Goal: Task Accomplishment & Management: Manage account settings

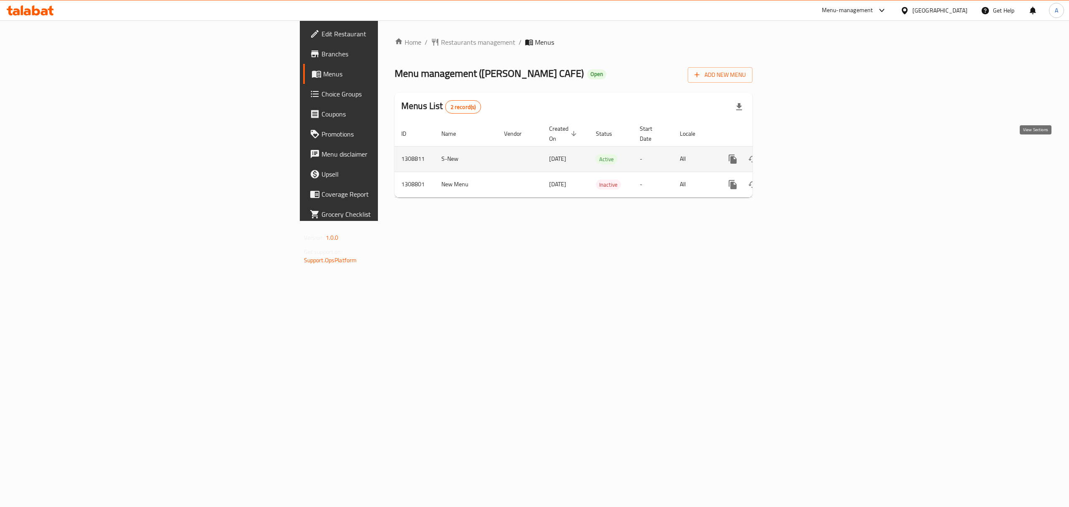
click at [803, 149] on link "enhanced table" at bounding box center [793, 159] width 20 height 20
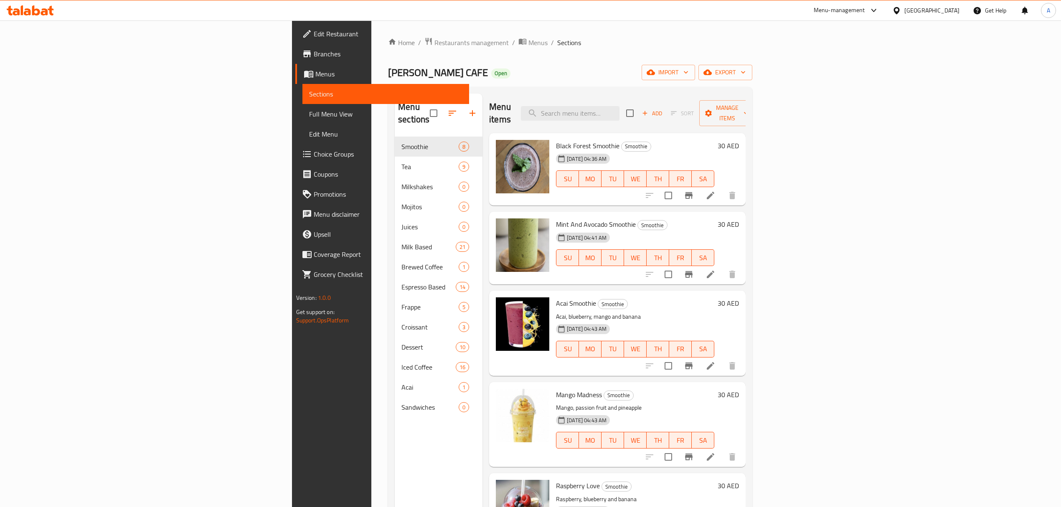
click at [309, 116] on span "Full Menu View" at bounding box center [385, 114] width 153 height 10
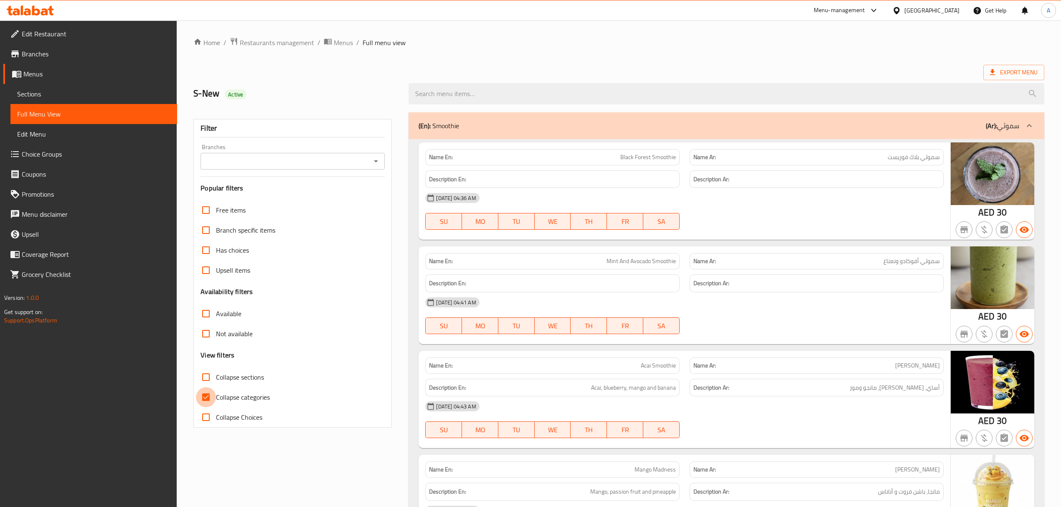
click at [204, 395] on input "Collapse categories" at bounding box center [206, 397] width 20 height 20
checkbox input "false"
click at [291, 157] on input "Branches" at bounding box center [285, 161] width 165 height 12
click at [284, 206] on ul "All [PERSON_NAME] CAFE, MBR- [GEOGRAPHIC_DATA]" at bounding box center [292, 190] width 184 height 37
click at [284, 200] on span "[PERSON_NAME] CAFE, MBR- Al Merkad" at bounding box center [266, 198] width 118 height 10
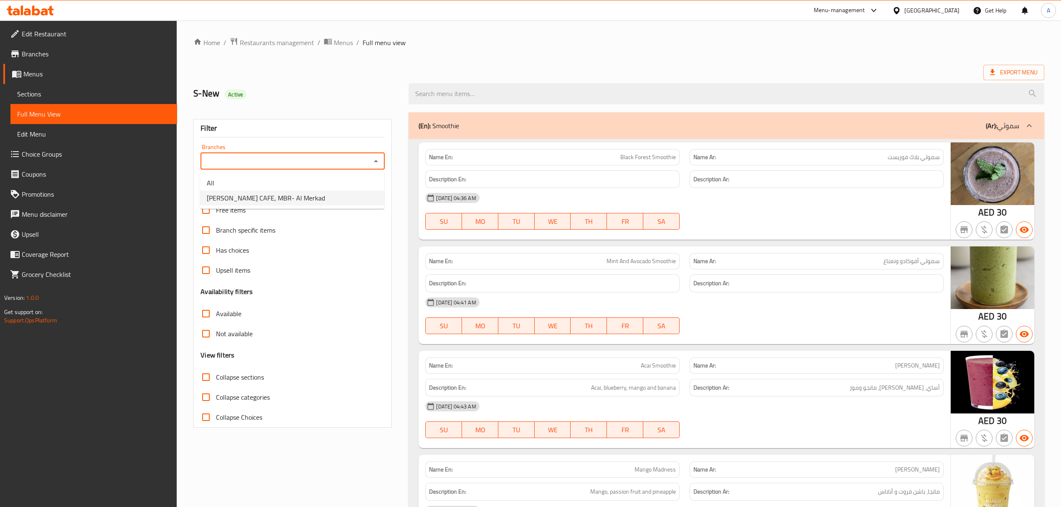
type input "[PERSON_NAME] CAFE, MBR- Al Merkad"
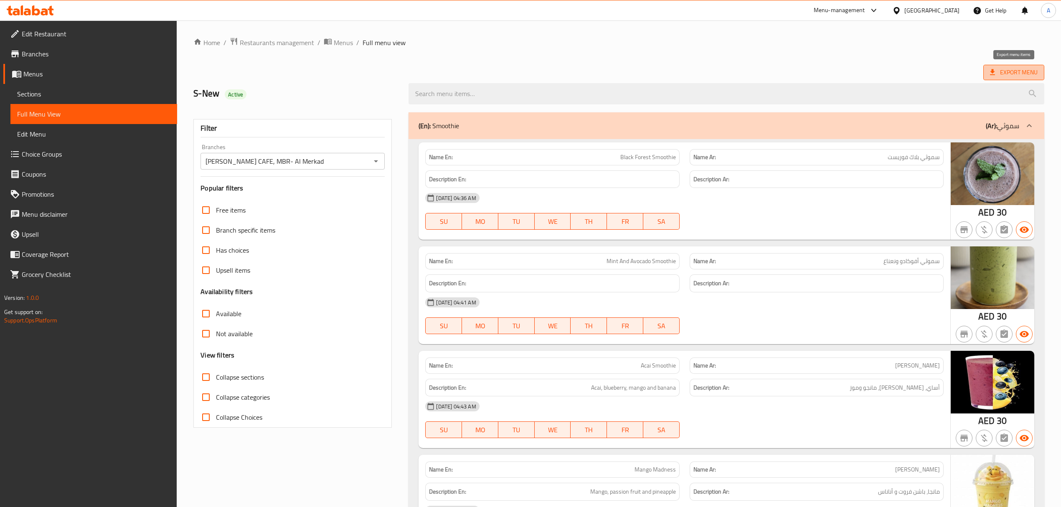
click at [987, 67] on span "Export Menu" at bounding box center [1013, 72] width 61 height 15
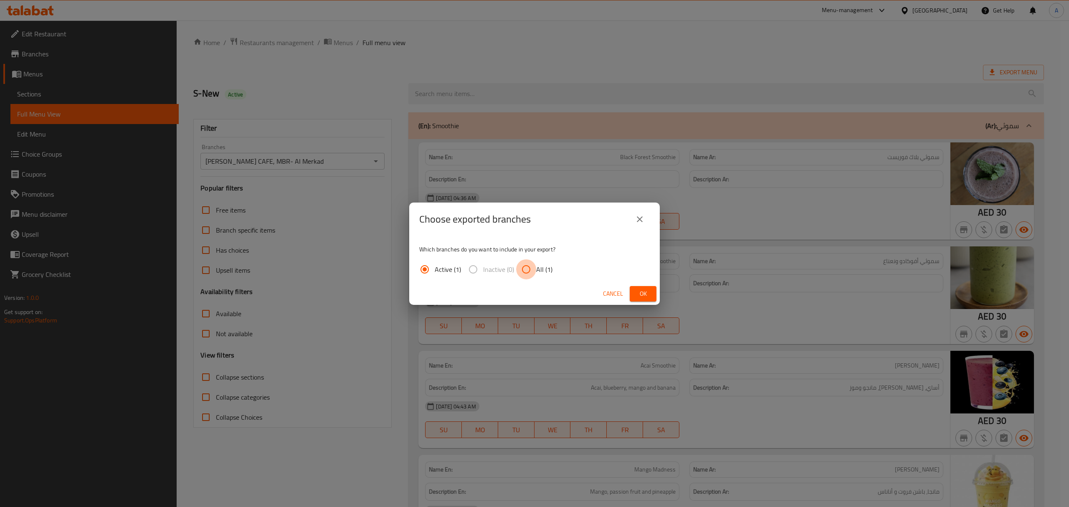
click at [534, 277] on input "All (1)" at bounding box center [526, 269] width 20 height 20
radio input "true"
click at [635, 291] on button "Ok" at bounding box center [643, 293] width 27 height 15
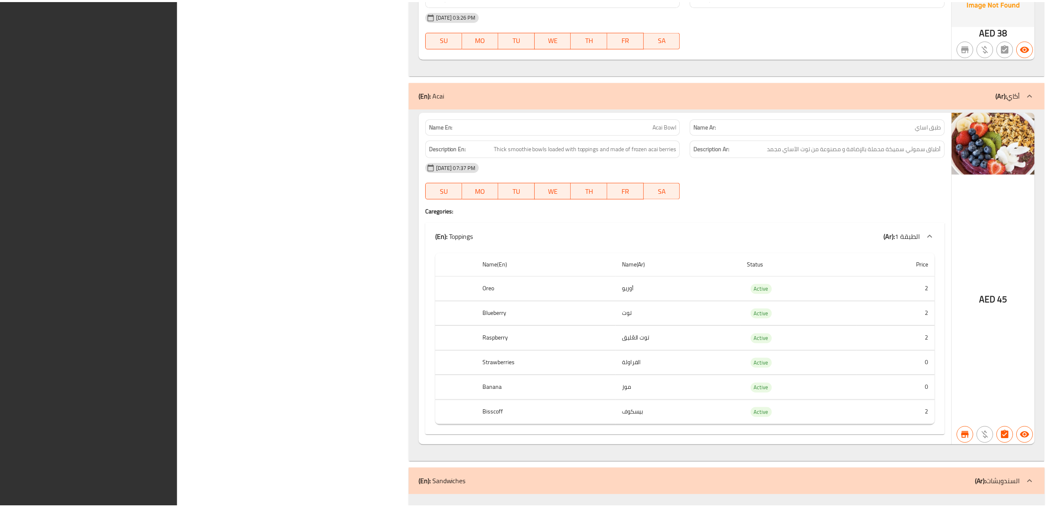
scroll to position [9758, 0]
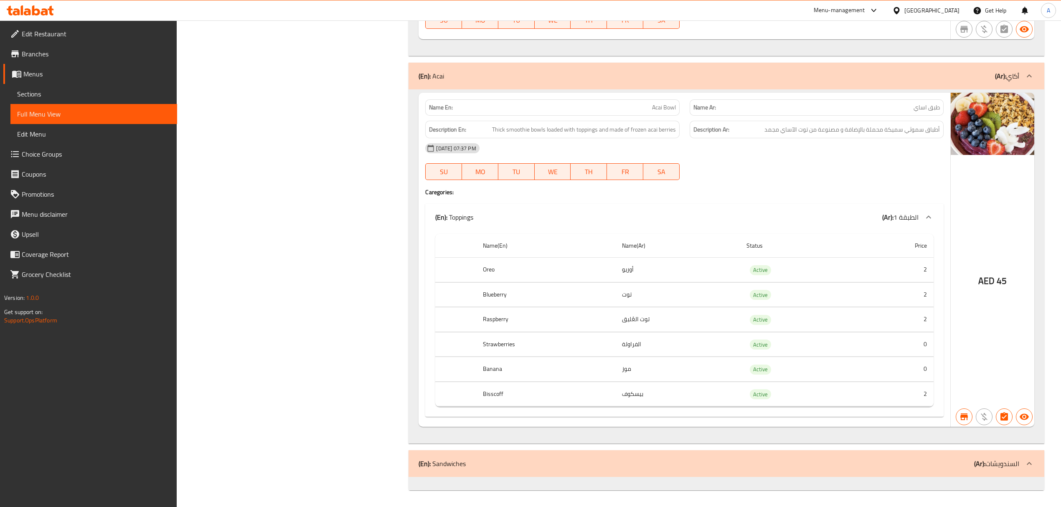
click at [89, 98] on span "Sections" at bounding box center [93, 94] width 153 height 10
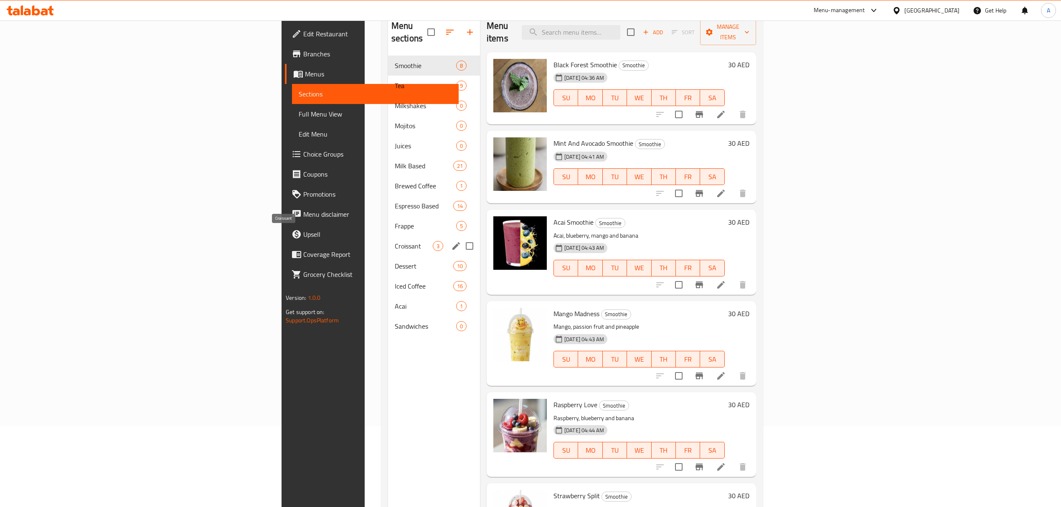
scroll to position [62, 0]
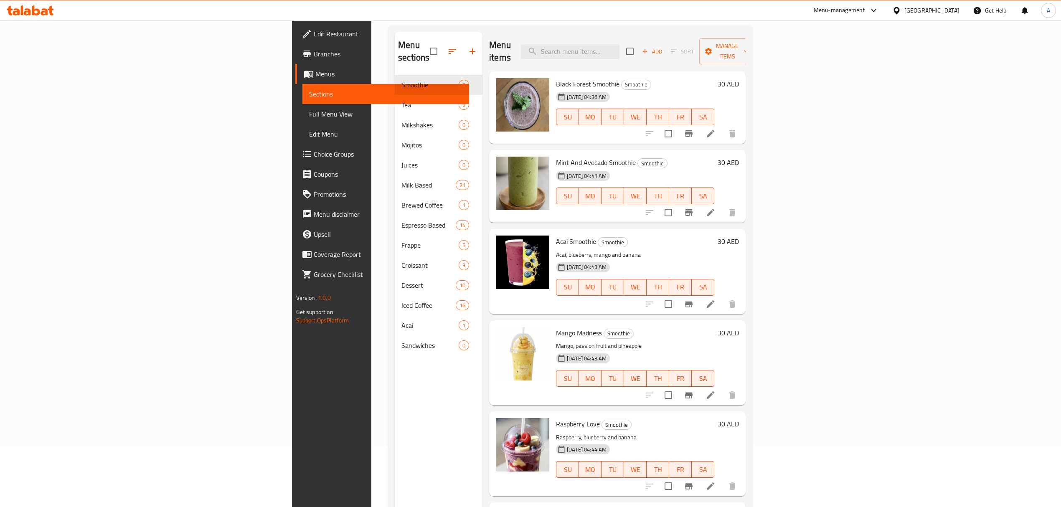
click at [714, 78] on h6 "Black Forest Smoothie Smoothie" at bounding box center [635, 84] width 158 height 12
click at [699, 388] on button "Branch-specific-item" at bounding box center [689, 395] width 20 height 20
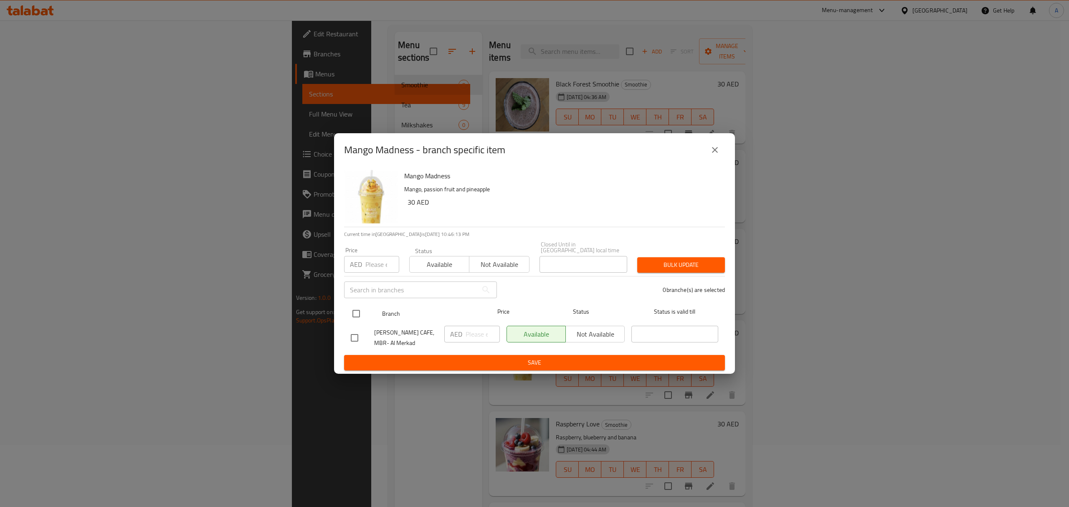
click at [352, 311] on input "checkbox" at bounding box center [356, 314] width 18 height 18
checkbox input "true"
paste input "36"
type input "36"
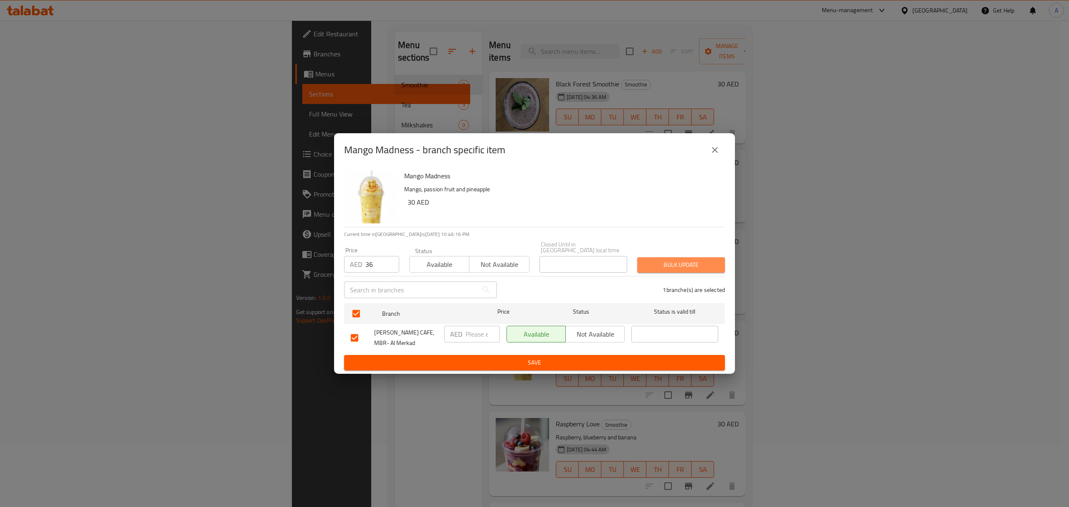
click at [661, 269] on span "Bulk update" at bounding box center [681, 265] width 74 height 10
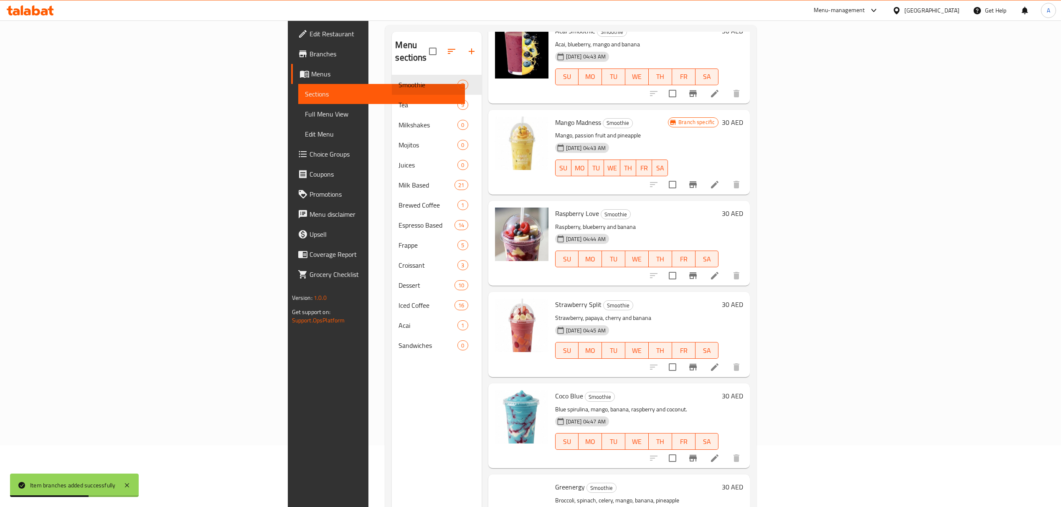
scroll to position [218, 0]
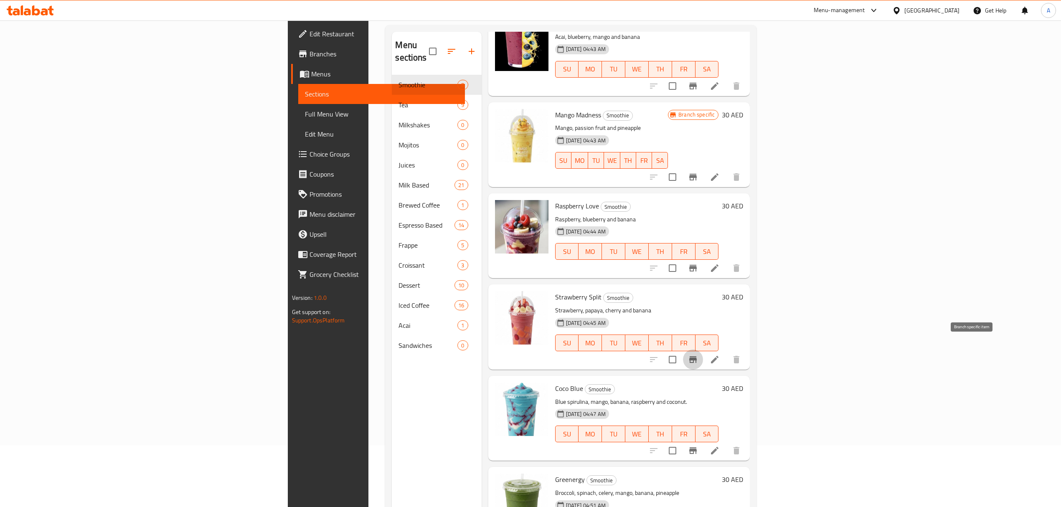
click at [697, 356] on icon "Branch-specific-item" at bounding box center [693, 359] width 8 height 7
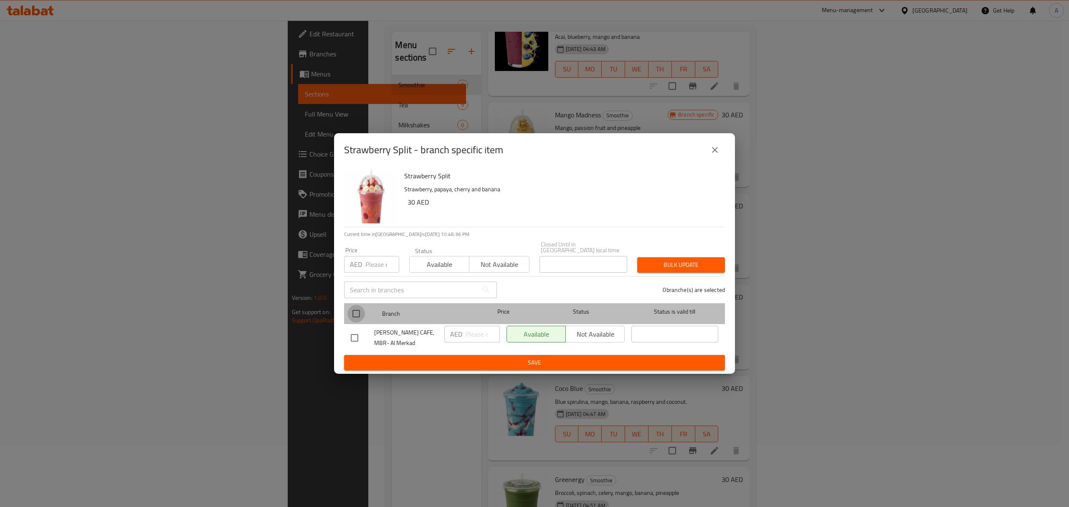
click at [356, 313] on input "checkbox" at bounding box center [356, 314] width 18 height 18
checkbox input "true"
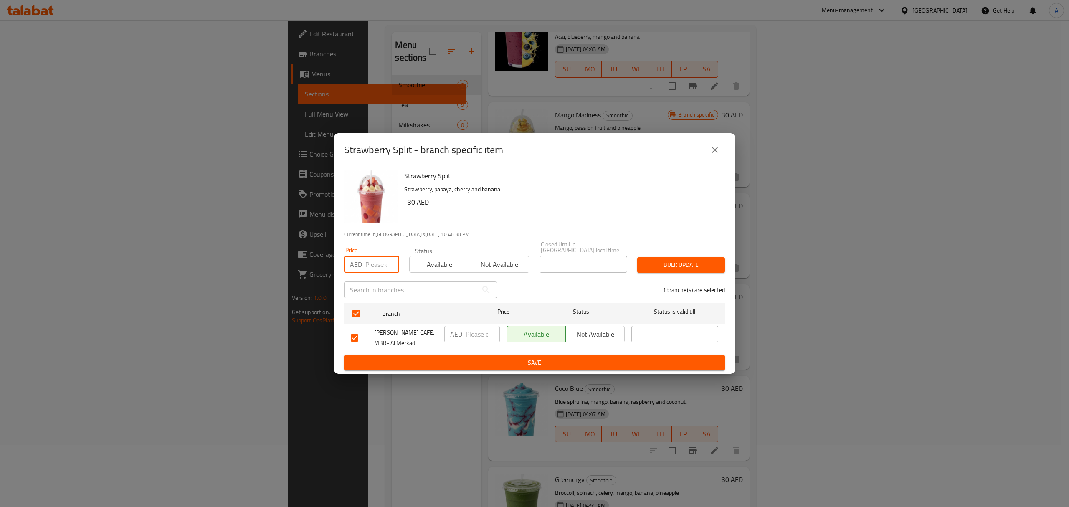
paste input "36"
type input "36"
click at [661, 277] on div "1 branche(s) are selected" at bounding box center [616, 290] width 228 height 30
click at [664, 266] on span "Bulk update" at bounding box center [681, 265] width 74 height 10
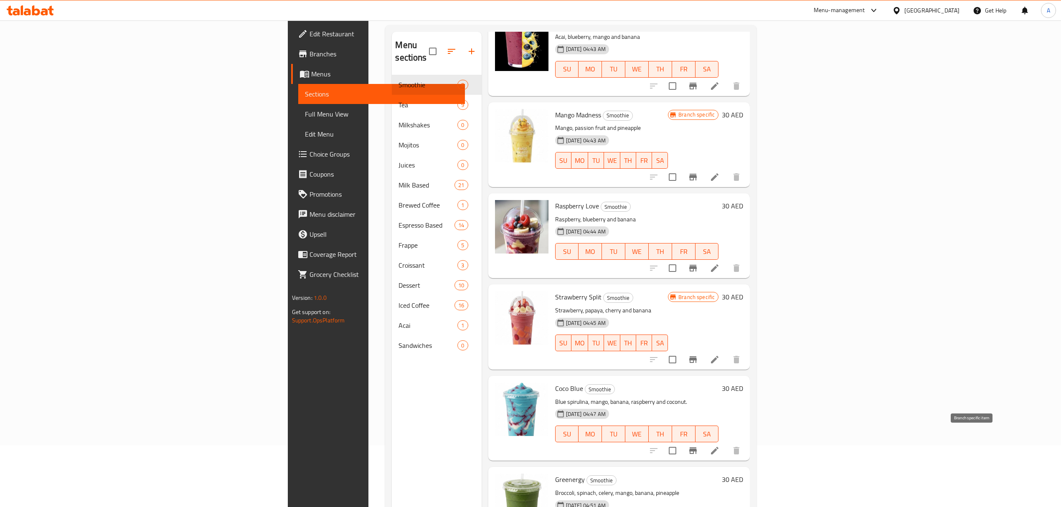
click at [698, 446] on icon "Branch-specific-item" at bounding box center [693, 451] width 10 height 10
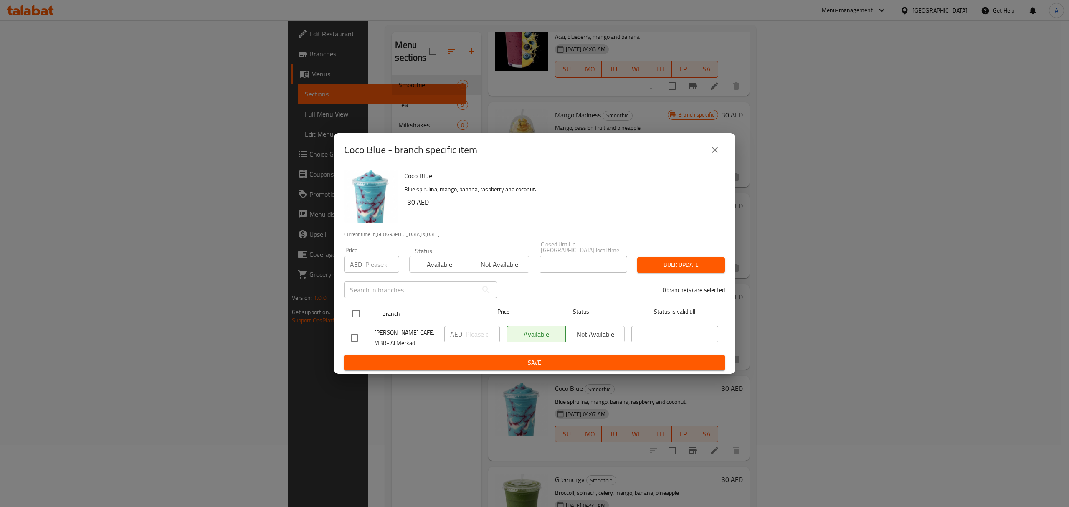
click at [356, 311] on input "checkbox" at bounding box center [356, 314] width 18 height 18
checkbox input "true"
click at [382, 264] on input "number" at bounding box center [382, 264] width 34 height 17
paste input "36"
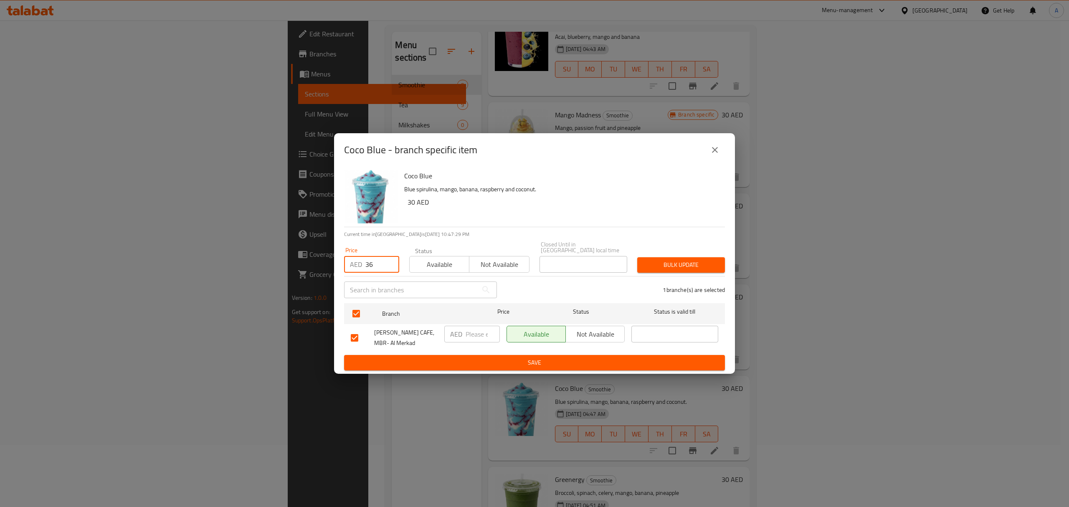
type input "36"
click at [677, 259] on button "Bulk update" at bounding box center [681, 264] width 88 height 15
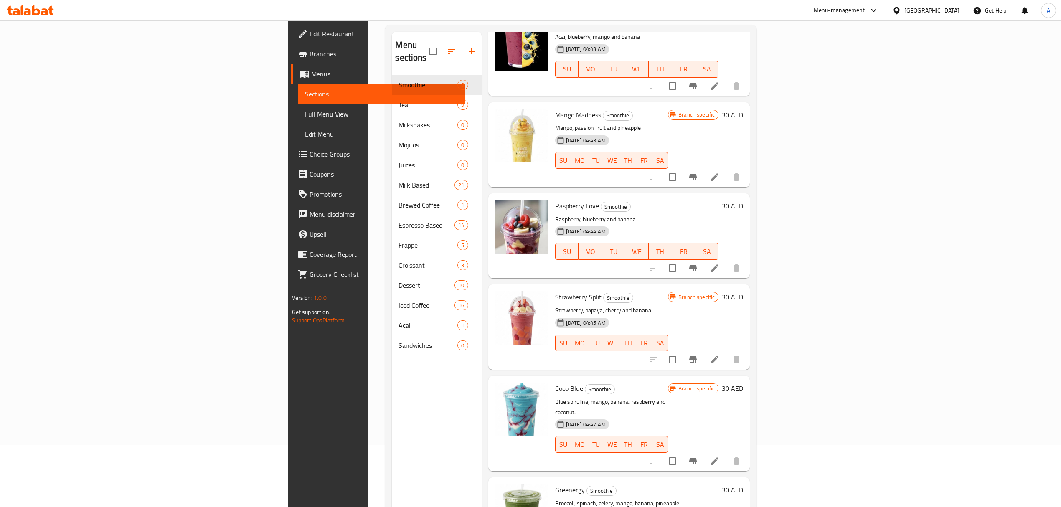
scroll to position [0, 0]
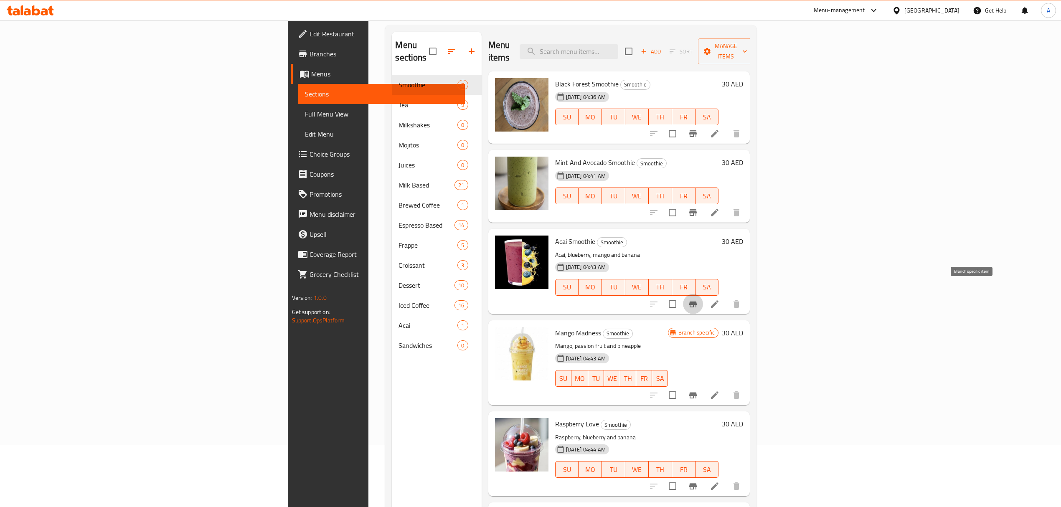
click at [698, 299] on icon "Branch-specific-item" at bounding box center [693, 304] width 10 height 10
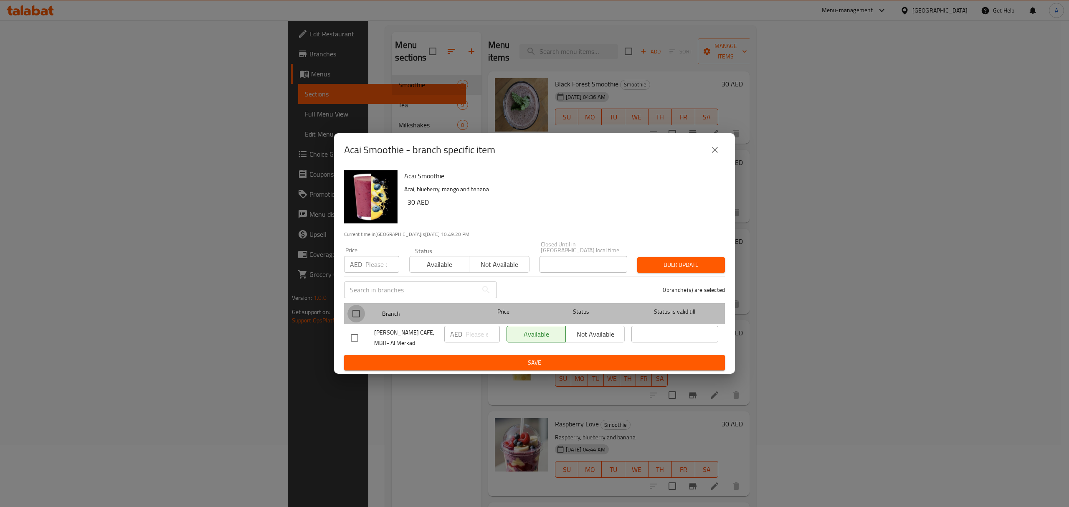
click at [358, 321] on input "checkbox" at bounding box center [356, 314] width 18 height 18
checkbox input "true"
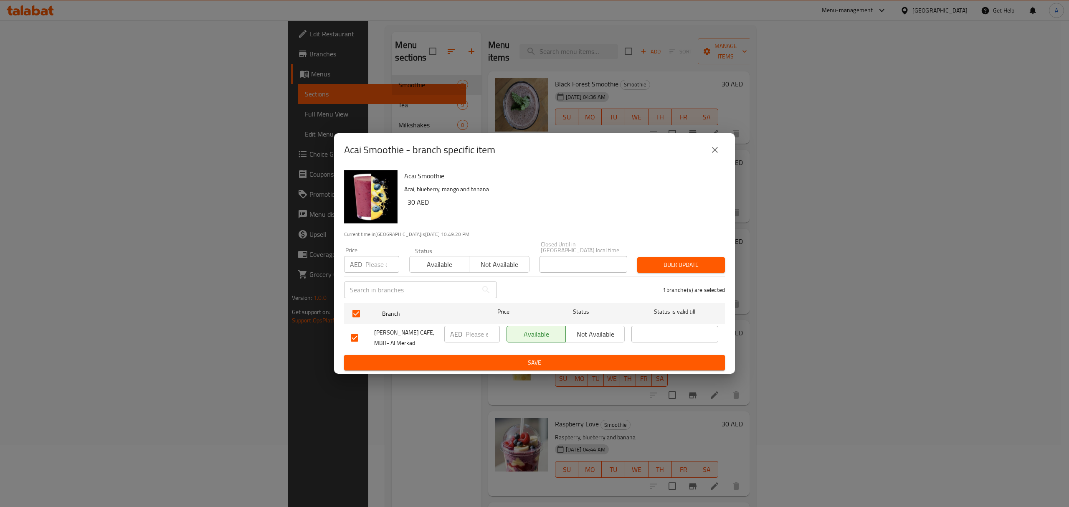
click at [370, 271] on input "number" at bounding box center [382, 264] width 34 height 17
paste input "38"
type input "38"
click at [642, 261] on button "Bulk update" at bounding box center [681, 264] width 88 height 15
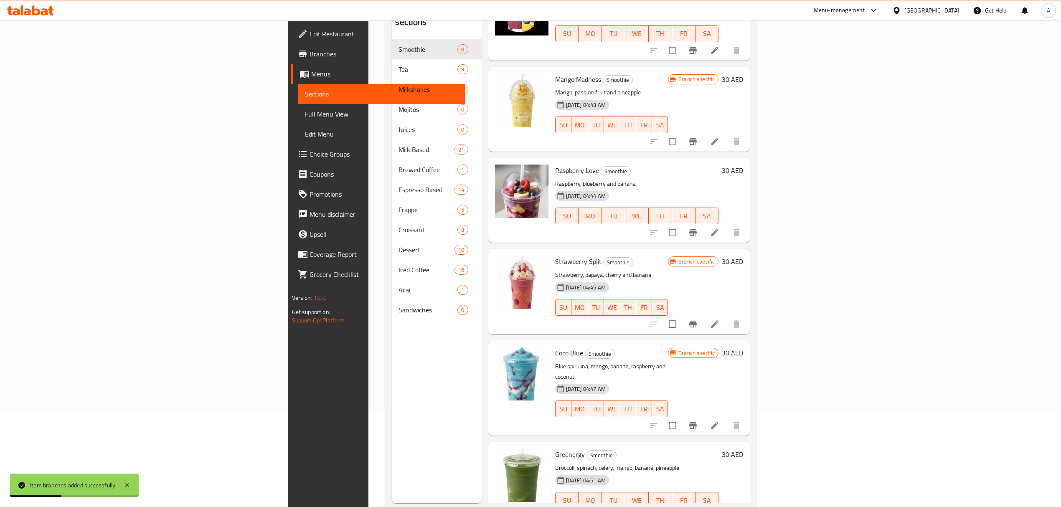
scroll to position [117, 0]
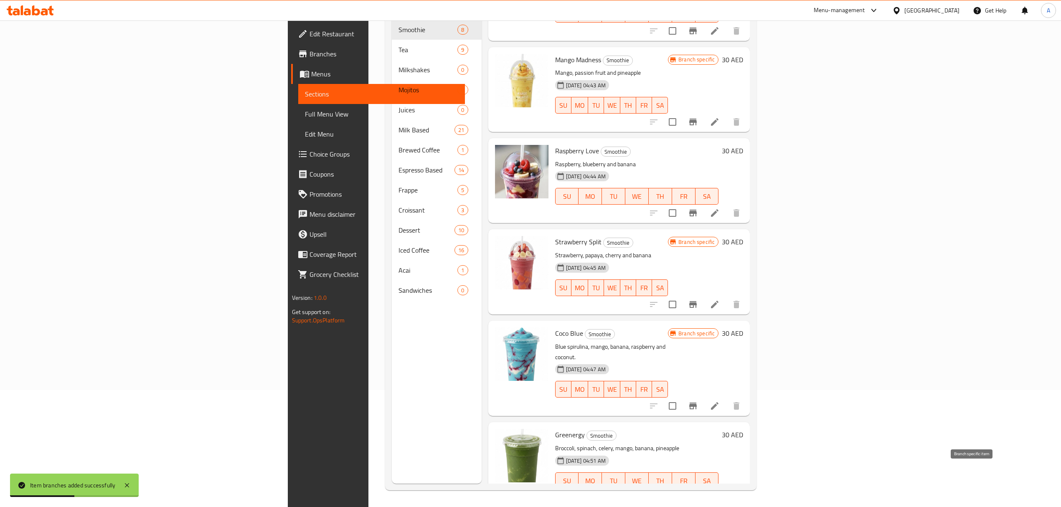
click at [703, 487] on button "Branch-specific-item" at bounding box center [693, 497] width 20 height 20
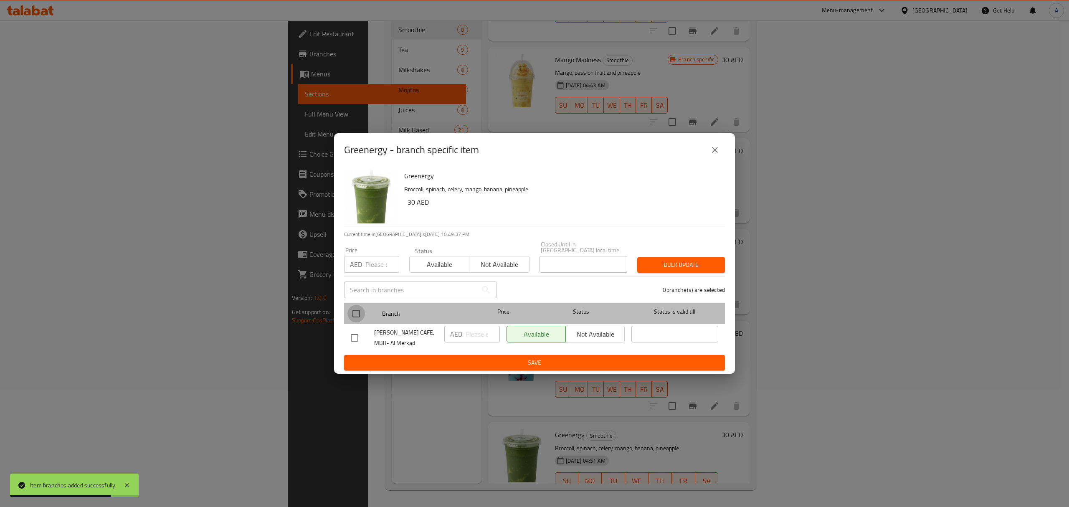
click at [353, 306] on input "checkbox" at bounding box center [356, 314] width 18 height 18
checkbox input "true"
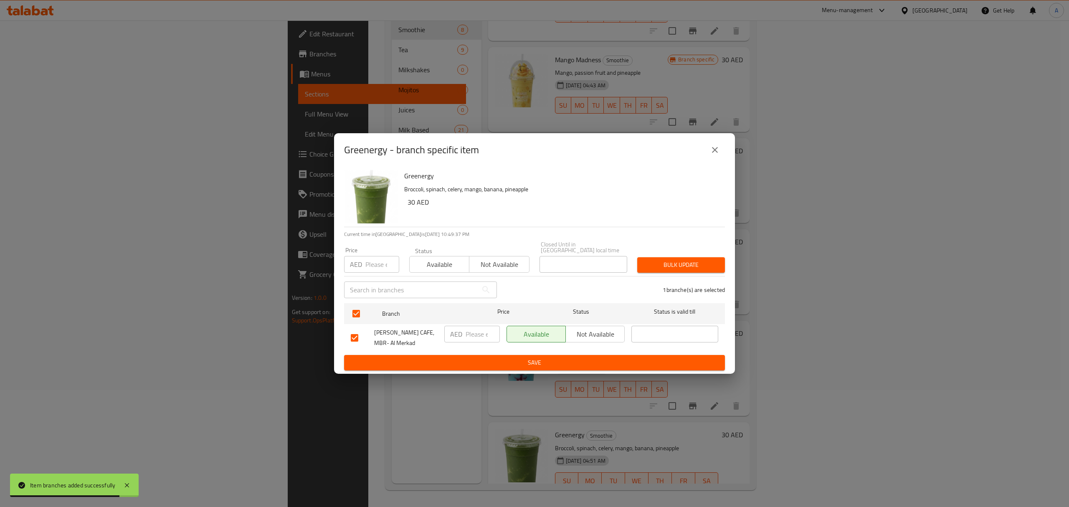
click at [372, 266] on input "number" at bounding box center [382, 264] width 34 height 17
paste input "36"
type input "36"
click at [662, 261] on span "Bulk update" at bounding box center [681, 265] width 74 height 10
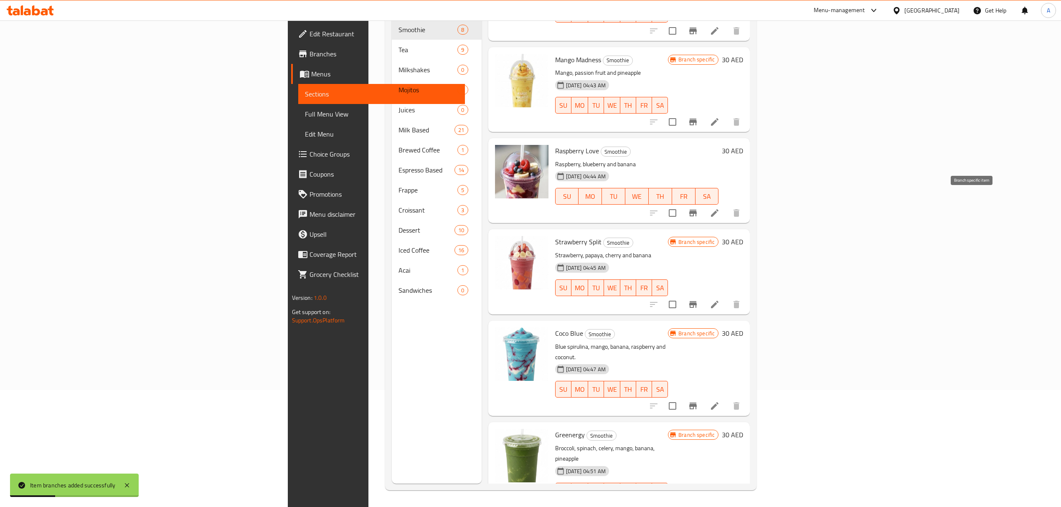
click at [703, 203] on button "Branch-specific-item" at bounding box center [693, 213] width 20 height 20
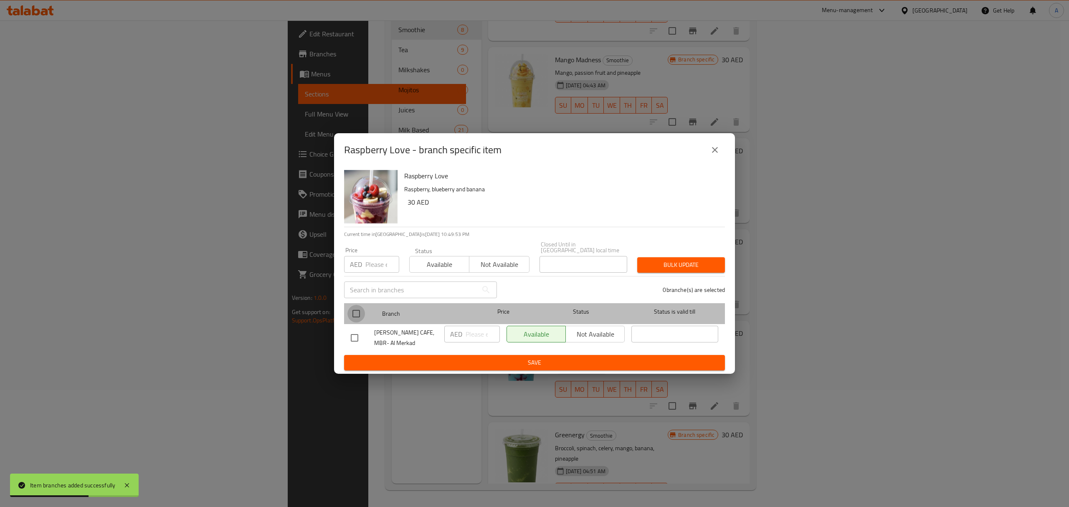
click at [355, 314] on input "checkbox" at bounding box center [356, 314] width 18 height 18
checkbox input "true"
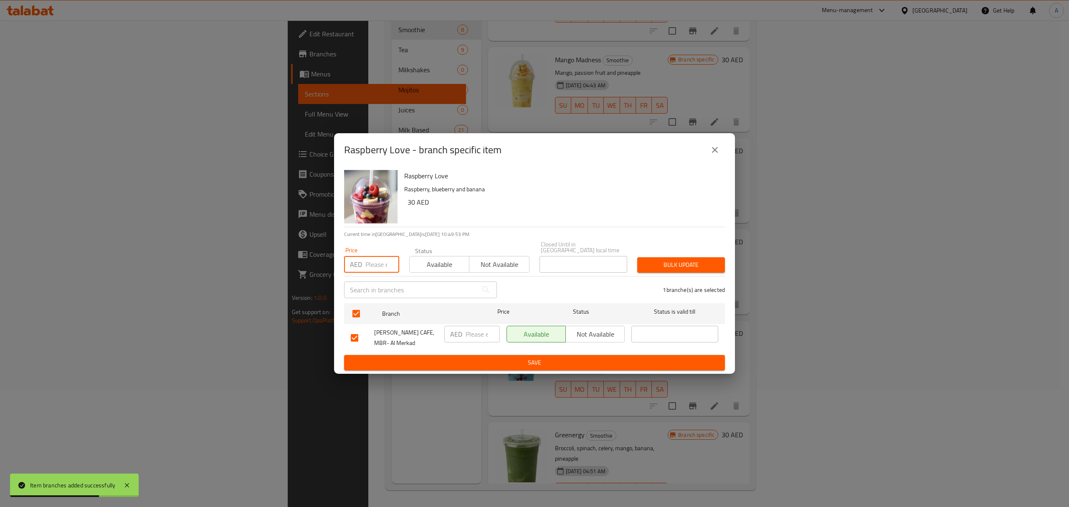
click at [370, 269] on input "number" at bounding box center [382, 264] width 34 height 17
paste input "36"
type input "36"
click at [670, 261] on span "Bulk update" at bounding box center [681, 265] width 74 height 10
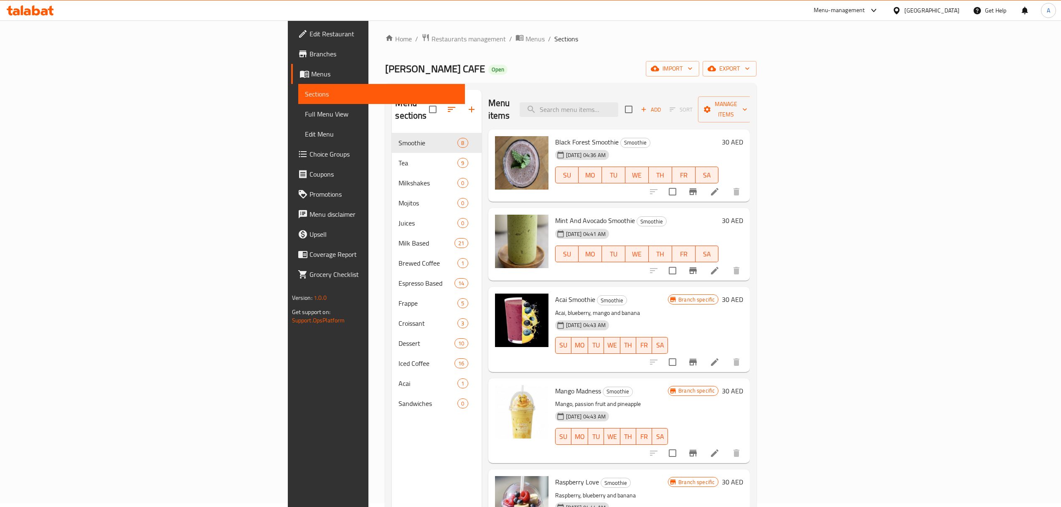
scroll to position [0, 0]
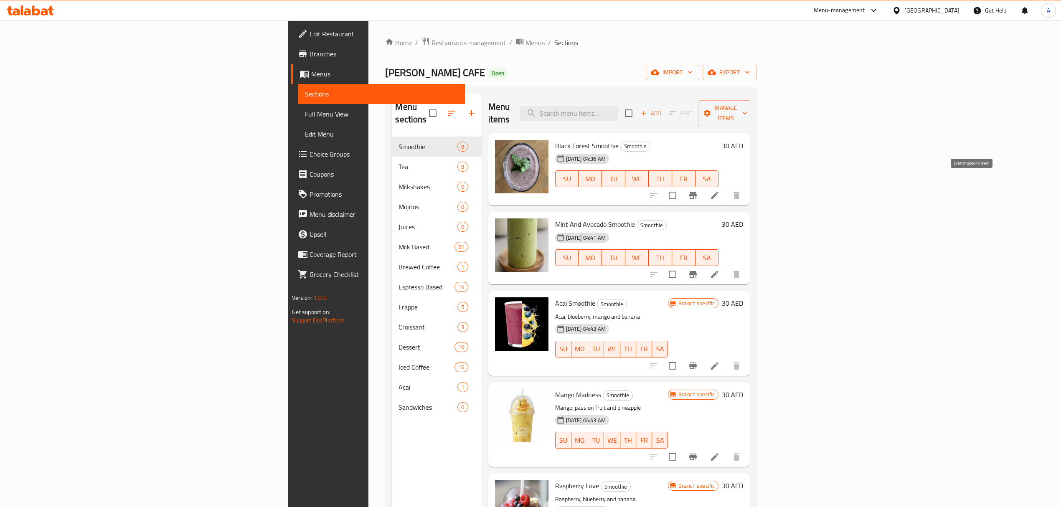
click at [697, 192] on icon "Branch-specific-item" at bounding box center [693, 195] width 8 height 7
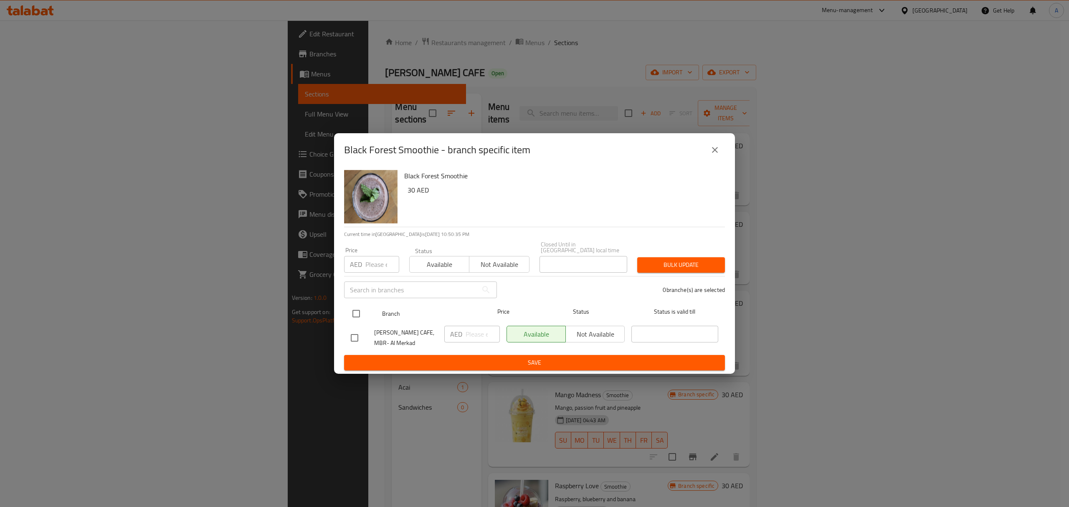
click at [356, 311] on input "checkbox" at bounding box center [356, 314] width 18 height 18
checkbox input "true"
click at [375, 258] on input "number" at bounding box center [382, 264] width 34 height 17
paste input "36"
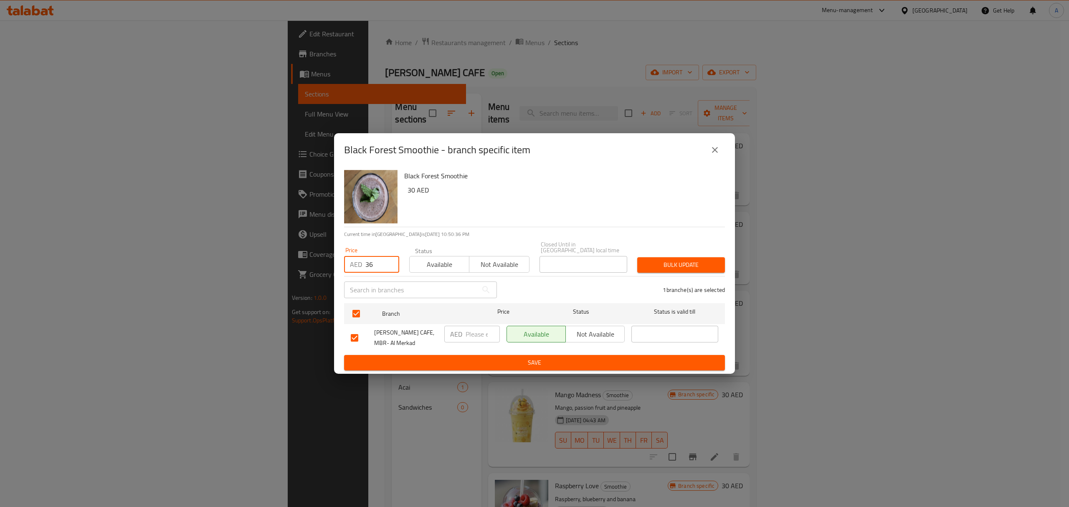
type input "36"
click at [669, 266] on span "Bulk update" at bounding box center [681, 265] width 74 height 10
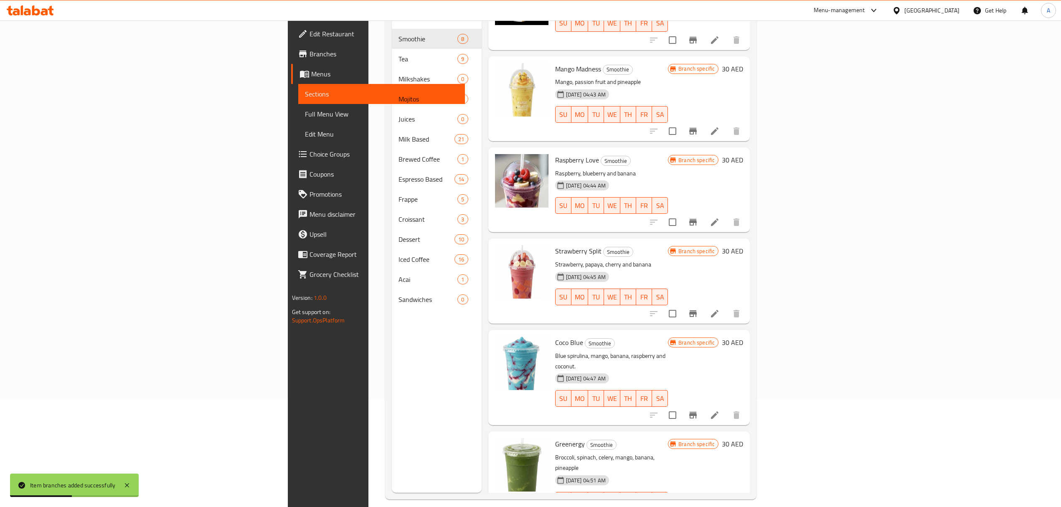
scroll to position [117, 0]
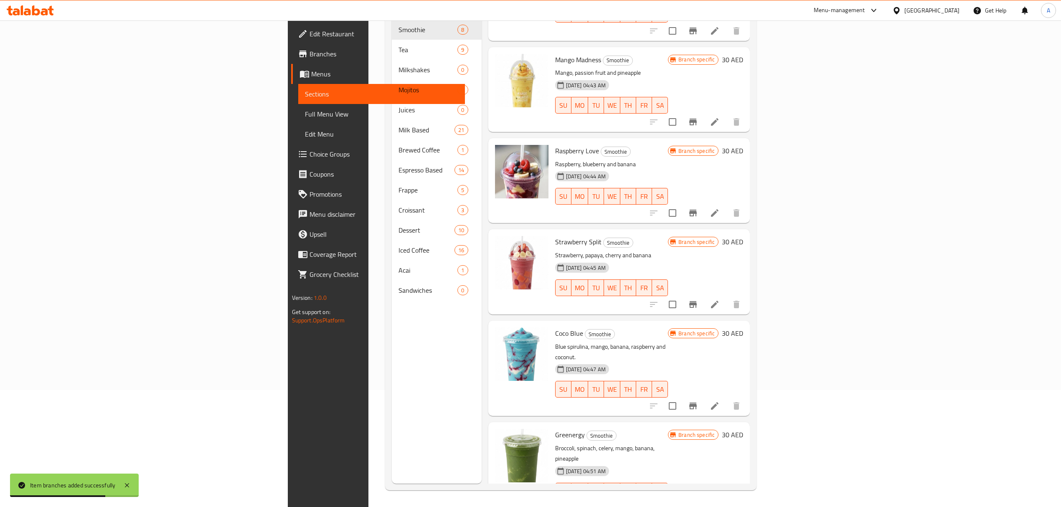
click at [671, 168] on div "[DATE] 04:44 AM SU MO TU WE TH FR SA" at bounding box center [612, 190] width 120 height 45
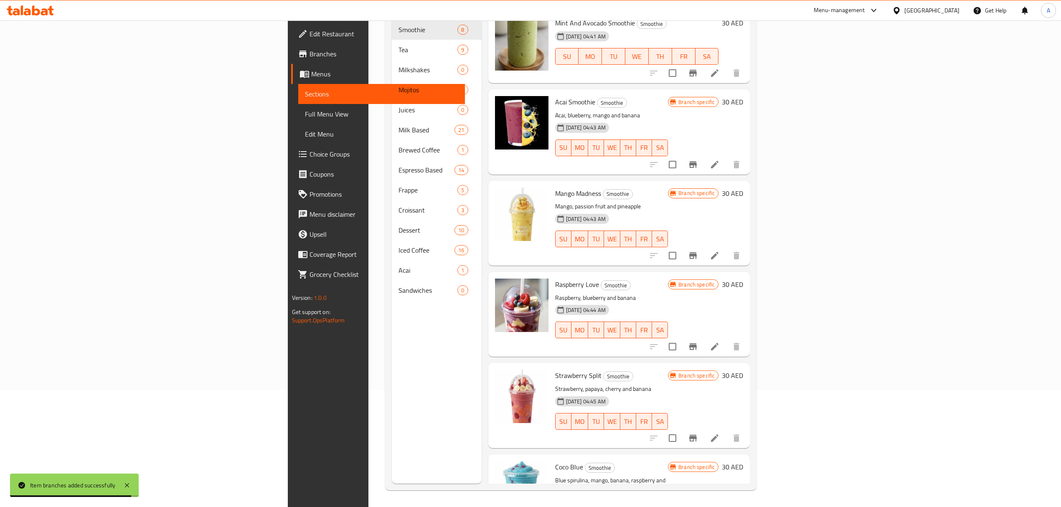
scroll to position [0, 0]
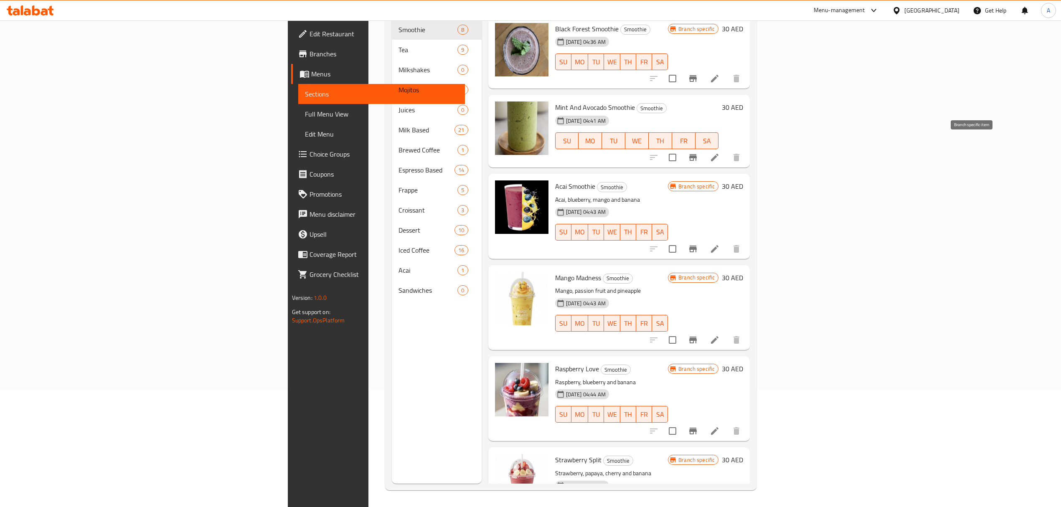
click at [698, 152] on icon "Branch-specific-item" at bounding box center [693, 157] width 10 height 10
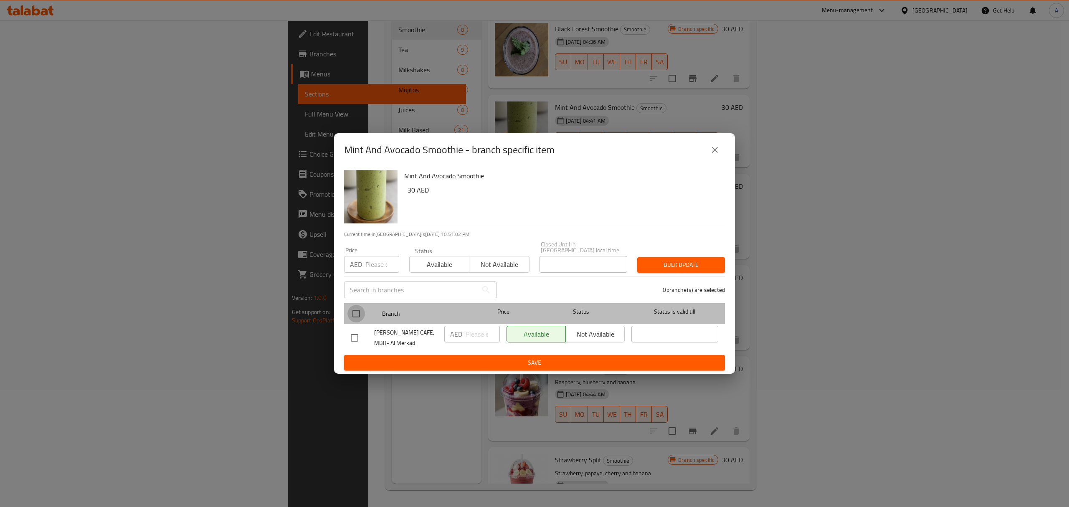
click at [356, 313] on input "checkbox" at bounding box center [356, 314] width 18 height 18
checkbox input "true"
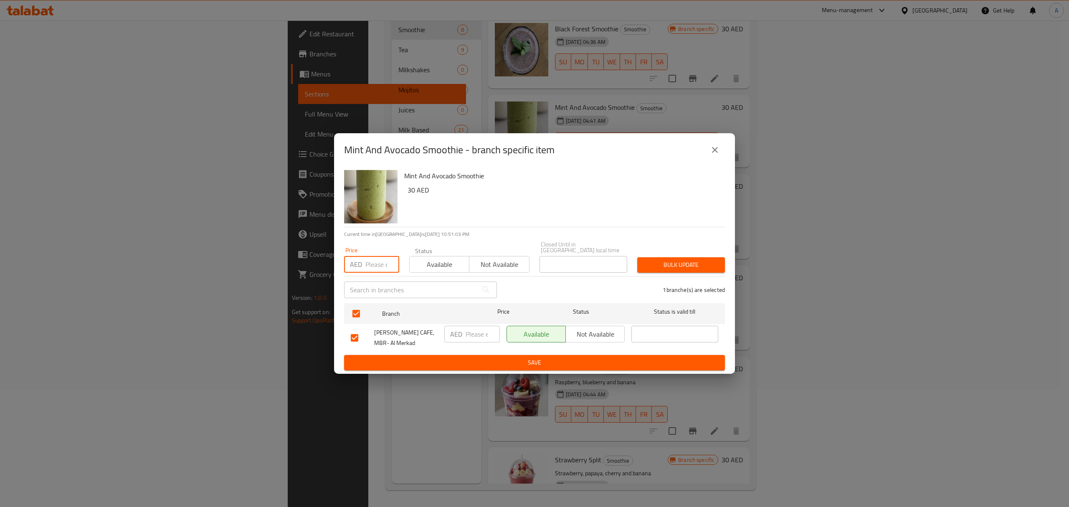
click at [372, 269] on input "number" at bounding box center [382, 264] width 34 height 17
paste input "36"
type input "36"
click at [674, 265] on span "Bulk update" at bounding box center [681, 265] width 74 height 10
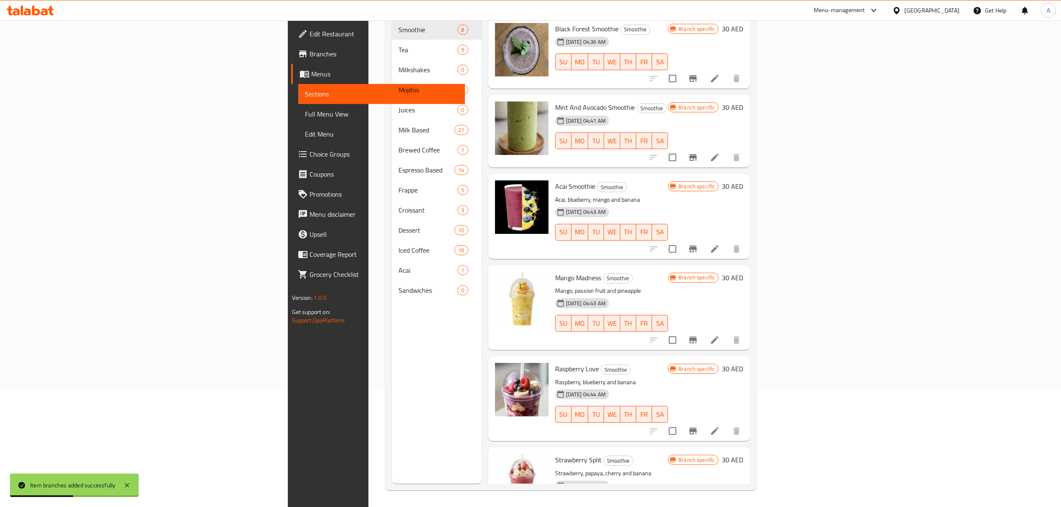
click at [658, 204] on div "[DATE] 04:43 AM SU MO TU WE TH FR SA" at bounding box center [612, 226] width 120 height 45
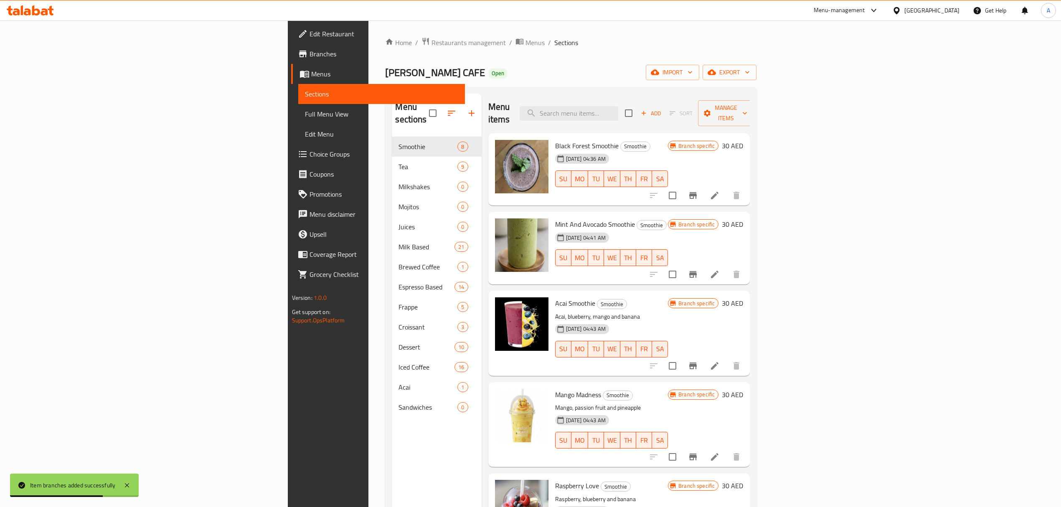
click at [667, 99] on div "Menu items Add Sort Manage items" at bounding box center [619, 114] width 262 height 40
click at [618, 106] on input "search" at bounding box center [568, 113] width 99 height 15
paste input "MANGO CHAI FUSION"
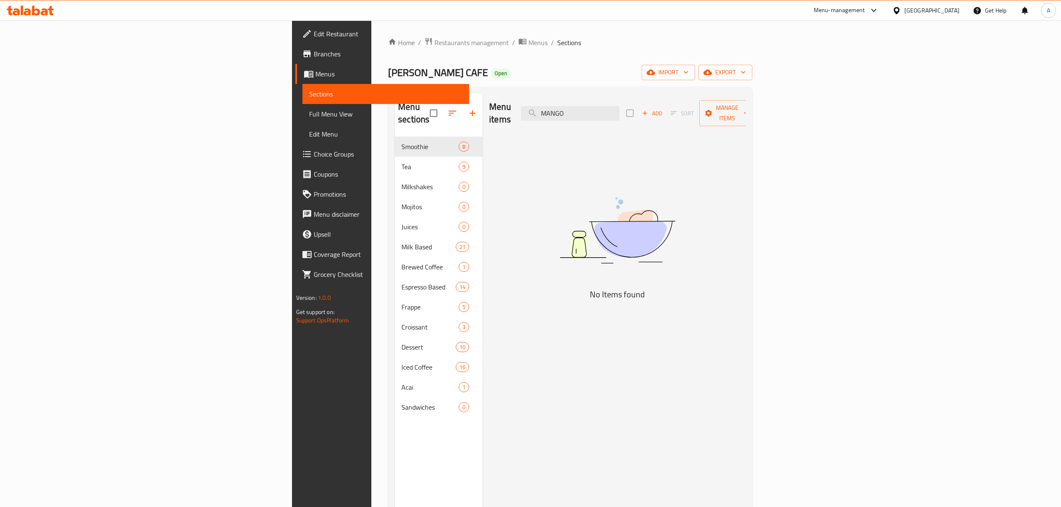
type input "MANGO"
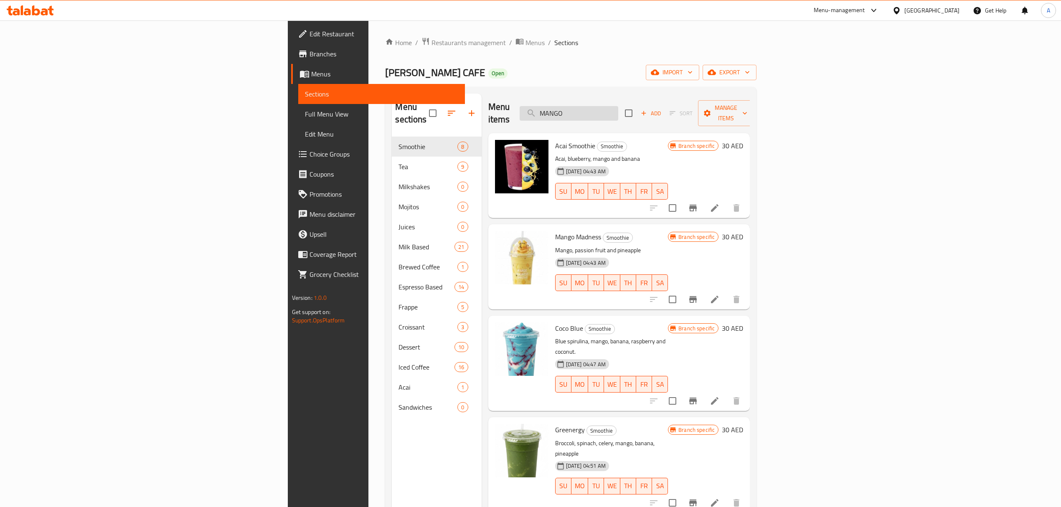
click at [618, 107] on input "MANGO" at bounding box center [568, 113] width 99 height 15
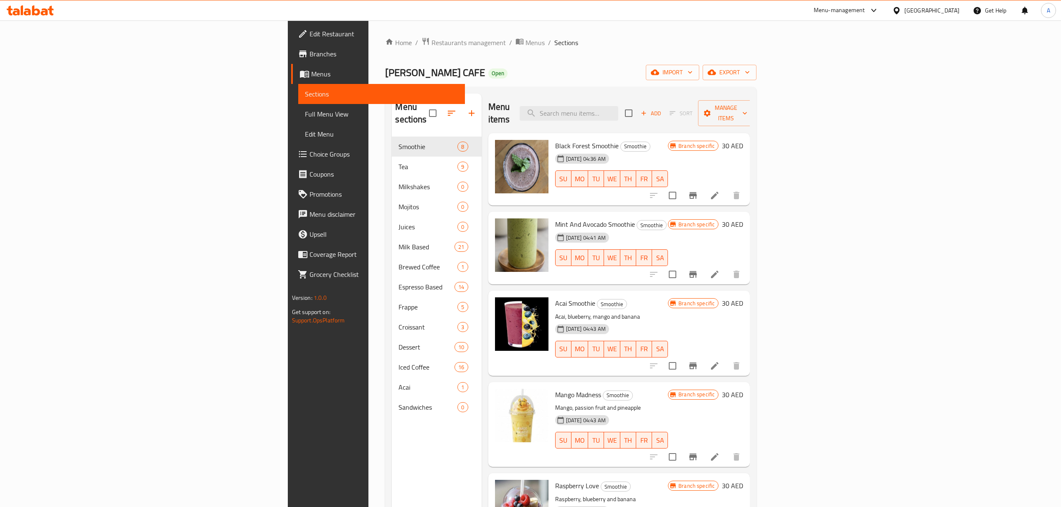
click at [662, 109] on span "Add" at bounding box center [650, 114] width 23 height 10
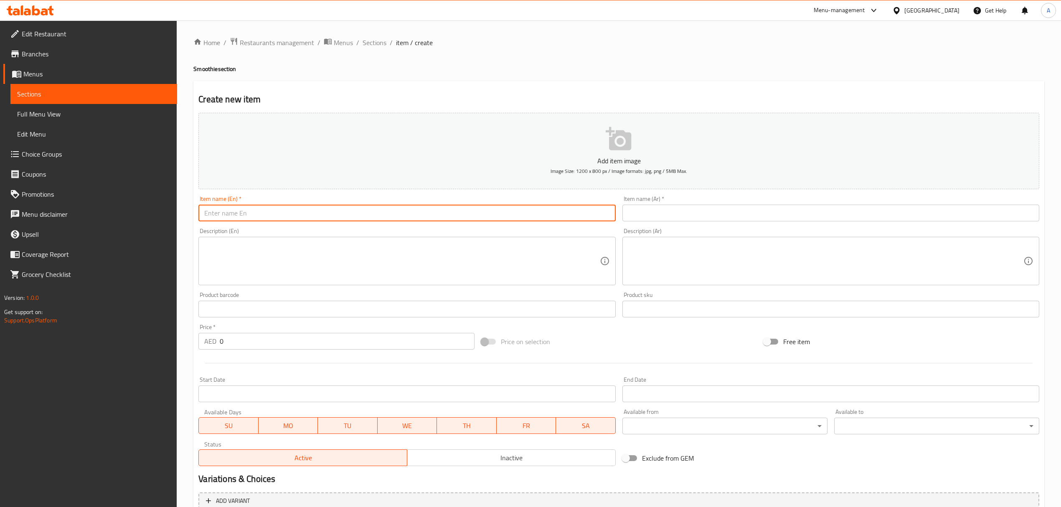
click at [453, 214] on input "text" at bounding box center [406, 213] width 417 height 17
paste input "Mango Chai Fusion"
type input "Mango Chai Fusion"
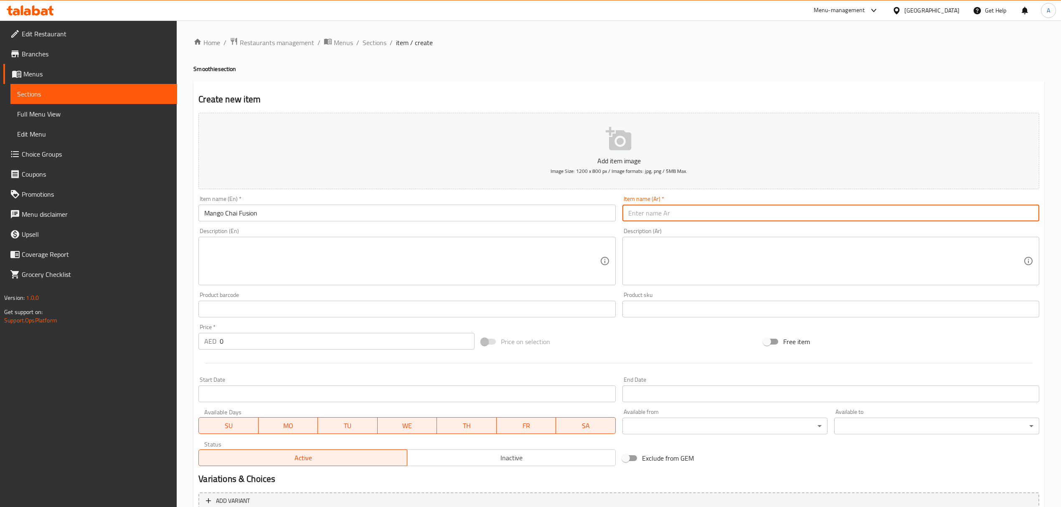
click at [654, 214] on input "text" at bounding box center [830, 213] width 417 height 17
paste input "مانجو"
paste input "تشاي"
type input "[PERSON_NAME]"
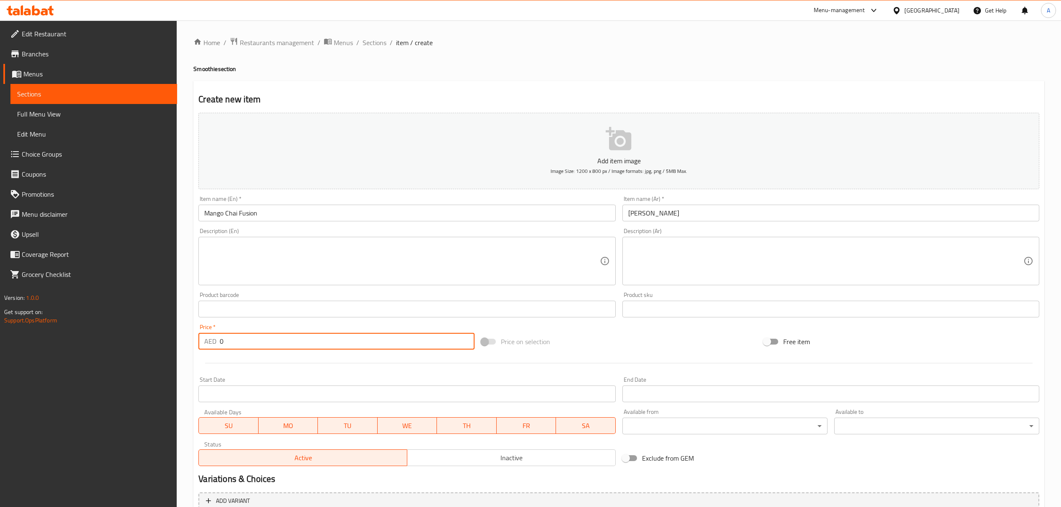
drag, startPoint x: 249, startPoint y: 341, endPoint x: 210, endPoint y: 347, distance: 39.6
click at [210, 347] on div "AED 0 Price *" at bounding box center [336, 341] width 276 height 17
paste input "38"
type input "38"
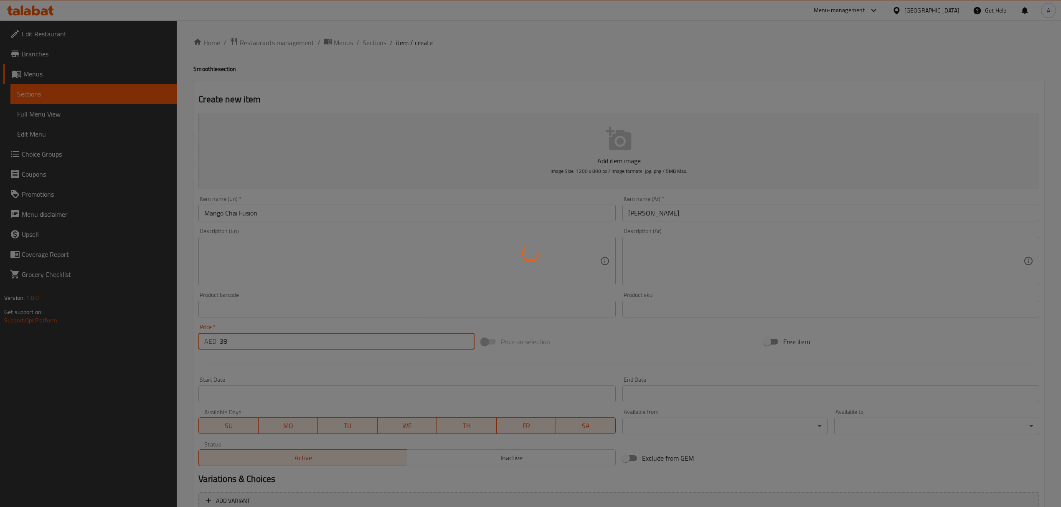
type input "0"
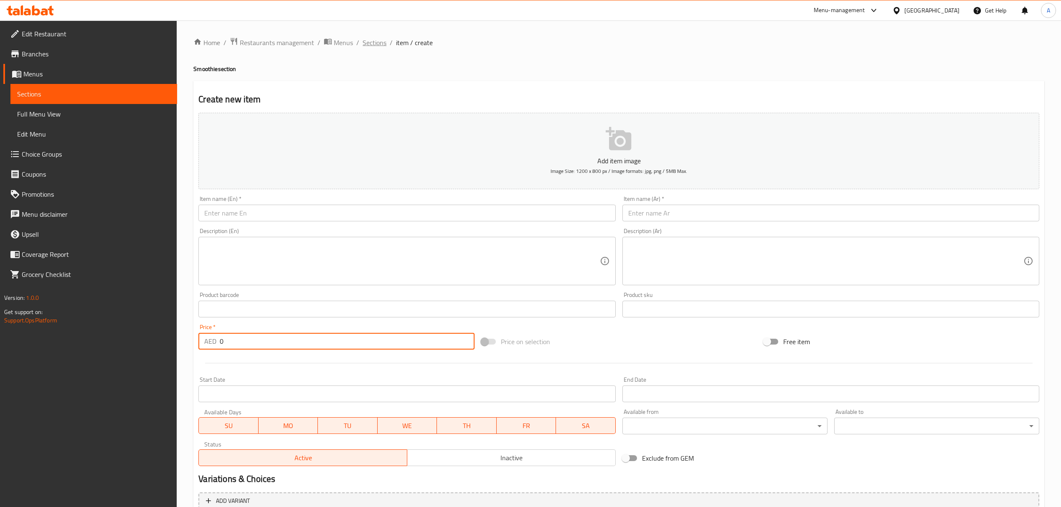
click at [362, 46] on span "Sections" at bounding box center [374, 43] width 24 height 10
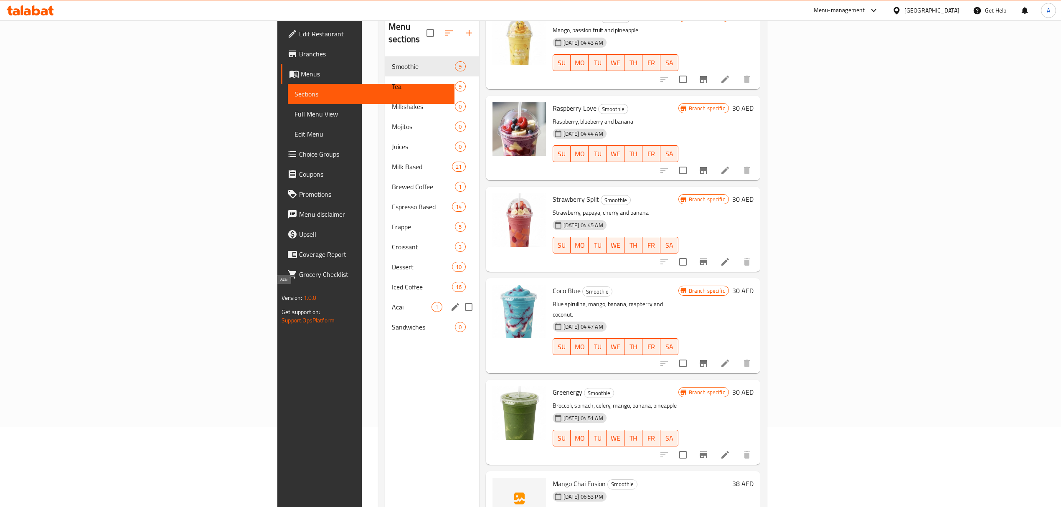
scroll to position [62, 0]
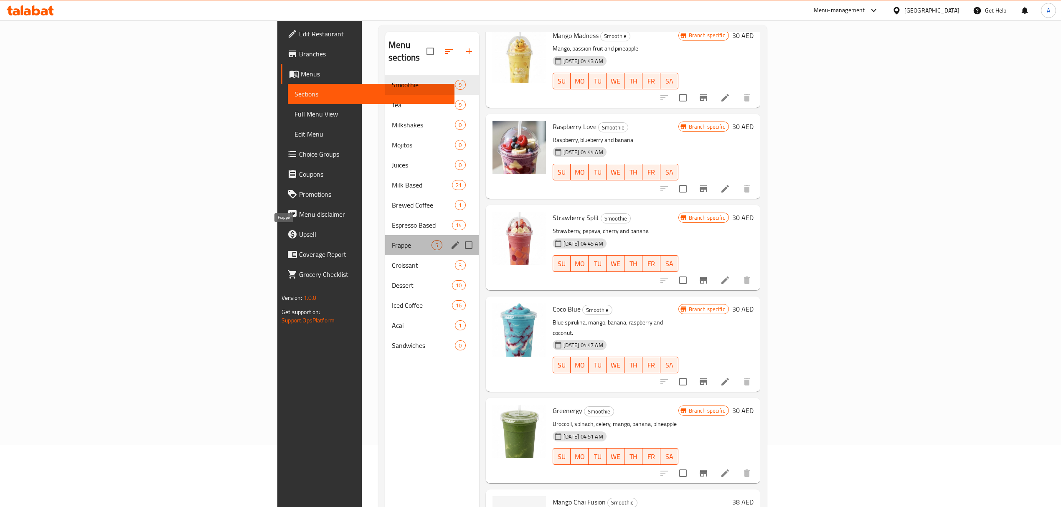
click at [392, 240] on span "Frappe" at bounding box center [412, 245] width 40 height 10
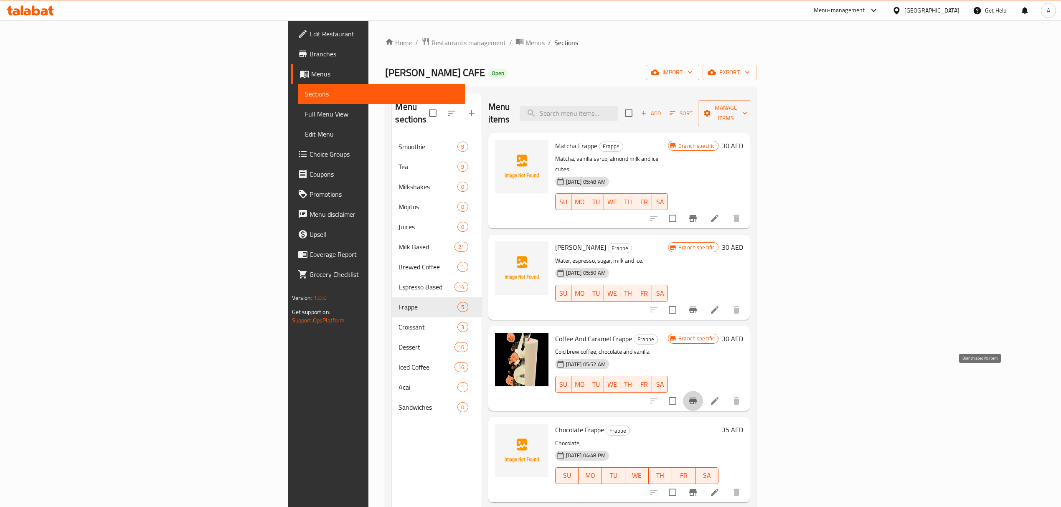
click at [698, 396] on icon "Branch-specific-item" at bounding box center [693, 401] width 10 height 10
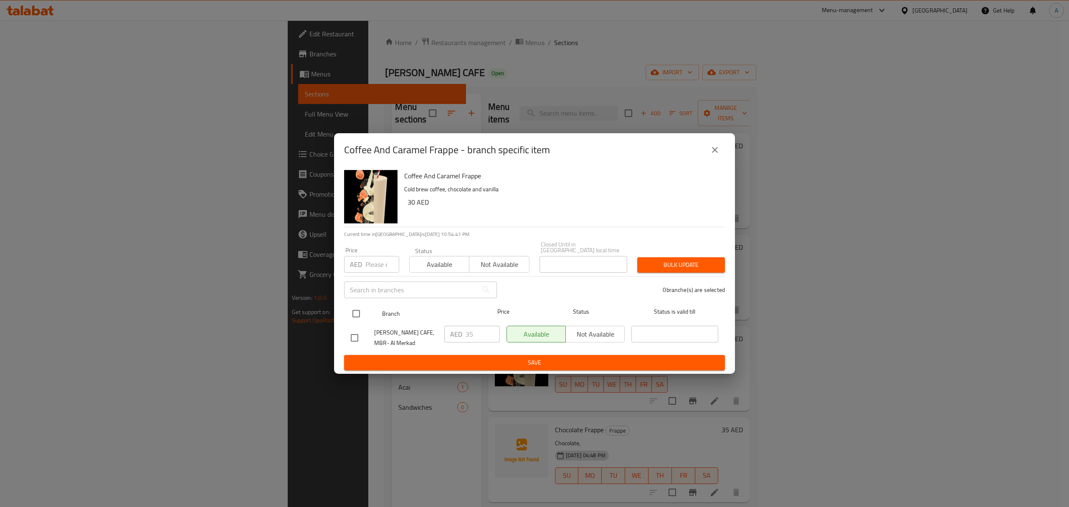
click at [353, 316] on input "checkbox" at bounding box center [356, 314] width 18 height 18
checkbox input "true"
click at [367, 263] on input "number" at bounding box center [382, 264] width 34 height 17
drag, startPoint x: 385, startPoint y: 263, endPoint x: 362, endPoint y: 274, distance: 26.0
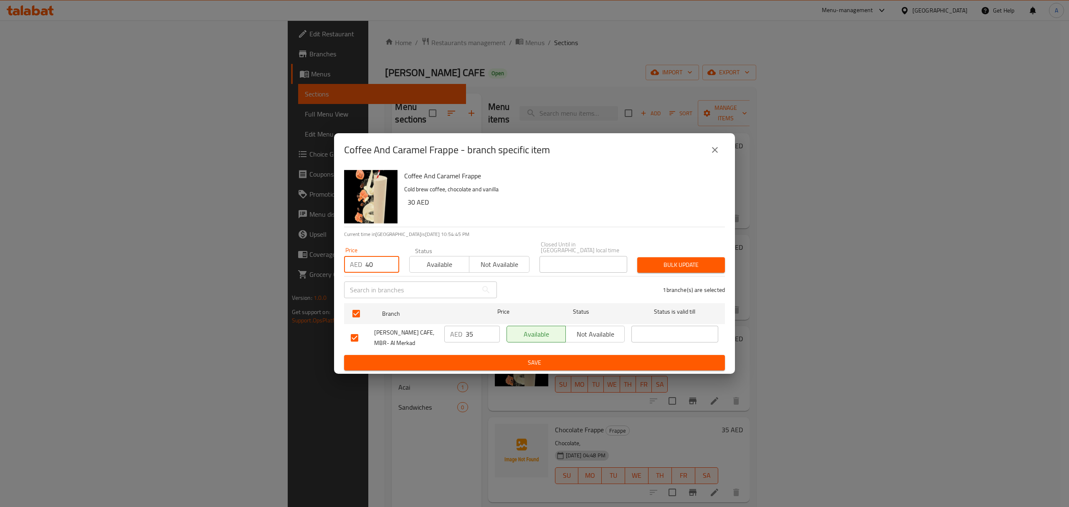
click at [362, 274] on div "Price AED 40 Price" at bounding box center [371, 259] width 65 height 35
type input "40"
click at [641, 263] on button "Bulk update" at bounding box center [681, 264] width 88 height 15
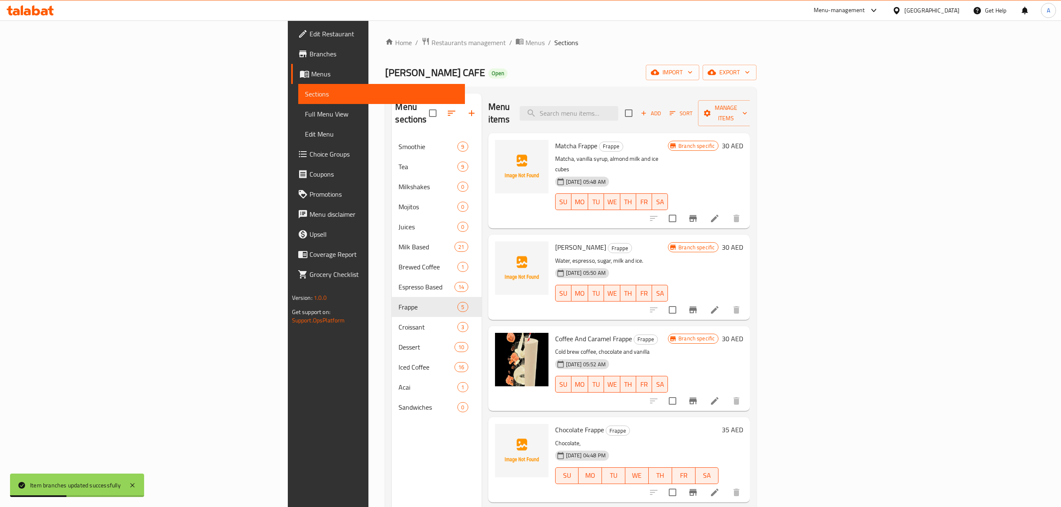
drag, startPoint x: 978, startPoint y: 482, endPoint x: 978, endPoint y: 470, distance: 11.7
click at [750, 481] on div "Menu items Add Sort Manage items Matcha Frappe Frappe Matcha, vanilla syrup, al…" at bounding box center [615, 347] width 269 height 507
click at [697, 489] on icon "Branch-specific-item" at bounding box center [693, 492] width 8 height 7
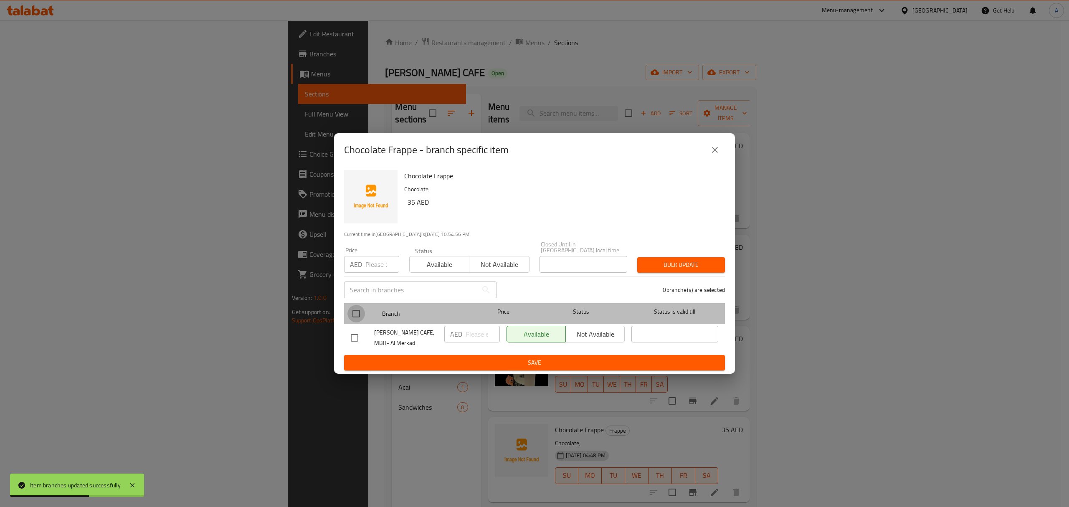
click at [355, 315] on input "checkbox" at bounding box center [356, 314] width 18 height 18
checkbox input "true"
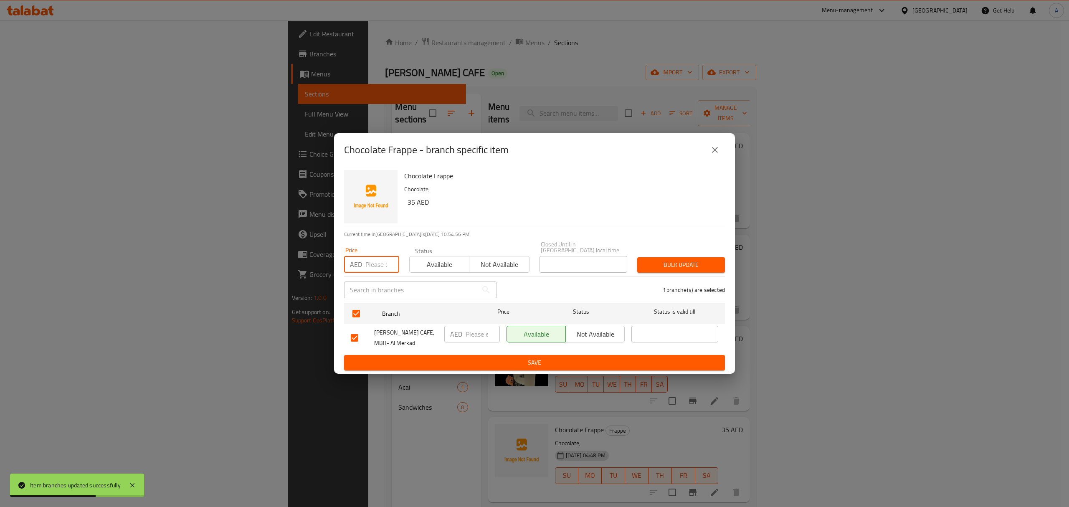
click at [375, 268] on input "number" at bounding box center [382, 264] width 34 height 17
paste input "40"
type input "40"
click at [658, 274] on div "Bulk update" at bounding box center [681, 264] width 98 height 25
click at [659, 268] on span "Bulk update" at bounding box center [681, 265] width 74 height 10
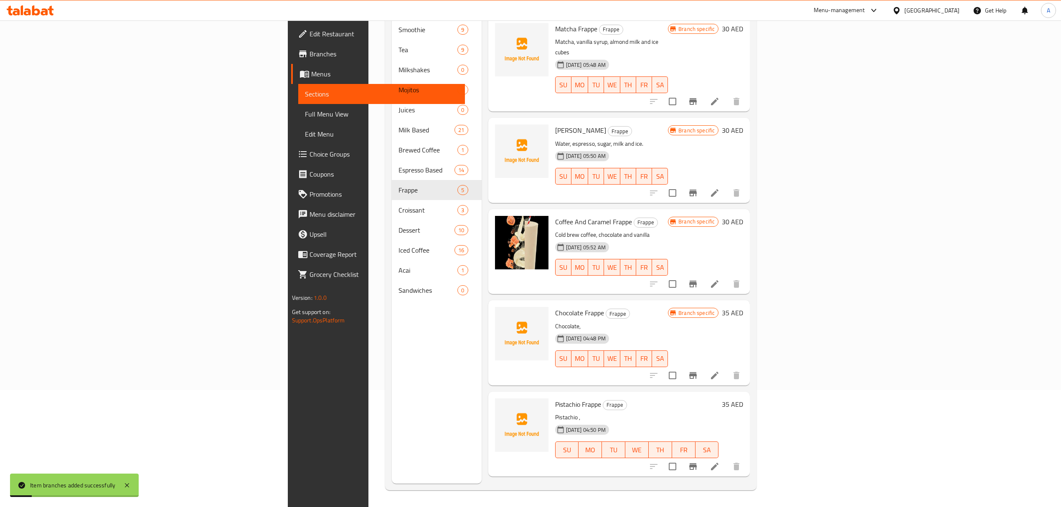
scroll to position [117, 0]
click at [703, 456] on button "Branch-specific-item" at bounding box center [693, 466] width 20 height 20
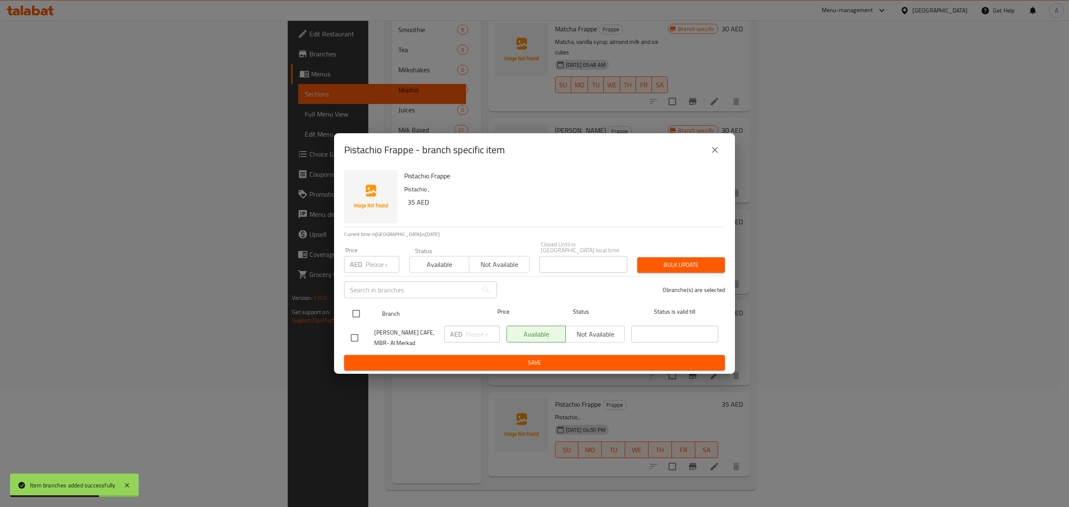
click at [361, 308] on input "checkbox" at bounding box center [356, 314] width 18 height 18
checkbox input "true"
click at [376, 258] on input "number" at bounding box center [382, 264] width 34 height 17
paste input "40"
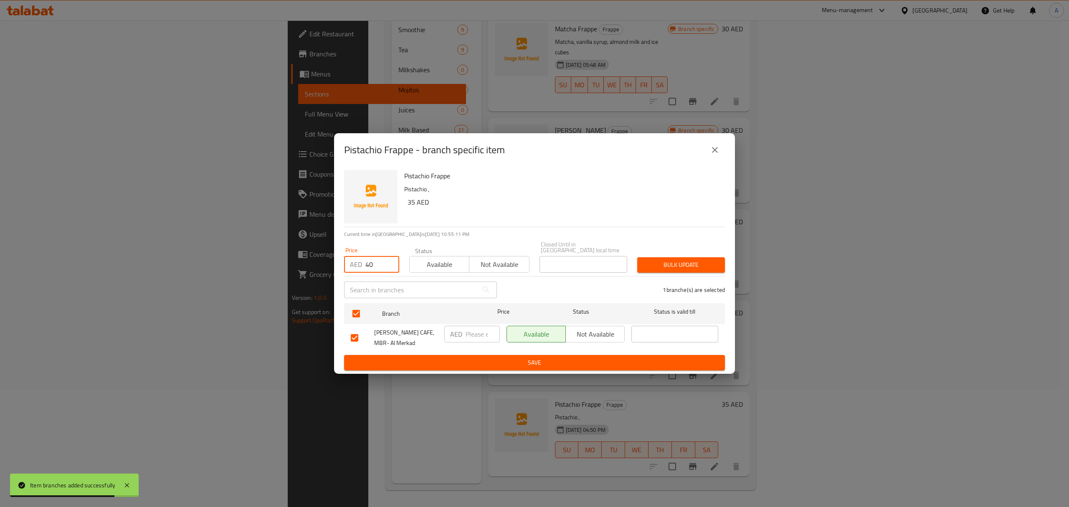
type input "40"
click at [661, 271] on button "Bulk update" at bounding box center [681, 264] width 88 height 15
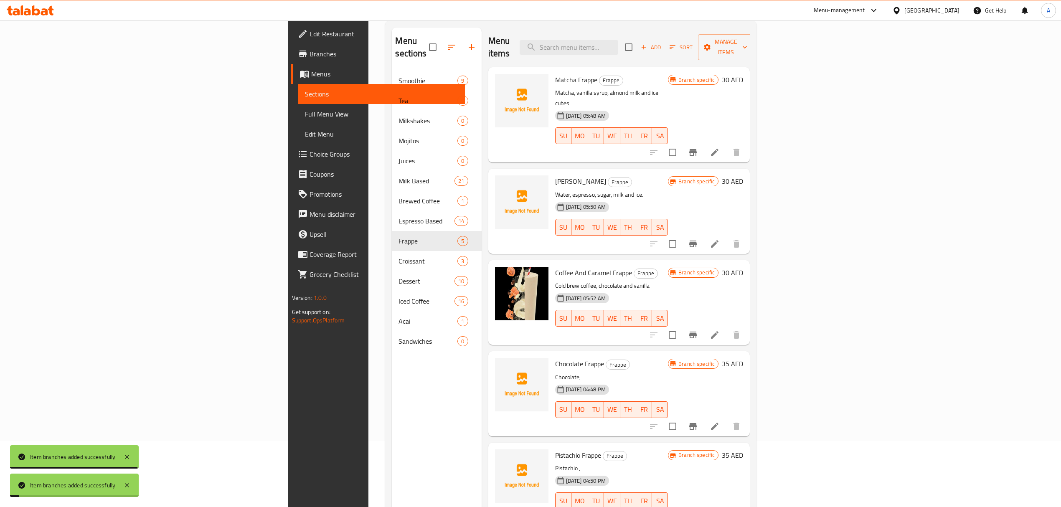
scroll to position [6, 0]
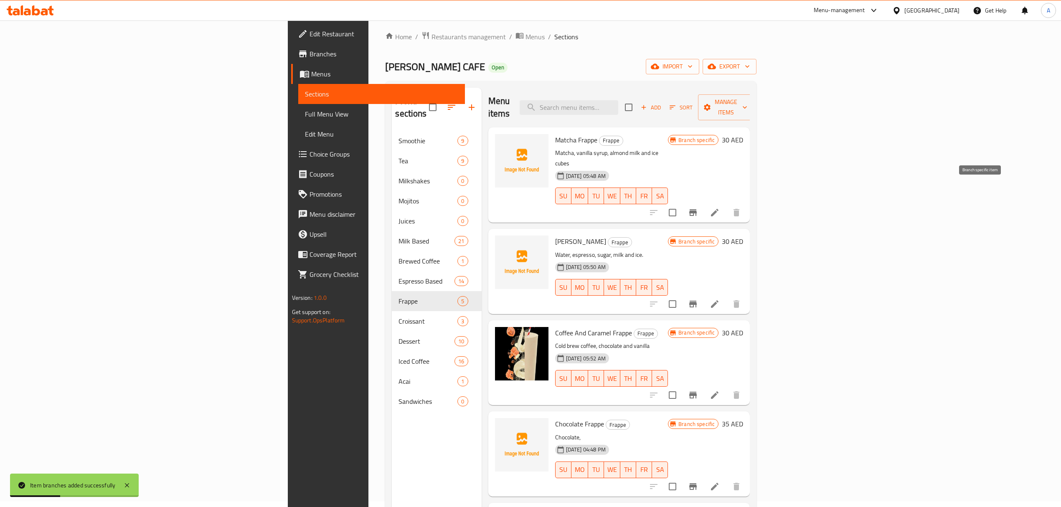
click at [697, 209] on icon "Branch-specific-item" at bounding box center [693, 212] width 8 height 7
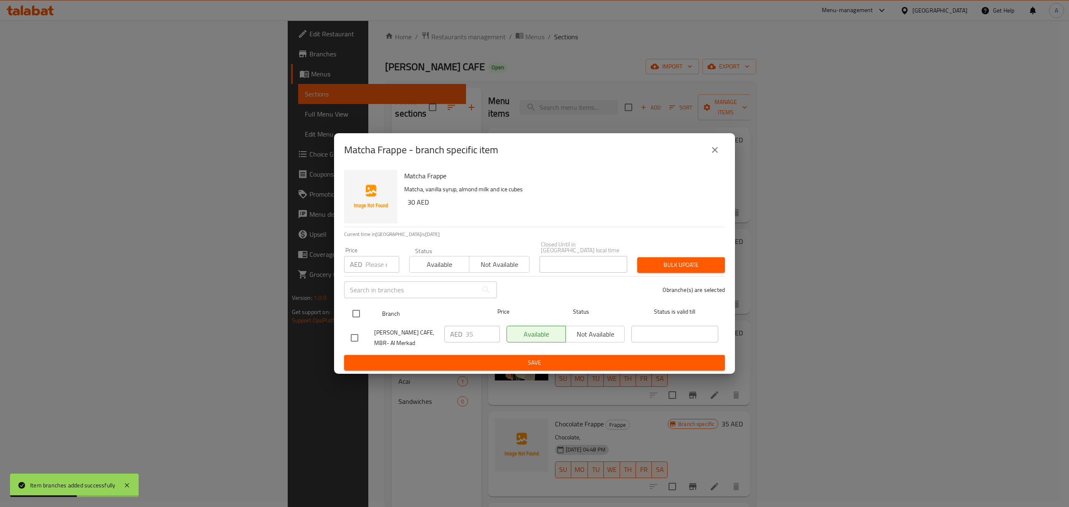
click at [358, 317] on input "checkbox" at bounding box center [356, 314] width 18 height 18
checkbox input "true"
click at [377, 269] on input "number" at bounding box center [382, 264] width 34 height 17
paste input "40"
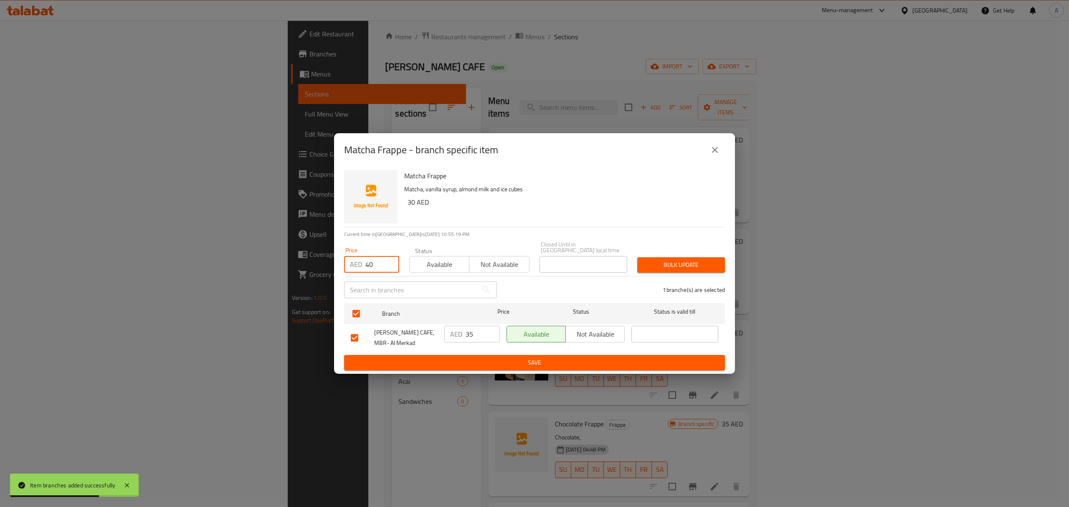
type input "40"
click at [674, 261] on span "Bulk update" at bounding box center [681, 265] width 74 height 10
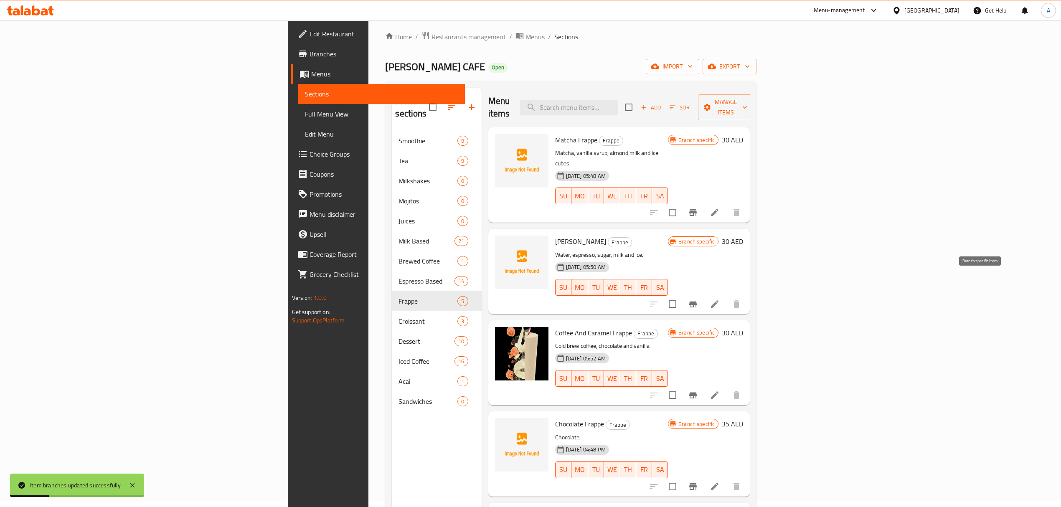
click at [698, 299] on icon "Branch-specific-item" at bounding box center [693, 304] width 10 height 10
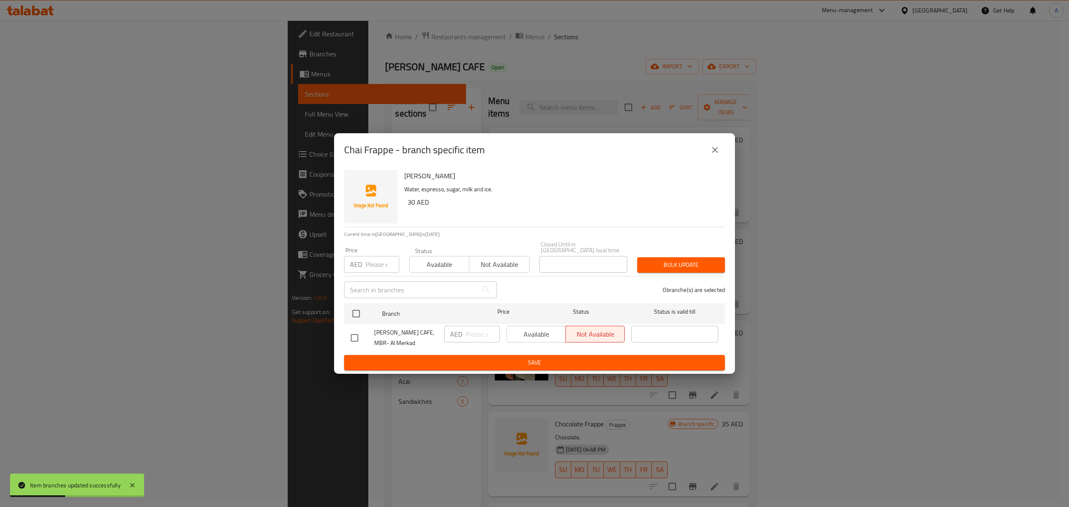
click at [712, 143] on button "close" at bounding box center [715, 150] width 20 height 20
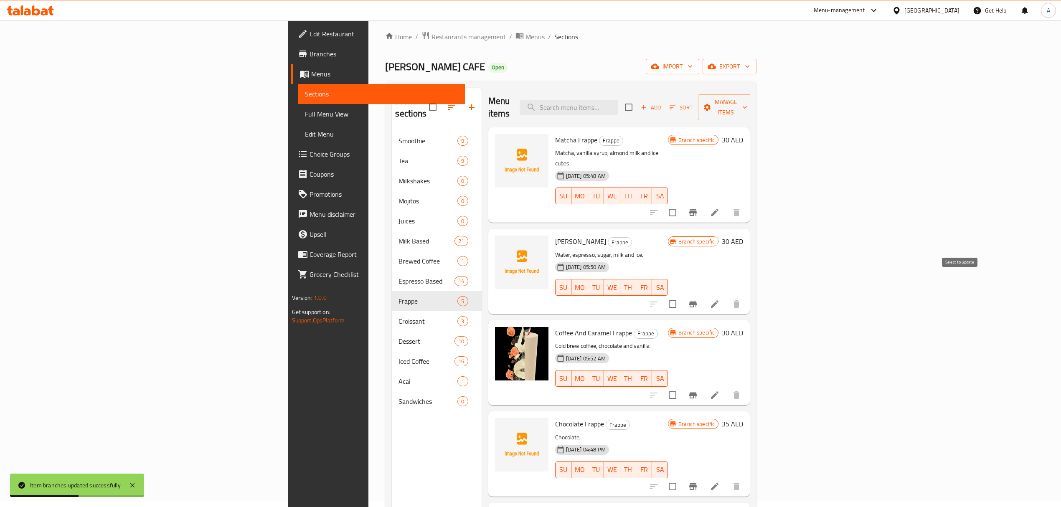
click at [681, 295] on input "checkbox" at bounding box center [673, 304] width 18 height 18
click at [747, 97] on span "Manage items" at bounding box center [725, 107] width 43 height 21
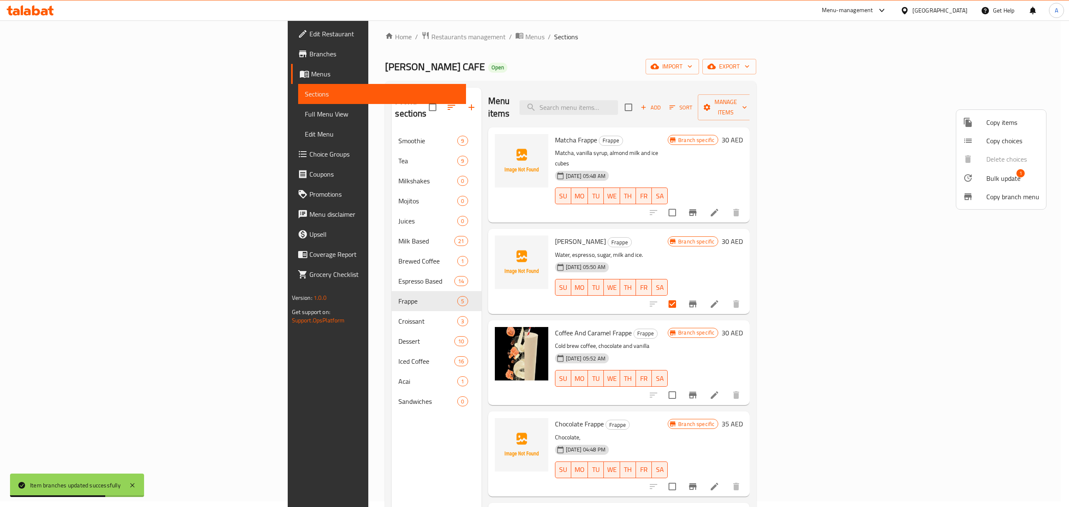
click at [1008, 173] on span "Bulk update" at bounding box center [1003, 178] width 34 height 10
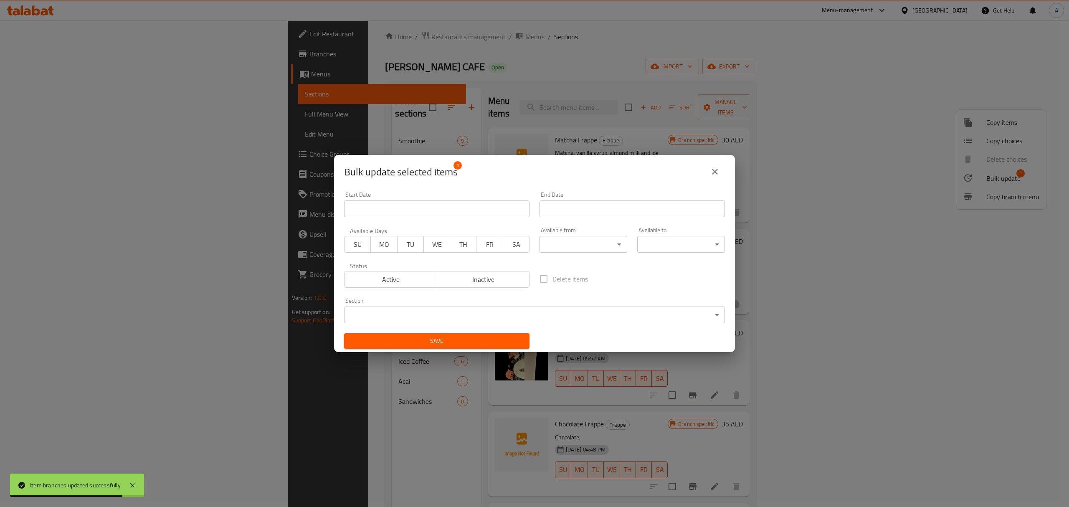
click at [482, 281] on span "Inactive" at bounding box center [484, 280] width 86 height 12
click at [479, 334] on button "Save" at bounding box center [436, 340] width 185 height 15
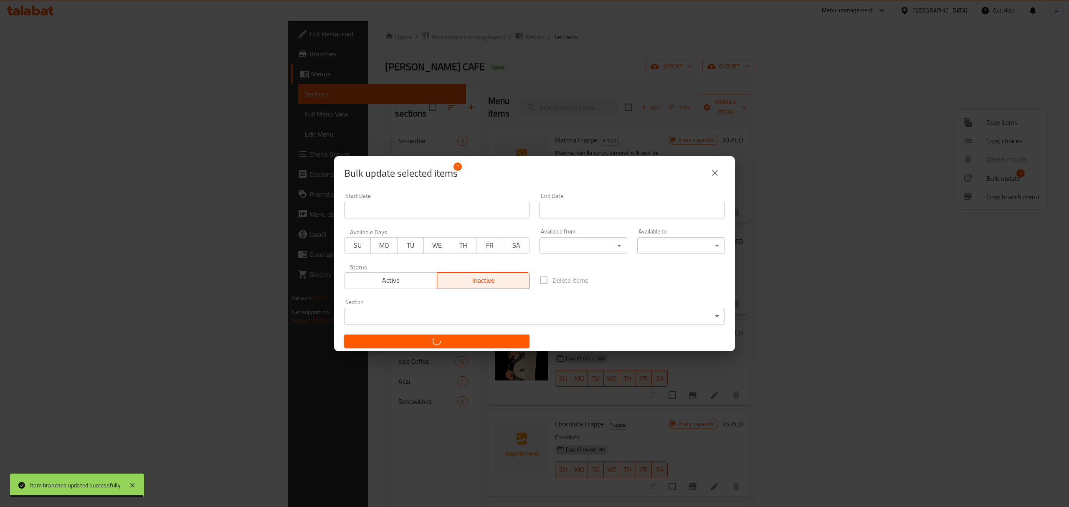
checkbox input "false"
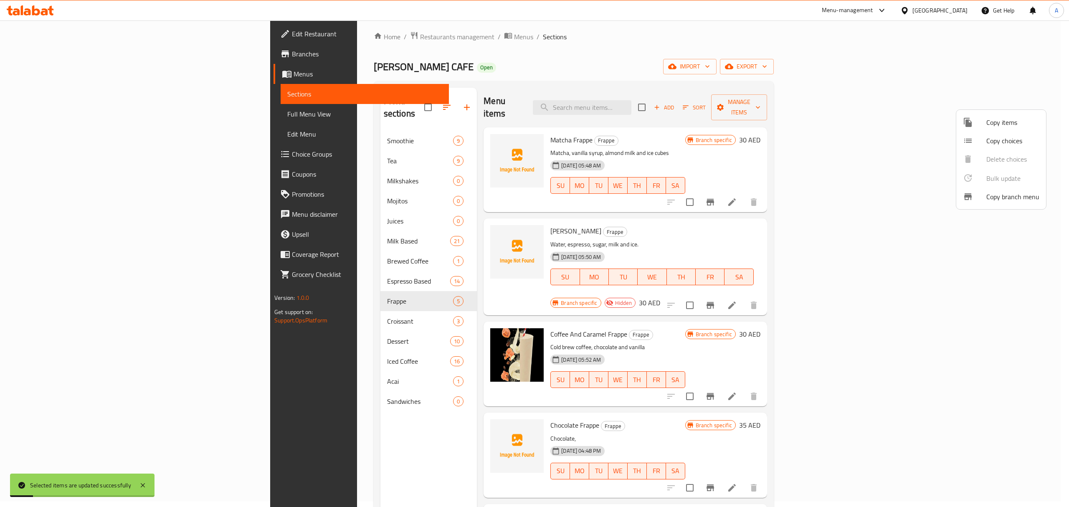
click at [917, 100] on div at bounding box center [534, 253] width 1069 height 507
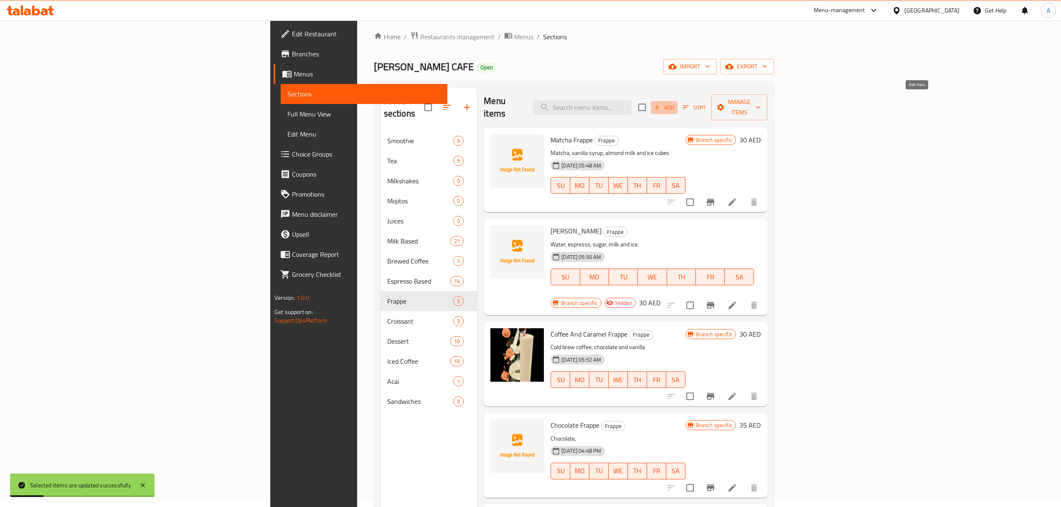
click at [675, 103] on span "Add" at bounding box center [664, 108] width 23 height 10
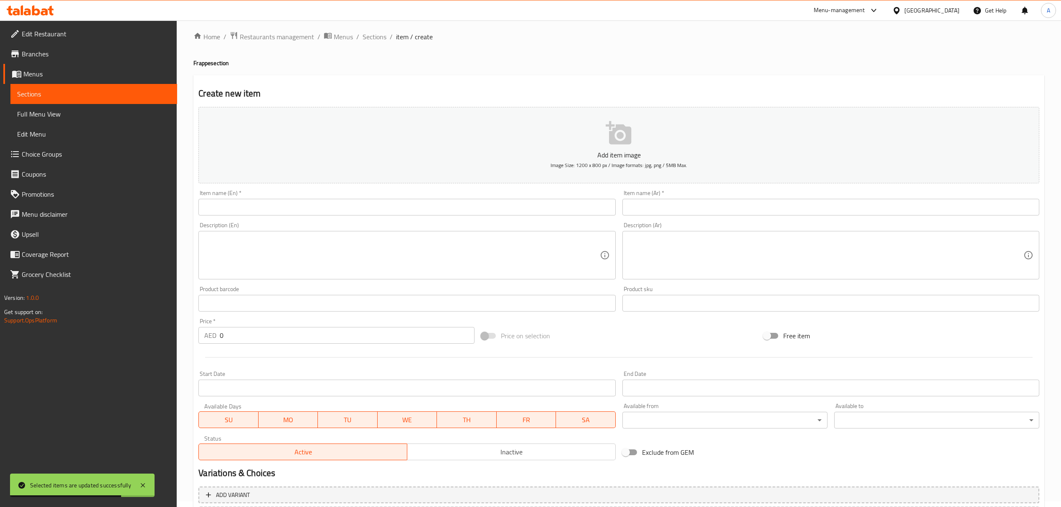
click at [381, 195] on div "Item name (En)   * Item name (En) *" at bounding box center [406, 202] width 417 height 25
click at [382, 200] on input "text" at bounding box center [406, 207] width 417 height 17
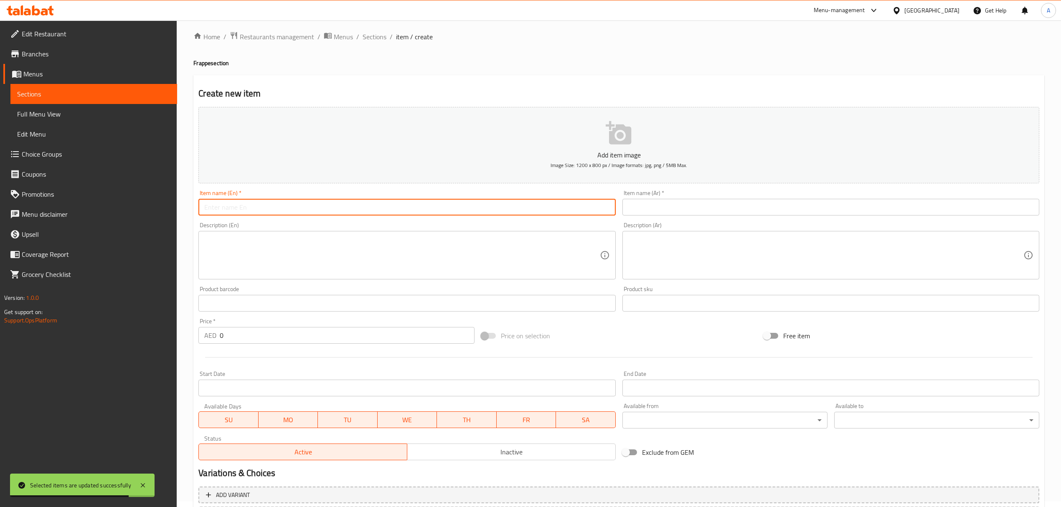
paste input "Strawberry Frappe"
type input "Strawberry Frappe"
click at [674, 206] on input "text" at bounding box center [830, 207] width 417 height 17
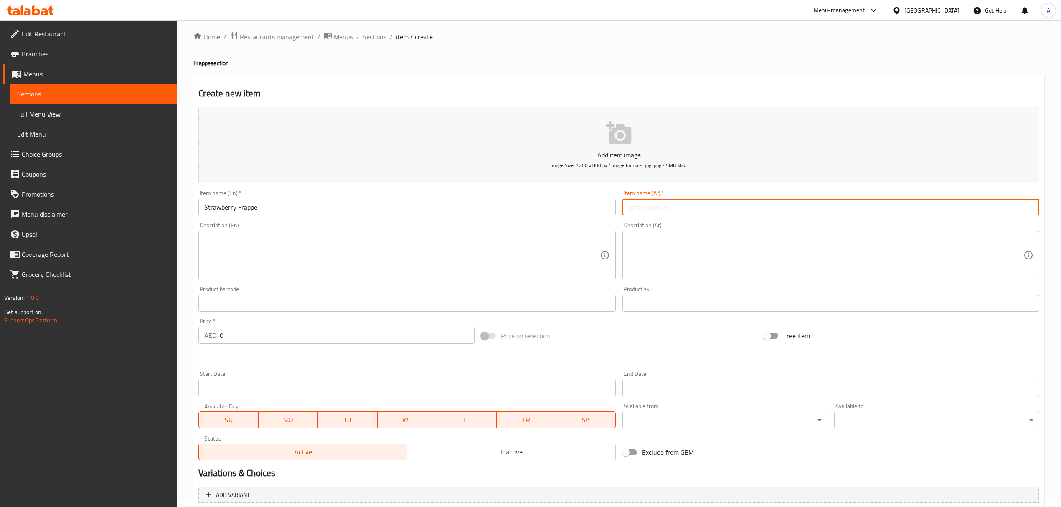
paste input "فرابيه الفراولة"
type input "فرابيه الفراولة"
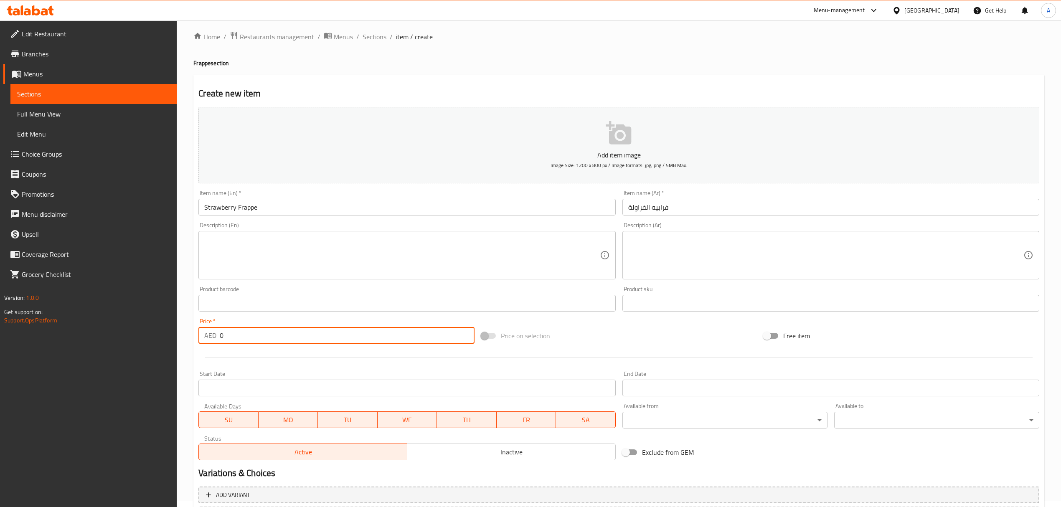
drag, startPoint x: 246, startPoint y: 332, endPoint x: 209, endPoint y: 345, distance: 39.2
click at [209, 345] on div "Price   * AED 0 Price *" at bounding box center [336, 331] width 282 height 32
type input "40"
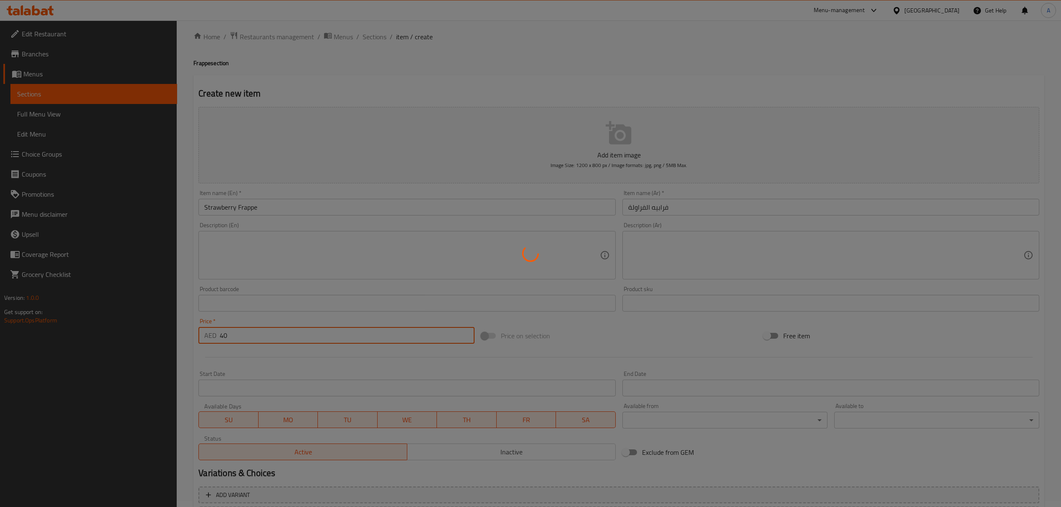
type input "0"
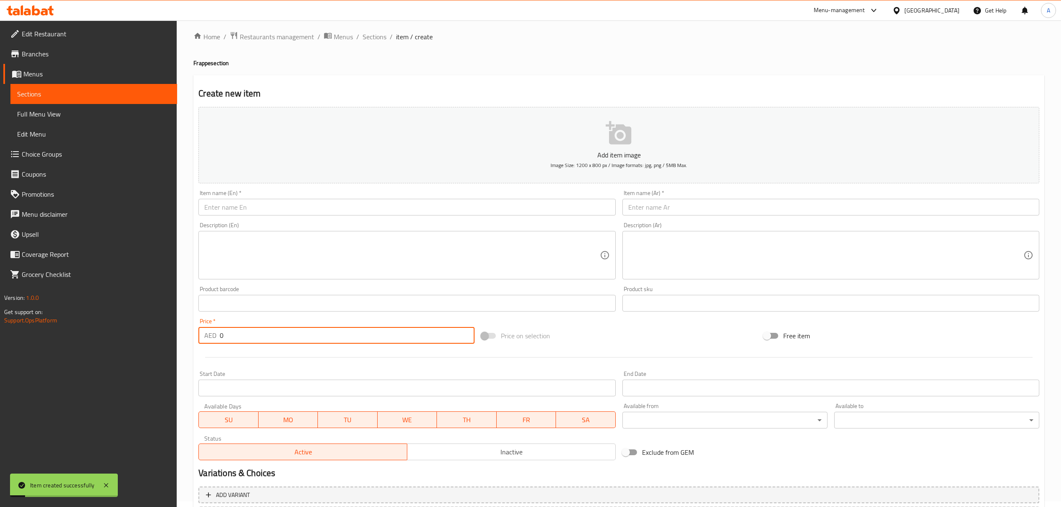
click at [388, 194] on div "Item name (En)   * Item name (En) *" at bounding box center [406, 202] width 417 height 25
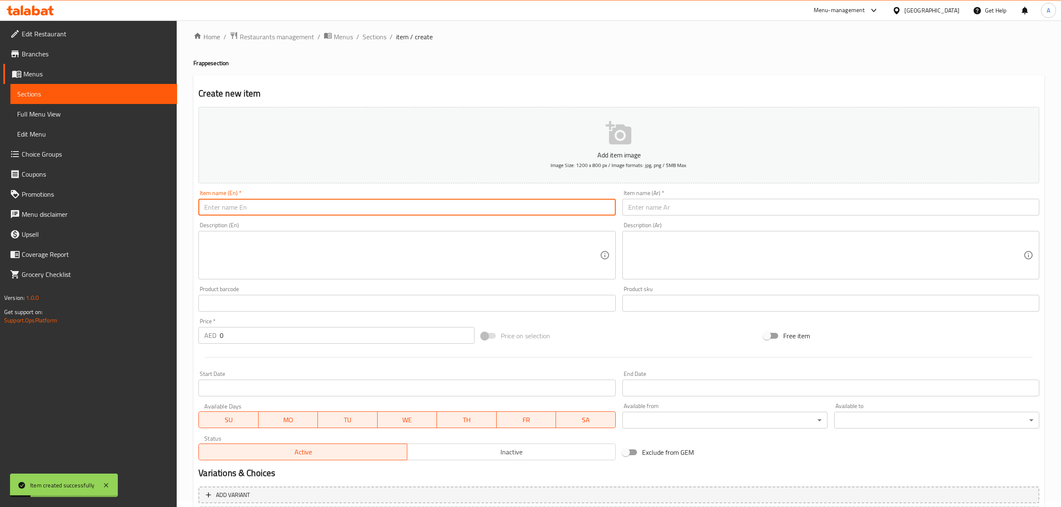
click at [378, 202] on input "text" at bounding box center [406, 207] width 417 height 17
paste input "Coffee Frappe"
type input "Coffee Frappe"
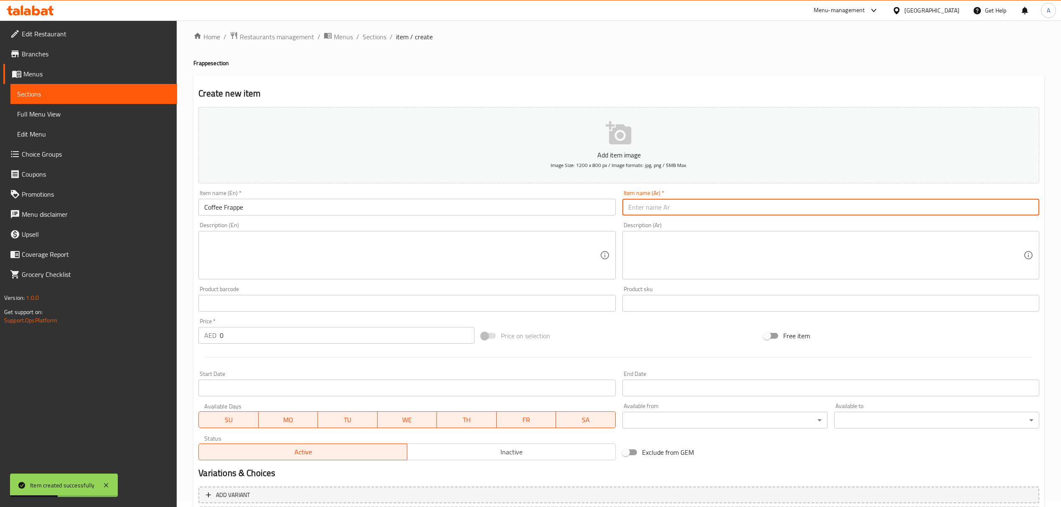
click at [659, 213] on input "text" at bounding box center [830, 207] width 417 height 17
paste input "قهوة فرابيه"
type input "قهوة فرابيه"
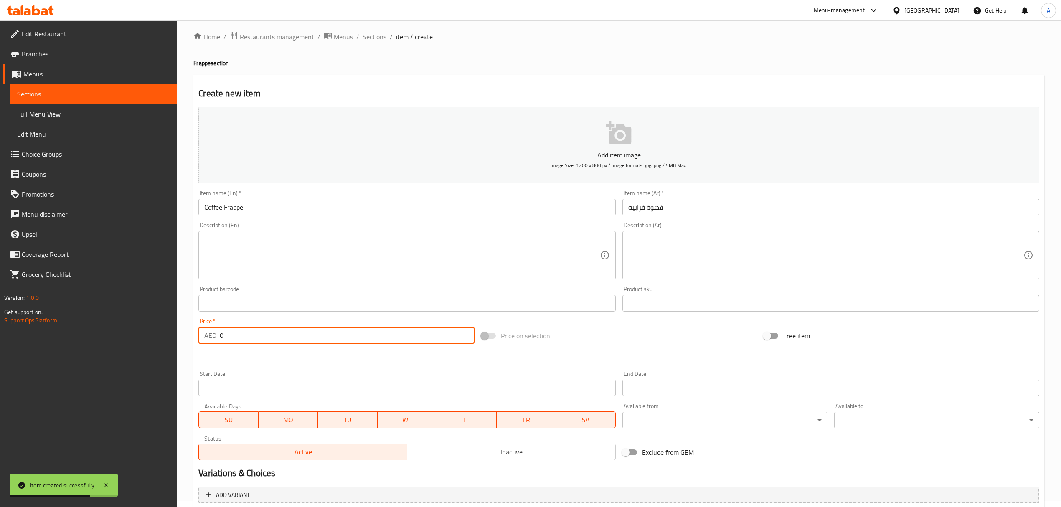
drag, startPoint x: 234, startPoint y: 342, endPoint x: 210, endPoint y: 344, distance: 24.3
click at [210, 344] on div "AED 0 Price *" at bounding box center [336, 335] width 276 height 17
type input "40"
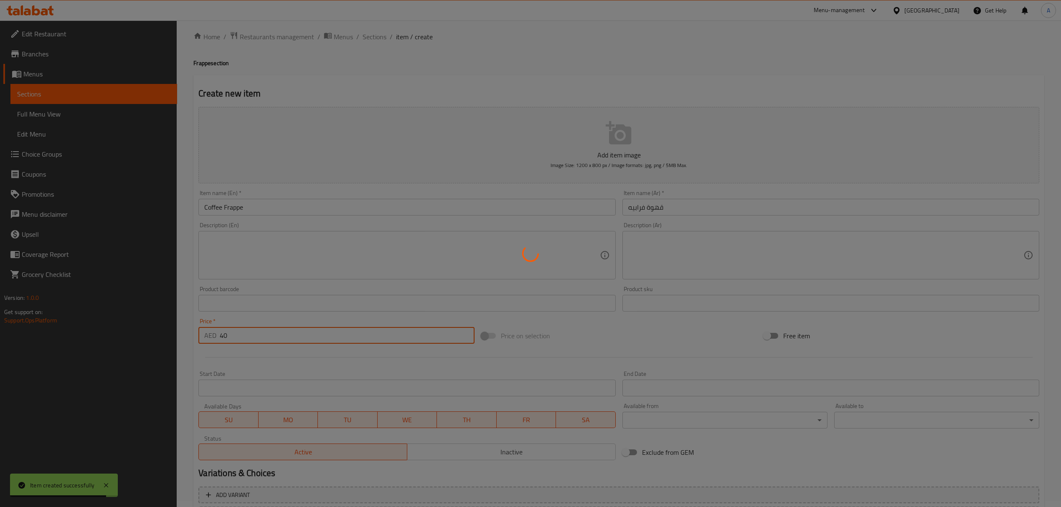
type input "0"
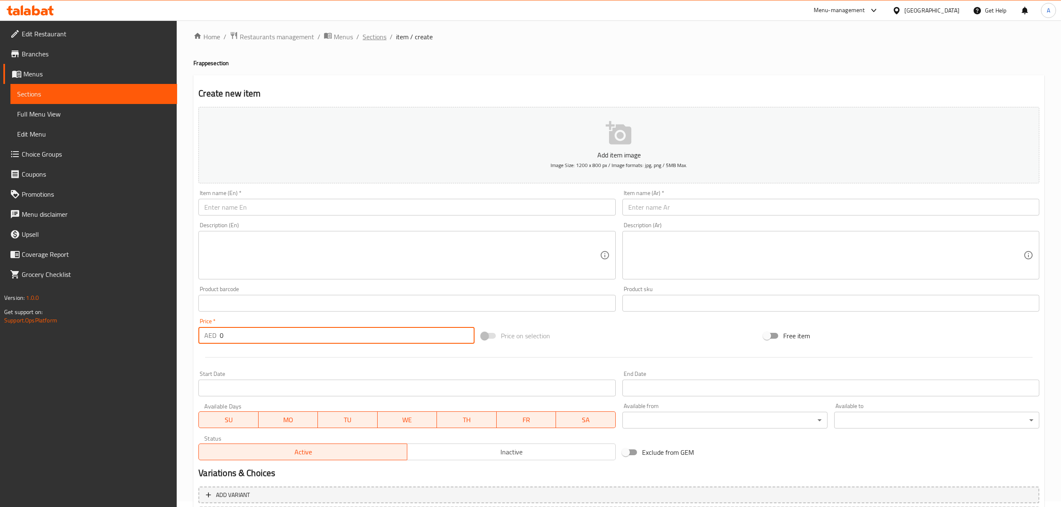
click at [380, 39] on span "Sections" at bounding box center [374, 37] width 24 height 10
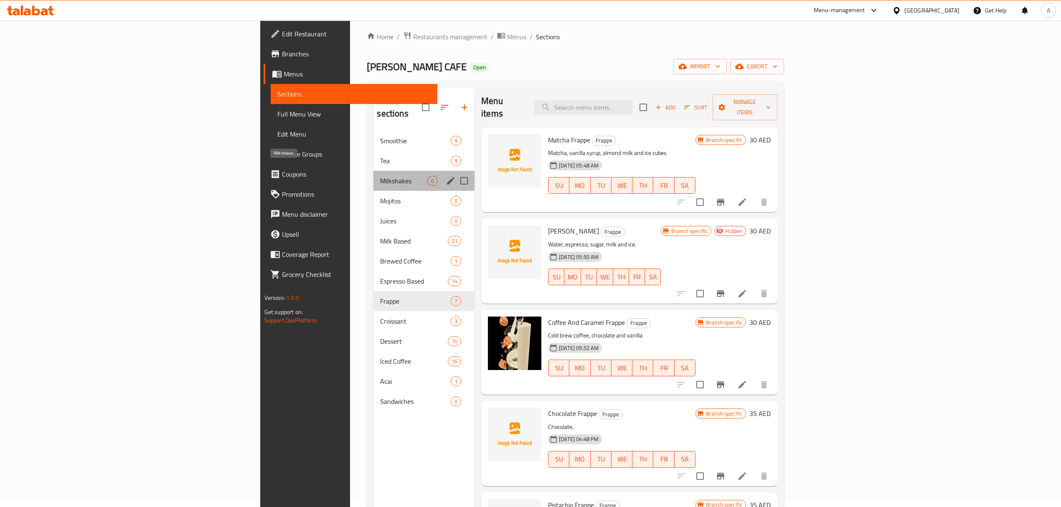
click at [380, 176] on span "Milkshakes" at bounding box center [403, 181] width 47 height 10
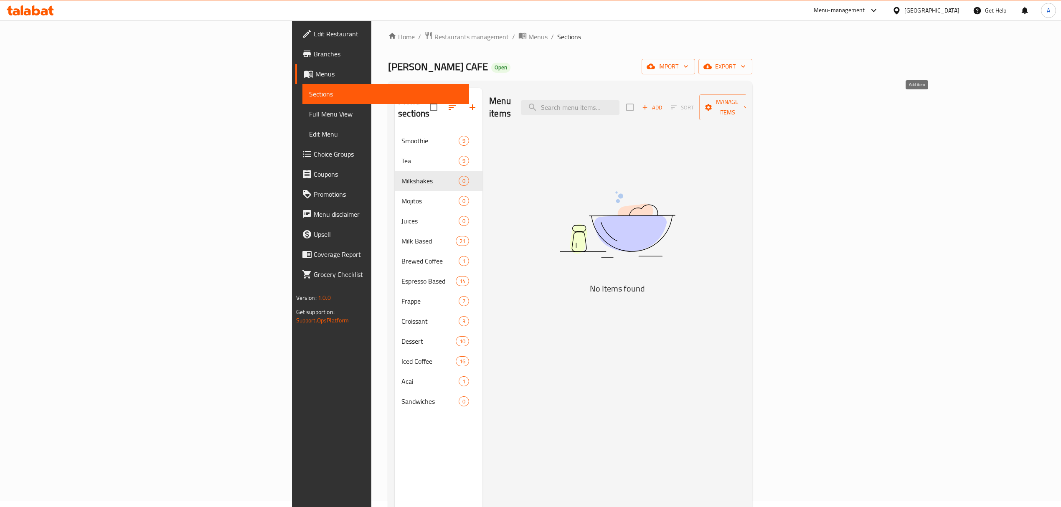
click at [663, 103] on span "Add" at bounding box center [652, 108] width 23 height 10
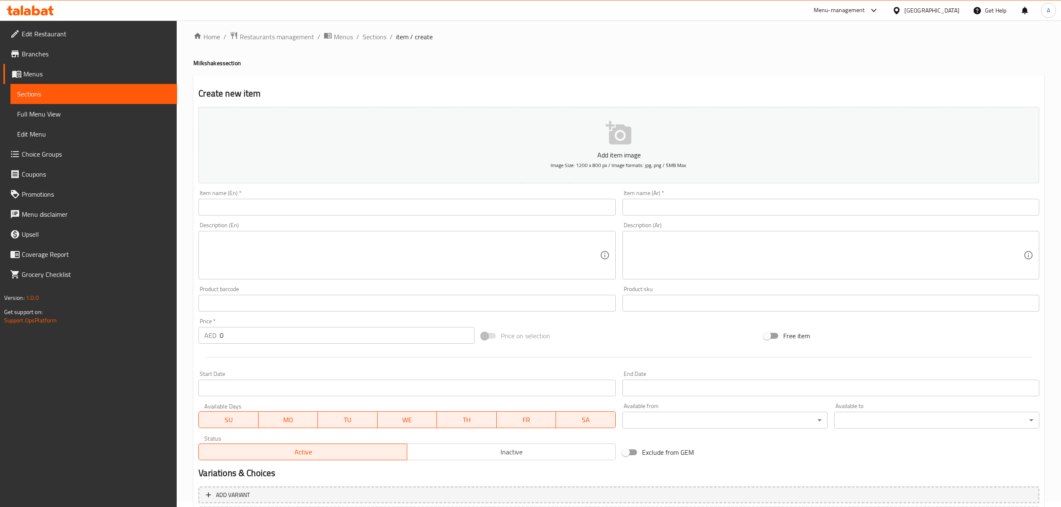
click at [472, 215] on input "text" at bounding box center [406, 207] width 417 height 17
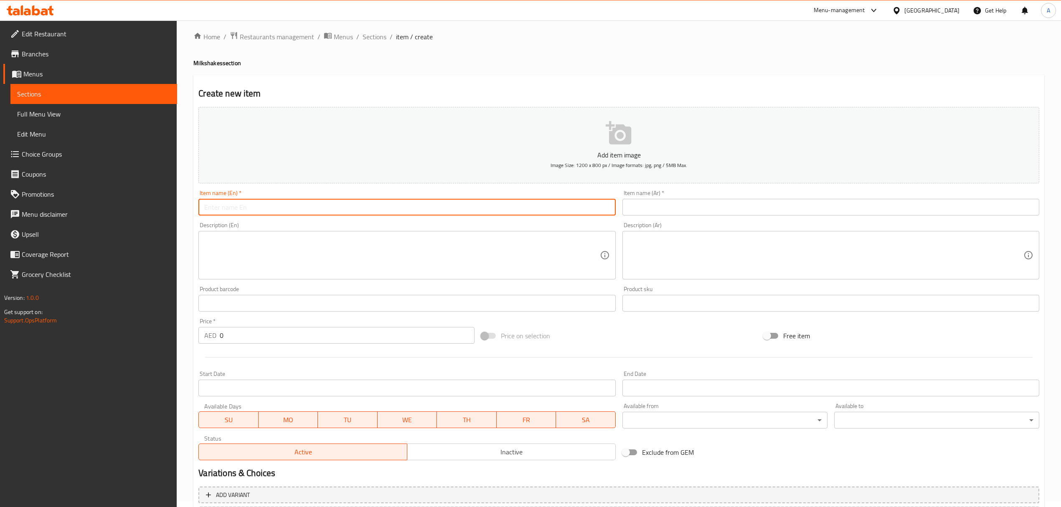
paste input "Protien Shakes"
type input "Protien Shakes"
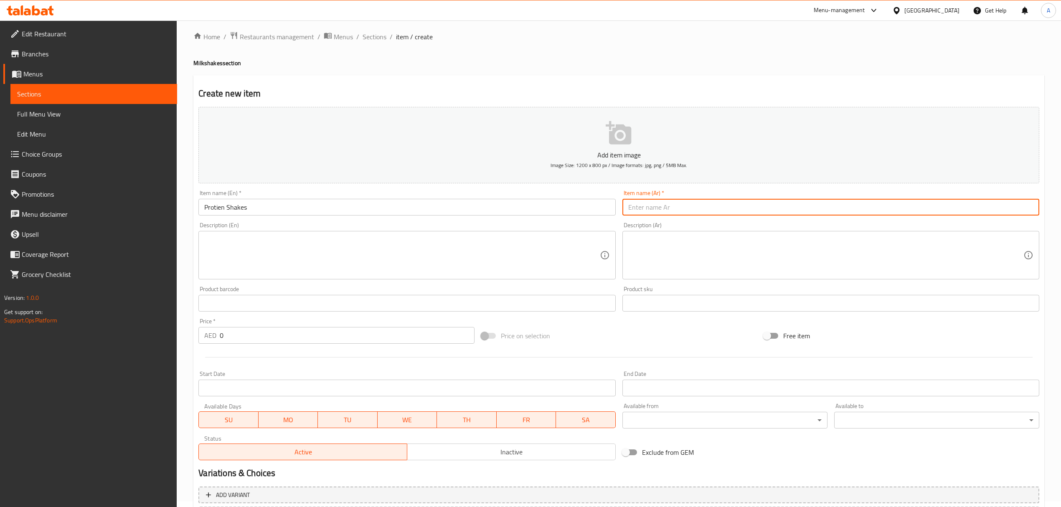
click at [720, 208] on input "text" at bounding box center [830, 207] width 417 height 17
paste input "بروتين"
type input "بروتين تشيك"
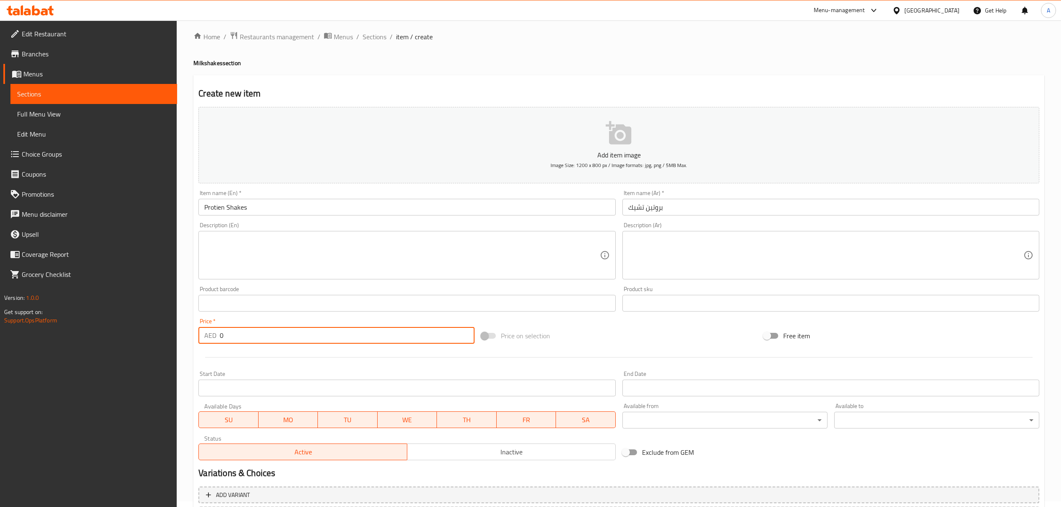
drag, startPoint x: 227, startPoint y: 334, endPoint x: 201, endPoint y: 339, distance: 26.4
click at [201, 339] on div "AED 0 Price *" at bounding box center [336, 335] width 276 height 17
paste input "4"
type input "40"
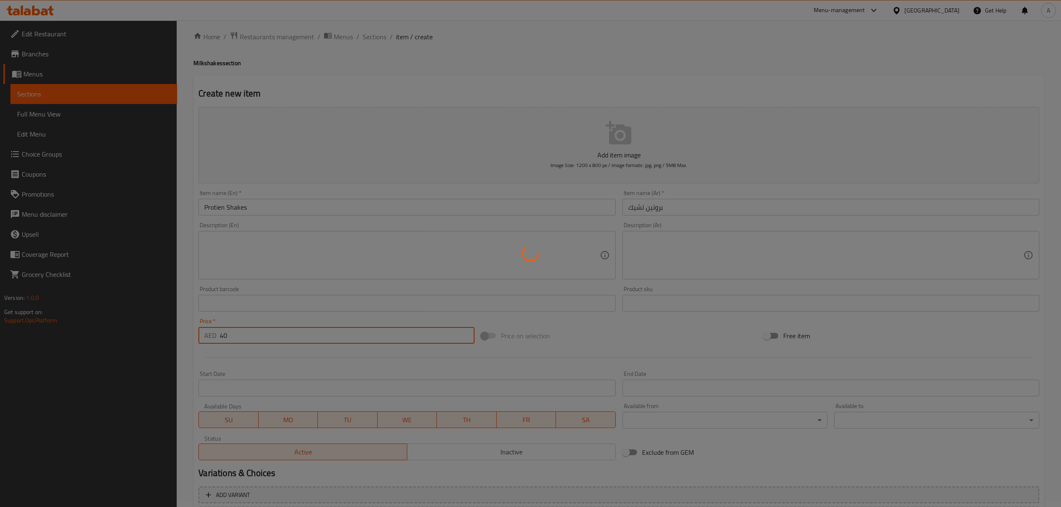
type input "0"
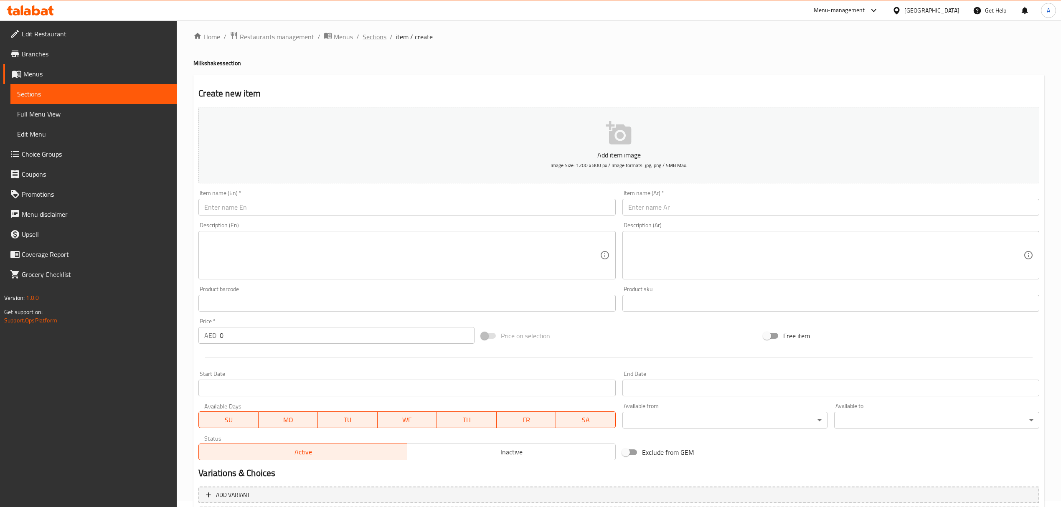
click at [385, 35] on ol "Home / Restaurants management / Menus / Sections / item / create" at bounding box center [618, 36] width 851 height 11
click at [385, 35] on span "Sections" at bounding box center [374, 37] width 24 height 10
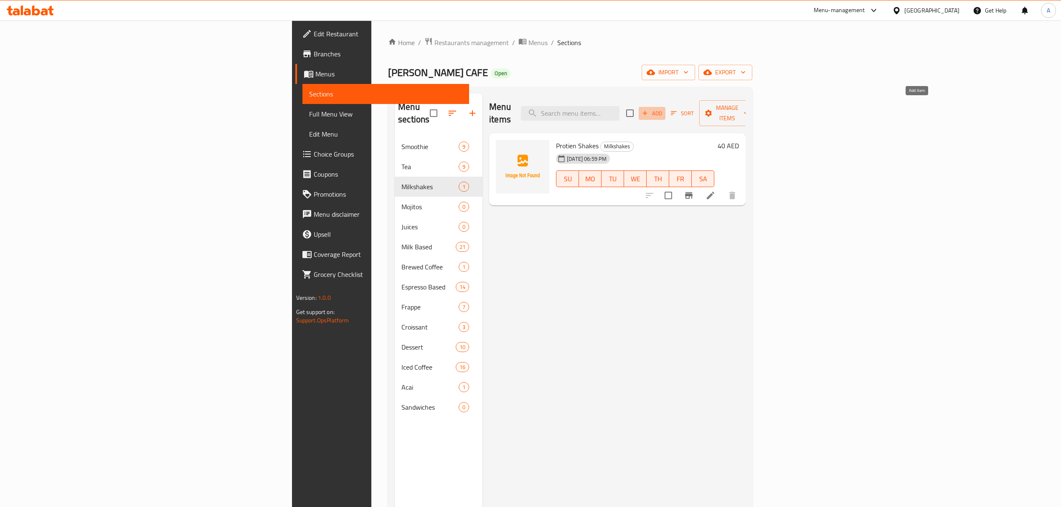
click at [663, 110] on span "Add" at bounding box center [652, 114] width 23 height 10
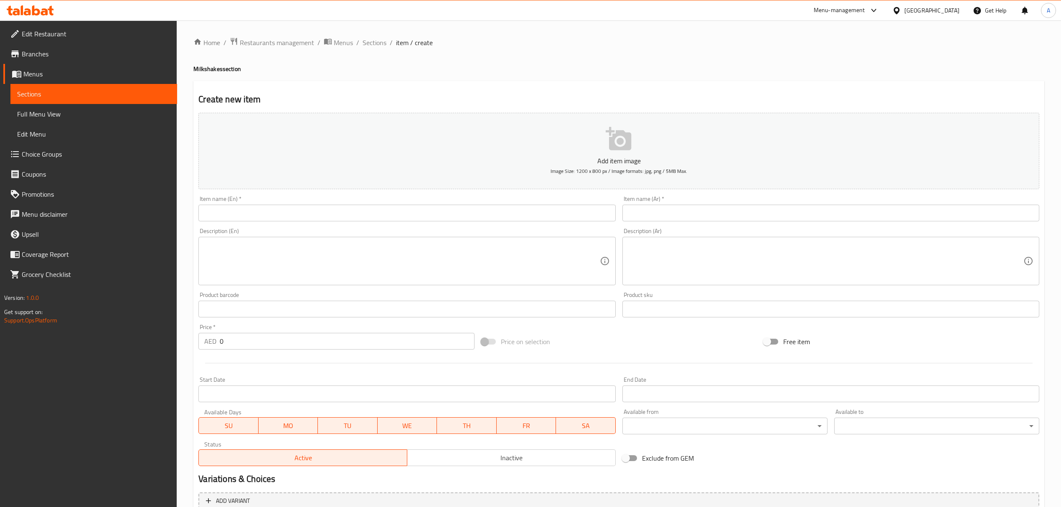
click at [295, 213] on input "text" at bounding box center [406, 213] width 417 height 17
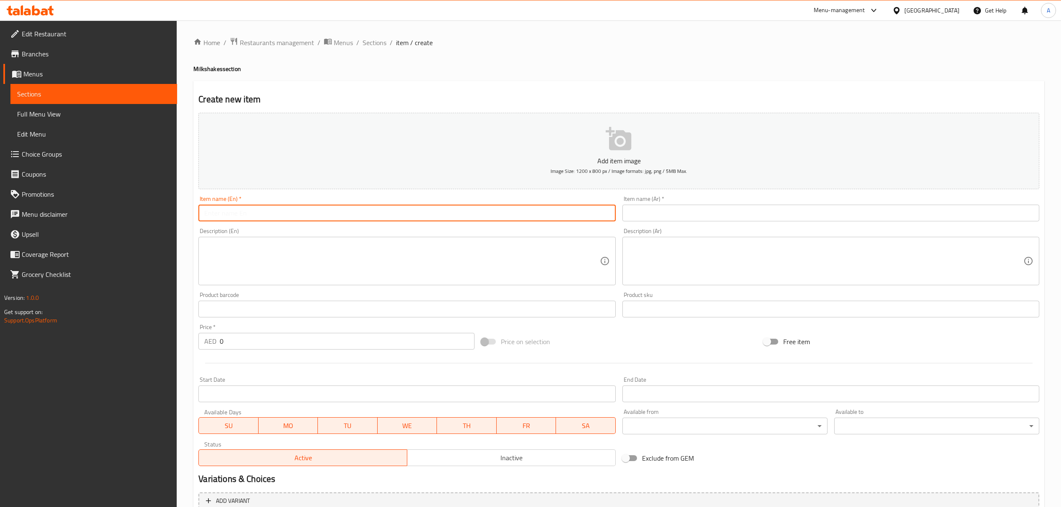
paste input "Oreo Milkshakes"
type input "Oreo Milkshakes"
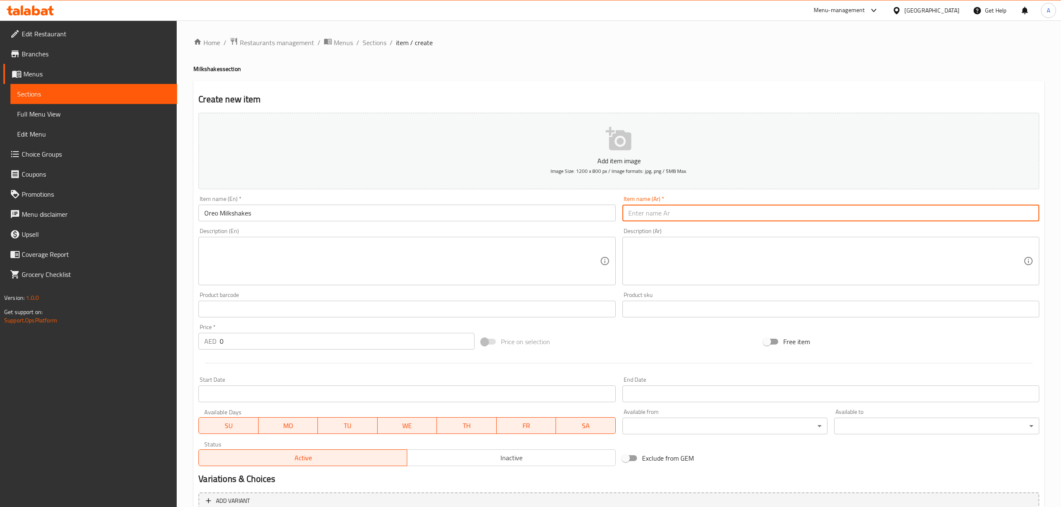
click at [719, 219] on input "text" at bounding box center [830, 213] width 417 height 17
paste input "ميلك [PERSON_NAME]"
type input "ميلك [PERSON_NAME]"
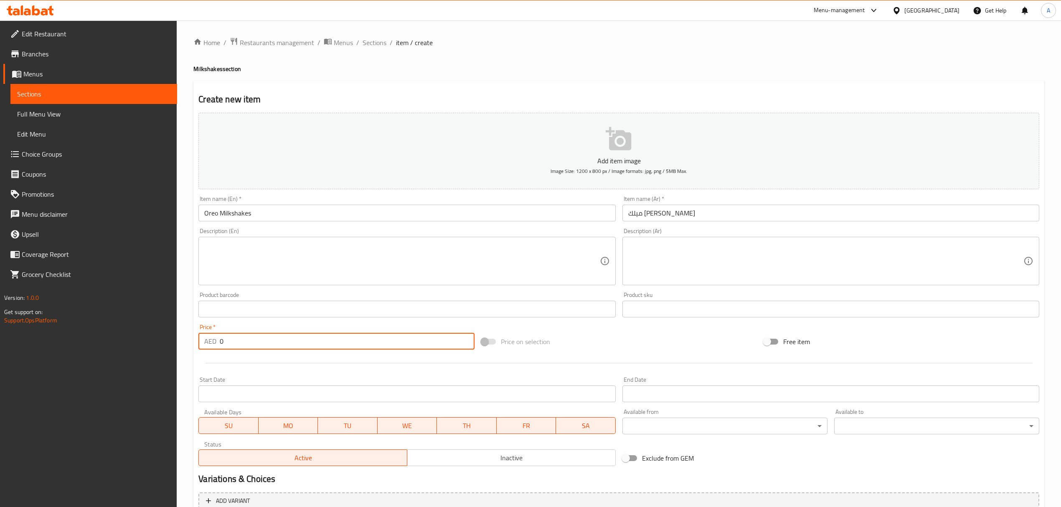
drag, startPoint x: 254, startPoint y: 342, endPoint x: 186, endPoint y: 350, distance: 68.6
click at [186, 350] on div "Home / Restaurants management / Menus / Sections / item / create Milkshakes sec…" at bounding box center [619, 305] width 884 height 570
type input "40"
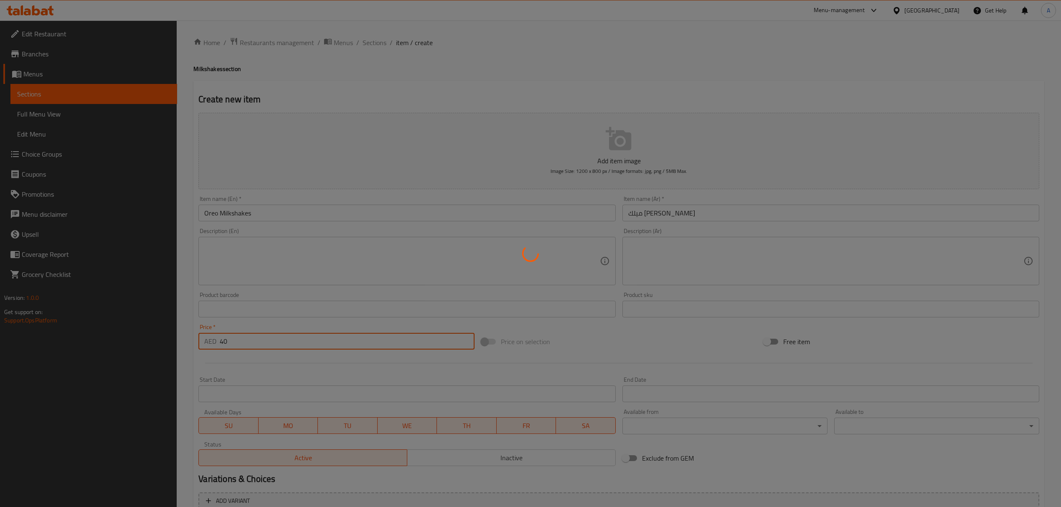
type input "0"
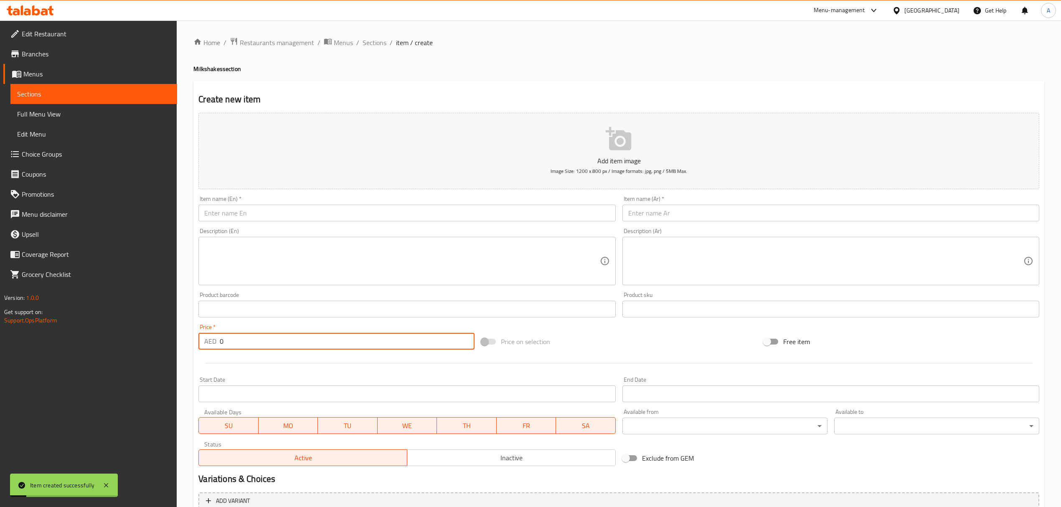
click at [291, 218] on input "text" at bounding box center [406, 213] width 417 height 17
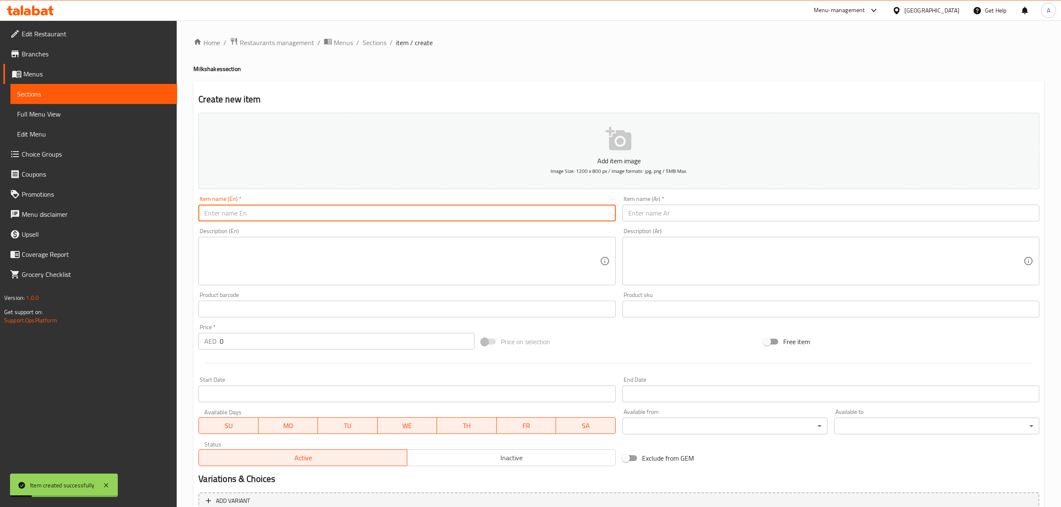
paste input "Java Chocolate Chip"
type input "Java Chocolate Chip"
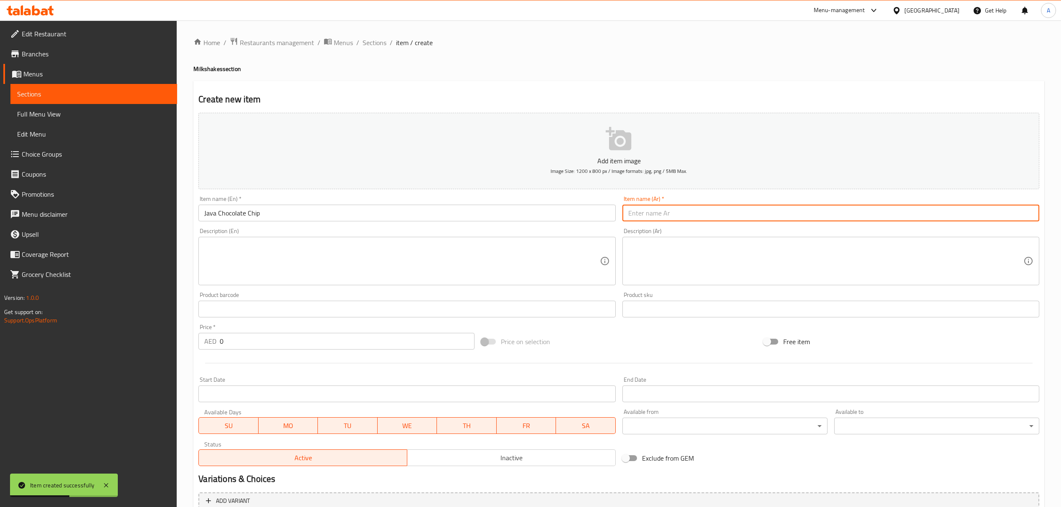
click at [649, 217] on input "text" at bounding box center [830, 213] width 417 height 17
paste input "Java Chocolate Chip"
type input "Java Chocolate Chip"
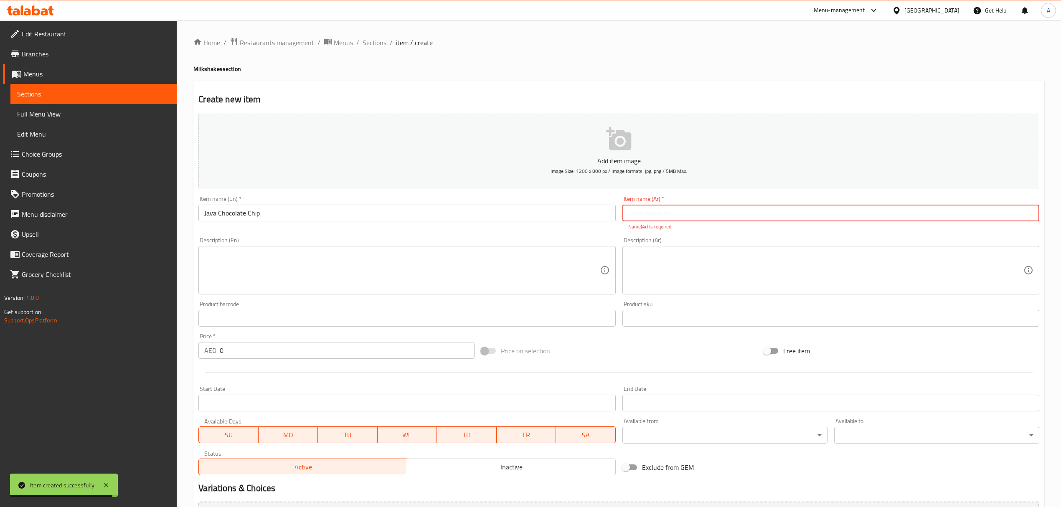
paste input "رقائق الشوكولاتة جافا"
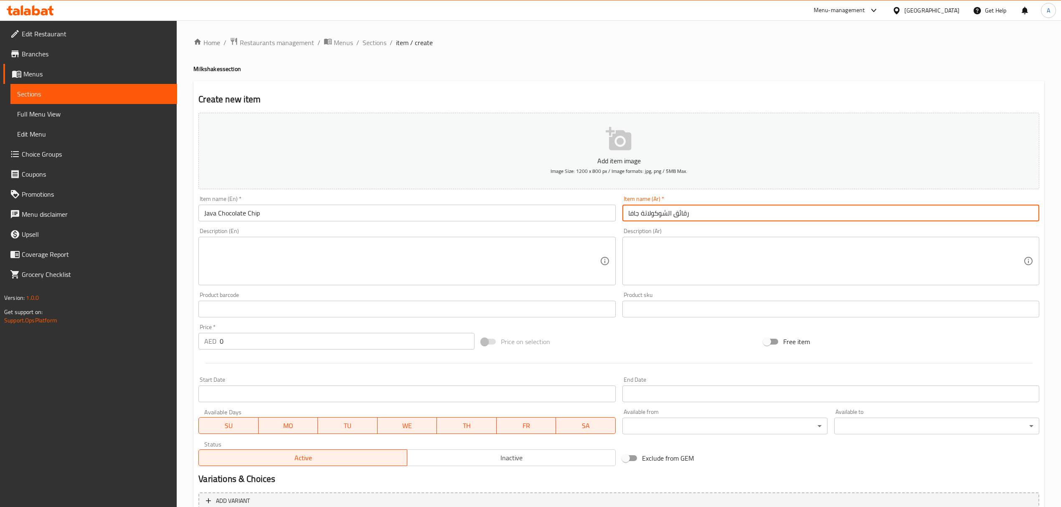
type input "رقائق الشوكولاتة جافا"
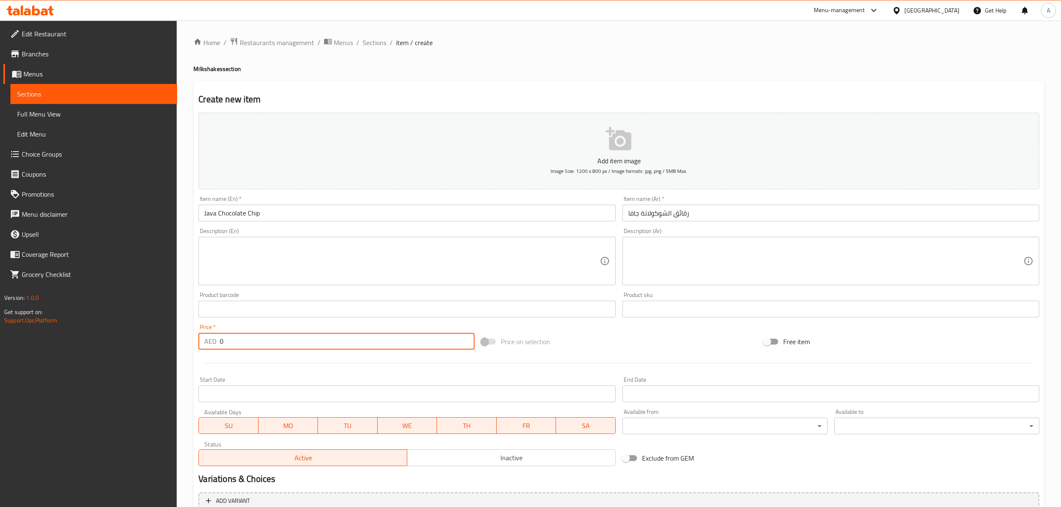
drag, startPoint x: 235, startPoint y: 336, endPoint x: 210, endPoint y: 346, distance: 26.4
click at [210, 346] on div "AED 0 Price *" at bounding box center [336, 341] width 276 height 17
type input "40"
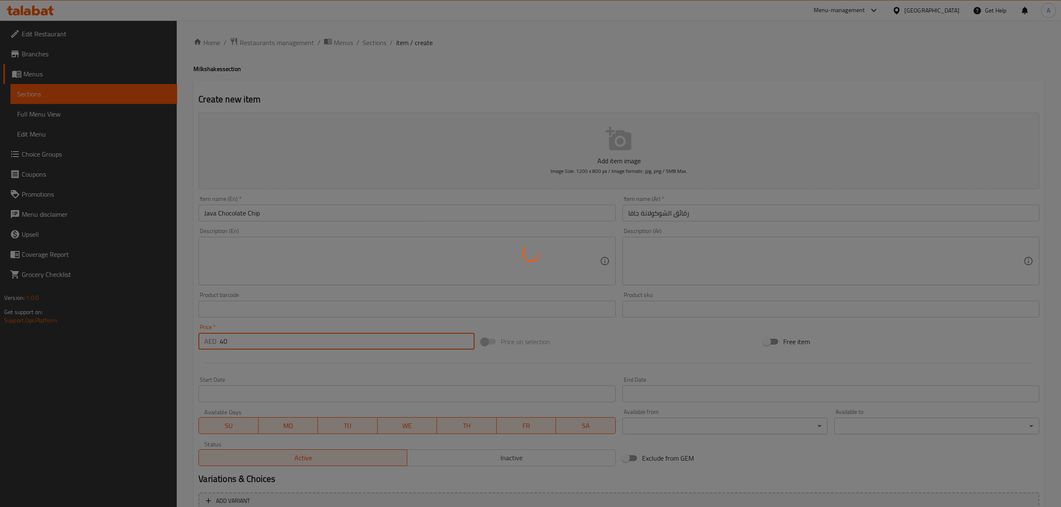
type input "0"
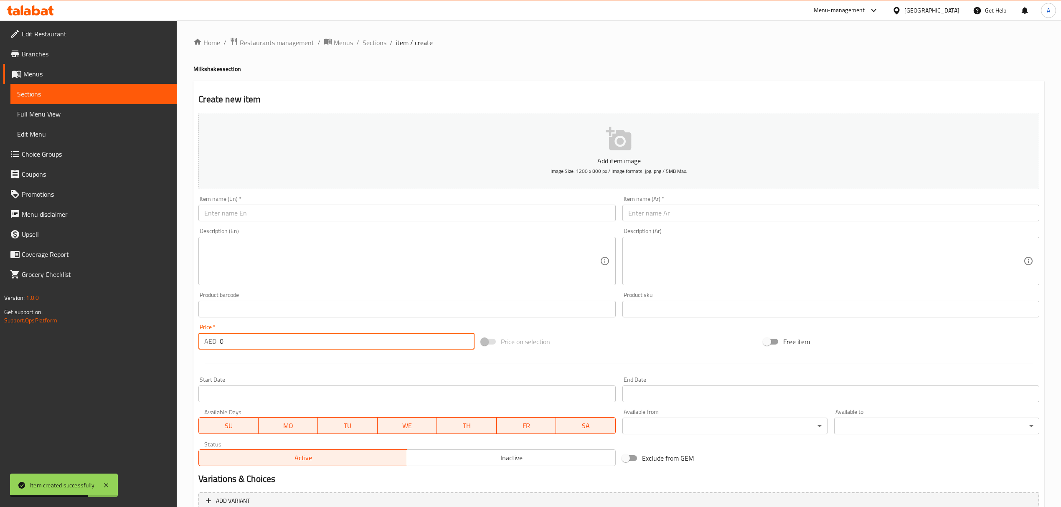
click at [311, 215] on input "text" at bounding box center [406, 213] width 417 height 17
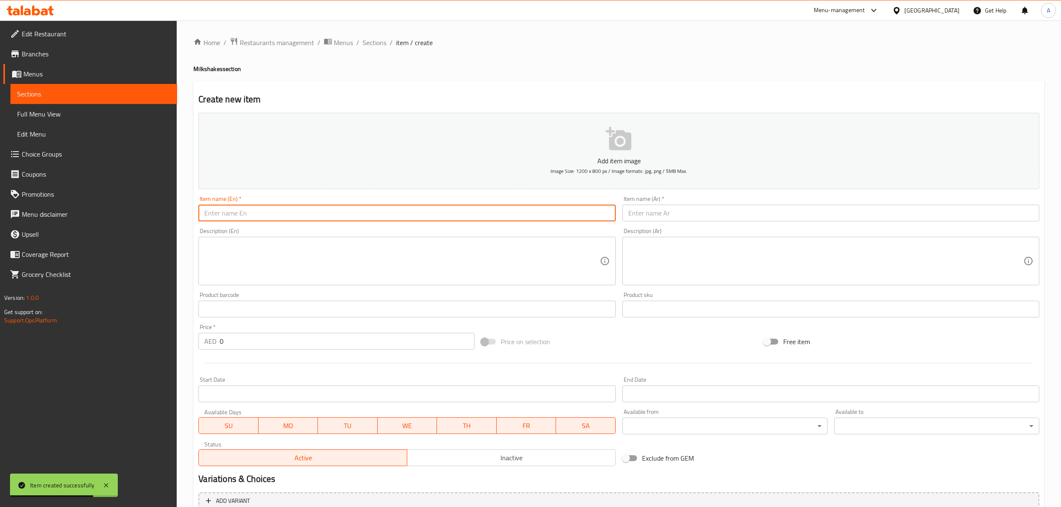
paste input "Blenscof Milkshakes"
type input "Blenscof Milkshakes"
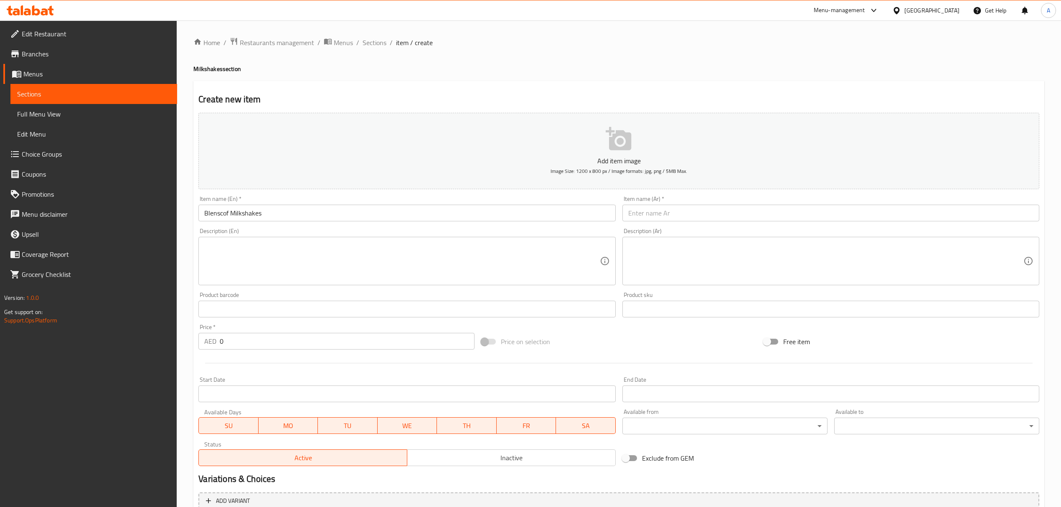
click at [711, 200] on div "Item name (Ar)   * Item name (Ar) *" at bounding box center [830, 208] width 417 height 25
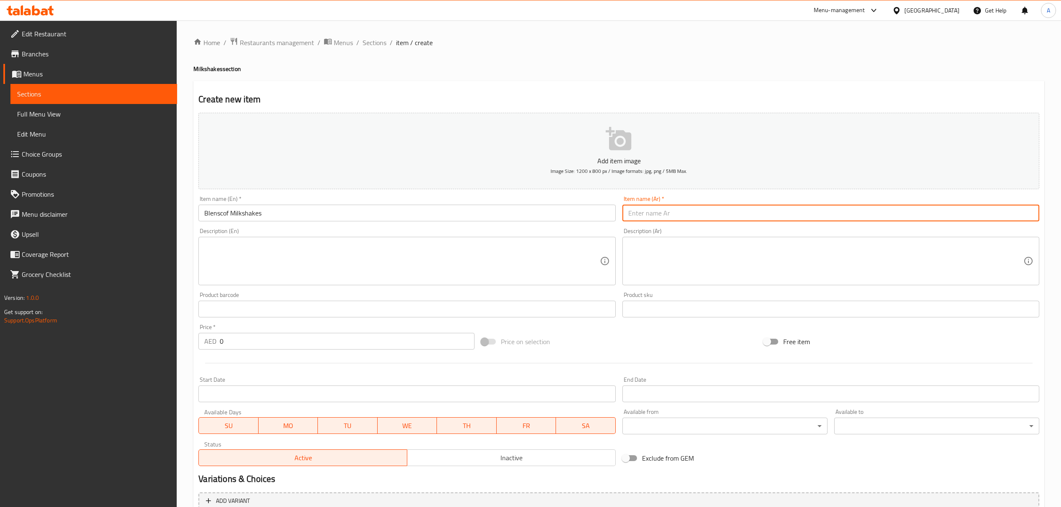
click at [710, 213] on input "text" at bounding box center [830, 213] width 417 height 17
paste input "ميلك [PERSON_NAME]"
type input "ميلك [PERSON_NAME]"
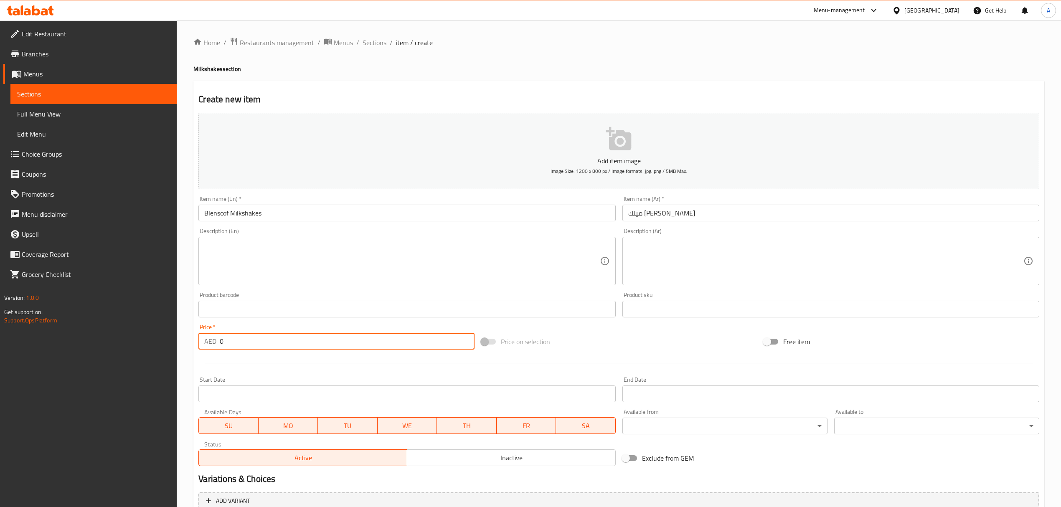
drag, startPoint x: 249, startPoint y: 345, endPoint x: 216, endPoint y: 352, distance: 33.4
click at [216, 352] on div "Price   * AED 0 Price *" at bounding box center [336, 337] width 282 height 32
paste input "4"
type input "40"
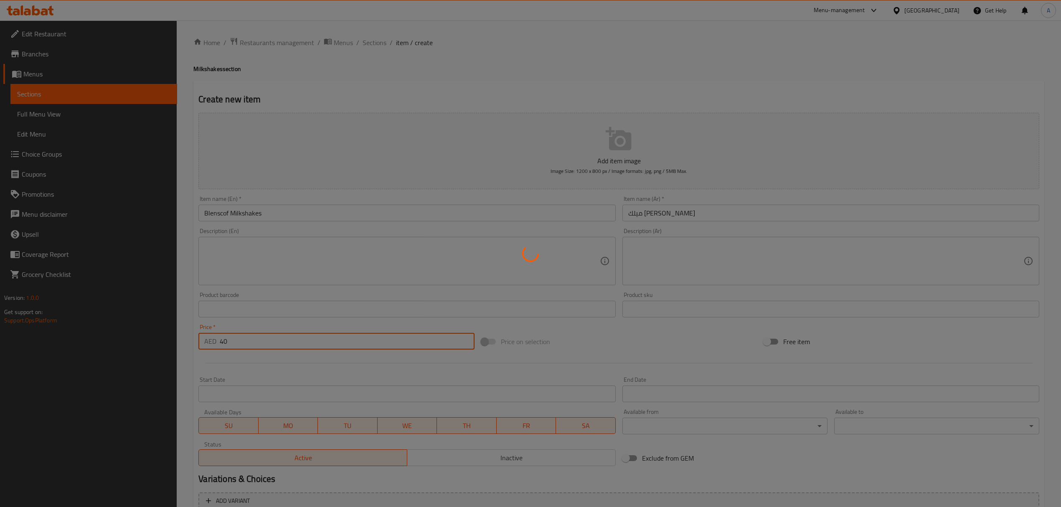
type input "0"
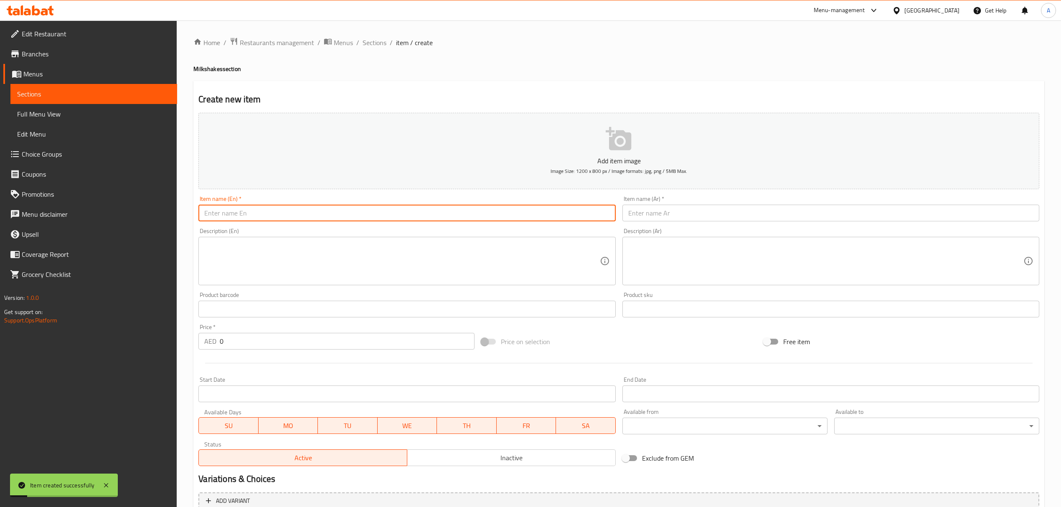
click at [346, 206] on input "text" at bounding box center [406, 213] width 417 height 17
paste input "Vanilla Milkshake"
type input "Vanilla Milkshake"
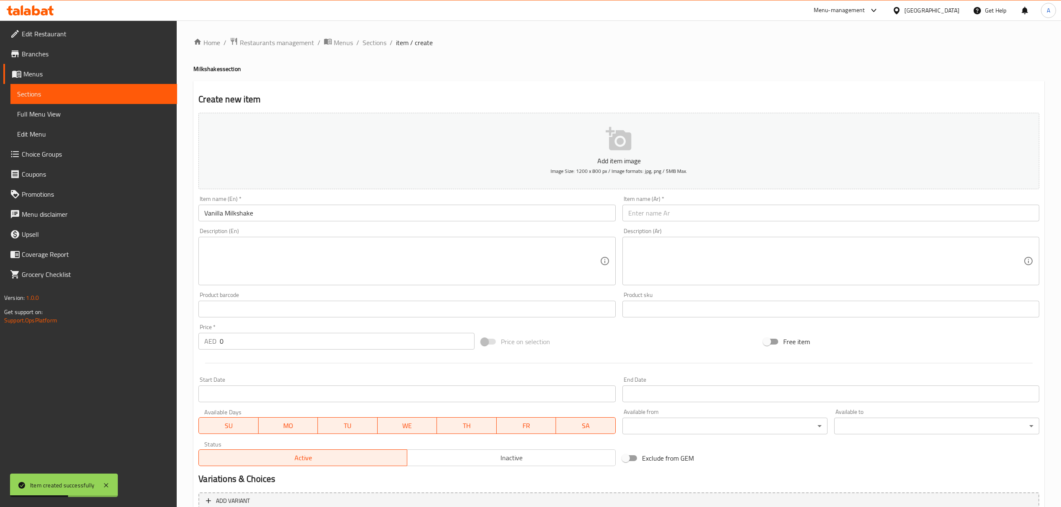
click at [683, 224] on div "Item name (Ar)   * Item name (Ar) *" at bounding box center [830, 209] width 423 height 32
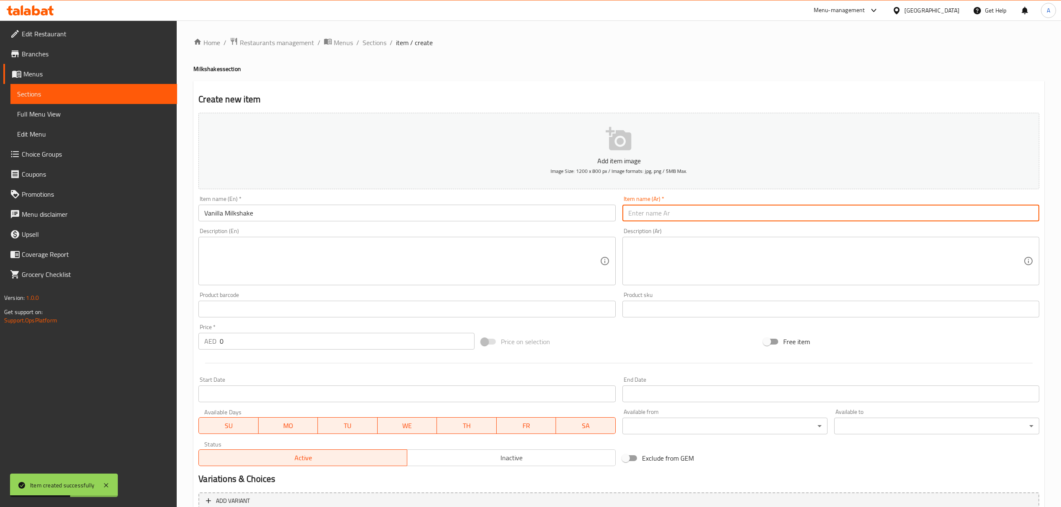
click at [680, 210] on input "text" at bounding box center [830, 213] width 417 height 17
paste input "ميلك [PERSON_NAME]"
type input "ميلك [PERSON_NAME]"
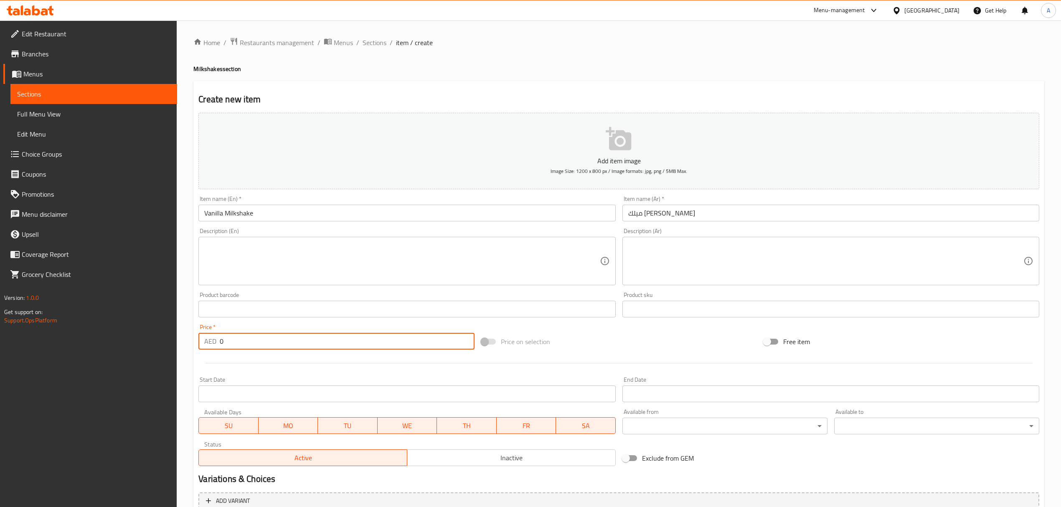
drag, startPoint x: 241, startPoint y: 346, endPoint x: 211, endPoint y: 355, distance: 30.6
click at [211, 355] on div "Add item image Image Size: 1200 x 800 px / Image formats: jpg, png / 5MB Max. I…" at bounding box center [618, 289] width 847 height 360
type input "40"
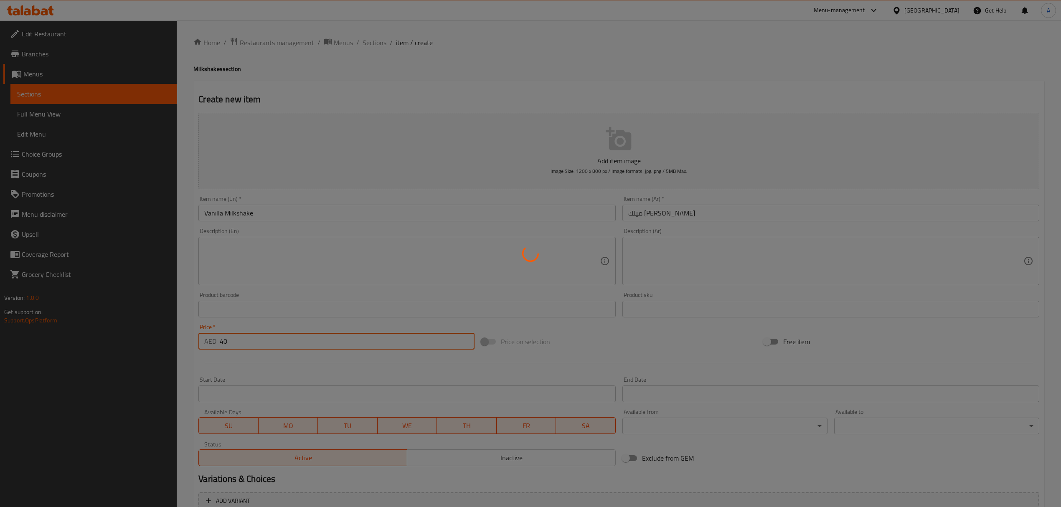
type input "0"
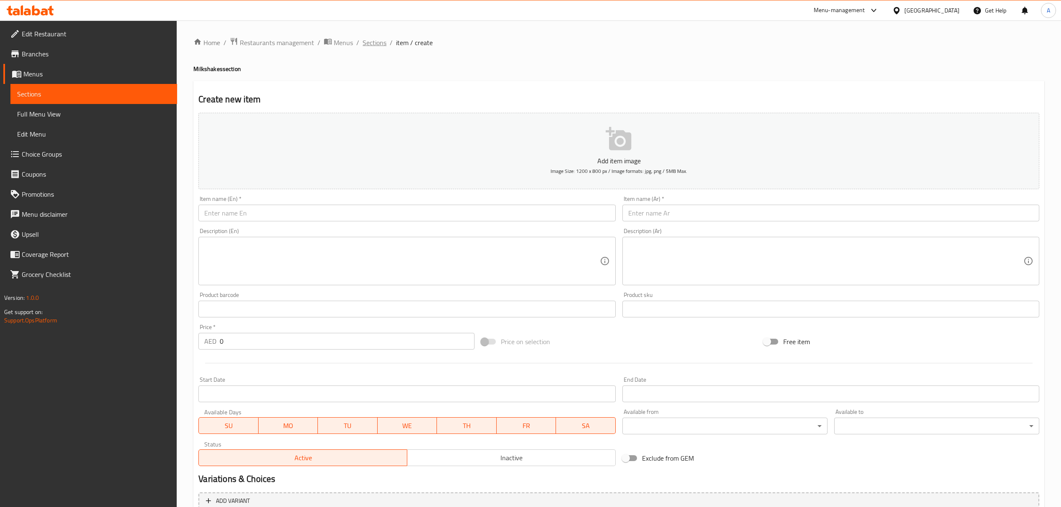
click at [371, 43] on span "Sections" at bounding box center [374, 43] width 24 height 10
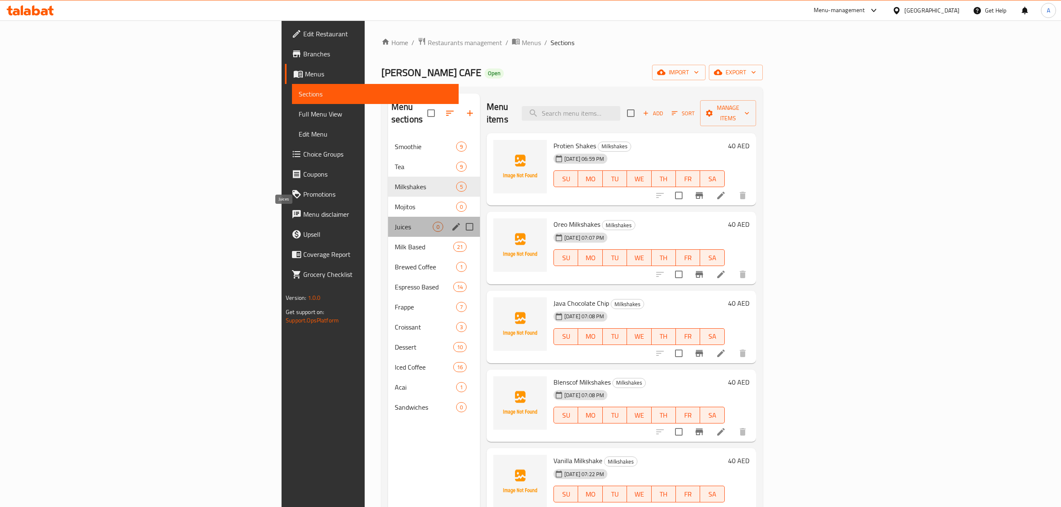
click at [395, 222] on span "Juices" at bounding box center [414, 227] width 38 height 10
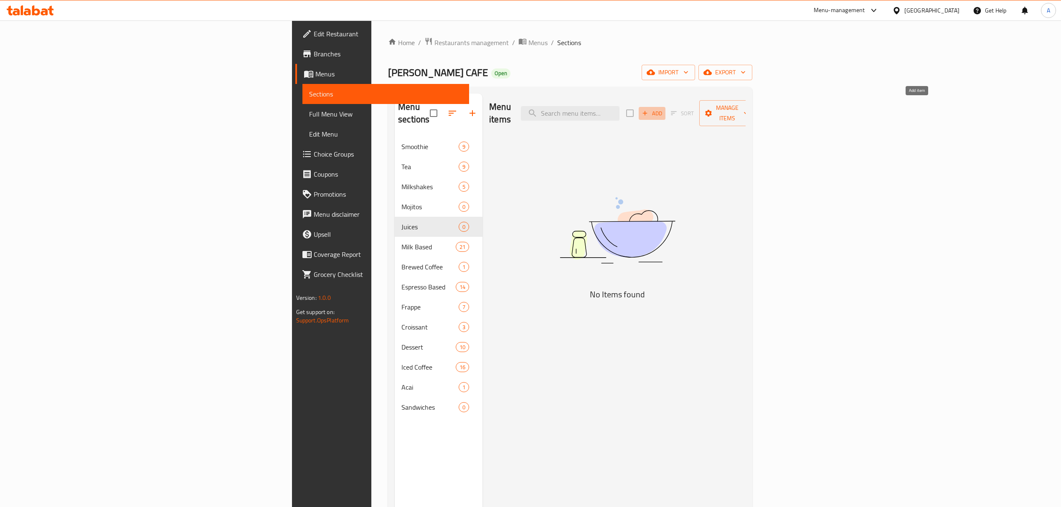
click at [663, 112] on span "Add" at bounding box center [652, 114] width 23 height 10
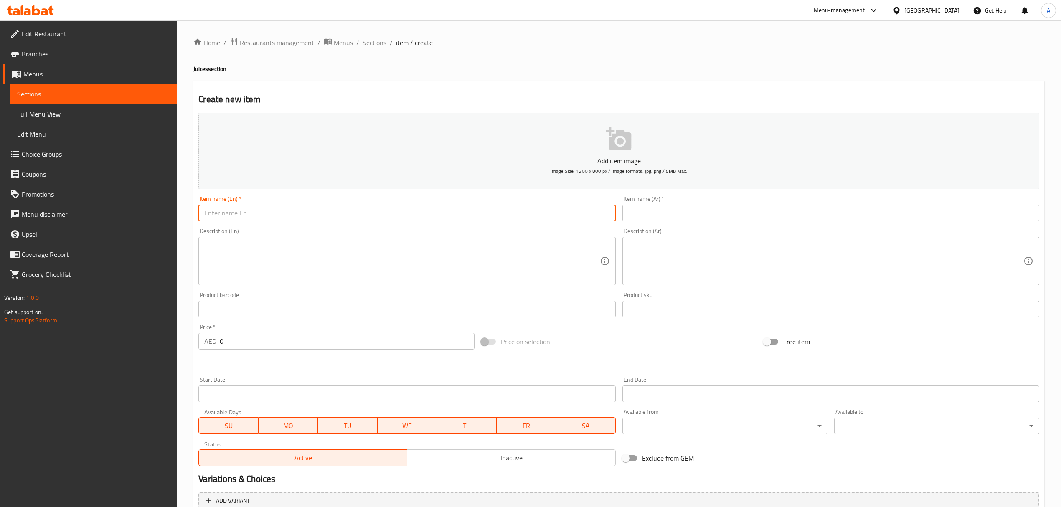
click at [383, 212] on input "text" at bounding box center [406, 213] width 417 height 17
paste input "Orange Juice"
type input "Orange Juice"
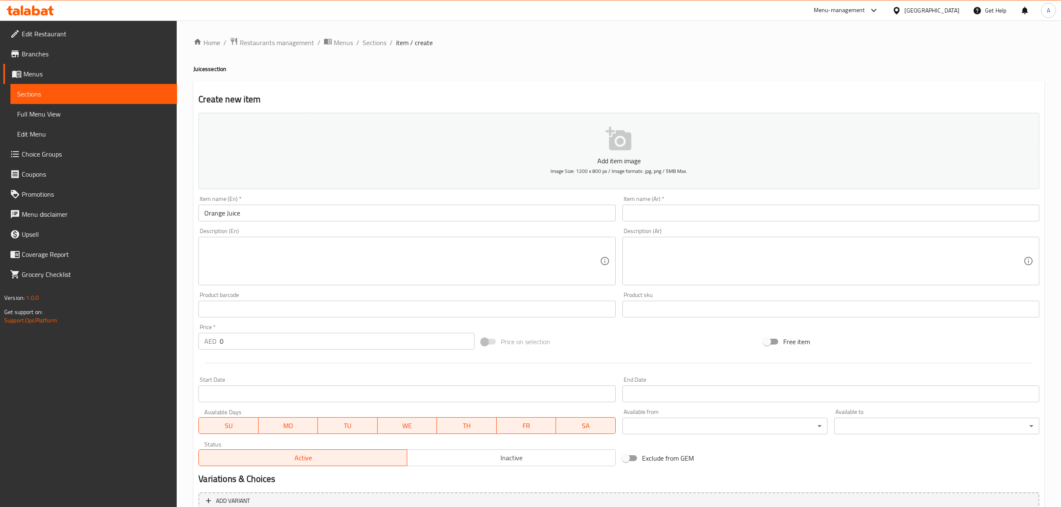
click at [724, 204] on div "Item name (Ar)   * Item name (Ar) *" at bounding box center [830, 208] width 417 height 25
click at [724, 217] on input "text" at bounding box center [830, 213] width 417 height 17
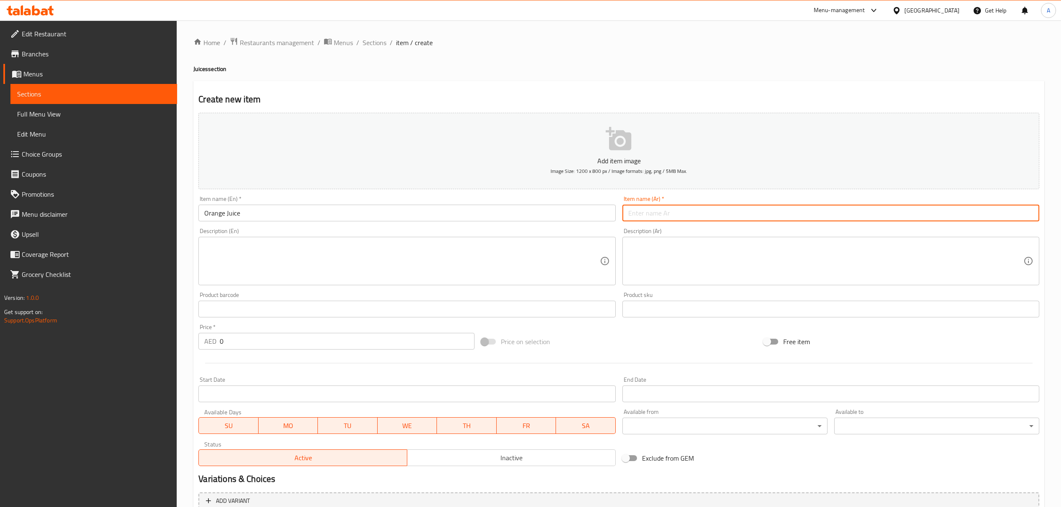
paste input "عصير البرتقال"
type input "عصير البرتقال"
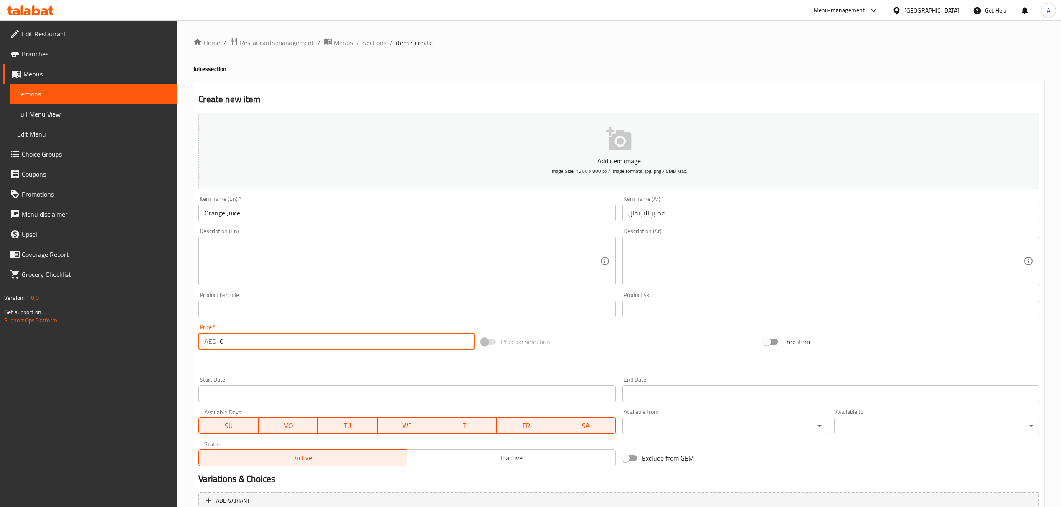
drag, startPoint x: 243, startPoint y: 344, endPoint x: 191, endPoint y: 341, distance: 51.9
click at [191, 341] on div "Home / Restaurants management / Menus / Sections / item / create Juices section…" at bounding box center [619, 305] width 884 height 570
paste input "28"
type input "28"
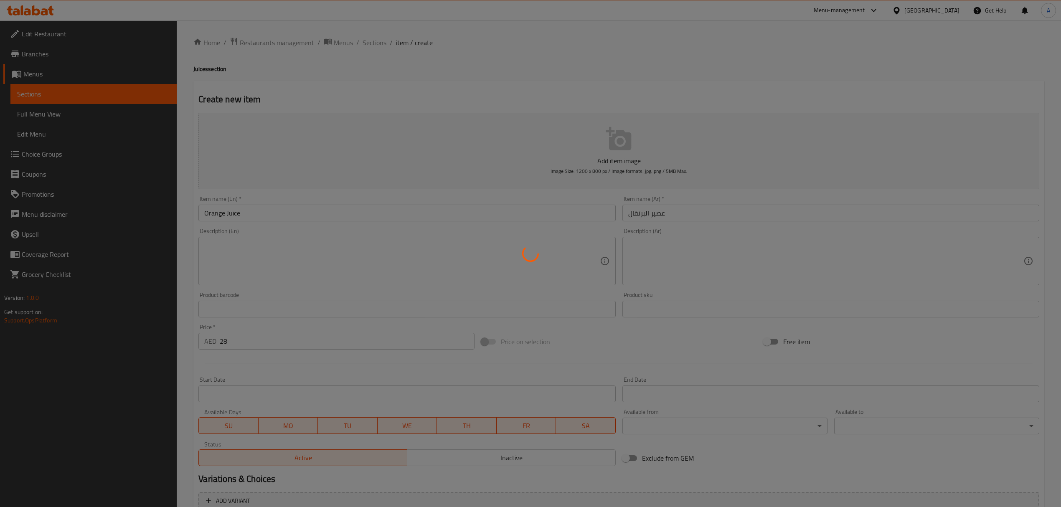
type input "0"
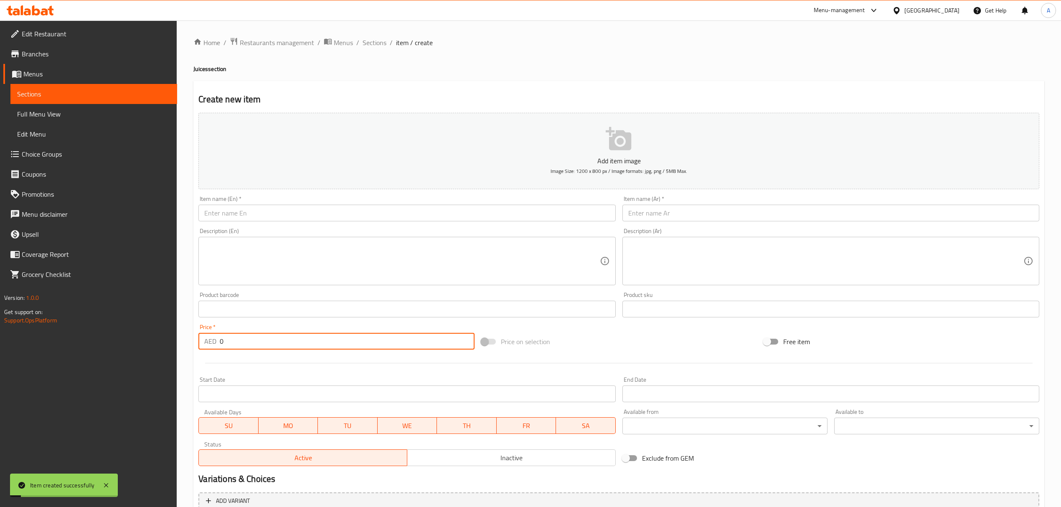
click at [242, 208] on input "text" at bounding box center [406, 213] width 417 height 17
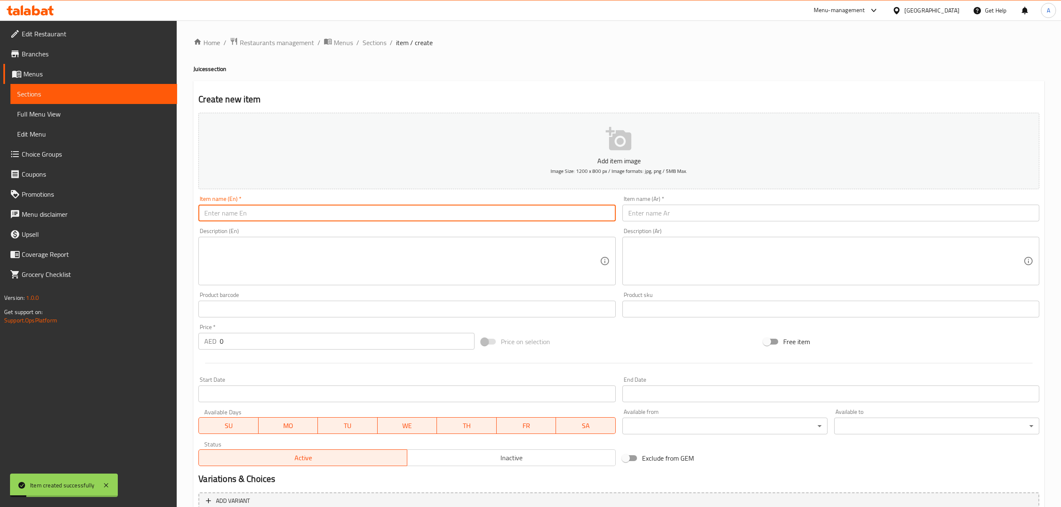
paste input "[PERSON_NAME]"
type input "[PERSON_NAME]"
click at [686, 216] on input "text" at bounding box center [830, 213] width 417 height 17
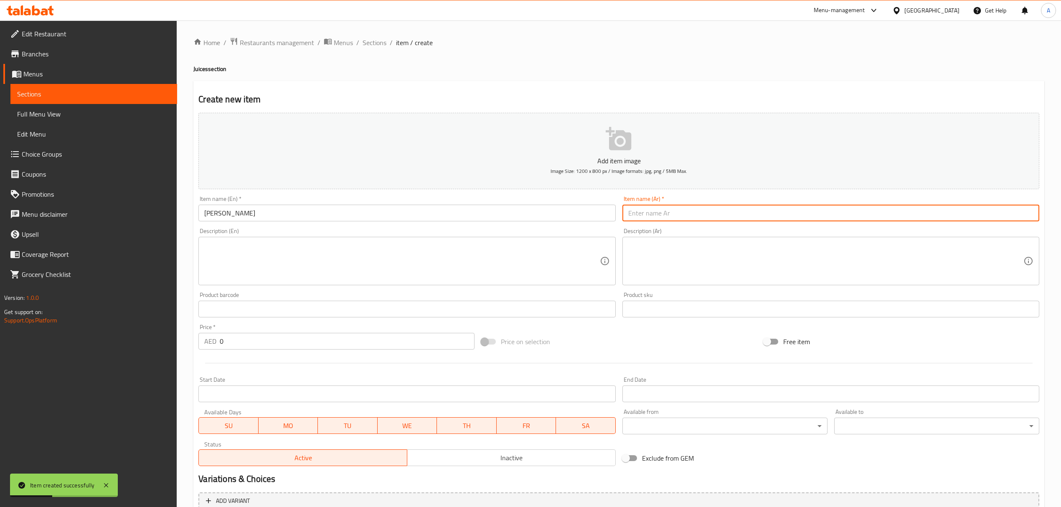
paste input "عصير [PERSON_NAME]"
type input "عصير [PERSON_NAME]"
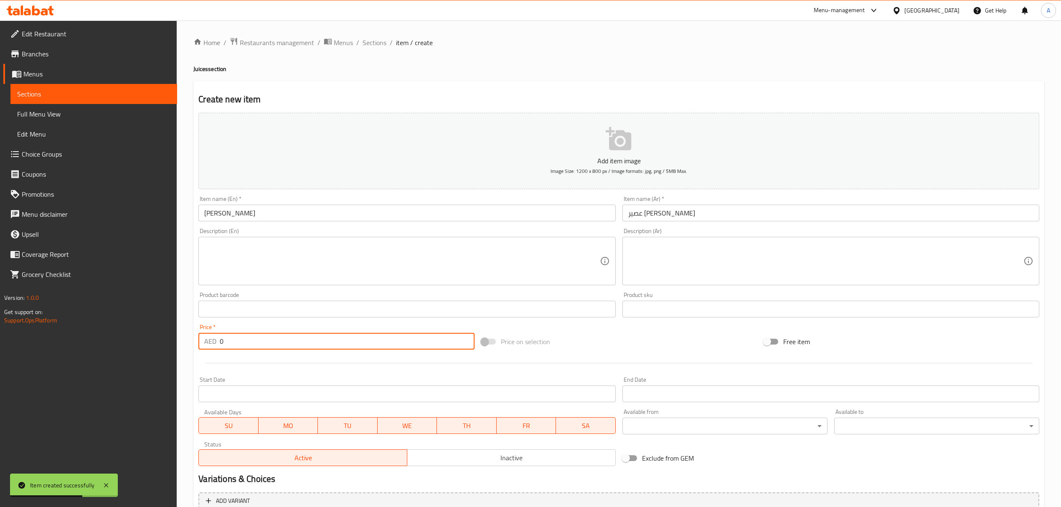
drag, startPoint x: 227, startPoint y: 346, endPoint x: 211, endPoint y: 352, distance: 17.4
click at [211, 352] on div "Price   * AED 0 Price *" at bounding box center [336, 337] width 282 height 32
paste input "3"
type input "30"
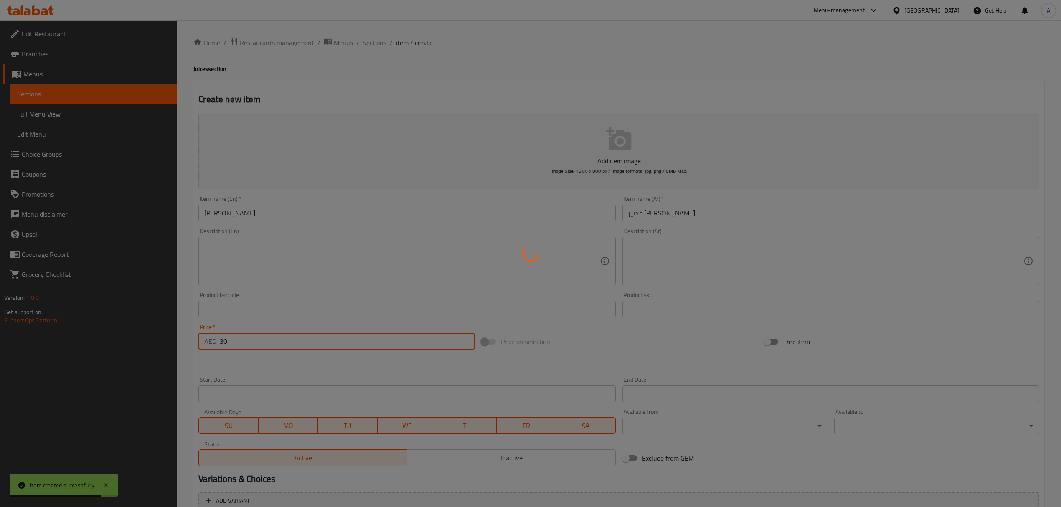
type input "0"
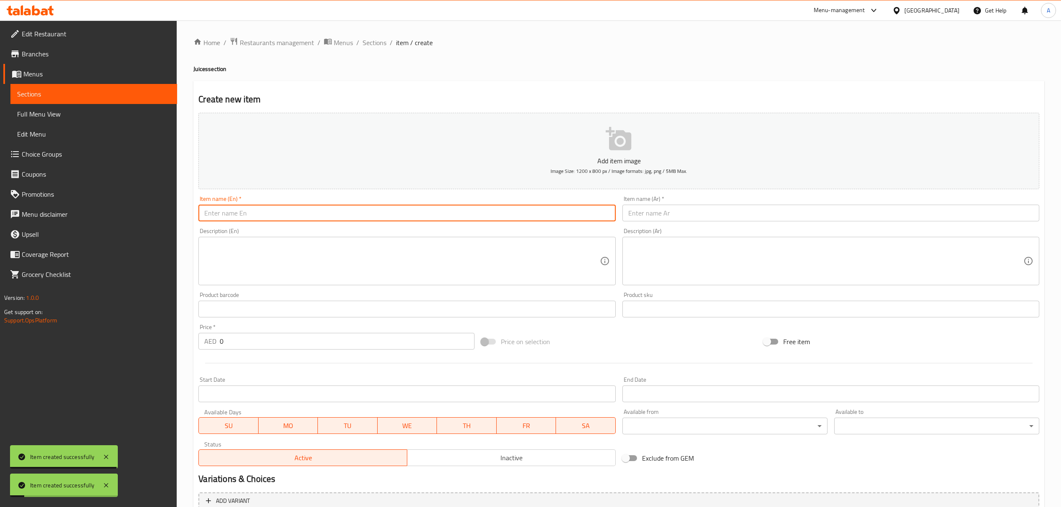
click at [270, 215] on input "text" at bounding box center [406, 213] width 417 height 17
paste input "Apple Juice"
type input "Apple Juice"
click at [684, 215] on input "text" at bounding box center [830, 213] width 417 height 17
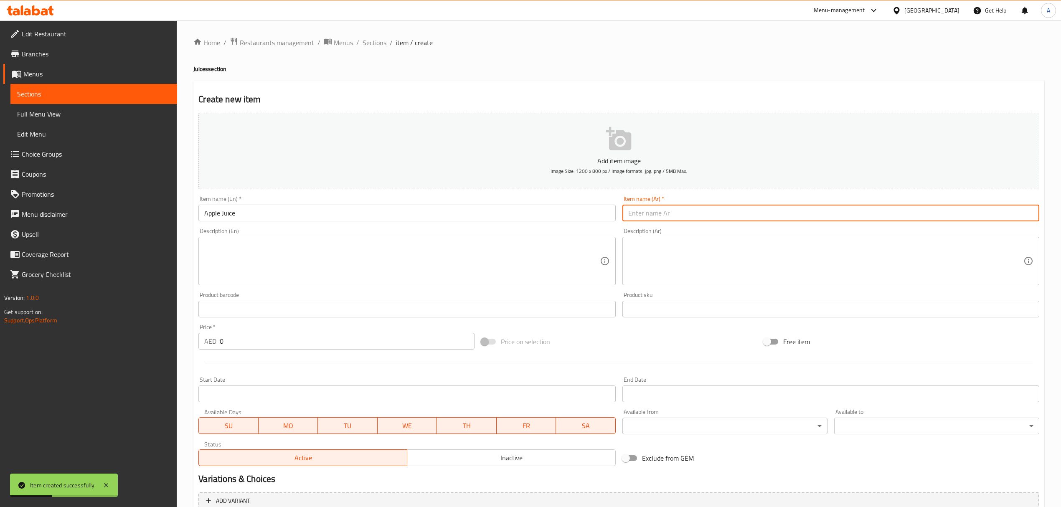
paste input "عصير التفاح"
type input "عصير التفاح"
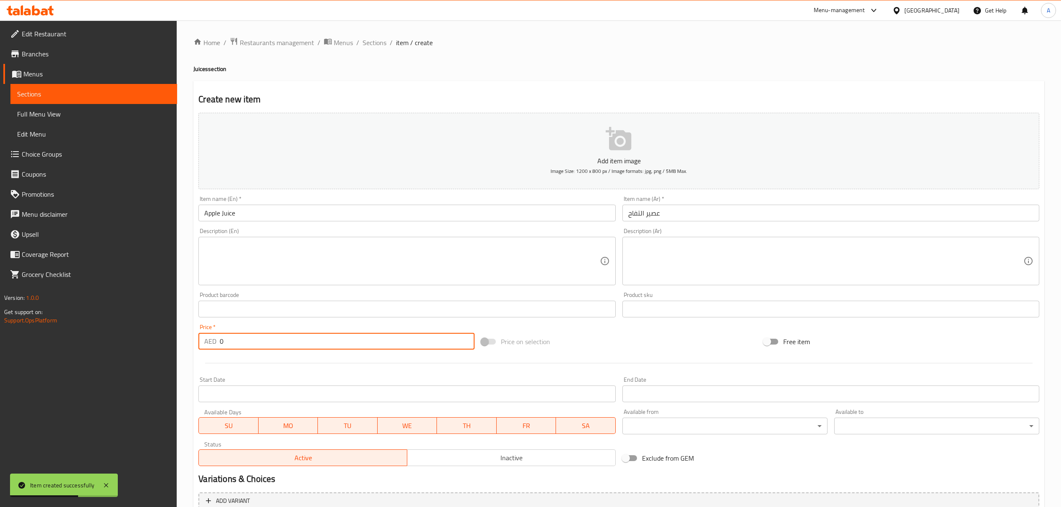
drag, startPoint x: 226, startPoint y: 337, endPoint x: 205, endPoint y: 343, distance: 22.4
click at [205, 343] on div "AED 0 Price *" at bounding box center [336, 341] width 276 height 17
paste input "2"
type input "20"
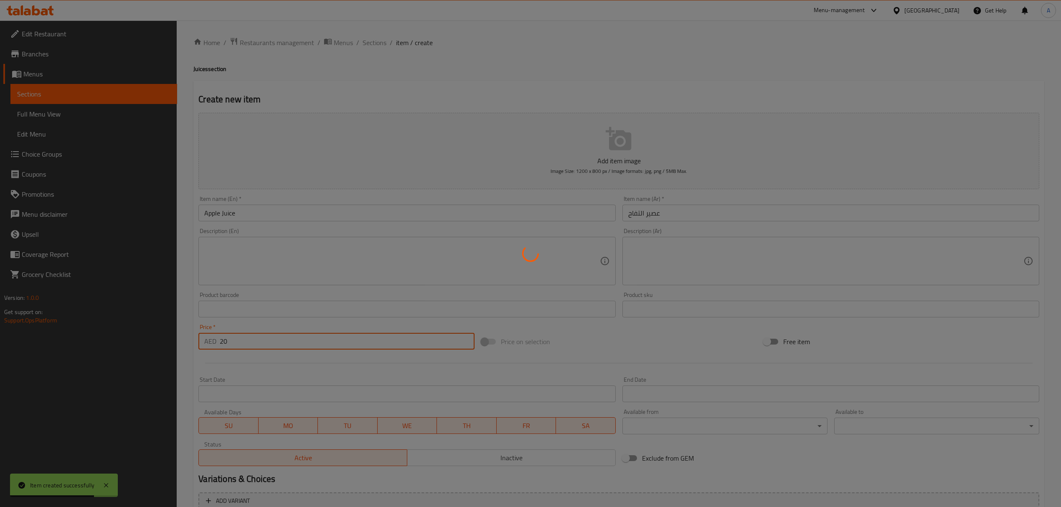
type input "0"
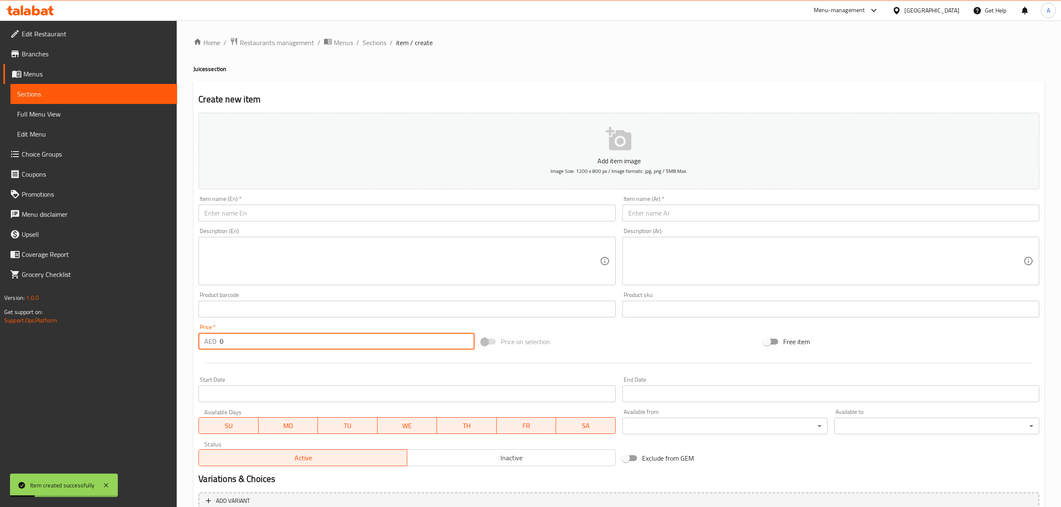
click at [337, 221] on input "text" at bounding box center [406, 213] width 417 height 17
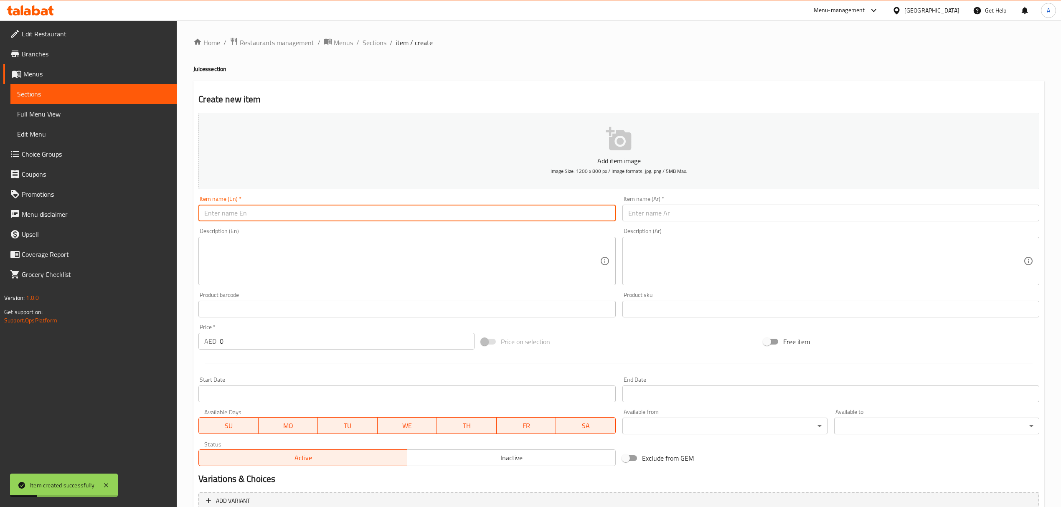
paste input "Lemonade"
type input "Lemonade"
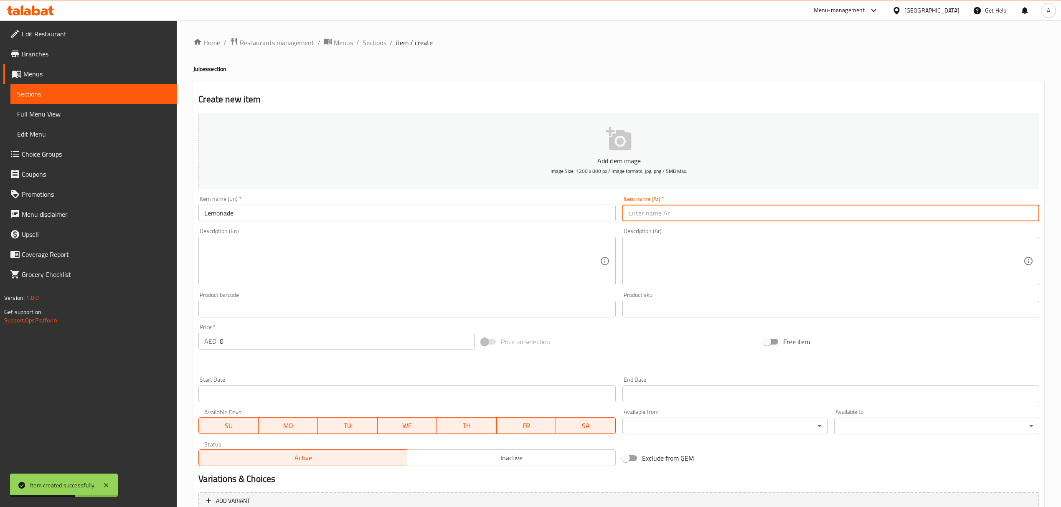
click at [660, 216] on input "text" at bounding box center [830, 213] width 417 height 17
paste input "عصير ليمونادة"
type input "عصير ليمونادة"
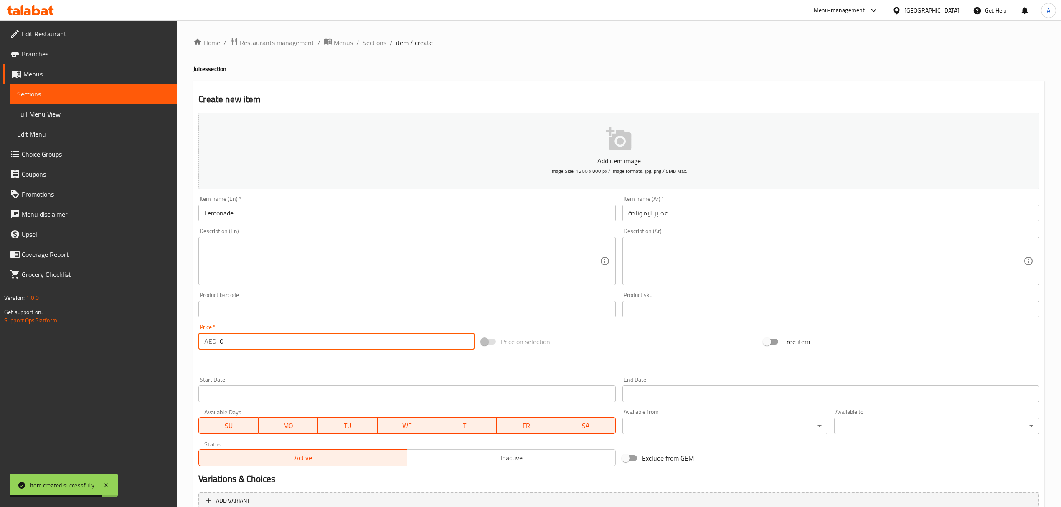
drag, startPoint x: 242, startPoint y: 339, endPoint x: 208, endPoint y: 338, distance: 34.7
click at [216, 338] on div "AED 0 Price *" at bounding box center [336, 341] width 276 height 17
click at [204, 338] on p "AED" at bounding box center [210, 341] width 12 height 10
drag, startPoint x: 236, startPoint y: 341, endPoint x: 215, endPoint y: 344, distance: 21.9
click at [215, 344] on div "AED 0 Price *" at bounding box center [336, 341] width 276 height 17
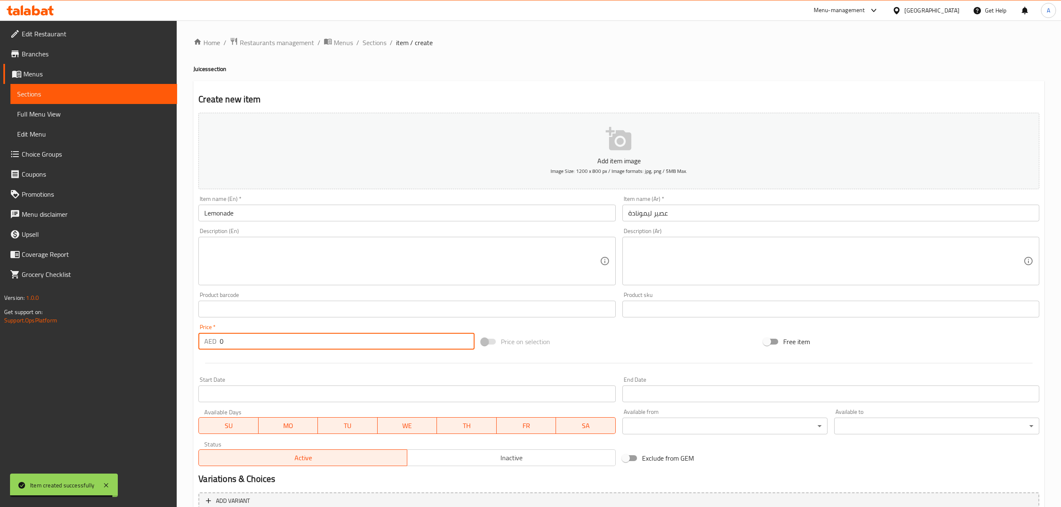
paste input "28"
type input "28"
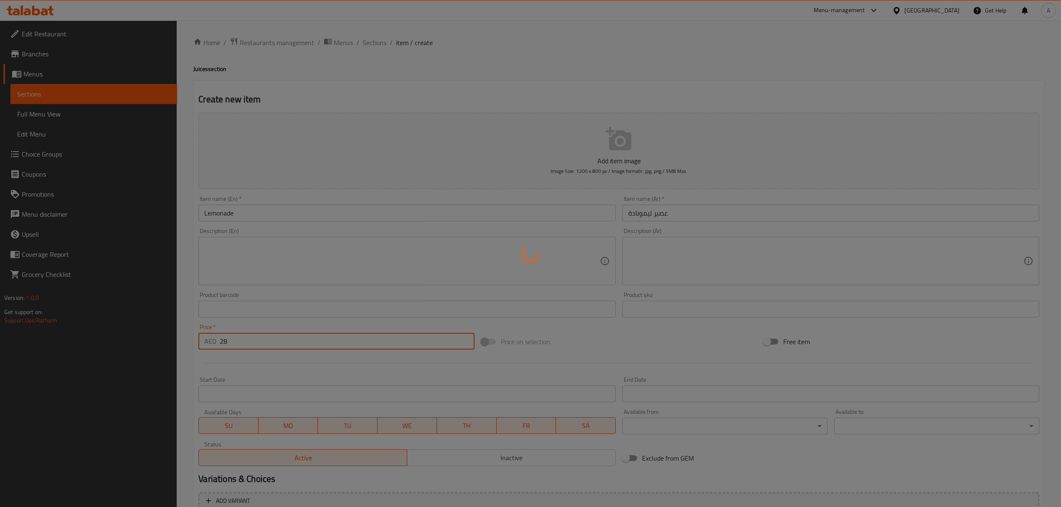
type input "0"
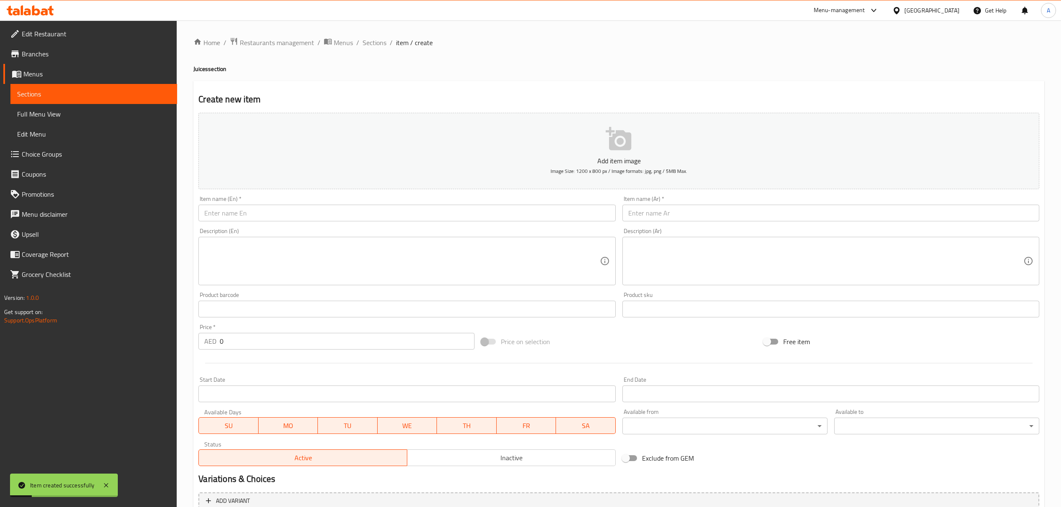
click at [286, 204] on div "Item name (En)   * Item name (En) *" at bounding box center [406, 208] width 417 height 25
click at [281, 218] on input "text" at bounding box center [406, 213] width 417 height 17
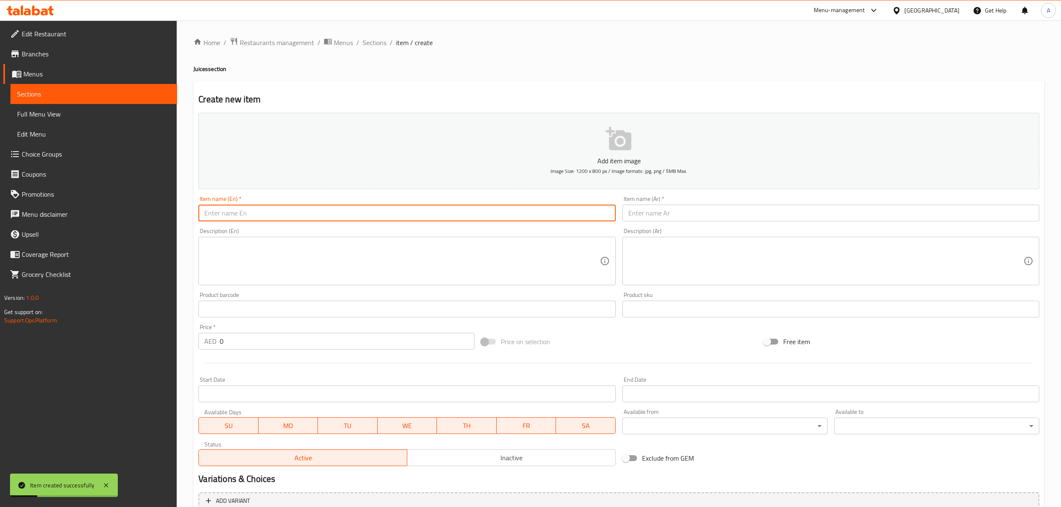
paste input "[PERSON_NAME]"
type input "[PERSON_NAME]"
click at [699, 206] on input "text" at bounding box center [830, 213] width 417 height 17
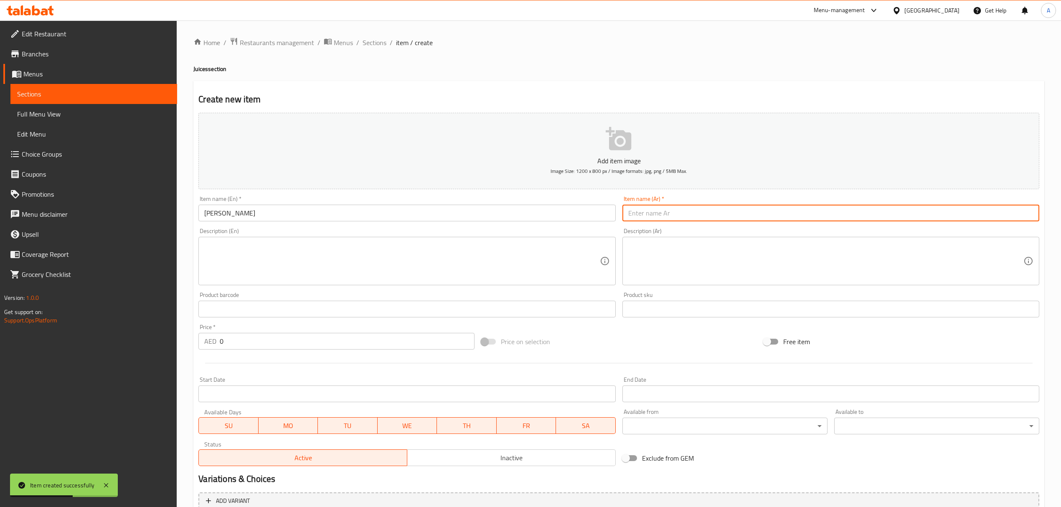
paste input "ليموناضة الريحان"
type input "ليموناضة الريحان"
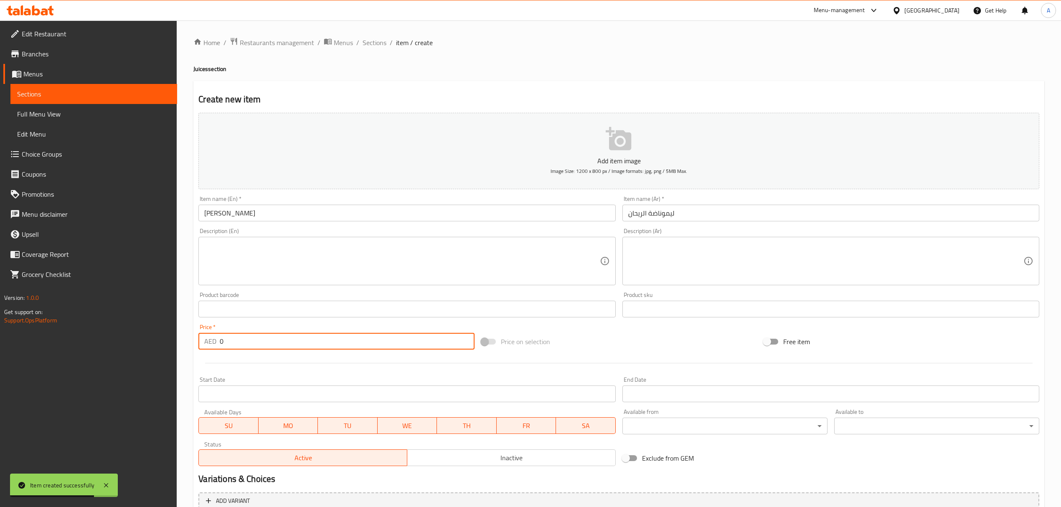
drag, startPoint x: 227, startPoint y: 344, endPoint x: 202, endPoint y: 346, distance: 25.1
click at [202, 346] on div "AED 0 Price *" at bounding box center [336, 341] width 276 height 17
paste input "32"
type input "32"
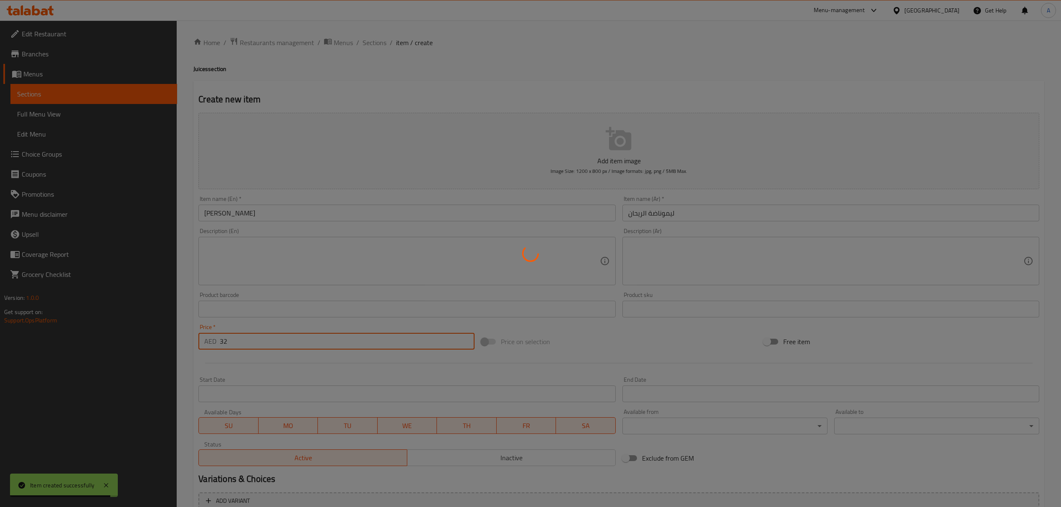
type input "0"
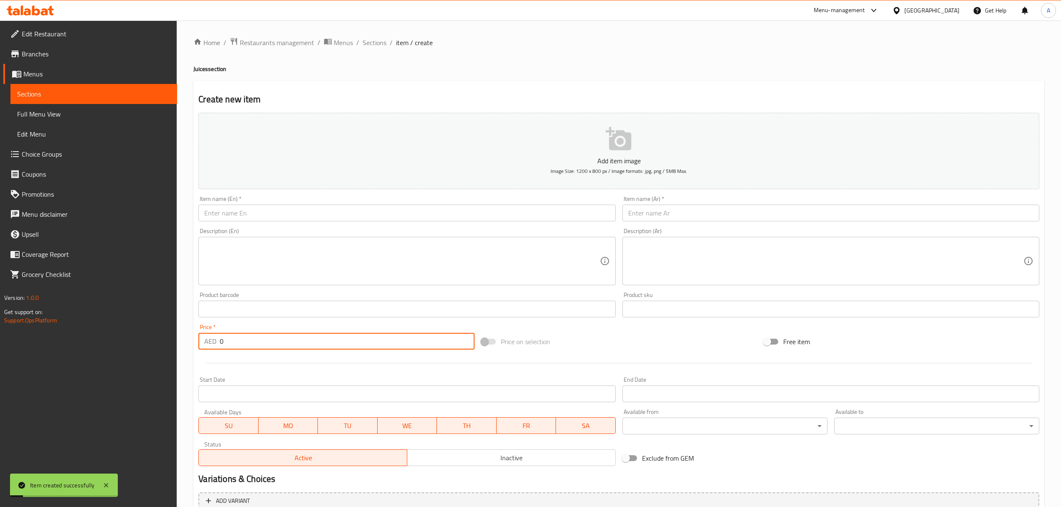
click at [278, 224] on div "Item name (En)   * Item name (En) *" at bounding box center [406, 209] width 423 height 32
click at [278, 214] on input "text" at bounding box center [406, 213] width 417 height 17
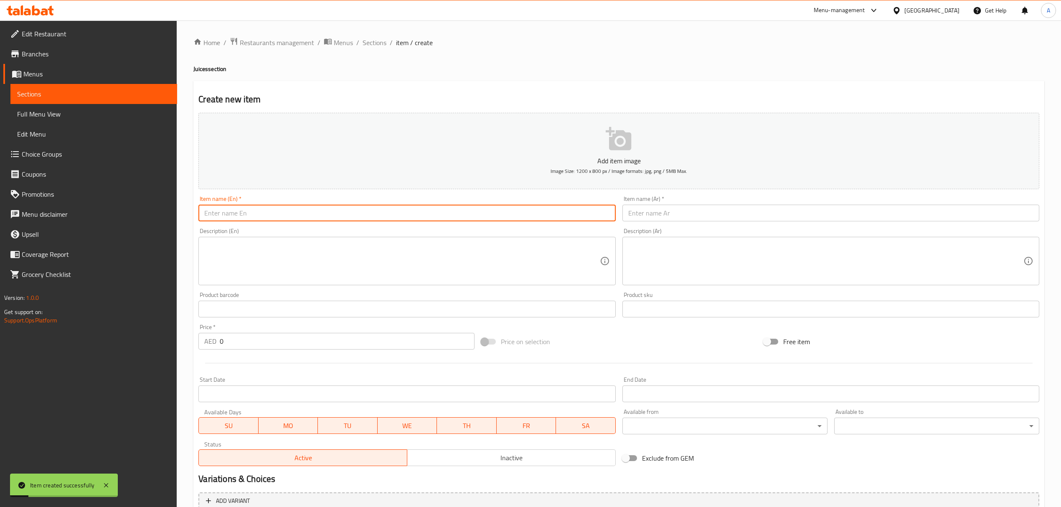
paste input "Hibiscus Juice"
type input "Hibiscus Juice"
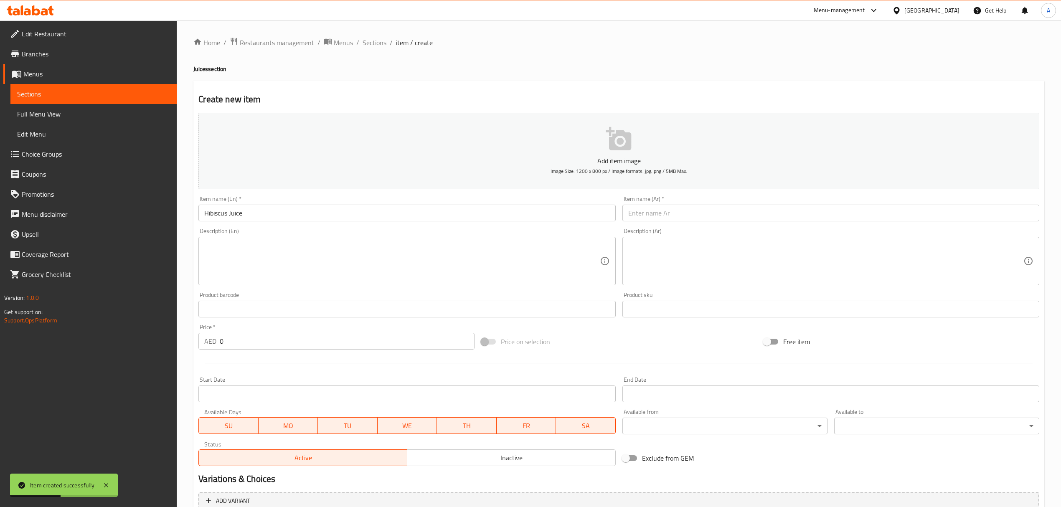
click at [674, 203] on div "Item name (Ar)   * Item name (Ar) *" at bounding box center [830, 208] width 417 height 25
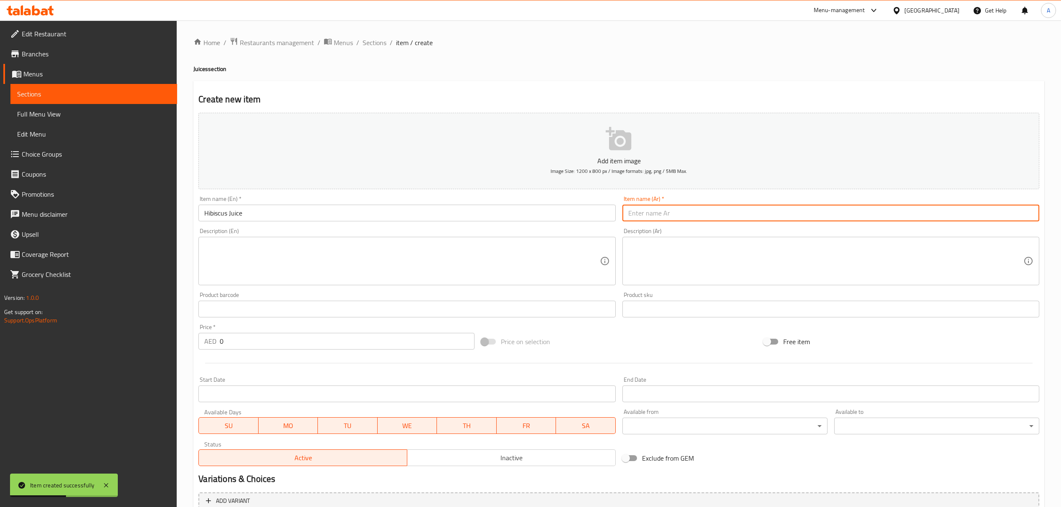
click at [675, 214] on input "text" at bounding box center [830, 213] width 417 height 17
paste input "عصير الكركديه"
type input "عصير الكركديه"
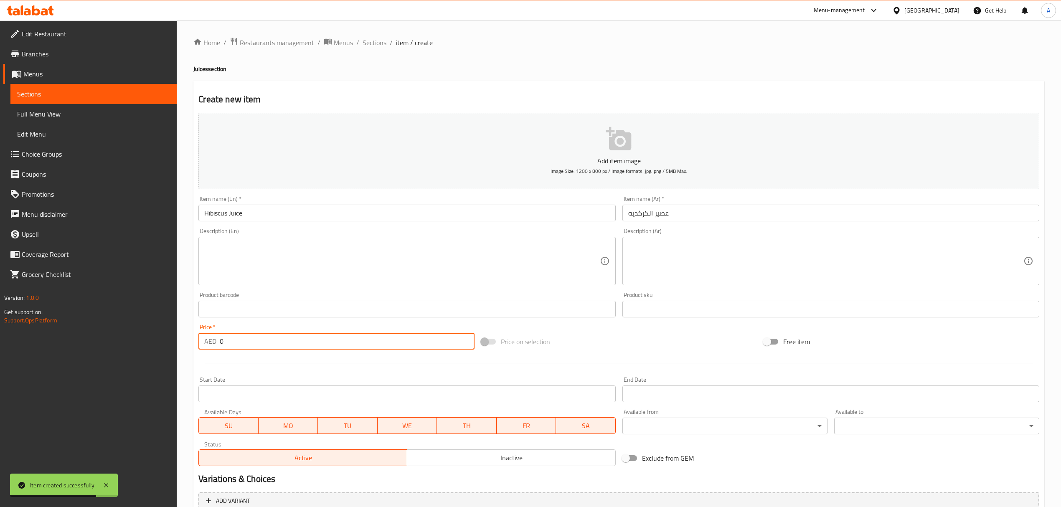
drag, startPoint x: 253, startPoint y: 341, endPoint x: 191, endPoint y: 358, distance: 64.6
click at [191, 358] on div "Home / Restaurants management / Menus / Sections / item / create Juices section…" at bounding box center [619, 305] width 884 height 570
paste input "35"
type input "35"
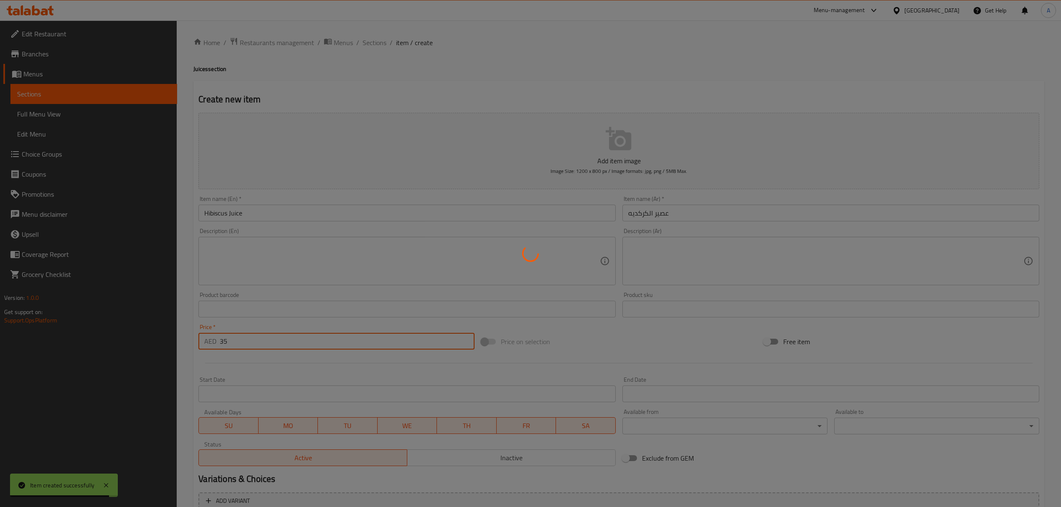
type input "0"
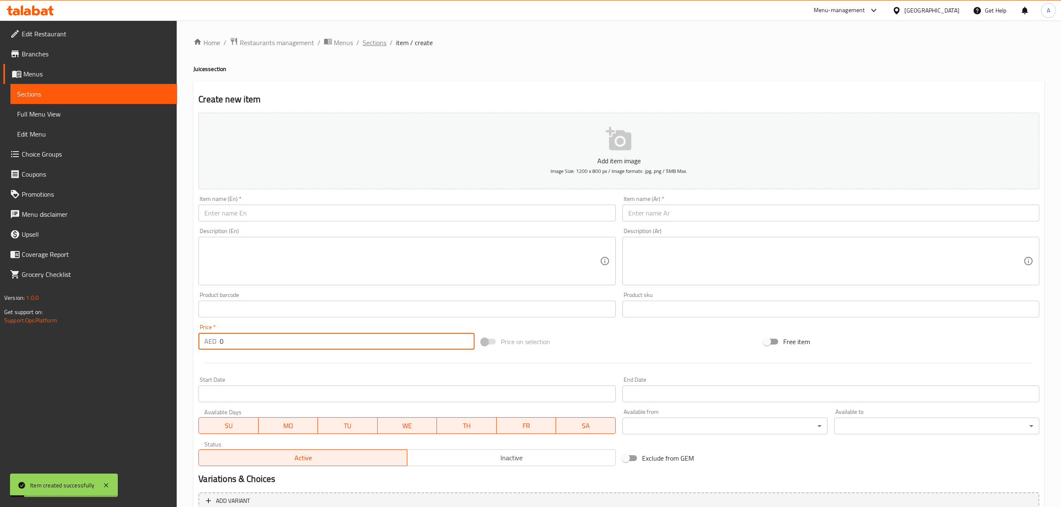
click at [383, 39] on span "Sections" at bounding box center [374, 43] width 24 height 10
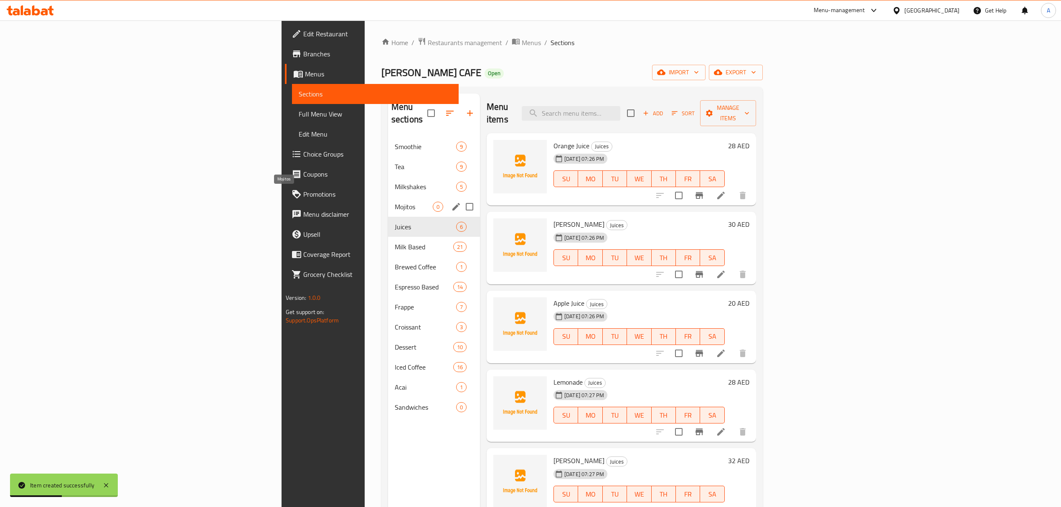
click at [395, 202] on span "Mojitos" at bounding box center [414, 207] width 38 height 10
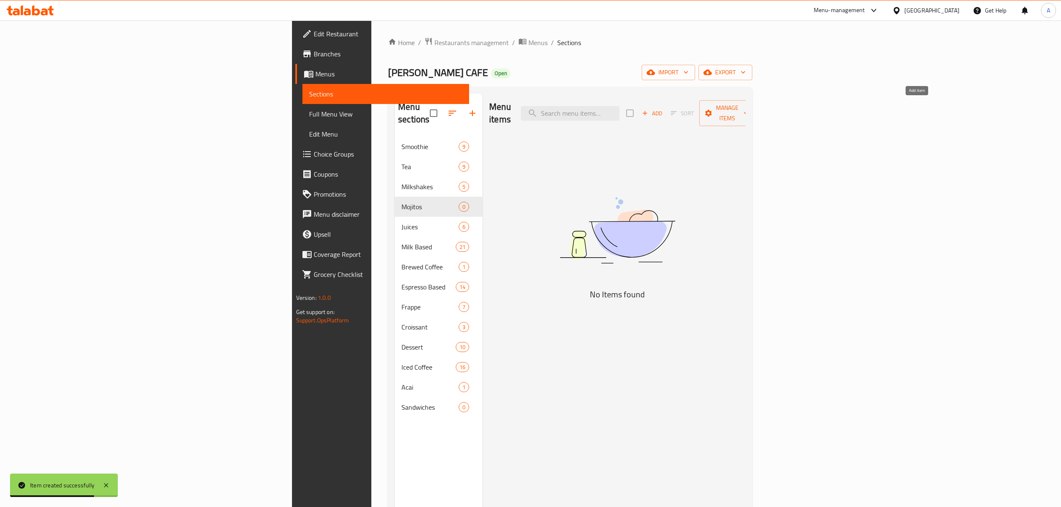
click at [663, 109] on span "Add" at bounding box center [652, 114] width 23 height 10
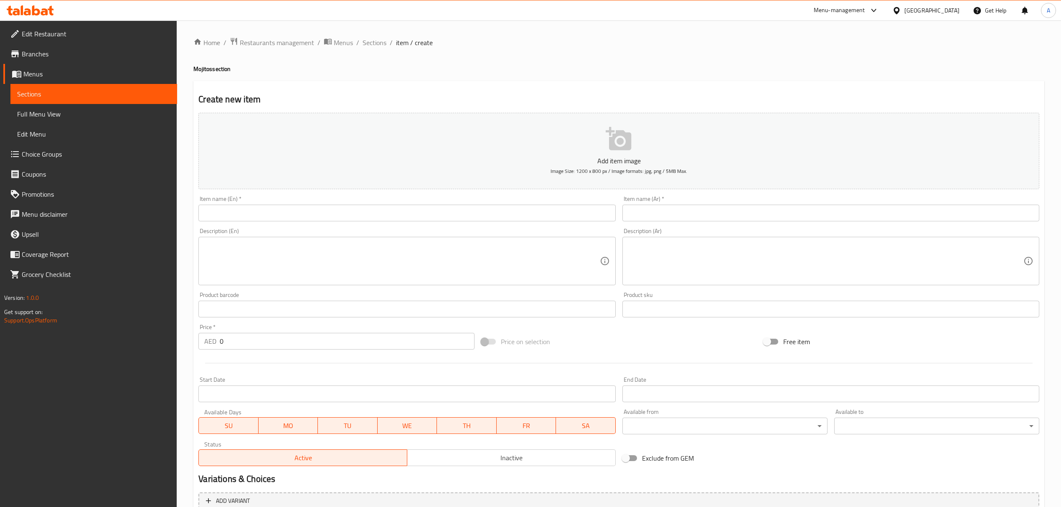
click at [393, 221] on input "text" at bounding box center [406, 213] width 417 height 17
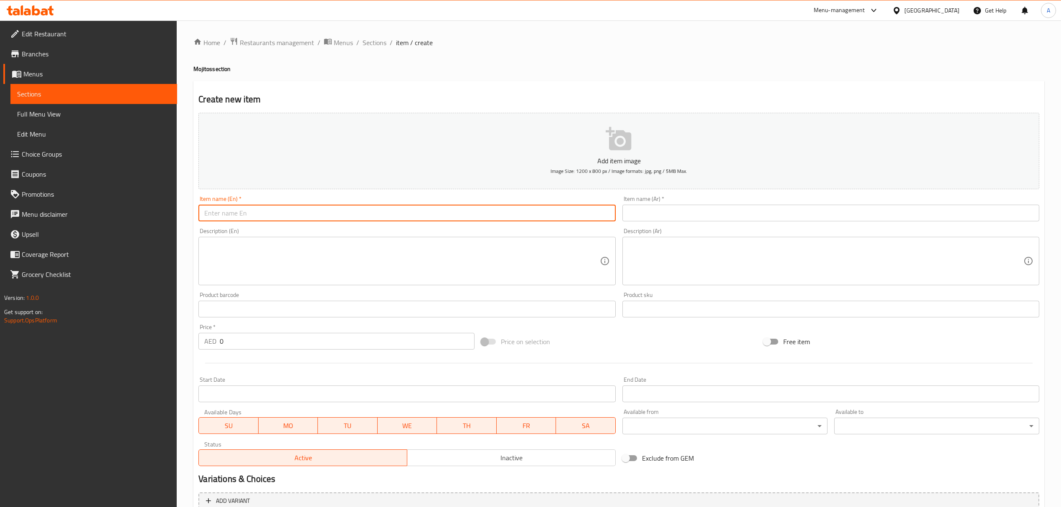
paste input "Classic Mojito"
type input "Classic Mojito"
click at [659, 219] on input "text" at bounding box center [830, 213] width 417 height 17
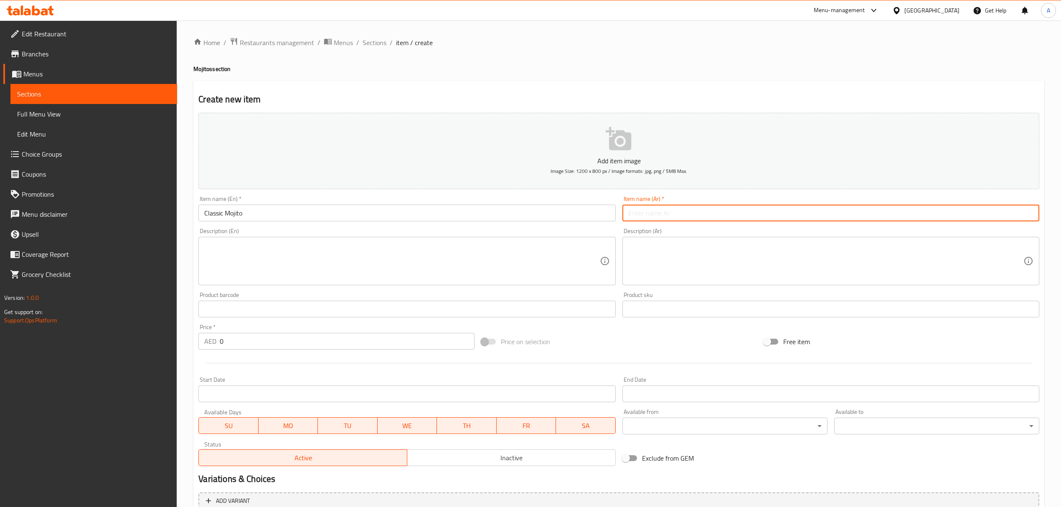
paste input "[PERSON_NAME]"
type input "[PERSON_NAME]"
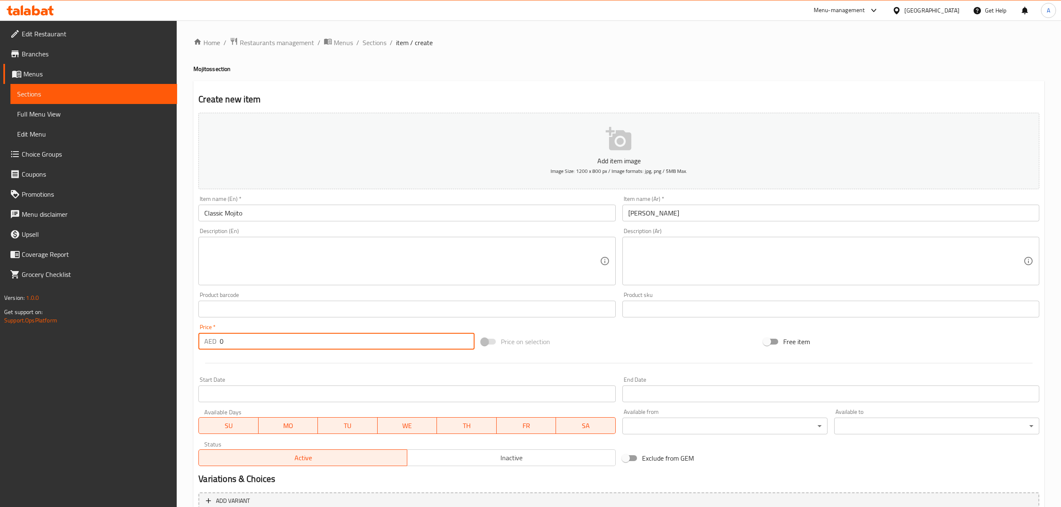
drag, startPoint x: 239, startPoint y: 347, endPoint x: 206, endPoint y: 349, distance: 32.7
click at [206, 349] on div "AED 0 Price *" at bounding box center [336, 341] width 276 height 17
paste input "32"
type input "32"
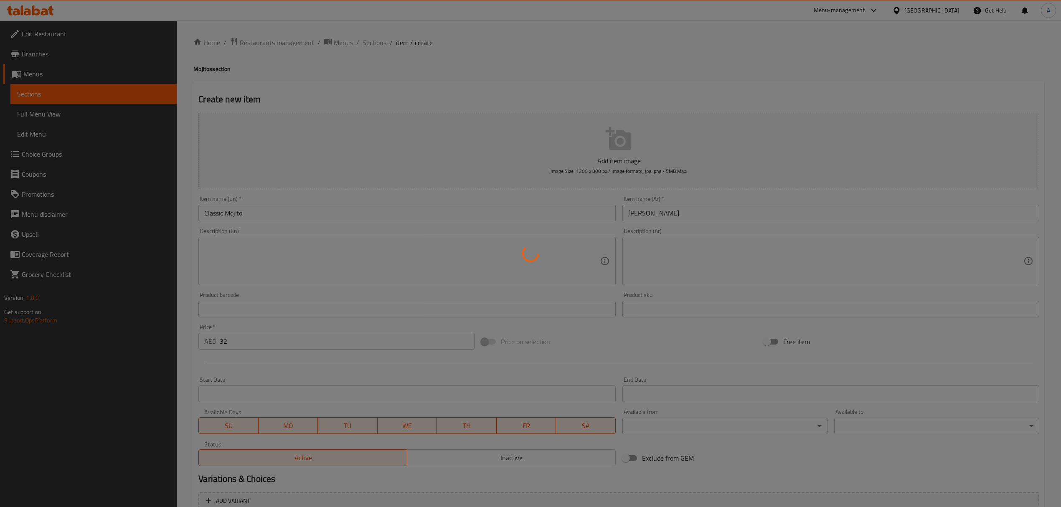
type input "0"
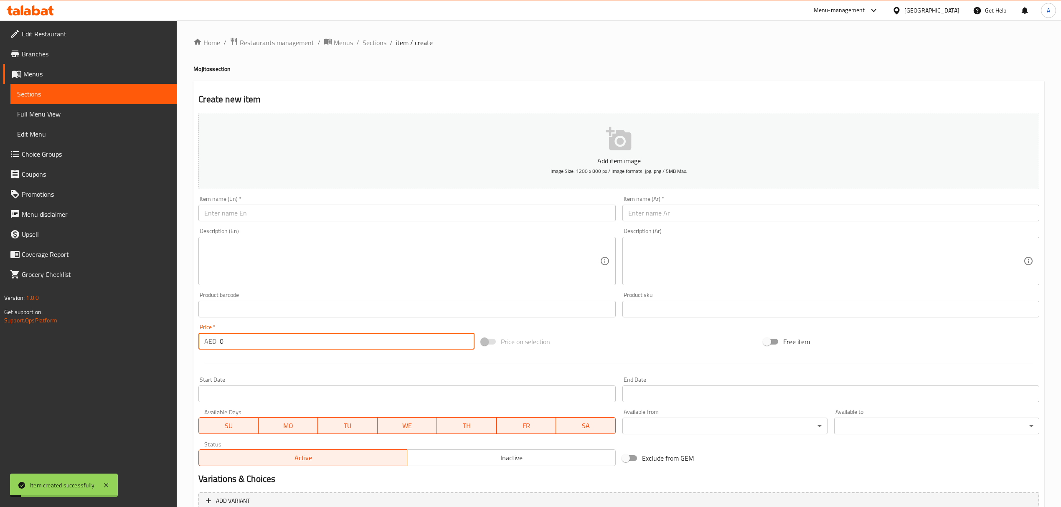
click at [244, 211] on input "text" at bounding box center [406, 213] width 417 height 17
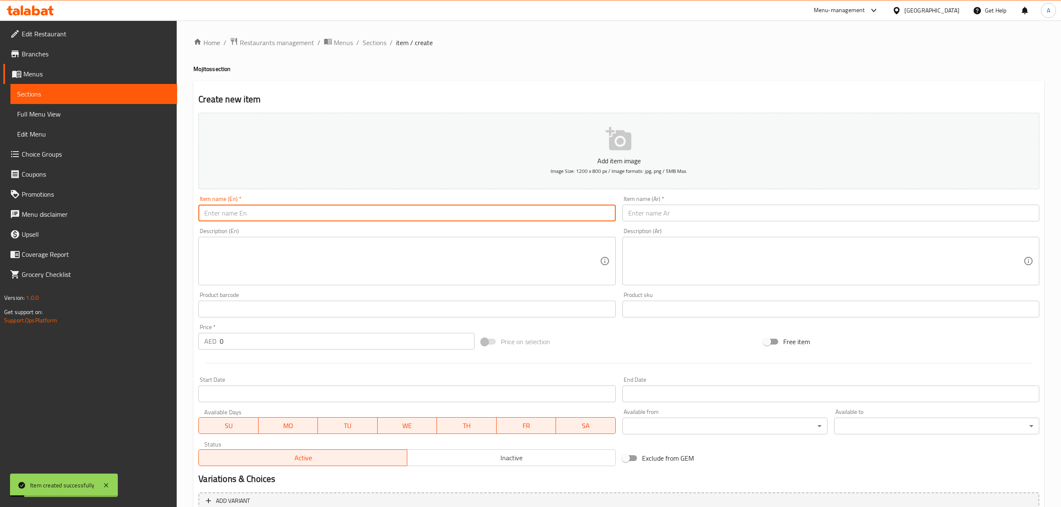
paste input "Blue Lagoon Mojito"
type input "Blue Lagoon Mojito"
click at [667, 217] on input "text" at bounding box center [830, 213] width 417 height 17
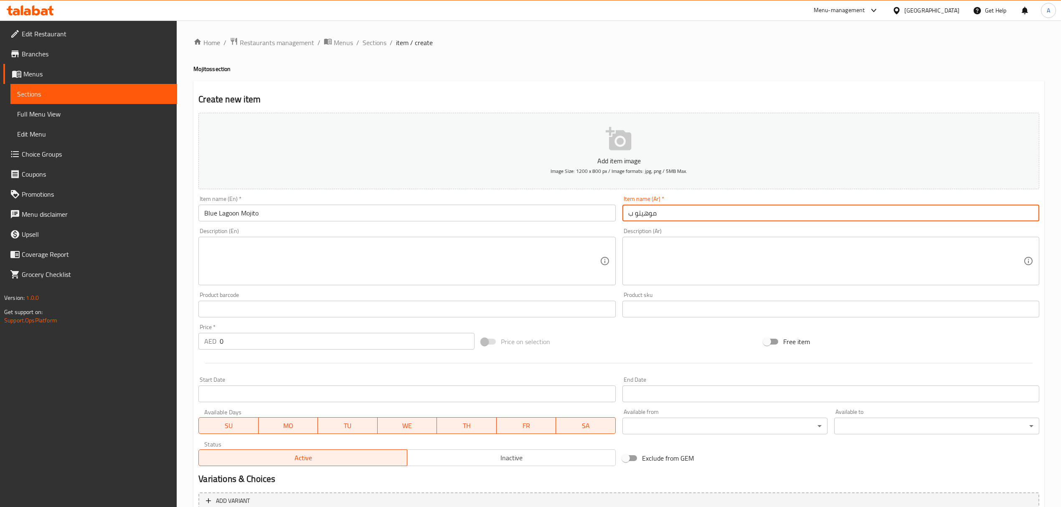
type input "[PERSON_NAME]"
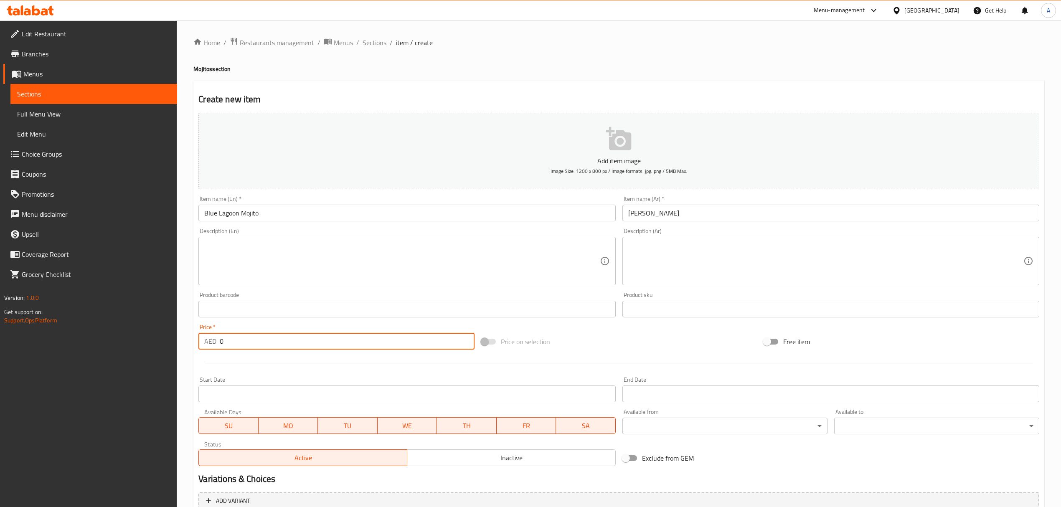
drag, startPoint x: 239, startPoint y: 345, endPoint x: 203, endPoint y: 345, distance: 36.3
click at [203, 345] on div "AED 0 Price *" at bounding box center [336, 341] width 276 height 17
paste input "35"
type input "35"
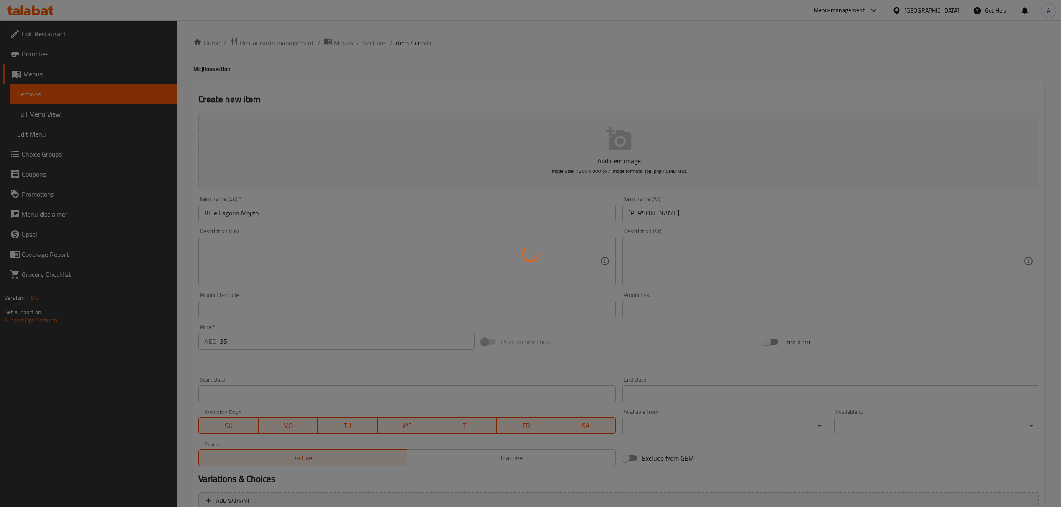
type input "0"
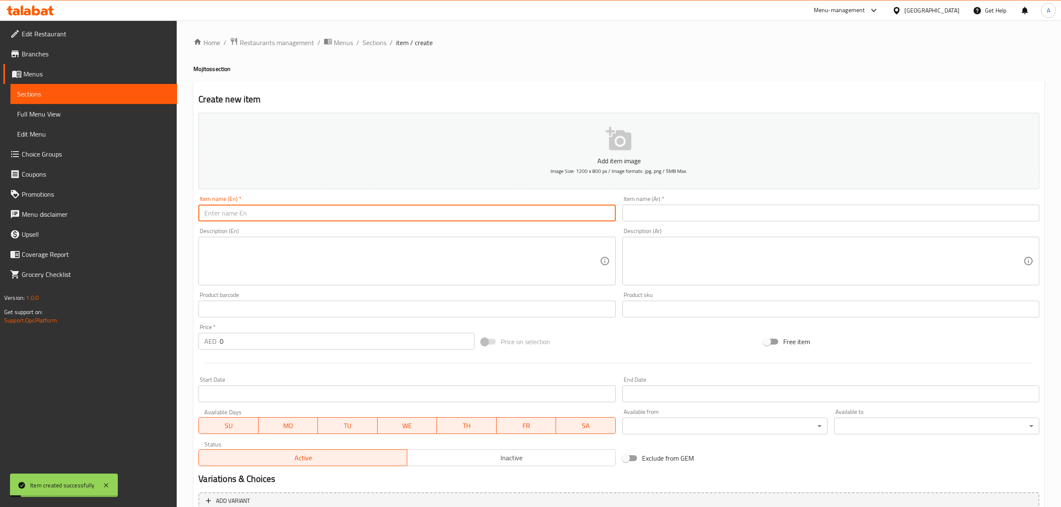
click at [316, 220] on input "text" at bounding box center [406, 213] width 417 height 17
paste input "Strawberry Mojito"
type input "Strawberry Mojito"
drag, startPoint x: 683, startPoint y: 218, endPoint x: 680, endPoint y: 208, distance: 10.4
click at [683, 218] on input "text" at bounding box center [830, 213] width 417 height 17
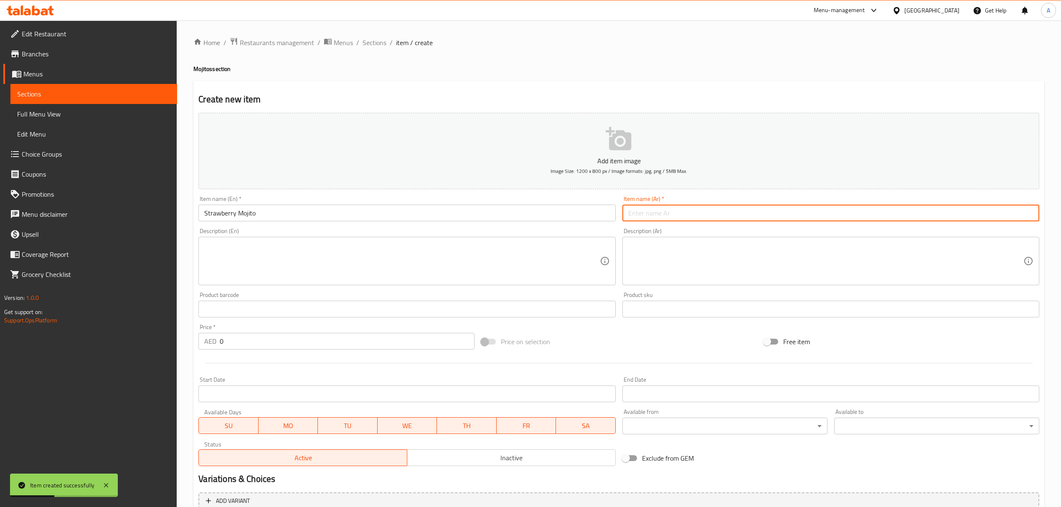
paste input "موهيتو الفراولة"
type input "موهيتو الفراولة"
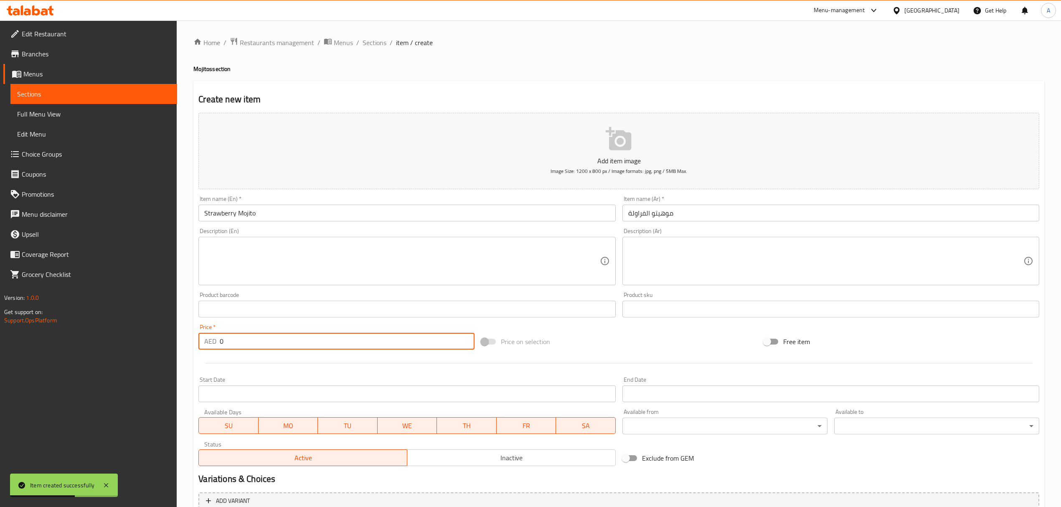
drag, startPoint x: 267, startPoint y: 341, endPoint x: 166, endPoint y: 344, distance: 101.1
click at [166, 344] on div "Edit Restaurant Branches Menus Sections Full Menu View Edit Menu Choice Groups …" at bounding box center [530, 305] width 1061 height 570
paste input "35"
type input "35"
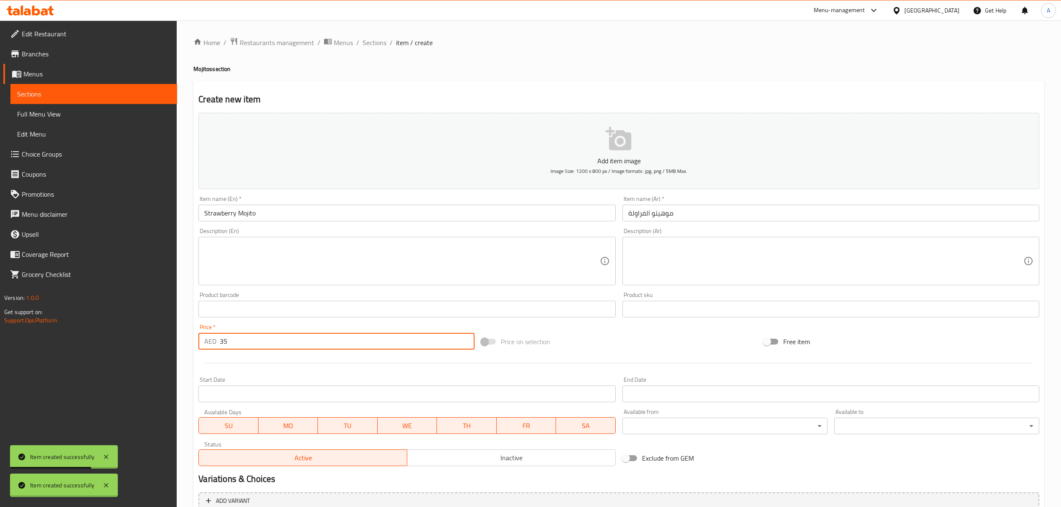
type input "0"
click at [296, 224] on div "Item name (En)   * Item name (En) *" at bounding box center [406, 209] width 423 height 32
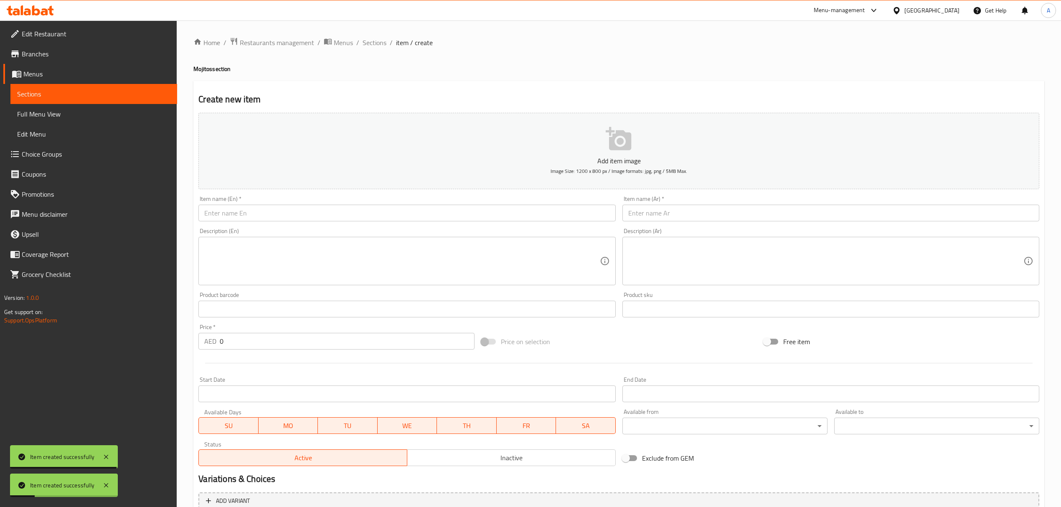
click at [303, 219] on input "text" at bounding box center [406, 213] width 417 height 17
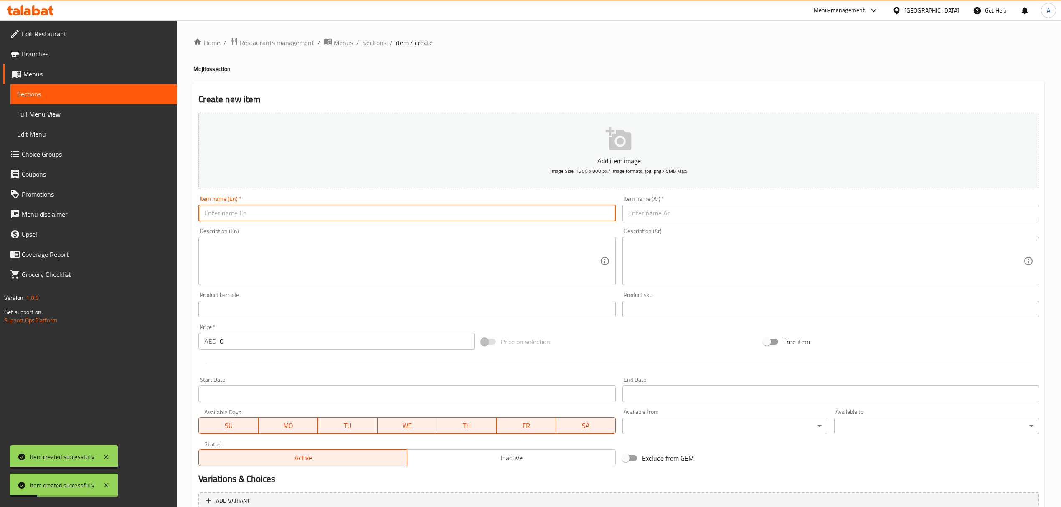
paste input "Passion Fruit Mojito"
type input "Passion Fruit Mojito"
click at [656, 206] on input "text" at bounding box center [830, 213] width 417 height 17
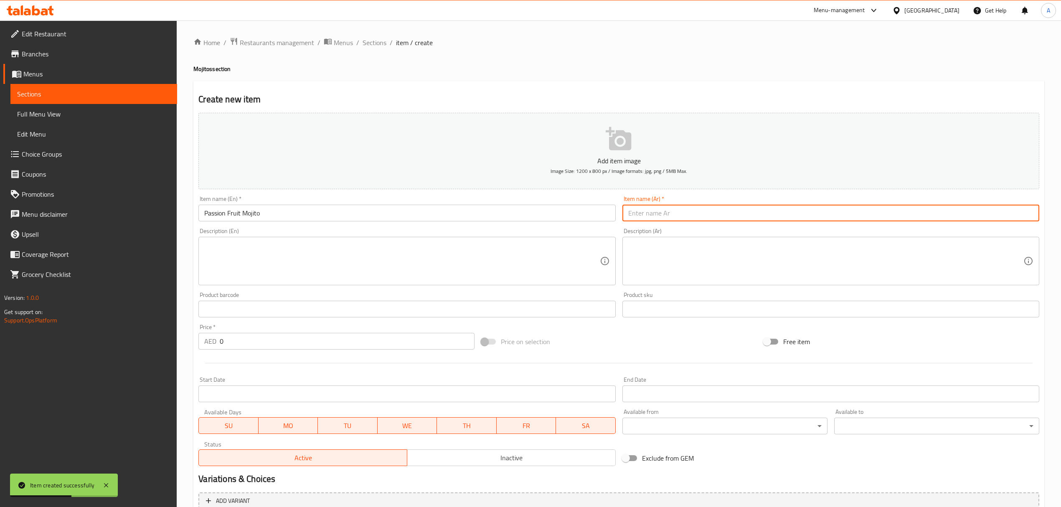
paste input "موهيتو باشن فروت"
type input "موهيتو باشن فروت"
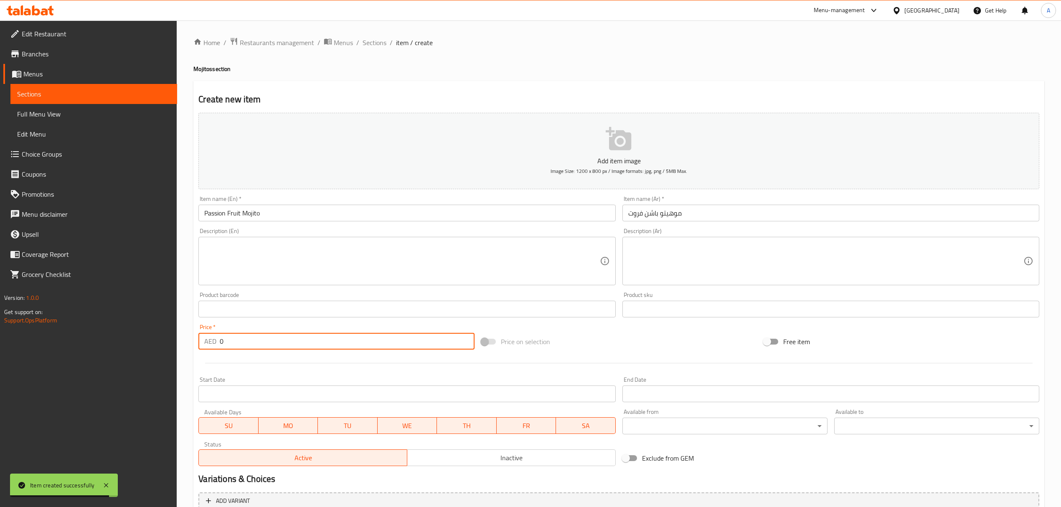
drag, startPoint x: 231, startPoint y: 339, endPoint x: 215, endPoint y: 342, distance: 16.2
click at [215, 342] on div "AED 0 Price *" at bounding box center [336, 341] width 276 height 17
paste input "35"
type input "35"
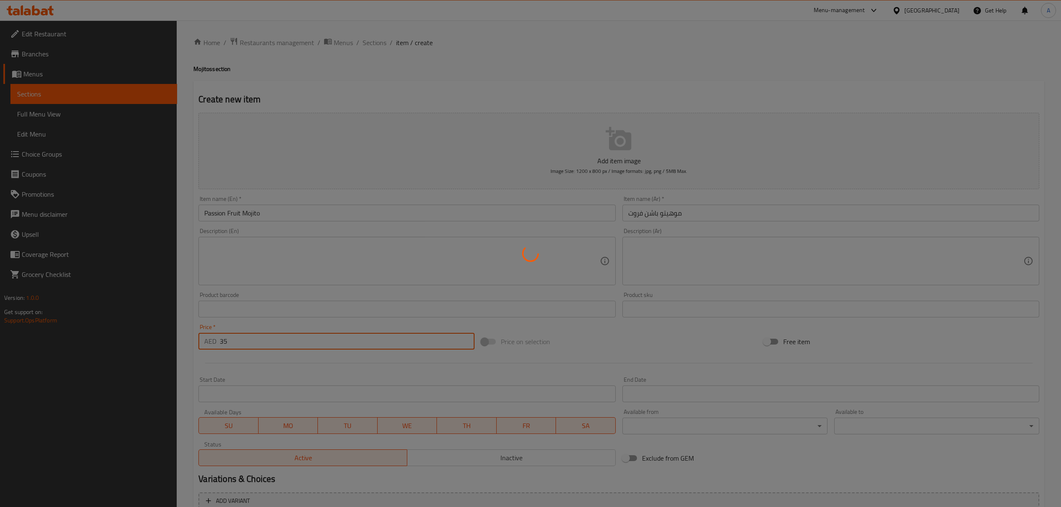
type input "0"
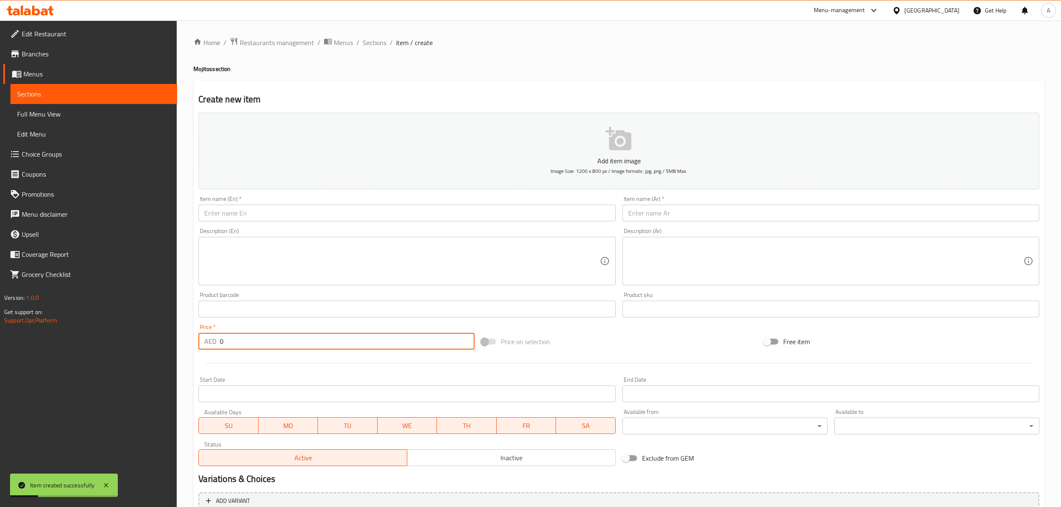
click at [303, 215] on input "text" at bounding box center [406, 213] width 417 height 17
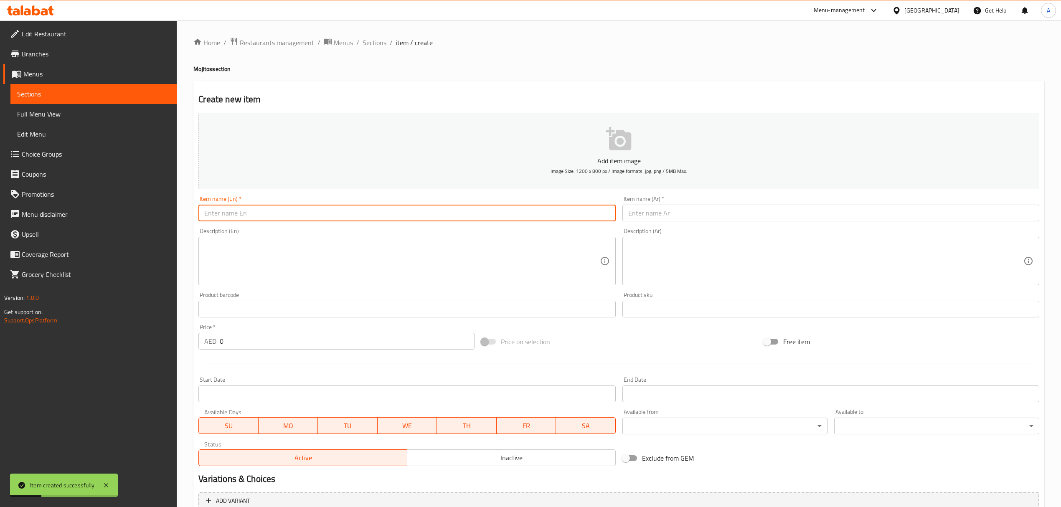
paste input "Passion [PERSON_NAME]"
type input "Passion [PERSON_NAME]"
click at [674, 217] on input "text" at bounding box center [830, 213] width 417 height 17
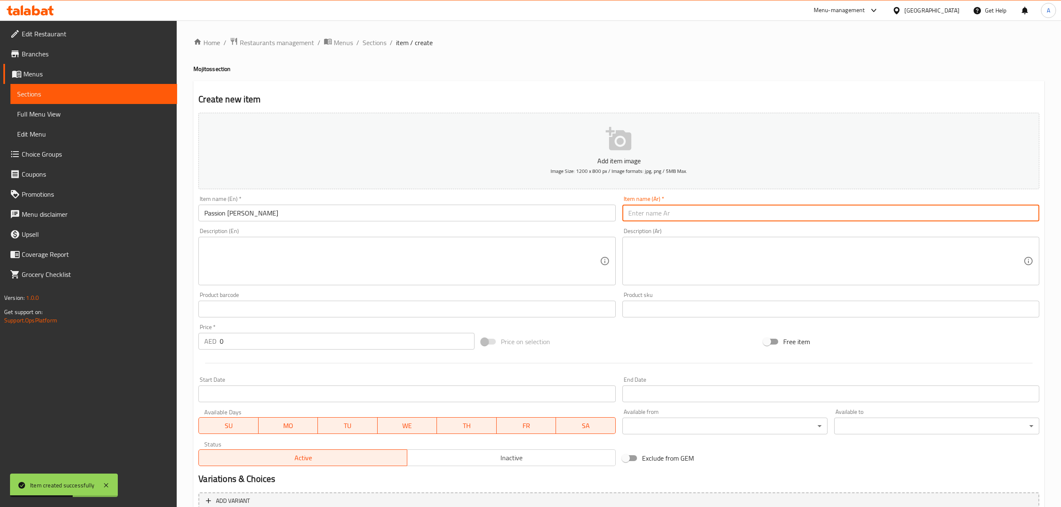
paste input "موهيتو باشن روز"
type input "موهيتو باشن روز"
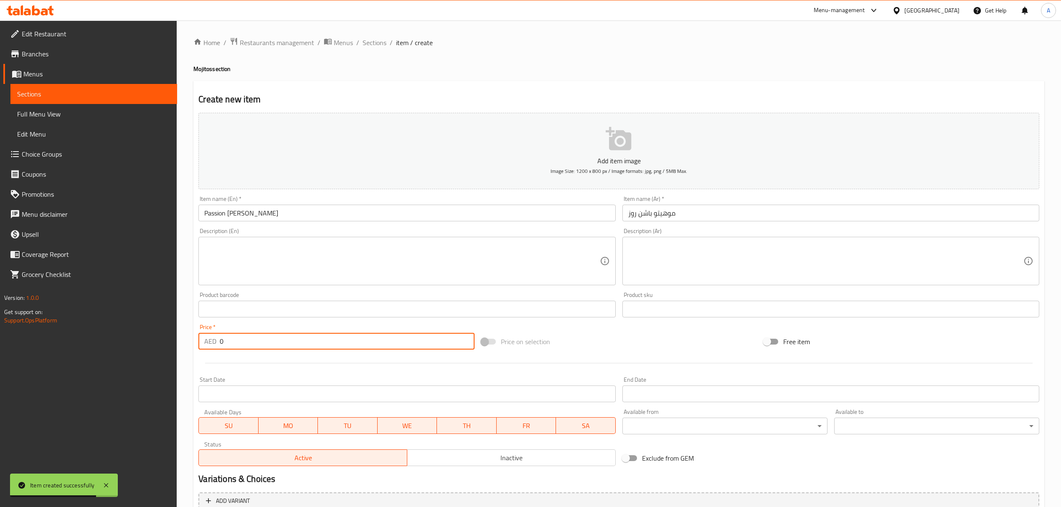
drag, startPoint x: 238, startPoint y: 350, endPoint x: 185, endPoint y: 344, distance: 52.9
click at [185, 344] on div "Home / Restaurants management / Menus / Sections / item / create Mojitos sectio…" at bounding box center [619, 305] width 884 height 570
paste input "35"
type input "35"
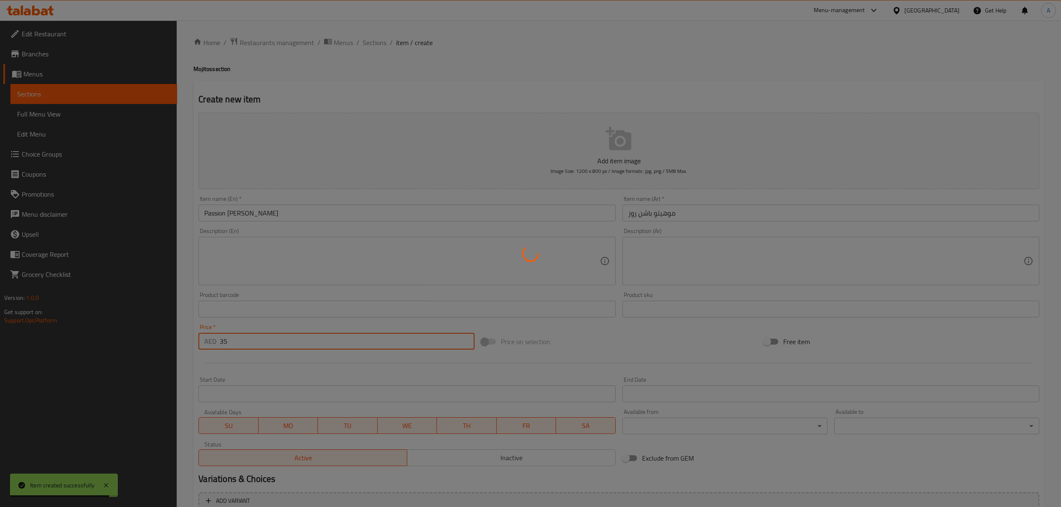
type input "0"
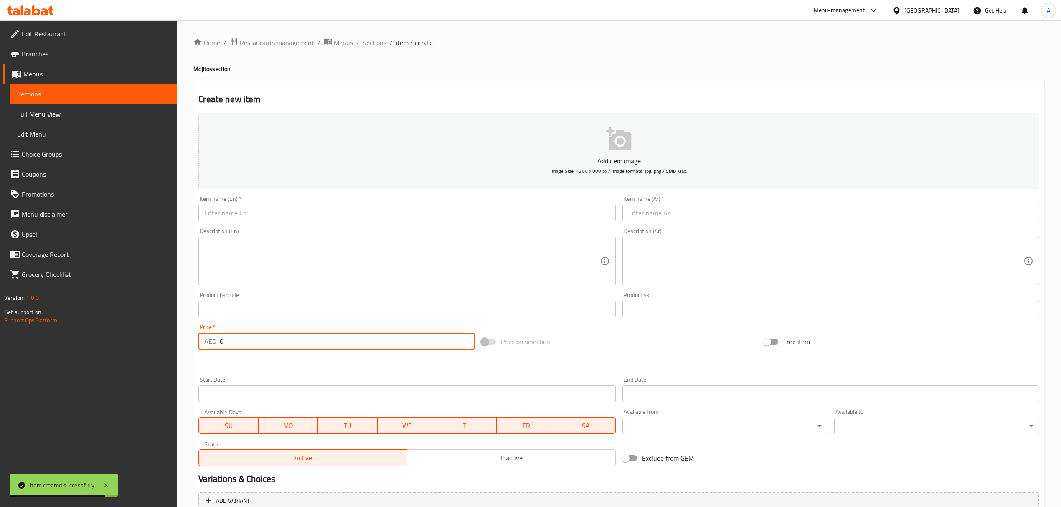
click at [391, 223] on div "Item name (En)   * Item name (En) *" at bounding box center [406, 209] width 423 height 32
click at [393, 216] on input "text" at bounding box center [406, 213] width 417 height 17
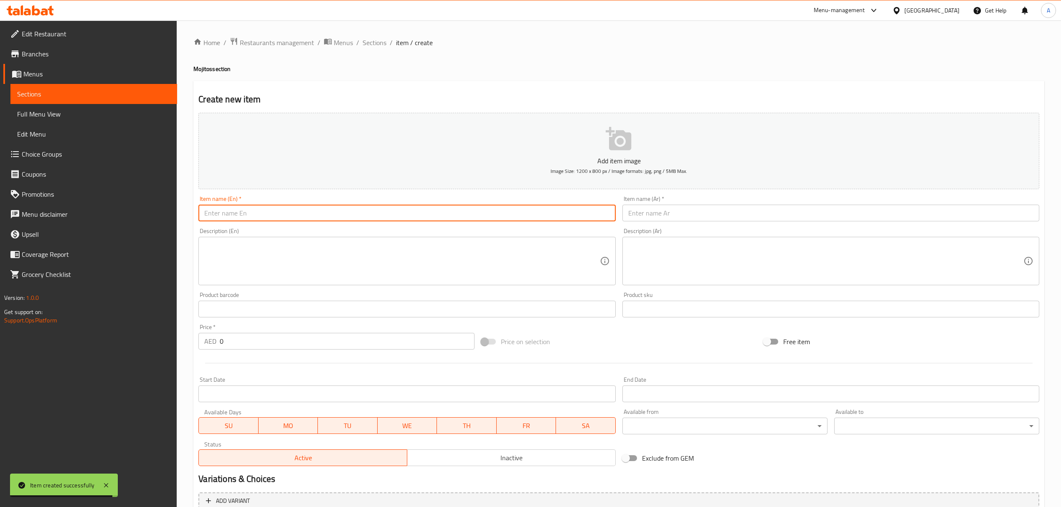
paste input "Hibiscus Mojito"
type input "Hibiscus Mojito"
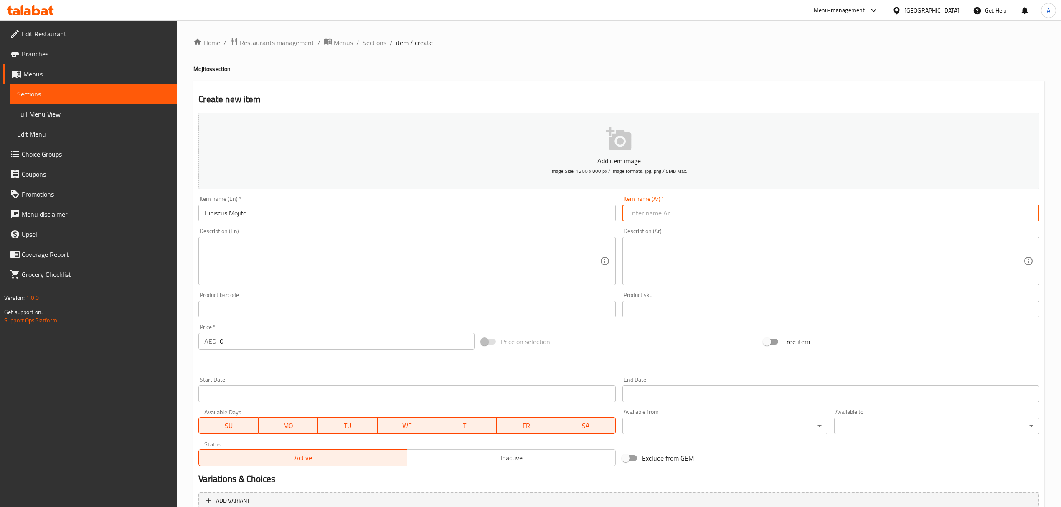
click at [634, 208] on input "text" at bounding box center [830, 213] width 417 height 17
paste input "موهيتو الكركديه"
type input "موهيتو الكركديه"
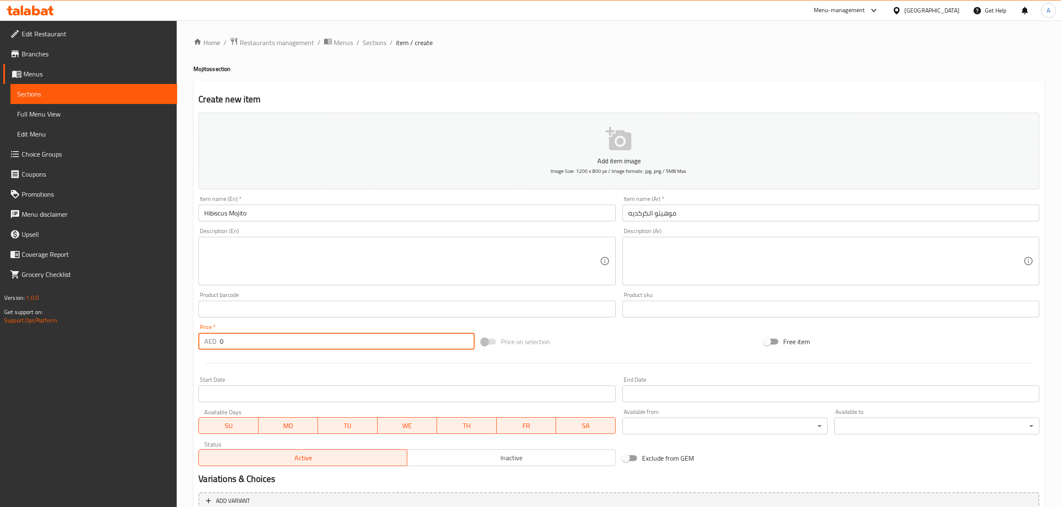
drag, startPoint x: 286, startPoint y: 346, endPoint x: 183, endPoint y: 352, distance: 102.9
click at [183, 352] on div "Home / Restaurants management / Menus / Sections / item / create Mojitos sectio…" at bounding box center [619, 305] width 884 height 570
paste input "35"
type input "35"
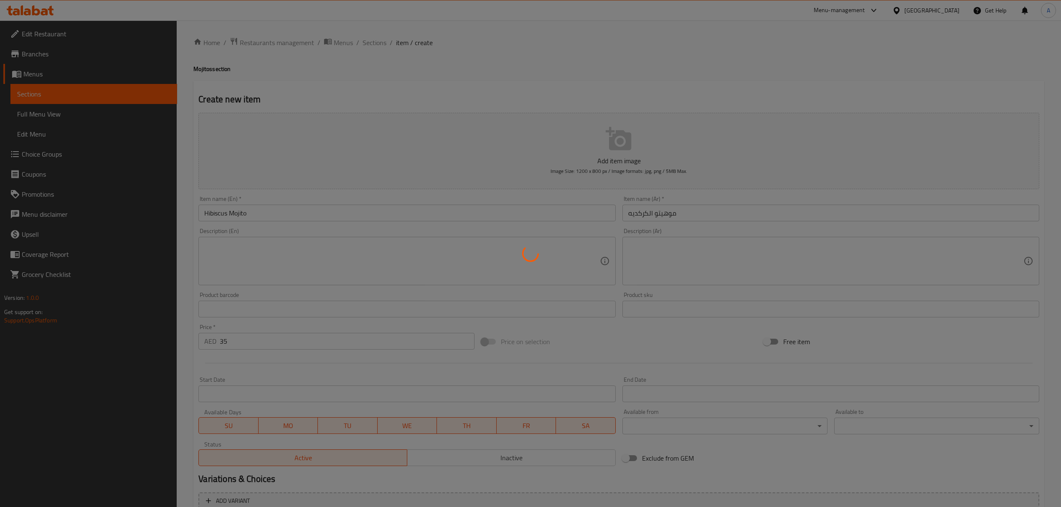
type input "0"
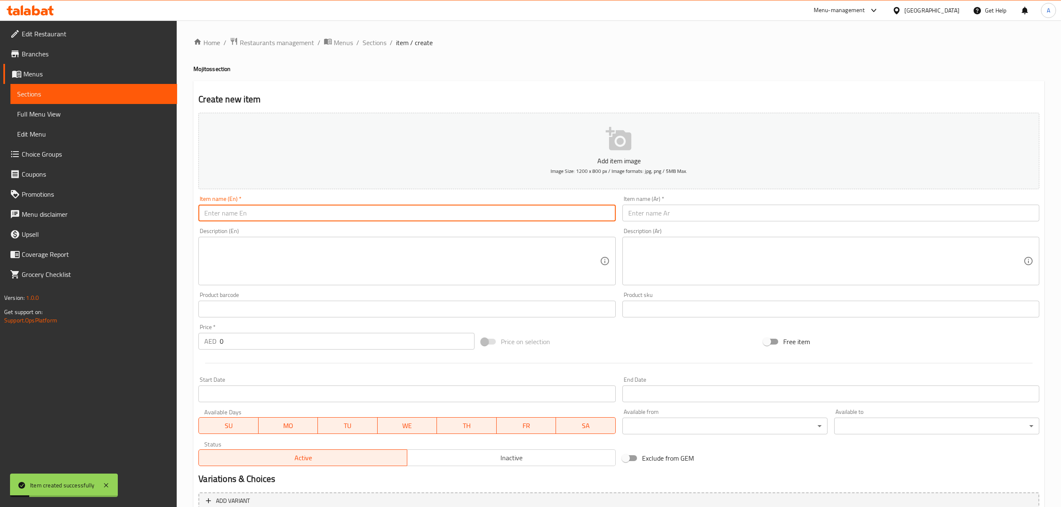
click at [226, 221] on input "text" at bounding box center [406, 213] width 417 height 17
paste input "Pineapple Mojito"
type input "Pineapple Mojito"
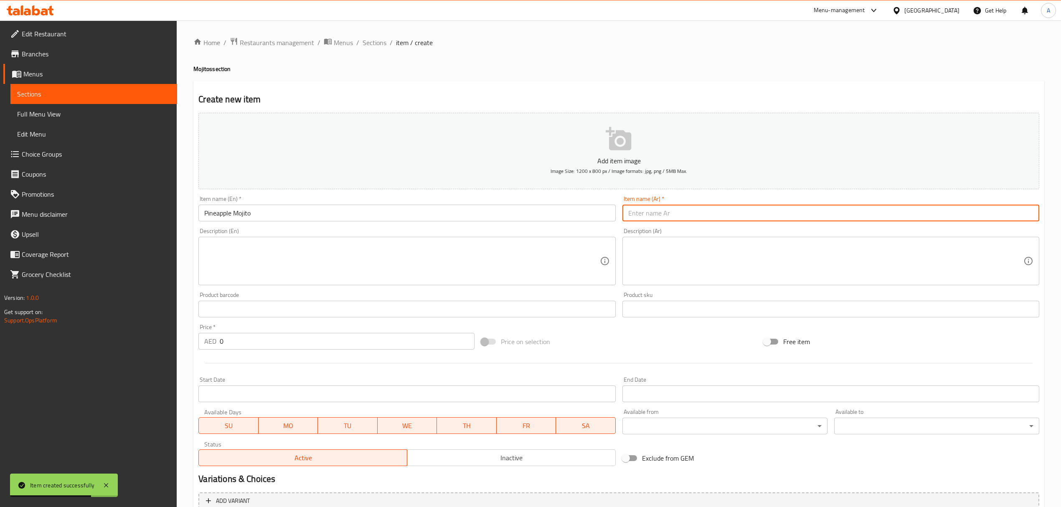
click at [666, 214] on input "text" at bounding box center [830, 213] width 417 height 17
paste input "موهيتو الأناناس"
type input "موهيتو الأناناس"
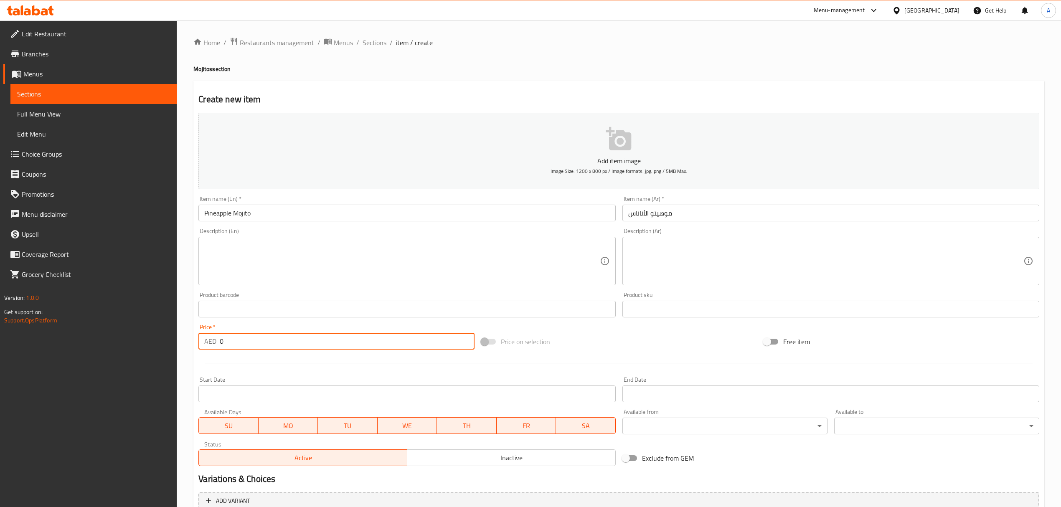
drag, startPoint x: 223, startPoint y: 346, endPoint x: 200, endPoint y: 341, distance: 23.5
click at [200, 341] on div "AED 0 Price *" at bounding box center [336, 341] width 276 height 17
paste input "35"
type input "35"
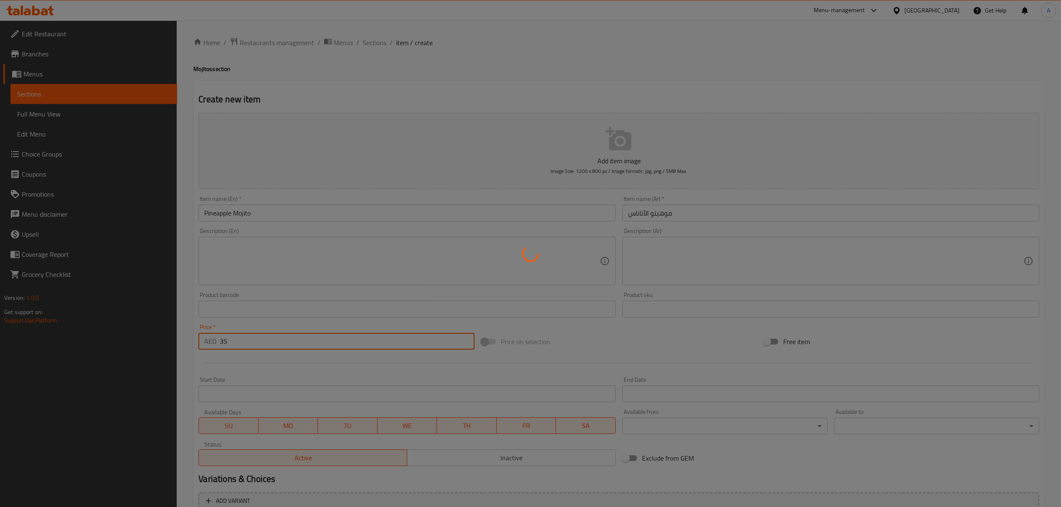
type input "0"
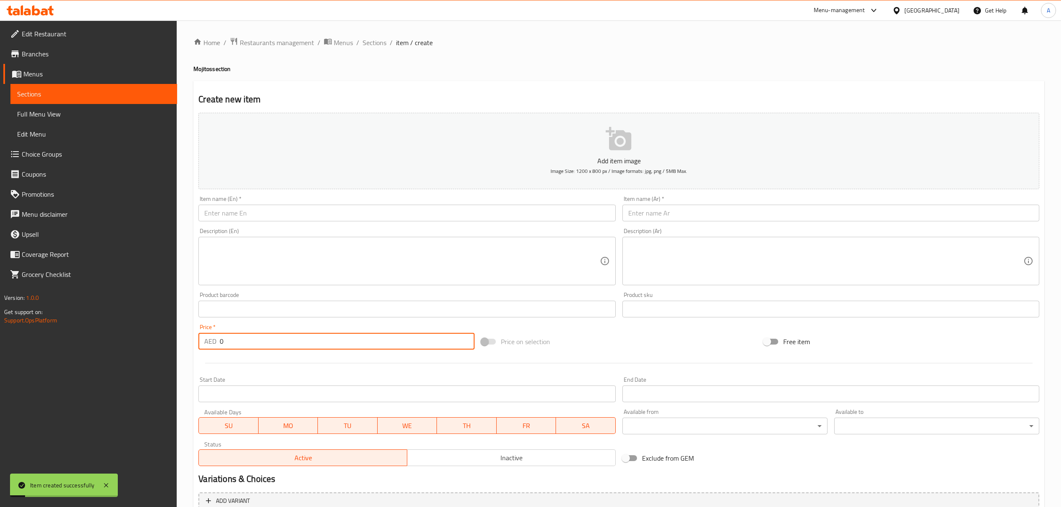
click at [278, 204] on div "Item name (En)   * Item name (En) *" at bounding box center [406, 208] width 417 height 25
paste input "Watermelon Mojito"
click at [284, 209] on input "Watermelon Mojito" at bounding box center [406, 213] width 417 height 17
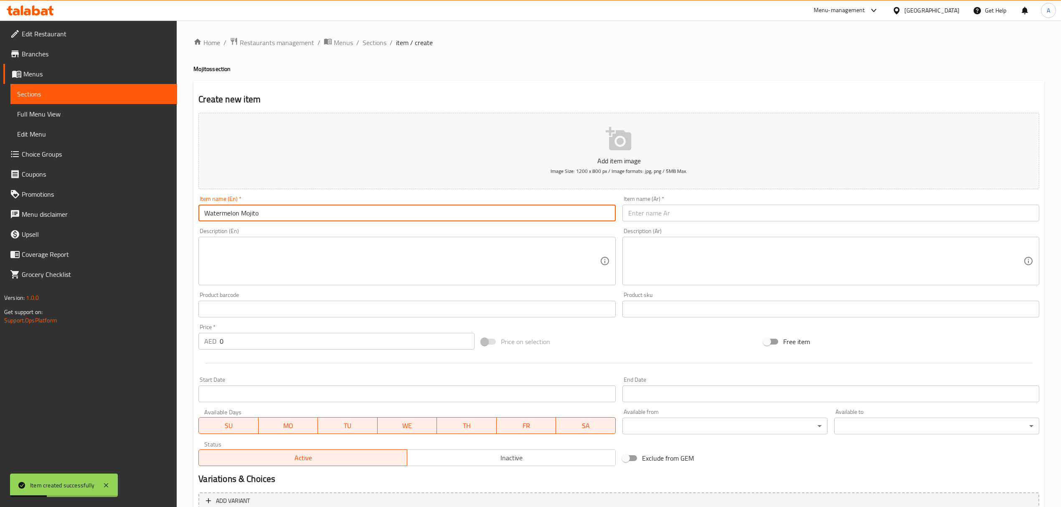
type input "Watermelon Mojito"
click at [681, 210] on input "text" at bounding box center [830, 213] width 417 height 17
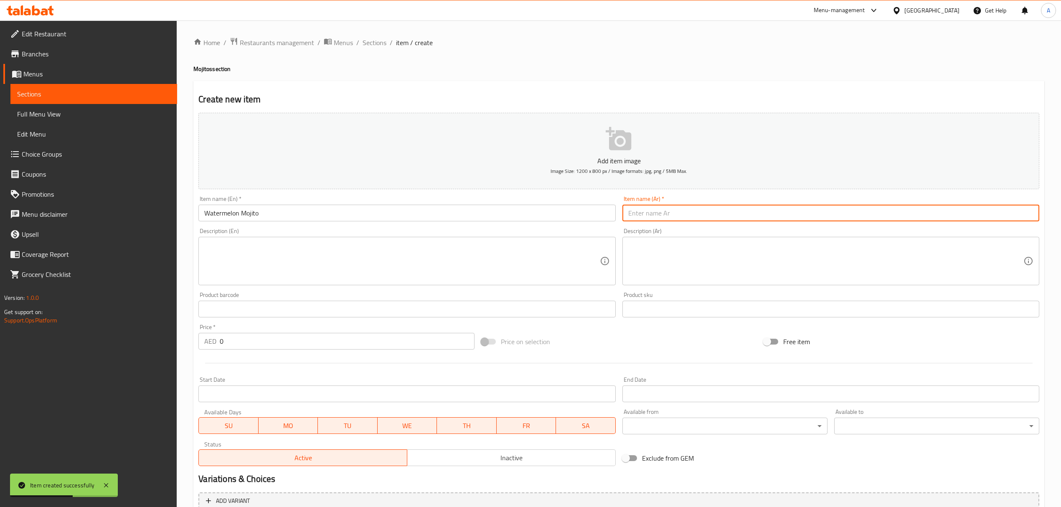
paste input "موهيتو البطيخ"
type input "موهيتو البطيخ"
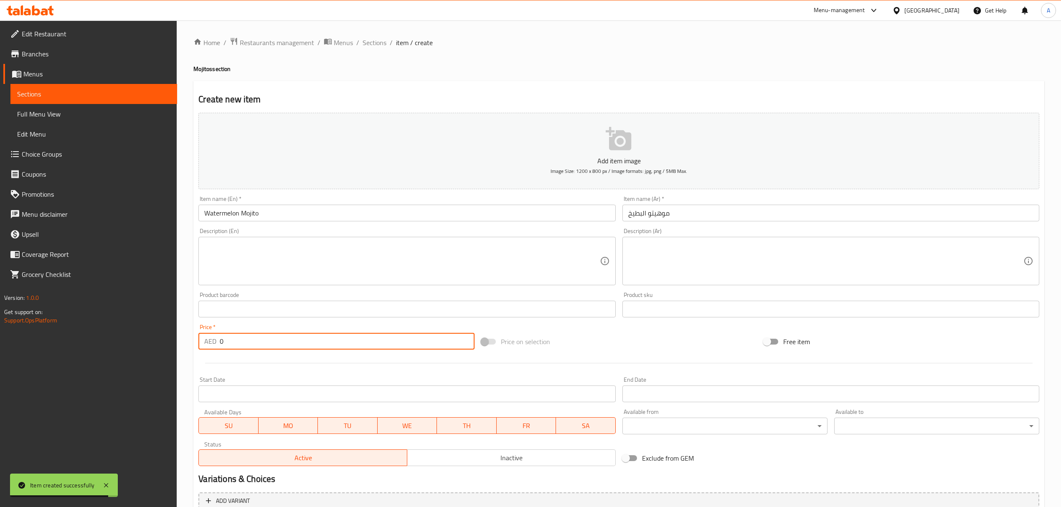
drag, startPoint x: 261, startPoint y: 344, endPoint x: 193, endPoint y: 346, distance: 67.7
click at [193, 346] on div "Create new item Add item image Image Size: 1200 x 800 px / Image formats: jpg, …" at bounding box center [618, 324] width 851 height 486
paste input "35"
type input "35"
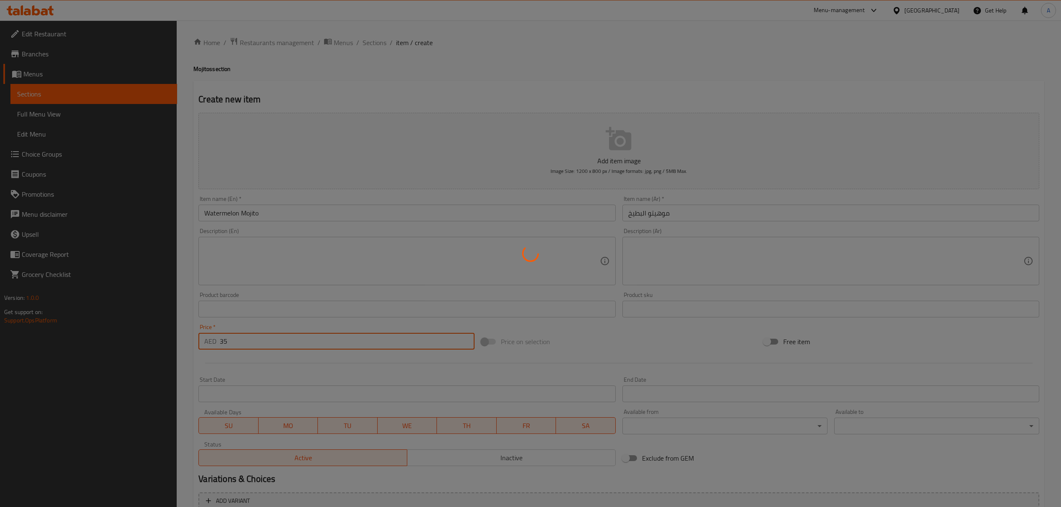
type input "0"
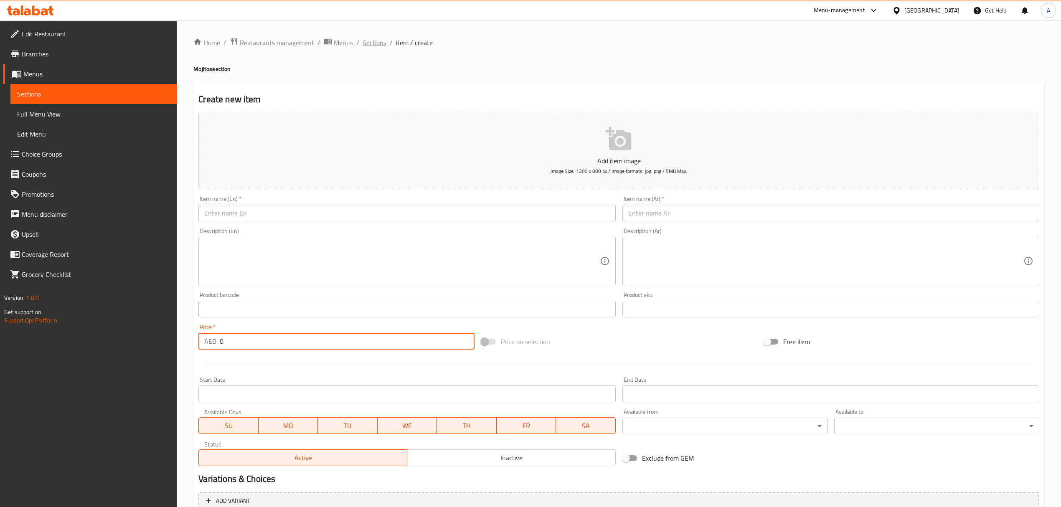
click at [373, 41] on span "Sections" at bounding box center [374, 43] width 24 height 10
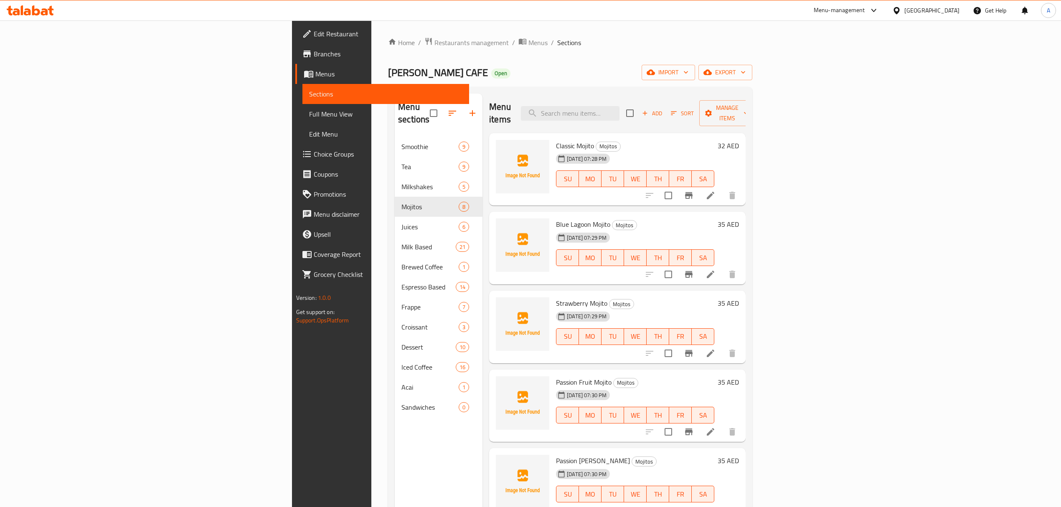
click at [666, 98] on div "Menu items Add Sort Manage items" at bounding box center [617, 114] width 256 height 40
click at [663, 118] on div "Menu items Add Sort Manage items" at bounding box center [617, 114] width 256 height 40
click at [619, 109] on input "search" at bounding box center [570, 113] width 99 height 15
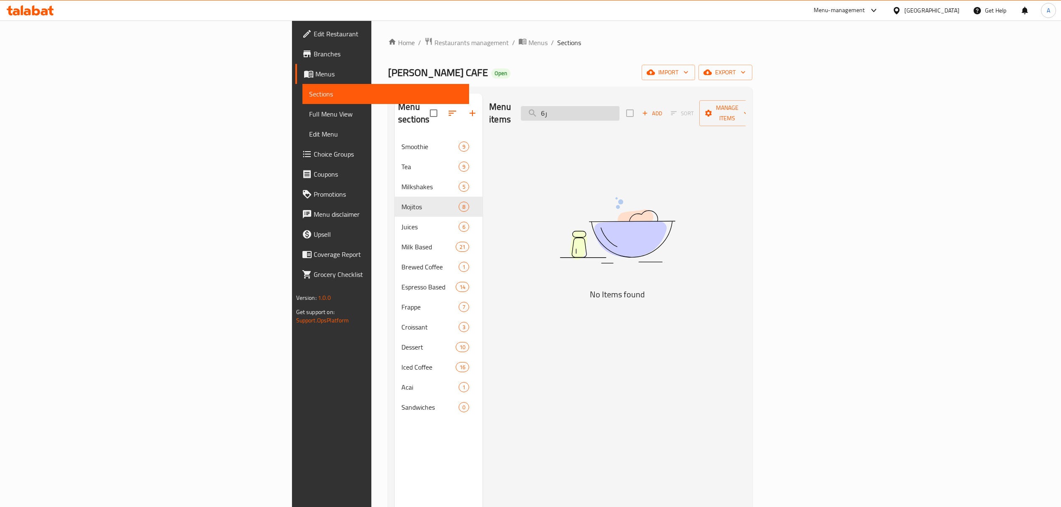
type input "ر"
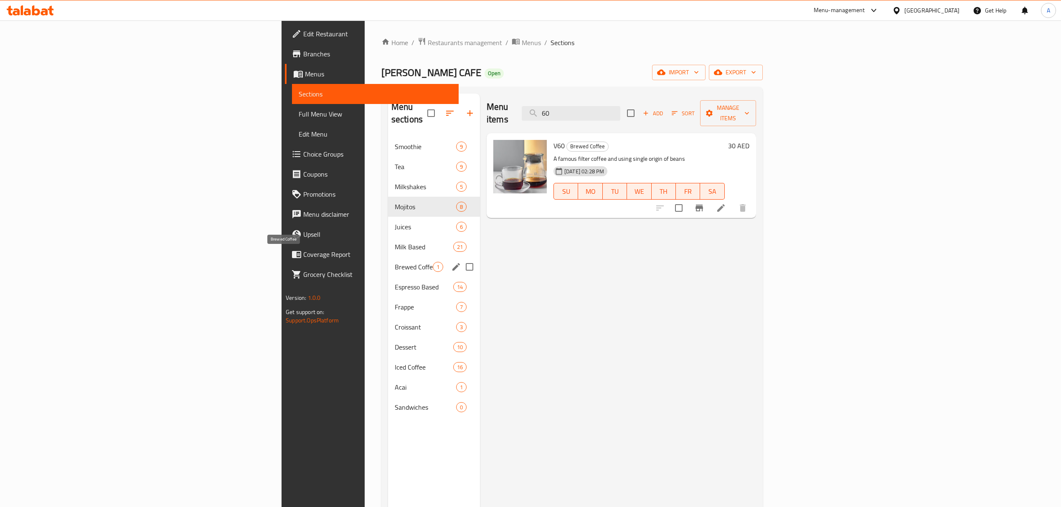
type input "60"
click at [395, 262] on span "Brewed Coffee" at bounding box center [414, 267] width 38 height 10
click at [451, 262] on icon "edit" at bounding box center [456, 267] width 10 height 10
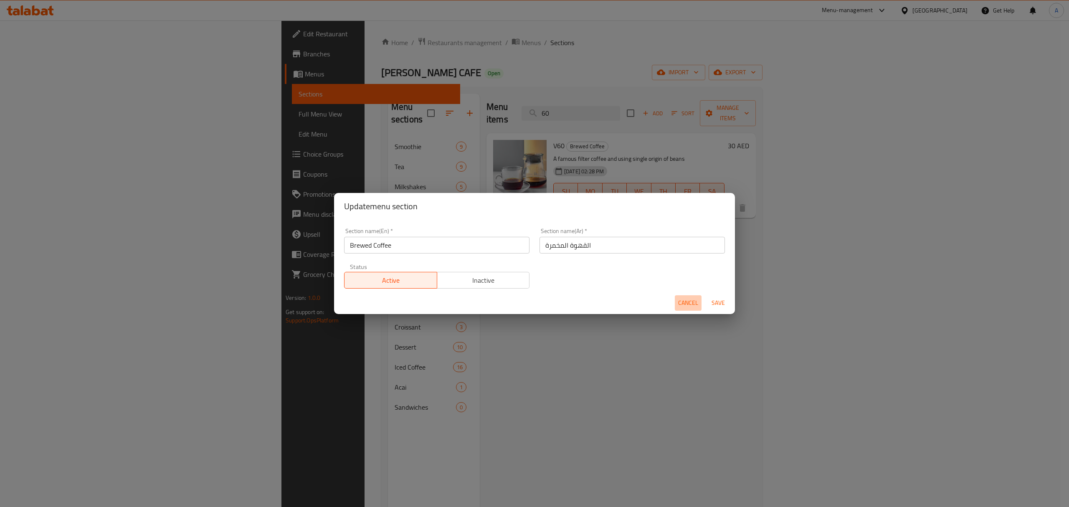
click at [690, 298] on span "Cancel" at bounding box center [688, 303] width 20 height 10
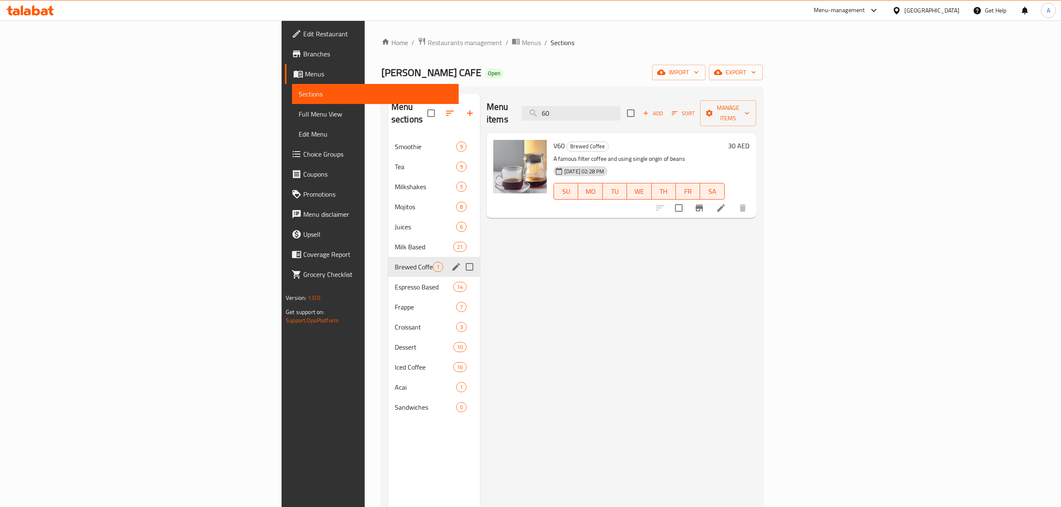
click at [709, 198] on button "Branch-specific-item" at bounding box center [699, 208] width 20 height 20
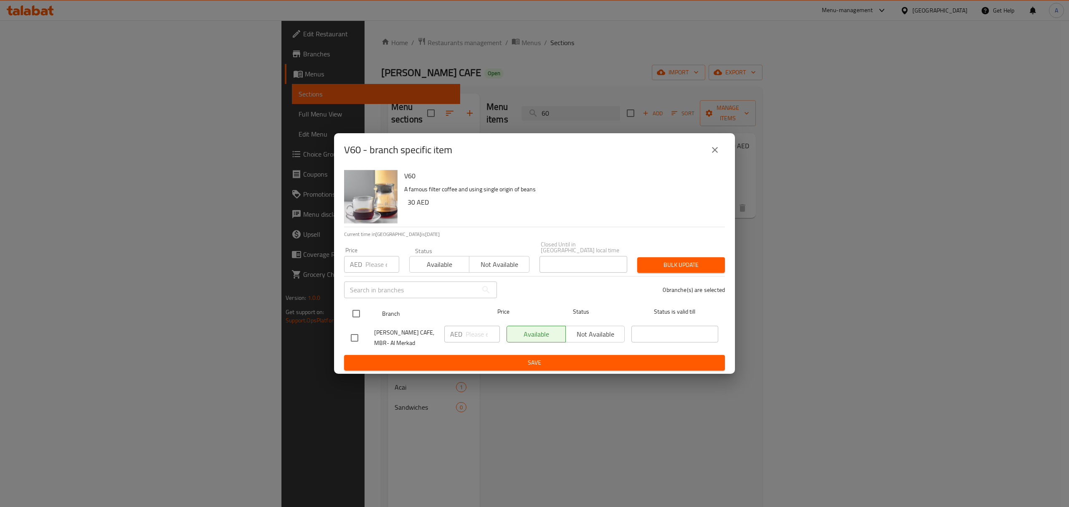
click at [353, 314] on input "checkbox" at bounding box center [356, 314] width 18 height 18
checkbox input "true"
click at [375, 261] on input "number" at bounding box center [382, 264] width 34 height 17
paste input "40"
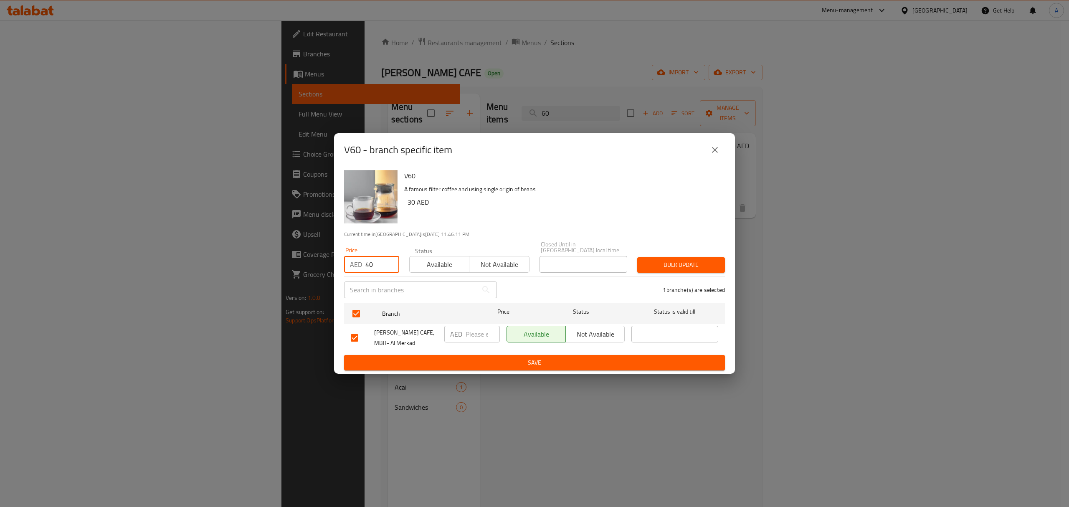
type input "40"
click at [679, 266] on span "Bulk update" at bounding box center [681, 265] width 74 height 10
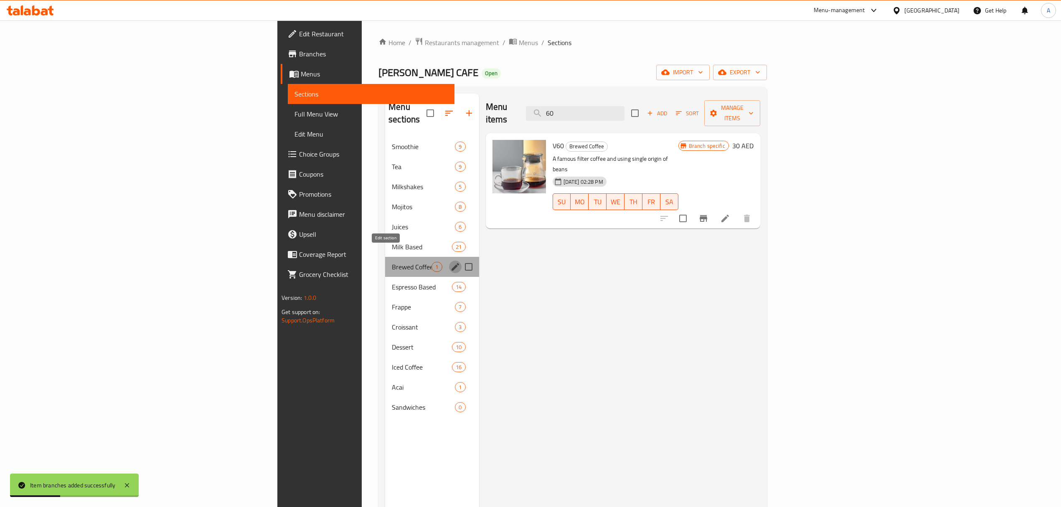
click at [450, 262] on icon "edit" at bounding box center [455, 267] width 10 height 10
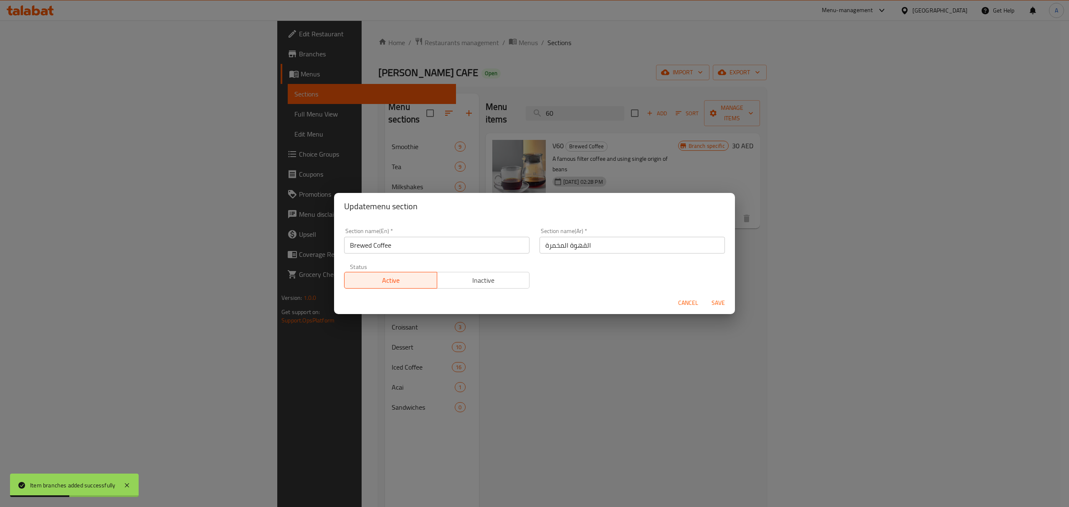
click at [358, 246] on input "Brewed Coffee" at bounding box center [436, 245] width 185 height 17
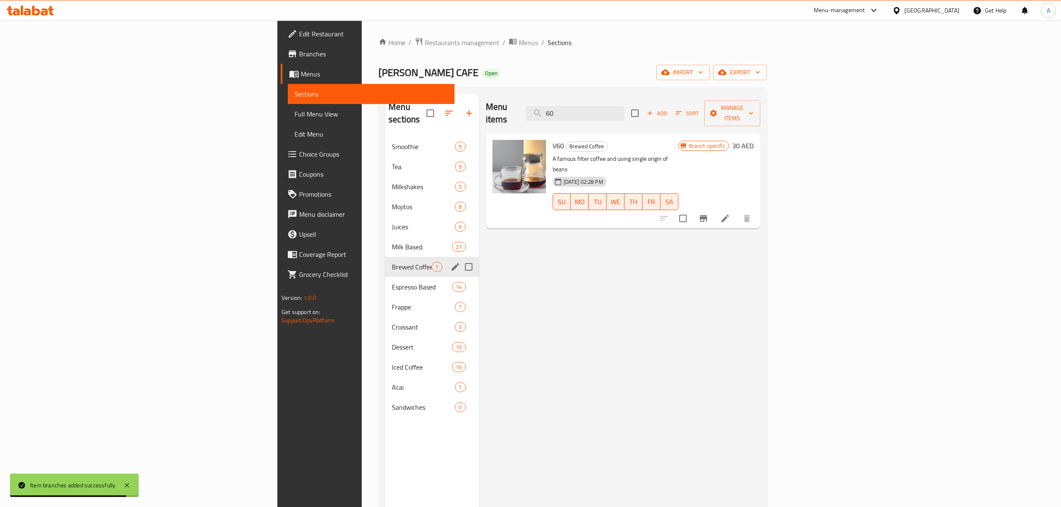
click at [460, 258] on input "Menu sections" at bounding box center [469, 267] width 18 height 18
checkbox input "true"
click at [450, 262] on icon "edit" at bounding box center [455, 267] width 10 height 10
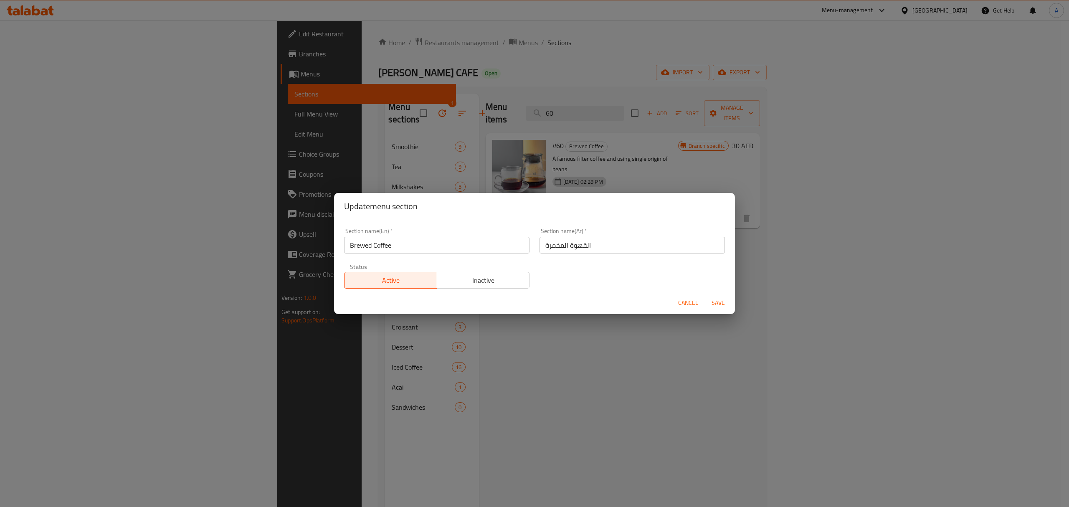
click at [381, 251] on input "Brewed Coffee" at bounding box center [436, 245] width 185 height 17
click at [381, 250] on input "Brewed Coffee" at bounding box center [436, 245] width 185 height 17
paste input "Filter"
type input "Filtered Coffee"
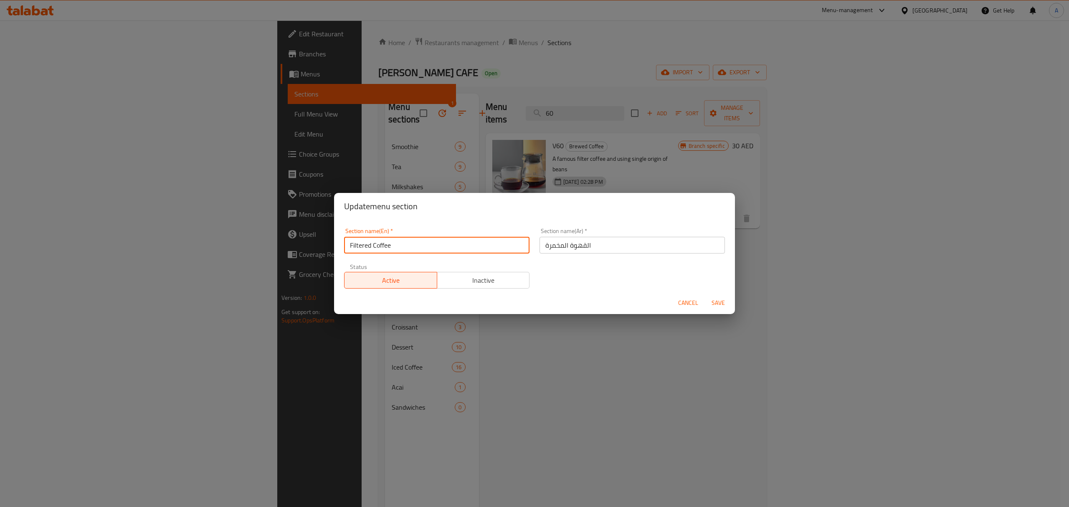
click at [571, 245] on input "القهوة المخمرة" at bounding box center [632, 245] width 185 height 17
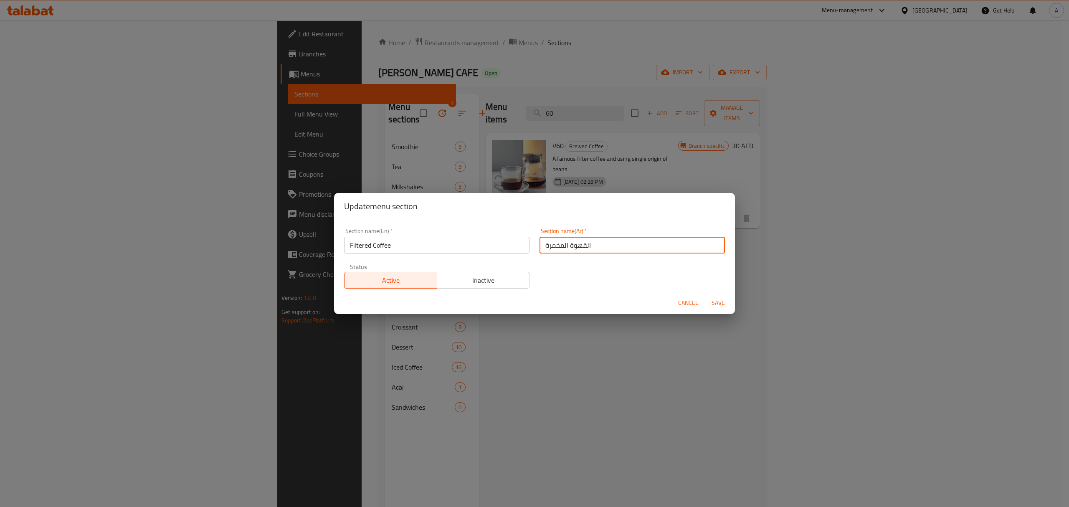
click at [571, 245] on input "القهوة المخمرة" at bounding box center [632, 245] width 185 height 17
paste input "فلت"
type input "القهوة المفلترة"
click at [716, 303] on span "Save" at bounding box center [718, 303] width 20 height 10
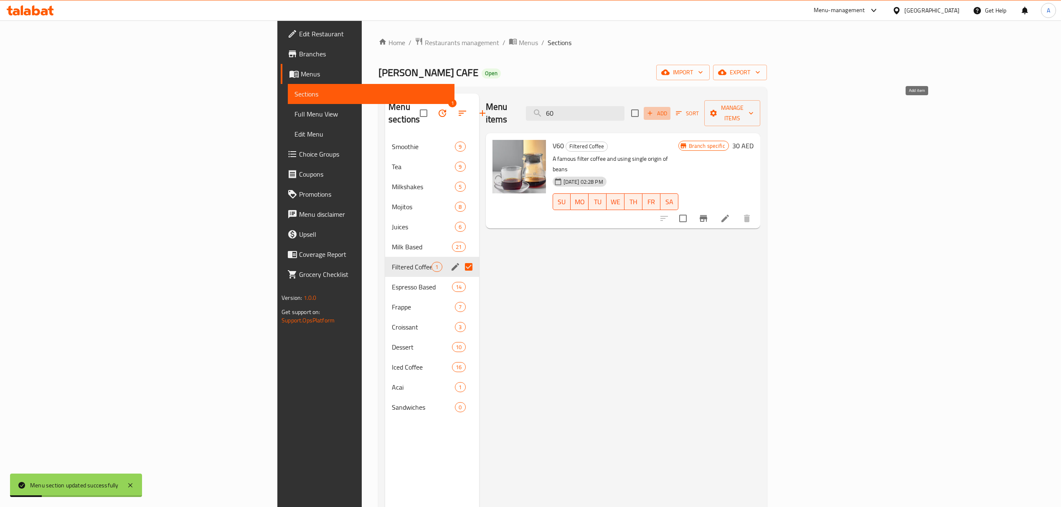
click at [668, 109] on span "Add" at bounding box center [657, 114] width 23 height 10
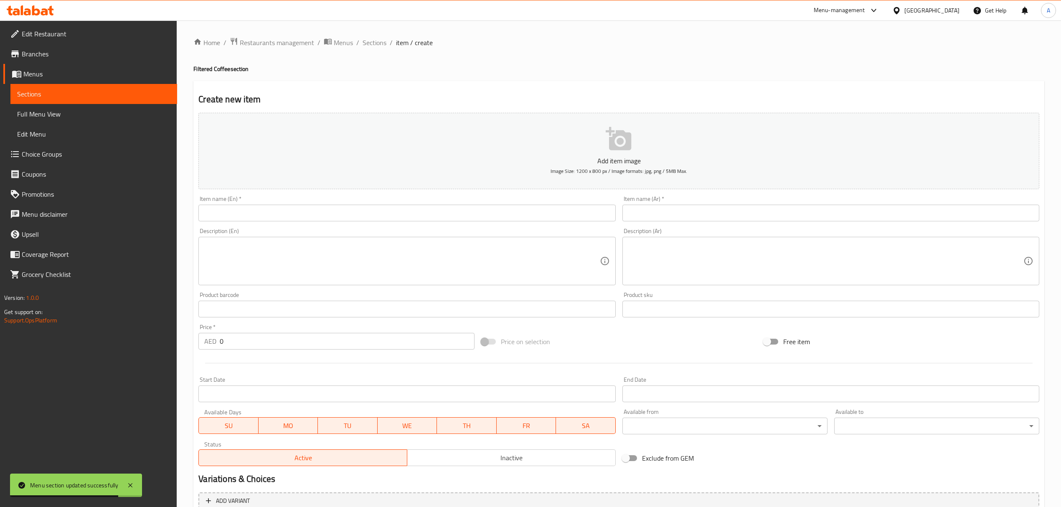
click at [313, 217] on input "text" at bounding box center [406, 213] width 417 height 17
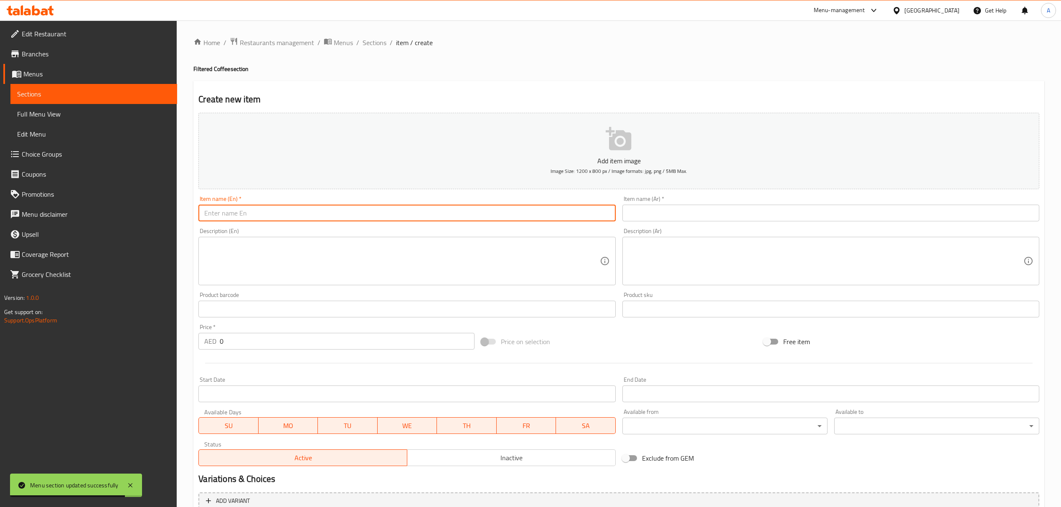
paste input "Aeoropress"
type input "Aeoropress"
click at [665, 205] on input "text" at bounding box center [830, 213] width 417 height 17
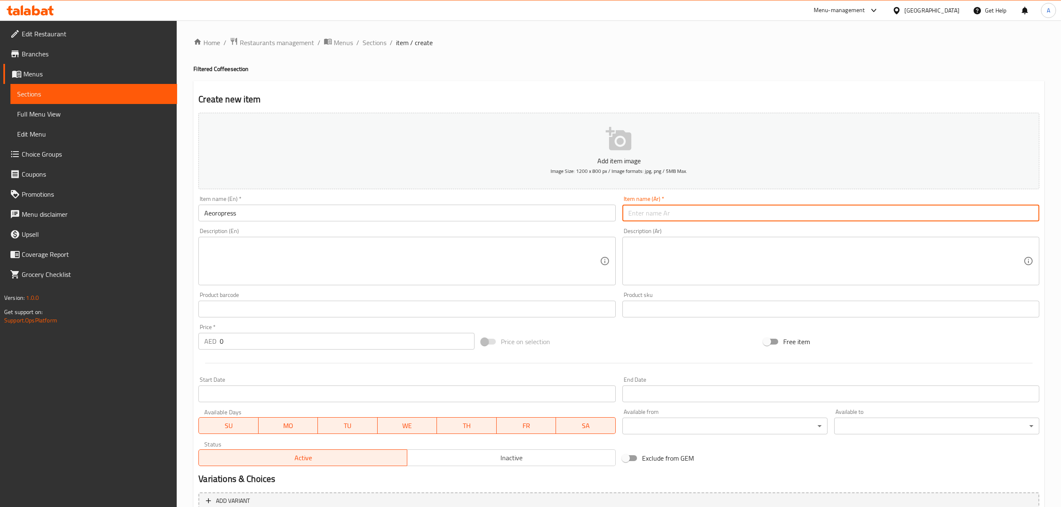
paste input "أيروبرس"
type input "أيروبرس"
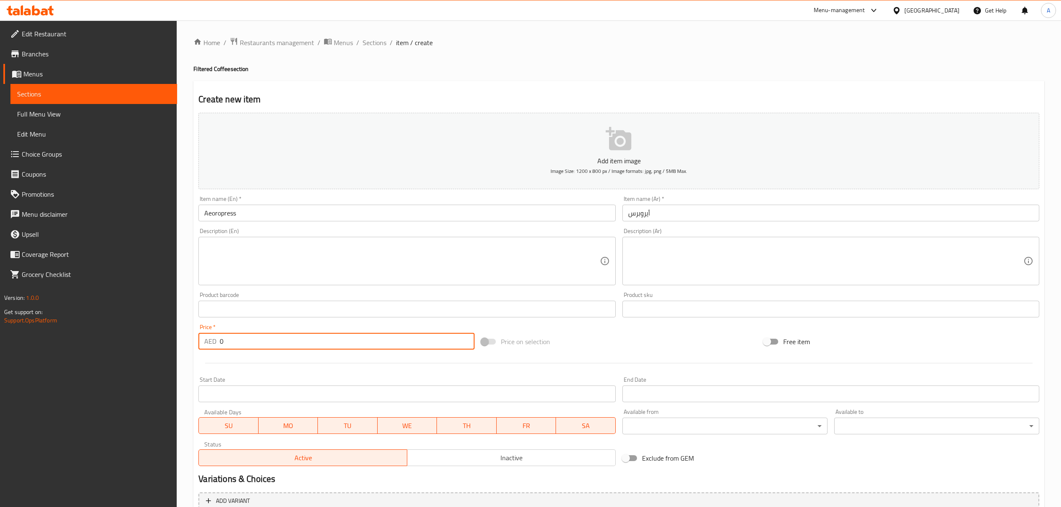
drag, startPoint x: 251, startPoint y: 343, endPoint x: 190, endPoint y: 342, distance: 60.6
click at [190, 342] on div "Home / Restaurants management / Menus / Sections / item / create Filtered Coffe…" at bounding box center [619, 305] width 884 height 570
paste input "4"
type input "40"
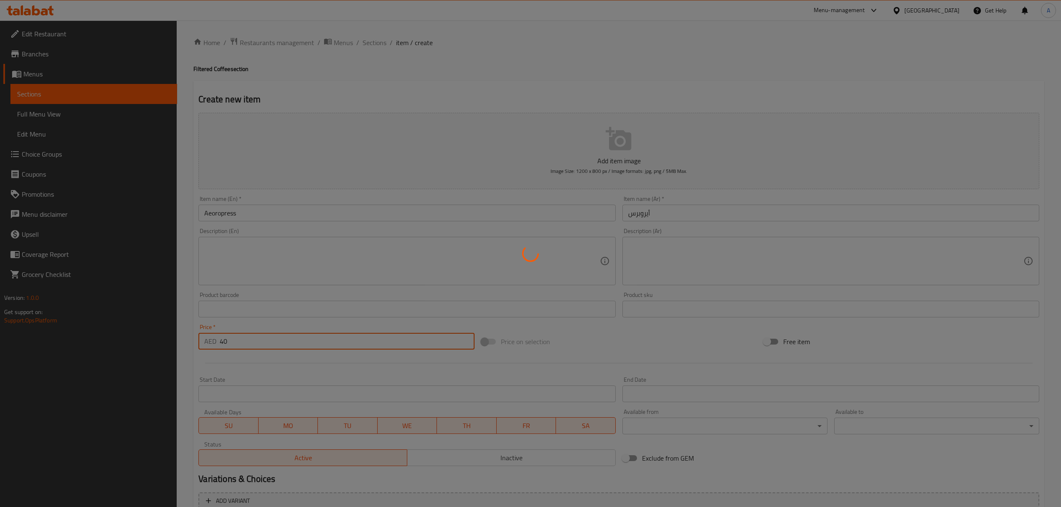
type input "0"
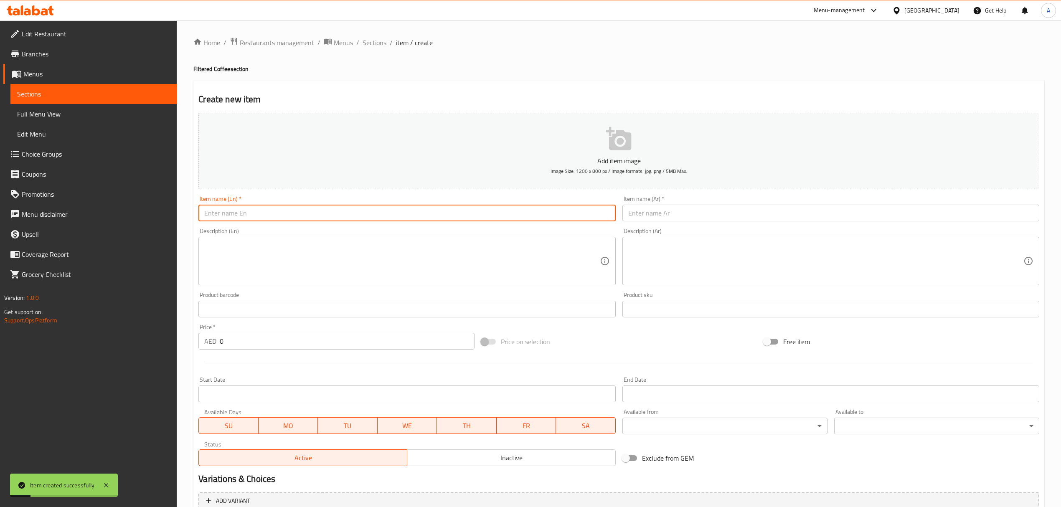
click at [316, 211] on input "text" at bounding box center [406, 213] width 417 height 17
paste input "Chemex"
type input "Chemex"
click at [737, 224] on div "Item name (Ar)   * Item name (Ar) *" at bounding box center [830, 209] width 423 height 32
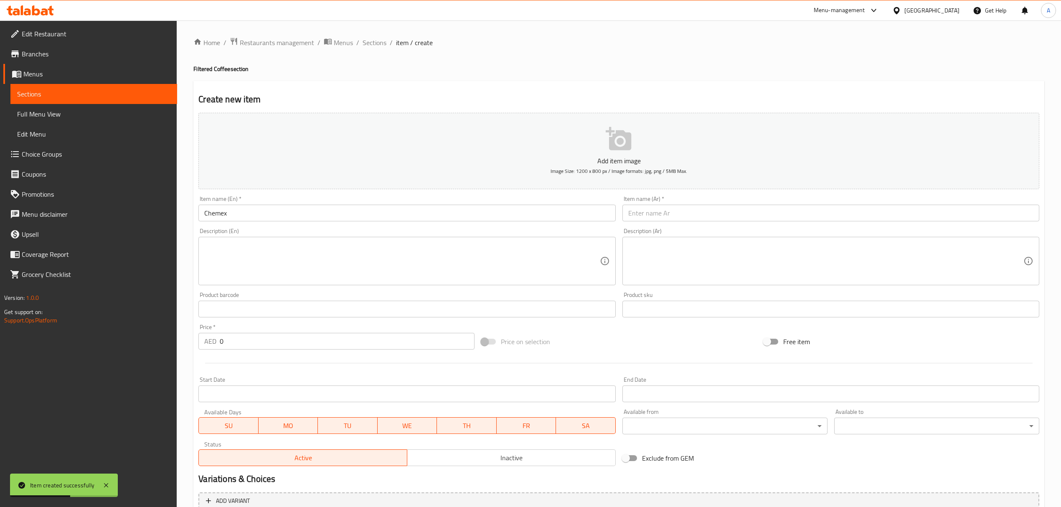
click at [732, 213] on input "text" at bounding box center [830, 213] width 417 height 17
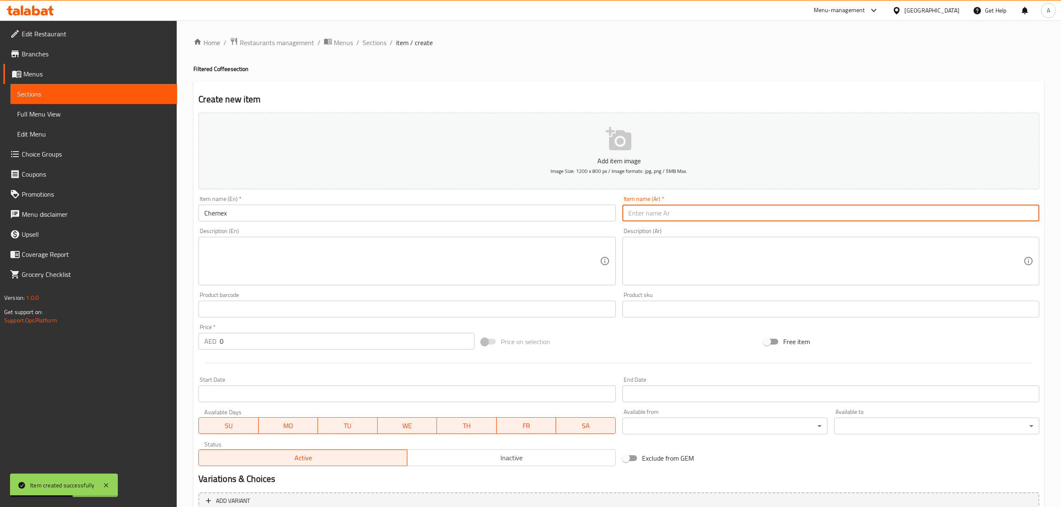
paste input "كيمكس"
type input "كيمكس"
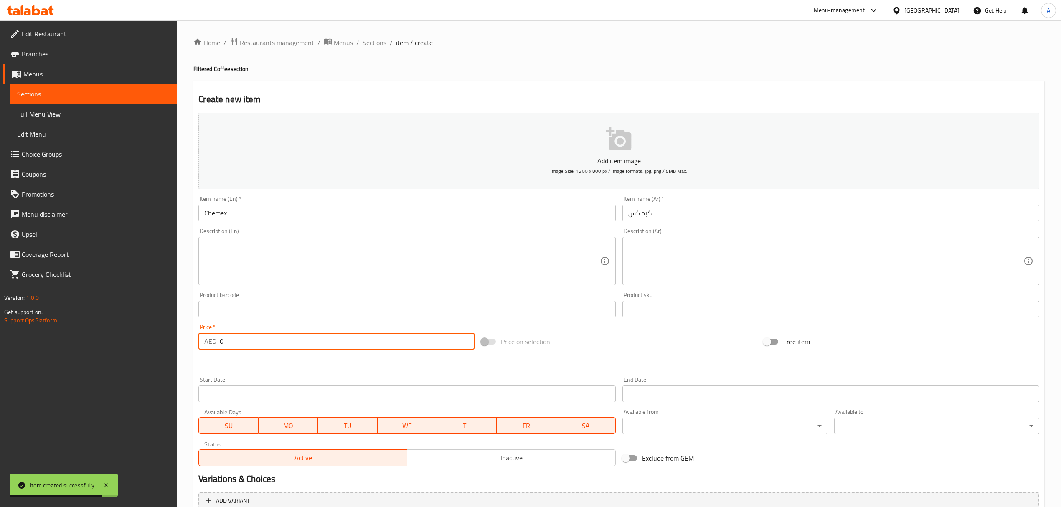
drag, startPoint x: 255, startPoint y: 346, endPoint x: 207, endPoint y: 329, distance: 50.3
click at [207, 329] on div "Price   * AED 0 Price *" at bounding box center [336, 336] width 276 height 25
paste input "4"
type input "40"
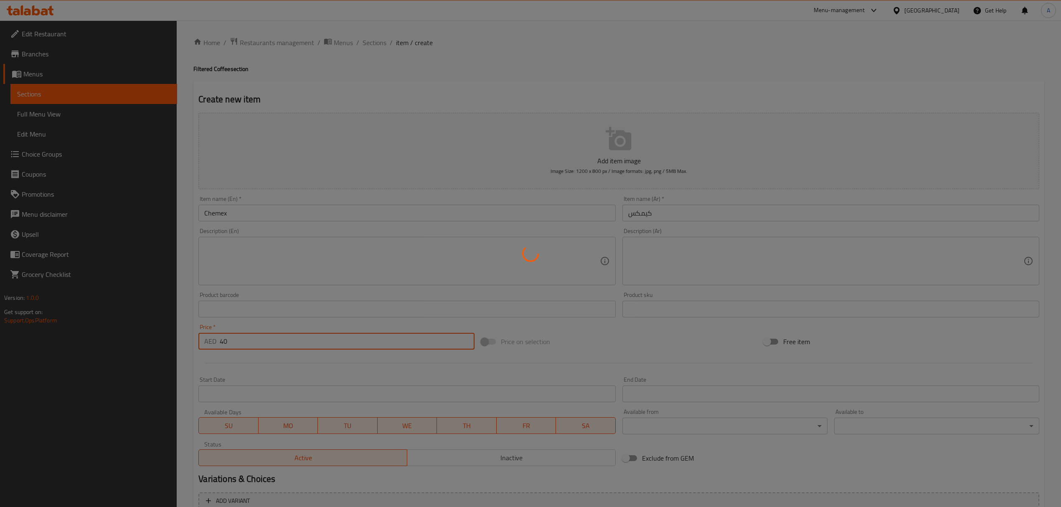
type input "0"
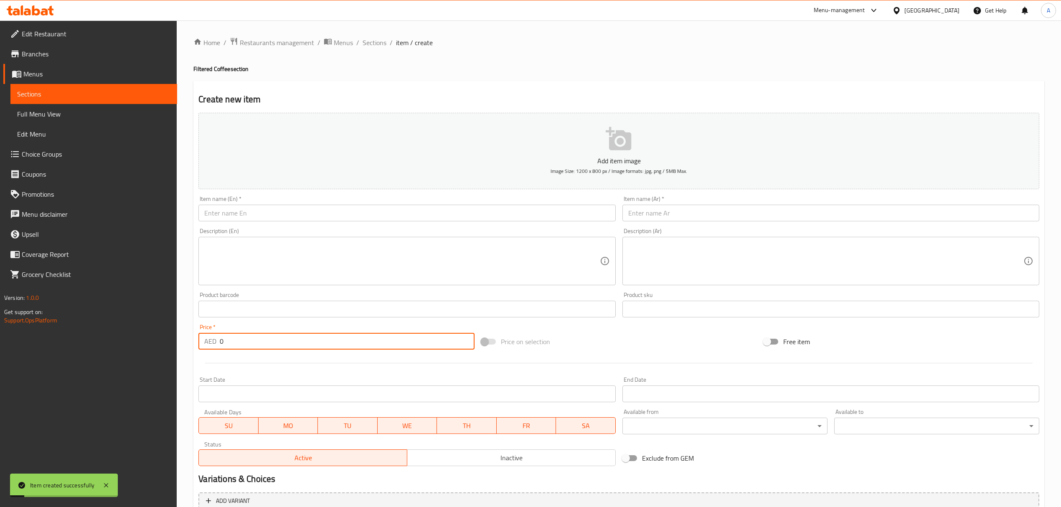
click at [304, 202] on div "Item name (En)   * Item name (En) *" at bounding box center [406, 208] width 417 height 25
click at [308, 209] on input "text" at bounding box center [406, 213] width 417 height 17
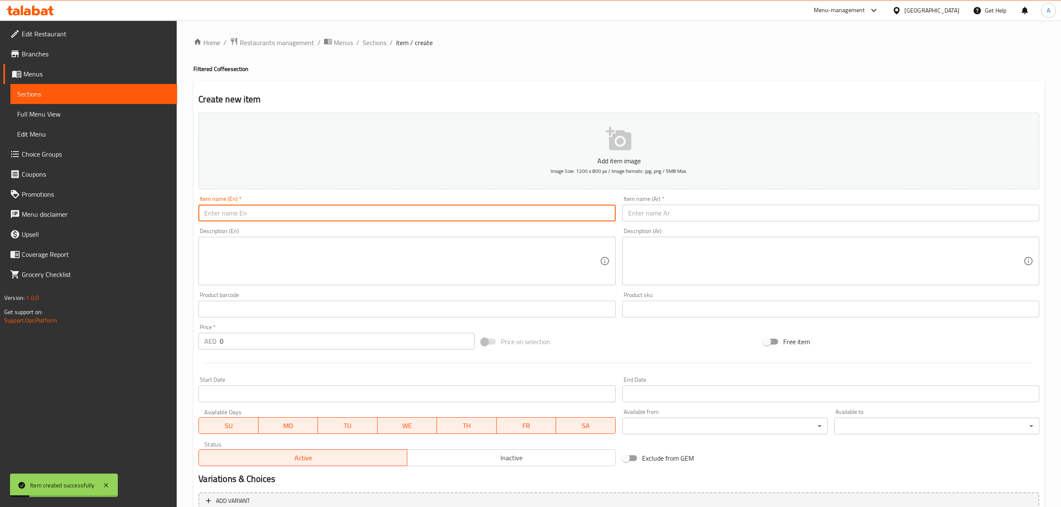
paste input "French Press"
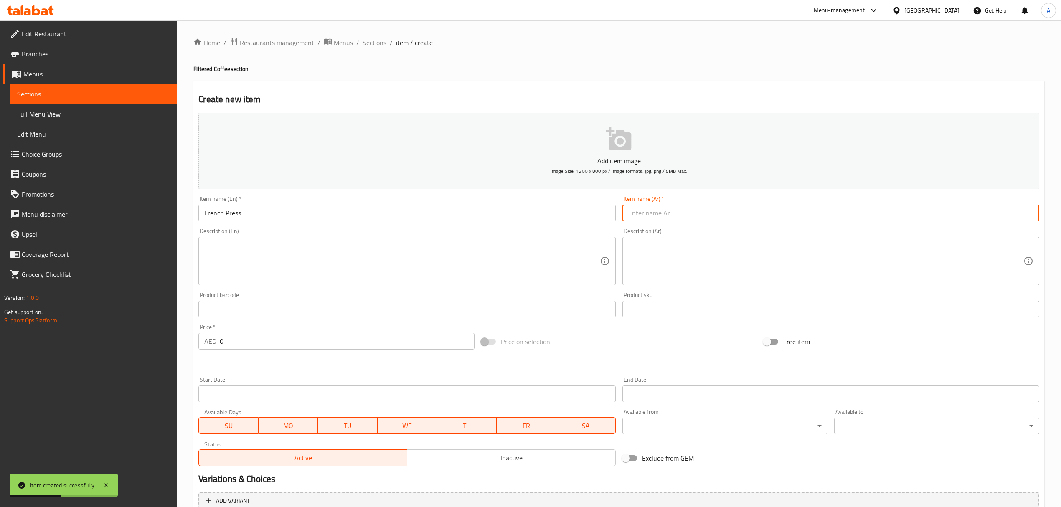
click at [686, 214] on input "text" at bounding box center [830, 213] width 417 height 17
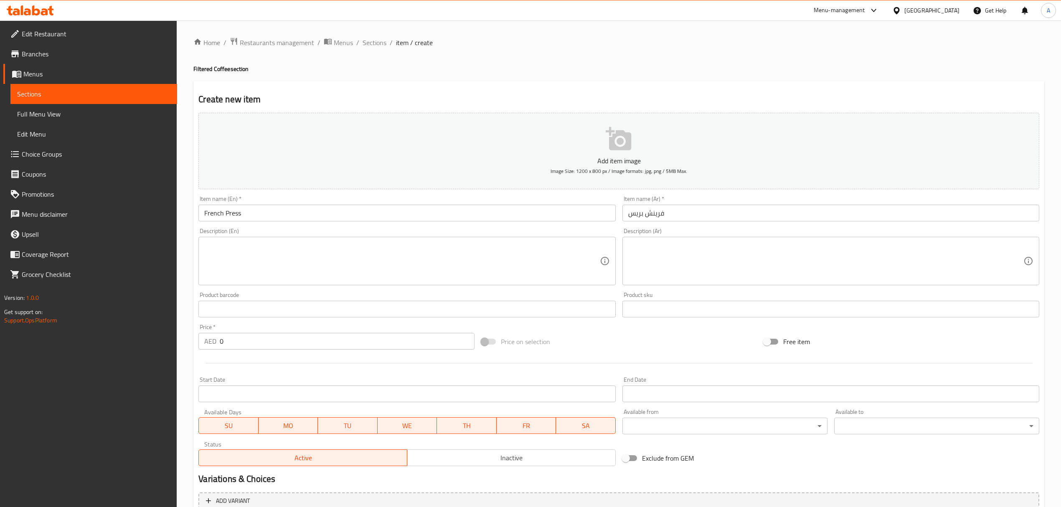
click at [236, 351] on div "Price   * AED 0 Price *" at bounding box center [336, 337] width 282 height 32
paste input "36"
drag, startPoint x: 236, startPoint y: 346, endPoint x: 213, endPoint y: 346, distance: 23.4
click at [213, 346] on div "AED 0 Price *" at bounding box center [336, 341] width 276 height 17
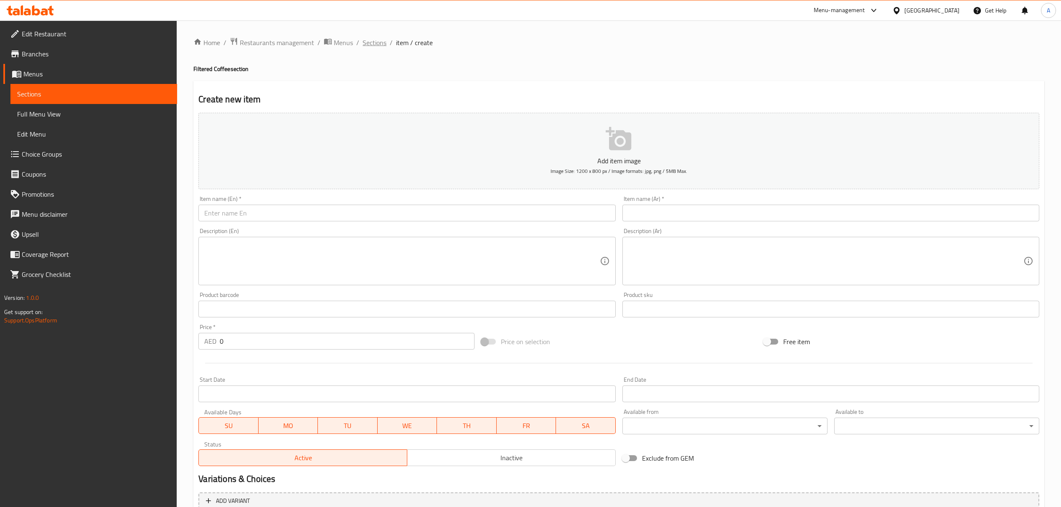
click at [374, 43] on span "Sections" at bounding box center [374, 43] width 24 height 10
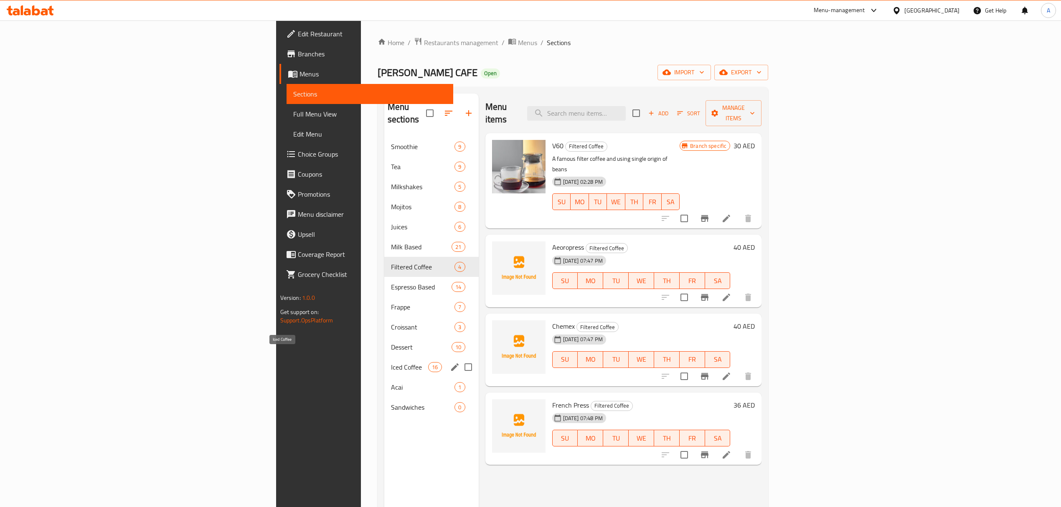
click at [391, 362] on span "Iced Coffee" at bounding box center [410, 367] width 38 height 10
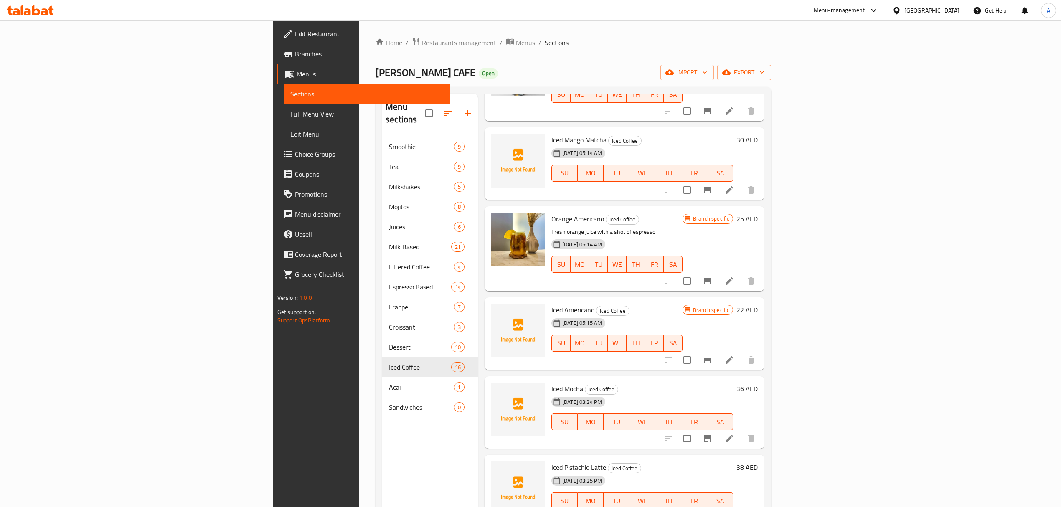
scroll to position [787, 0]
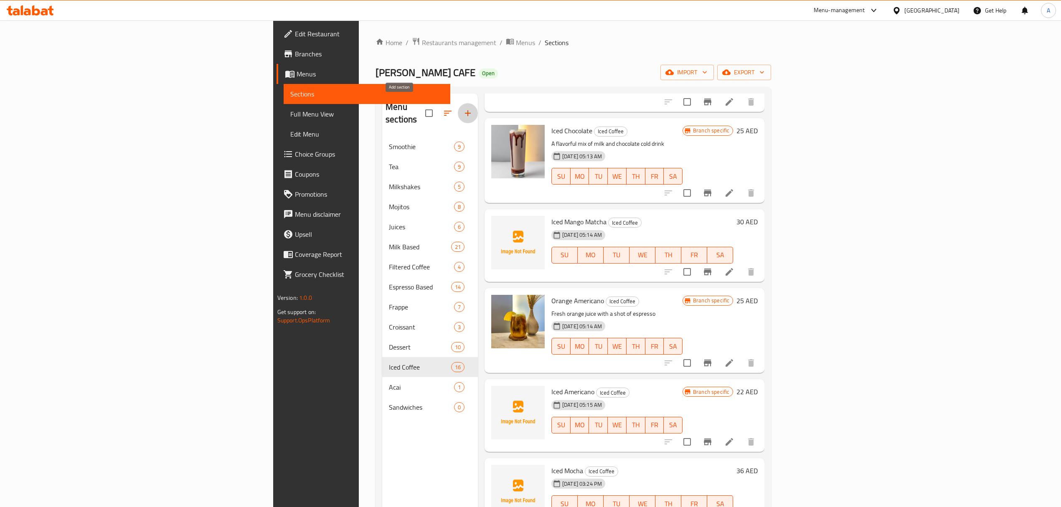
click at [463, 108] on icon "button" at bounding box center [468, 113] width 10 height 10
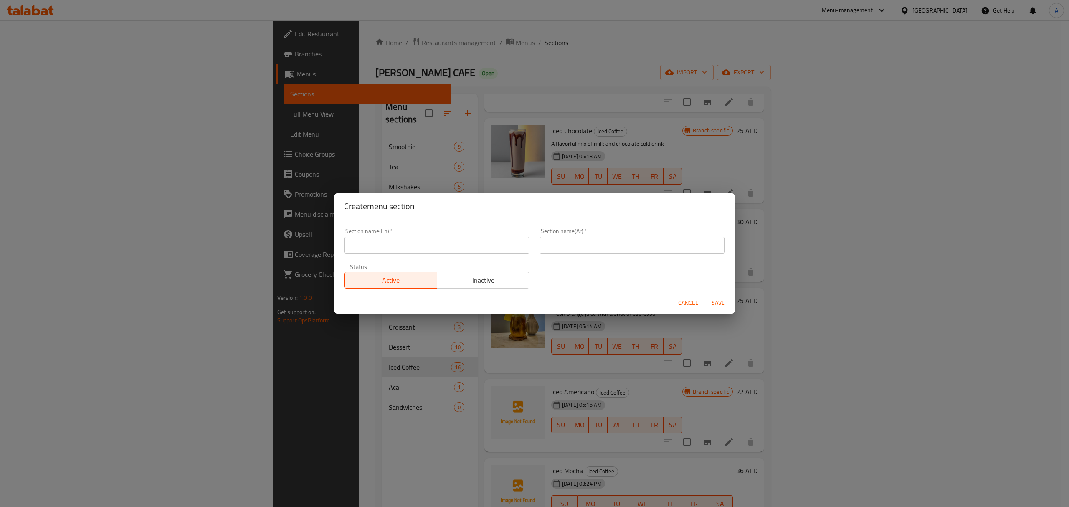
click at [390, 250] on input "text" at bounding box center [436, 245] width 185 height 17
paste input "Iced Filtered Coffee"
click at [650, 249] on input "text" at bounding box center [632, 245] width 185 height 17
paste input "قهوة مثلجة مفلترة"
click at [715, 298] on span "Save" at bounding box center [718, 303] width 20 height 10
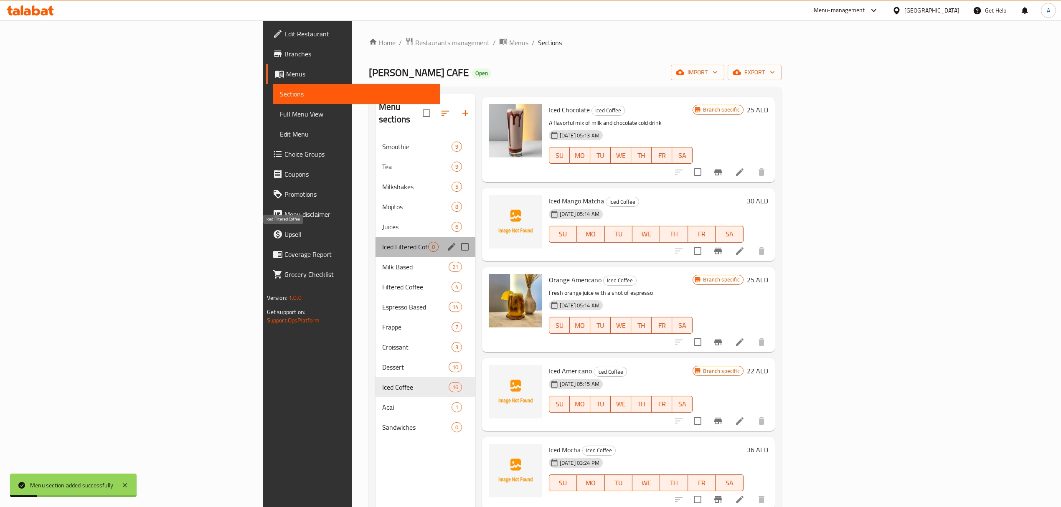
click at [382, 242] on span "Iced Filtered Coffee" at bounding box center [405, 247] width 46 height 10
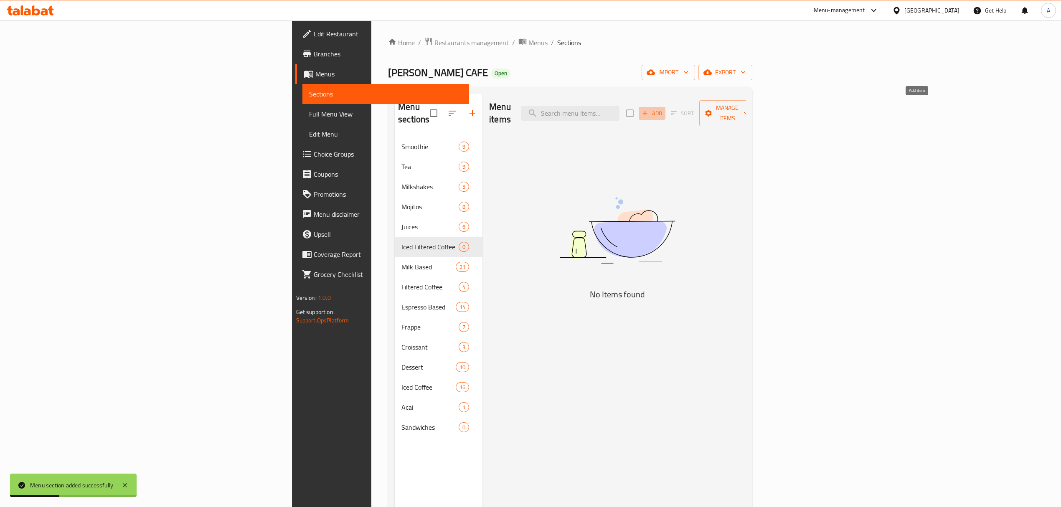
click at [663, 109] on span "Add" at bounding box center [652, 114] width 23 height 10
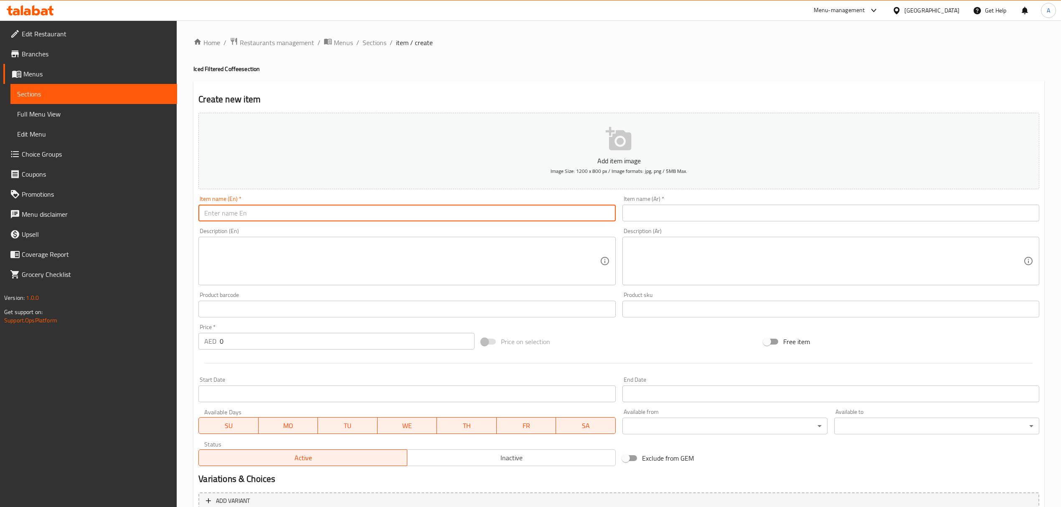
click at [452, 215] on input "text" at bounding box center [406, 213] width 417 height 17
paste input "Iced V60"
click at [624, 213] on input "text" at bounding box center [830, 213] width 417 height 17
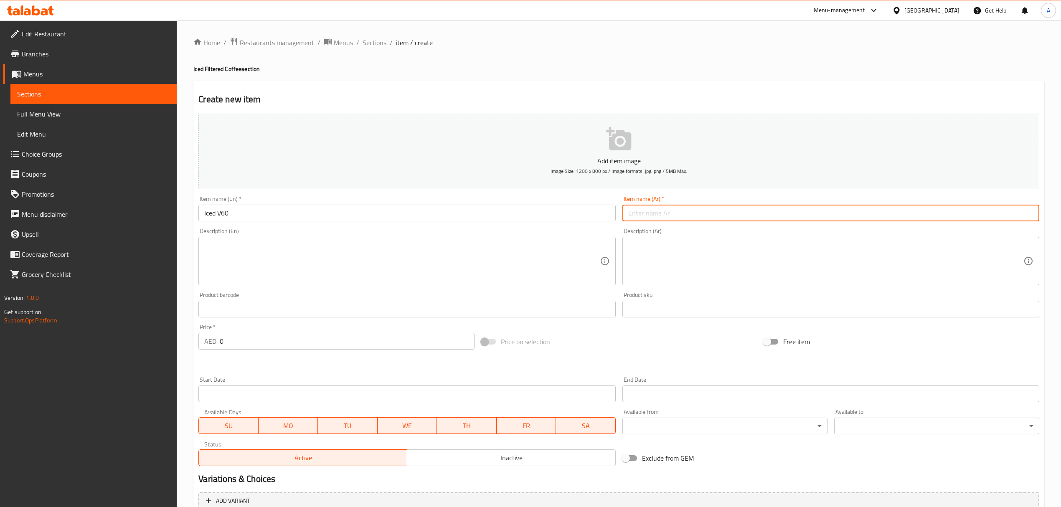
paste input "مثلج V60"
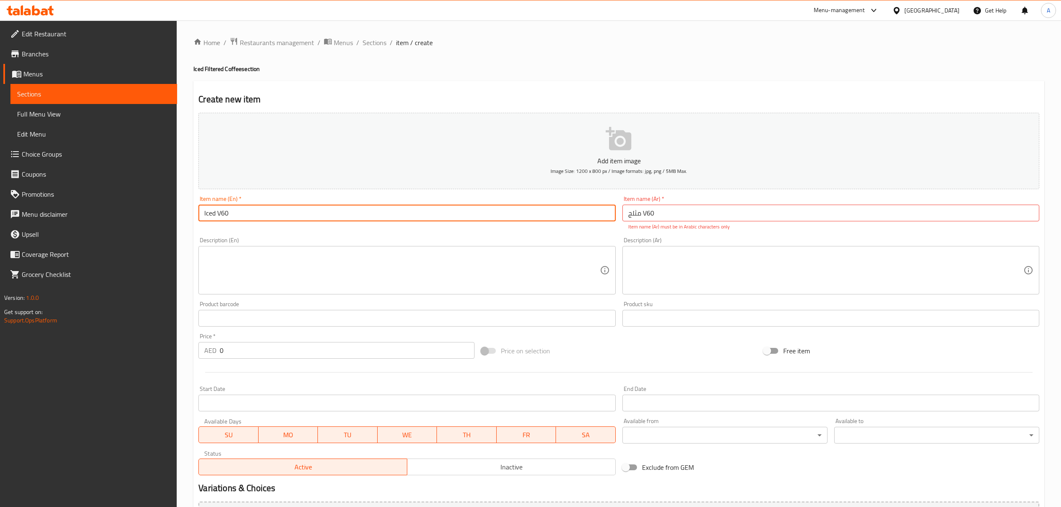
click at [220, 215] on input "Iced V60" at bounding box center [406, 213] width 417 height 17
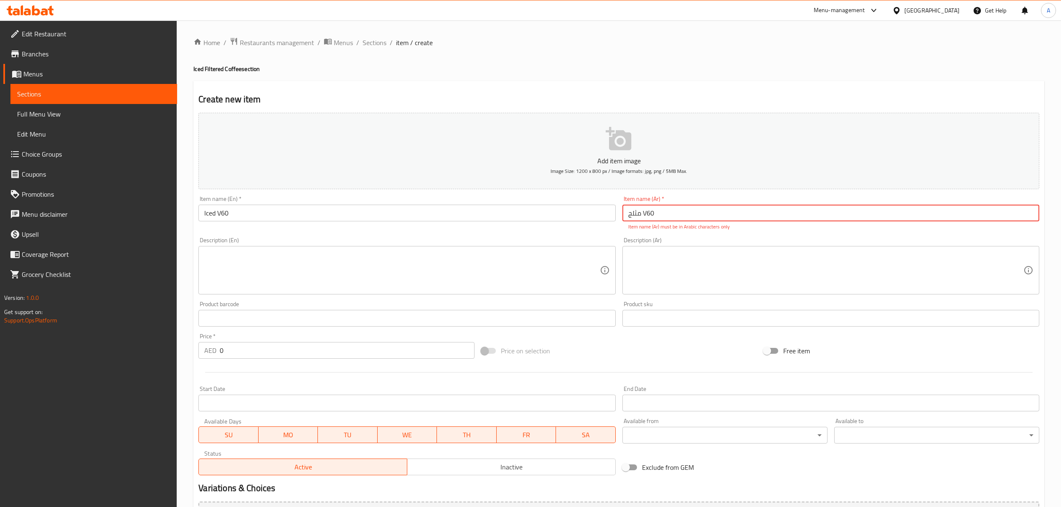
drag, startPoint x: 643, startPoint y: 216, endPoint x: 663, endPoint y: 217, distance: 19.6
click at [663, 217] on input "مثلج V60" at bounding box center [830, 213] width 417 height 17
paste input "في 60"
click at [686, 277] on textarea at bounding box center [825, 271] width 395 height 40
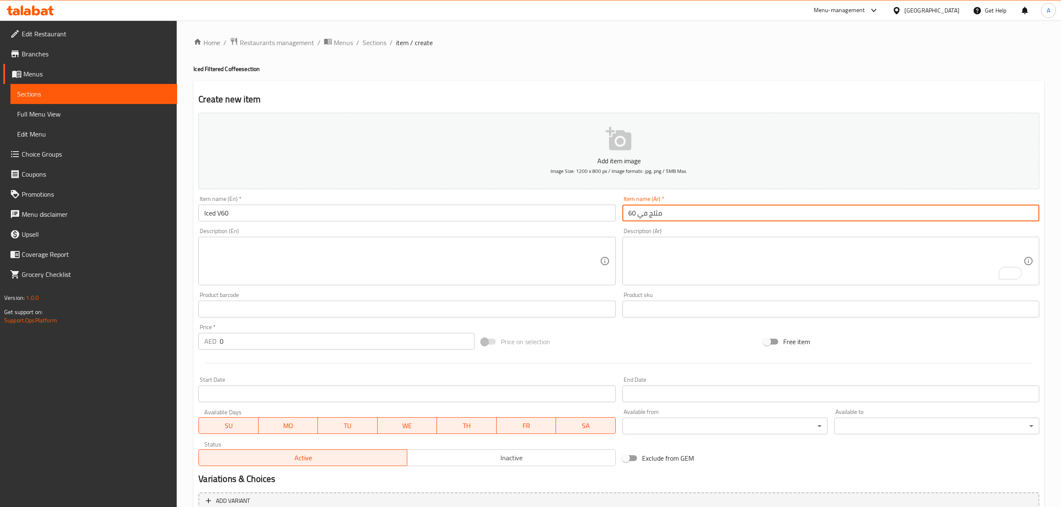
drag, startPoint x: 661, startPoint y: 223, endPoint x: 682, endPoint y: 206, distance: 27.1
click at [1026, 216] on input "مثلج في 60" at bounding box center [830, 213] width 417 height 17
click at [988, 219] on input "في 60" at bounding box center [830, 213] width 417 height 17
paste input "مثلج"
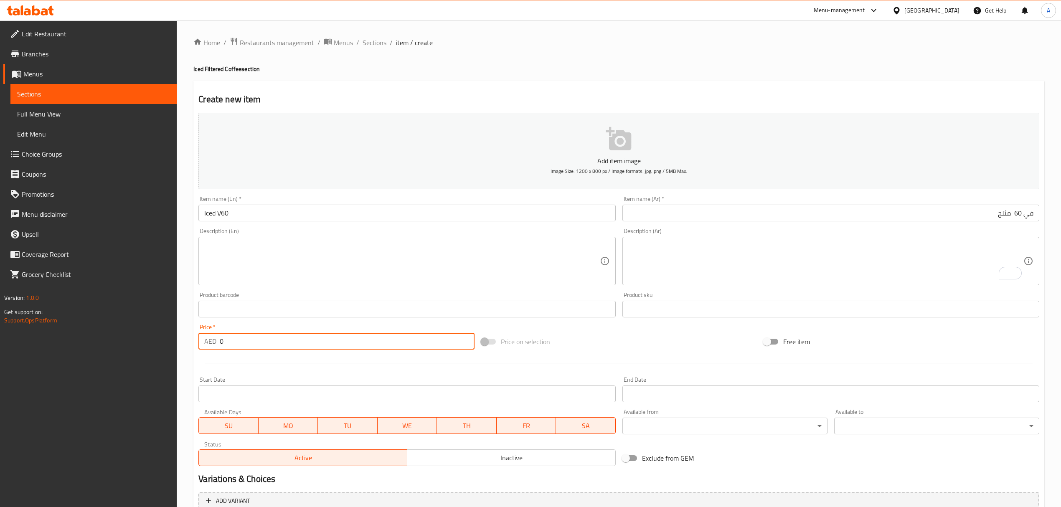
drag, startPoint x: 237, startPoint y: 333, endPoint x: 226, endPoint y: 337, distance: 12.2
click at [226, 337] on div "Price   * AED 0 Price *" at bounding box center [336, 336] width 276 height 25
drag, startPoint x: 241, startPoint y: 349, endPoint x: 211, endPoint y: 352, distance: 29.4
click at [211, 352] on div "Price   * AED 0 Price *" at bounding box center [336, 337] width 282 height 32
paste input "4"
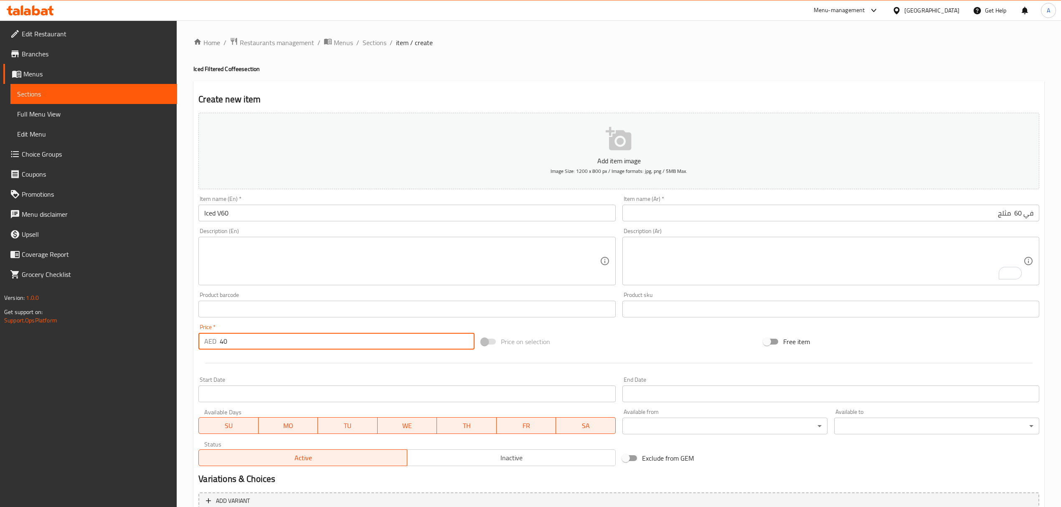
click at [298, 226] on div "Description (En) Description (En)" at bounding box center [406, 257] width 423 height 64
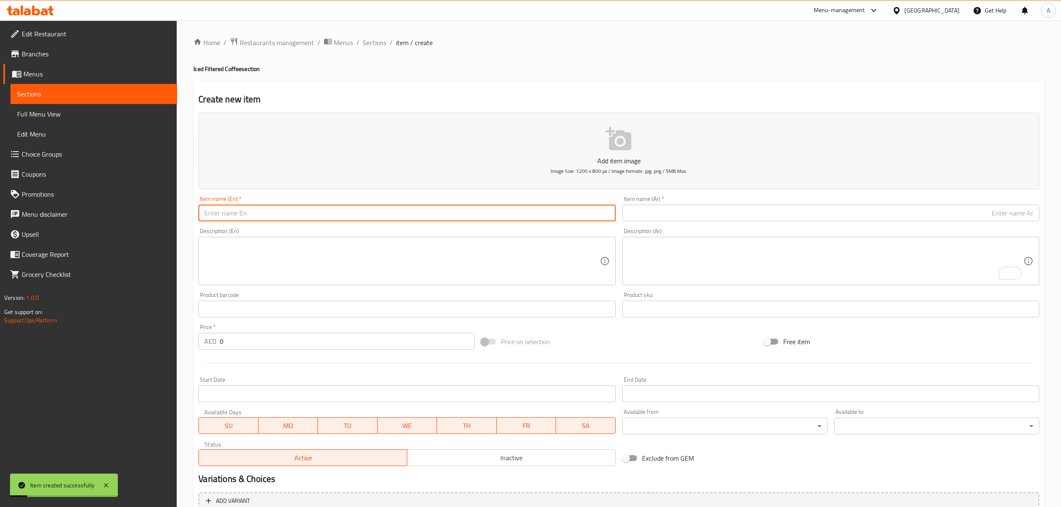
click at [298, 219] on input "text" at bounding box center [406, 213] width 417 height 17
paste input "Iced Aeoropress"
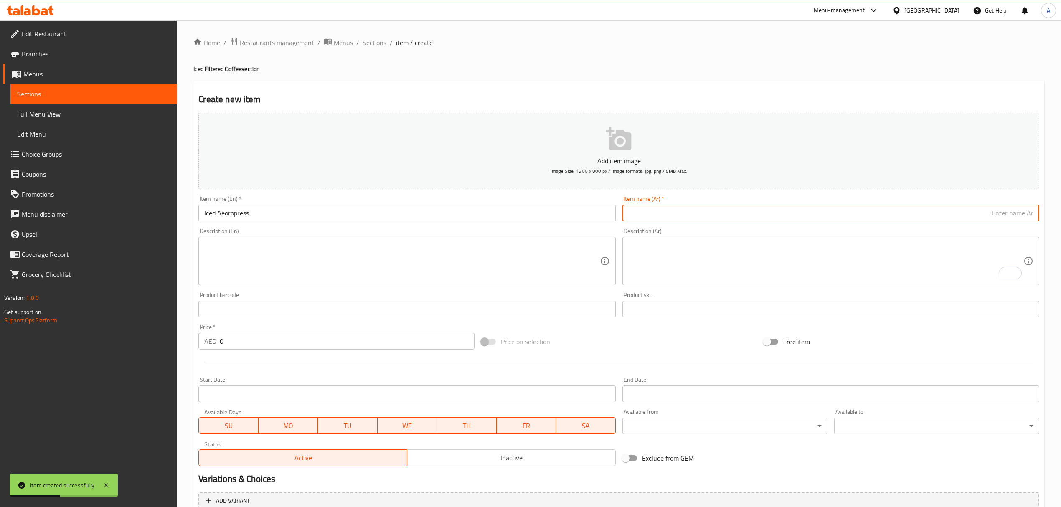
click at [733, 221] on input "text" at bounding box center [830, 213] width 417 height 17
paste input "آيروسبريس مثلج"
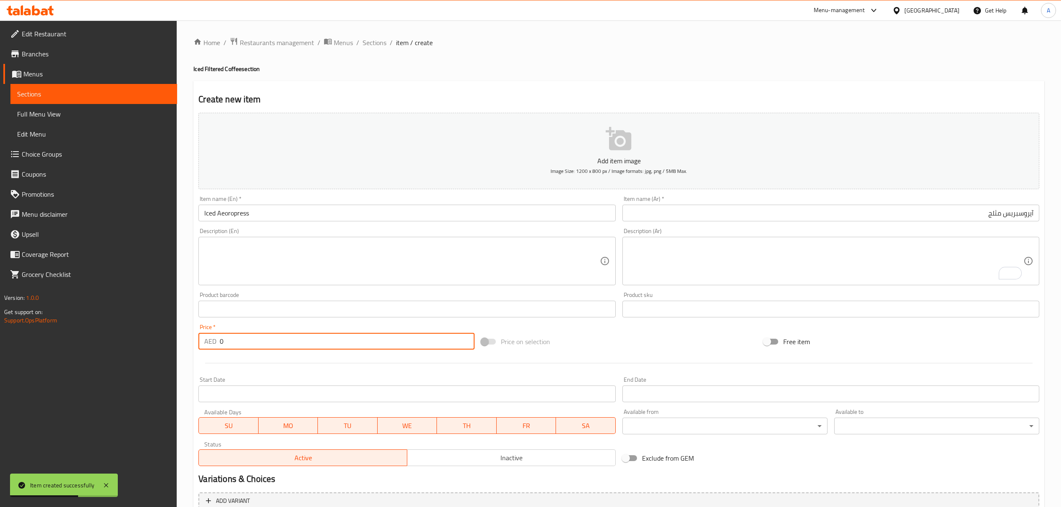
drag, startPoint x: 242, startPoint y: 347, endPoint x: 215, endPoint y: 344, distance: 27.8
click at [215, 344] on div "AED 0 Price *" at bounding box center [336, 341] width 276 height 17
click at [323, 208] on input "text" at bounding box center [406, 213] width 417 height 17
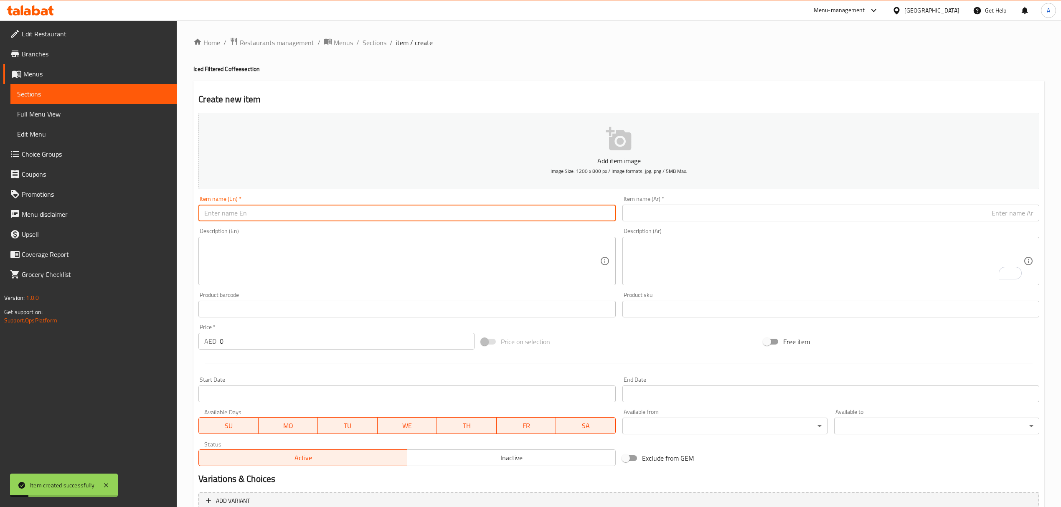
paste input "Iced Chemex"
click at [703, 215] on input "text" at bounding box center [830, 213] width 417 height 17
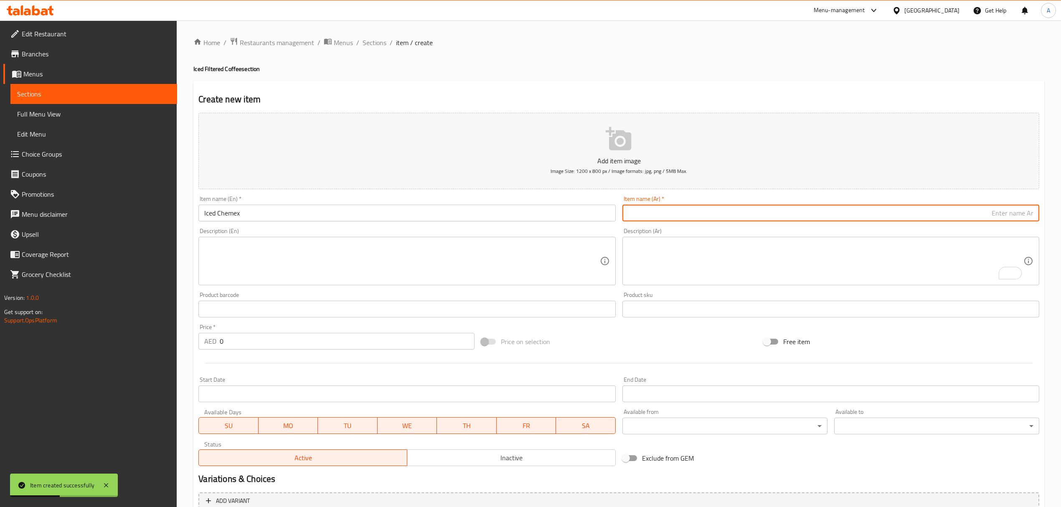
paste input "كيمكس مثلج"
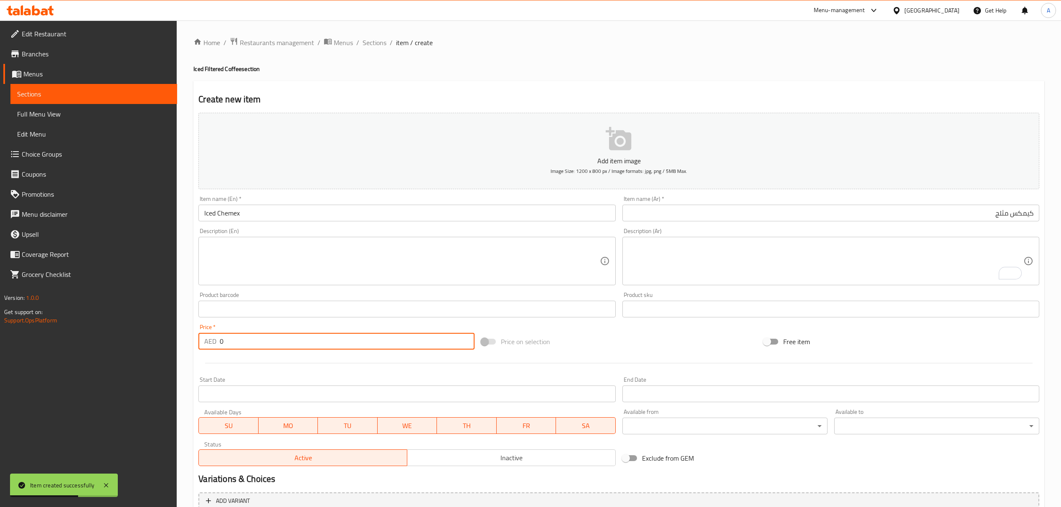
drag, startPoint x: 249, startPoint y: 348, endPoint x: 214, endPoint y: 350, distance: 35.1
click at [214, 350] on div "AED 0 Price *" at bounding box center [336, 341] width 276 height 17
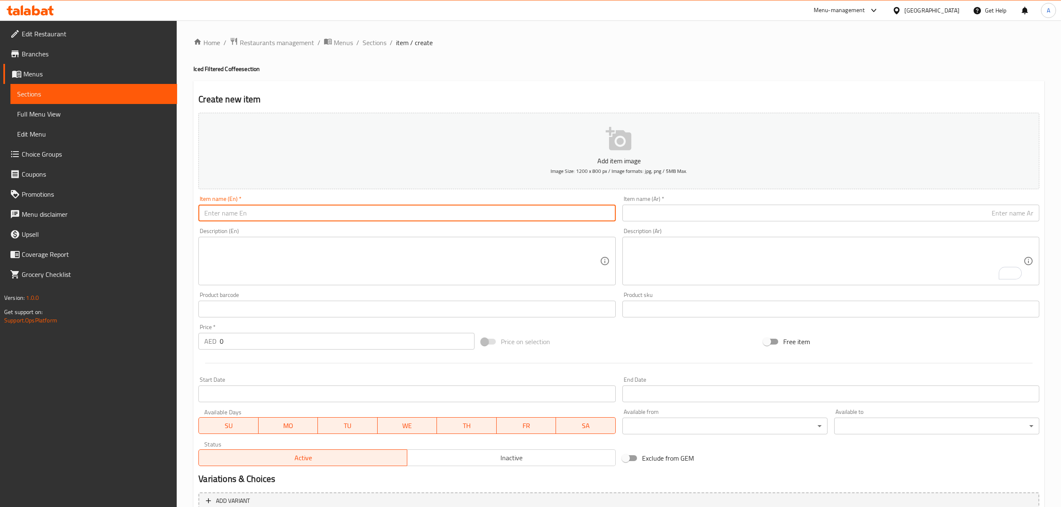
click at [278, 211] on input "text" at bounding box center [406, 213] width 417 height 17
paste input "Iced French Press"
click at [677, 220] on input "text" at bounding box center [830, 213] width 417 height 17
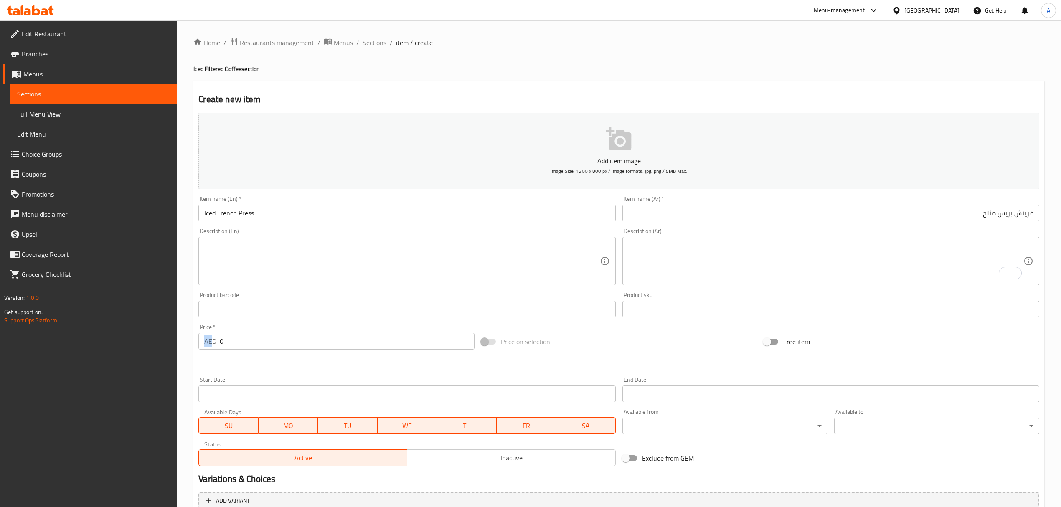
drag, startPoint x: 210, startPoint y: 341, endPoint x: 236, endPoint y: 343, distance: 25.5
click at [233, 344] on div "AED 0 Price *" at bounding box center [336, 341] width 276 height 17
drag, startPoint x: 238, startPoint y: 342, endPoint x: 186, endPoint y: 354, distance: 52.7
click at [186, 354] on div "Home / Restaurants management / Menus / Sections / item / create Iced Filtered …" at bounding box center [619, 305] width 884 height 570
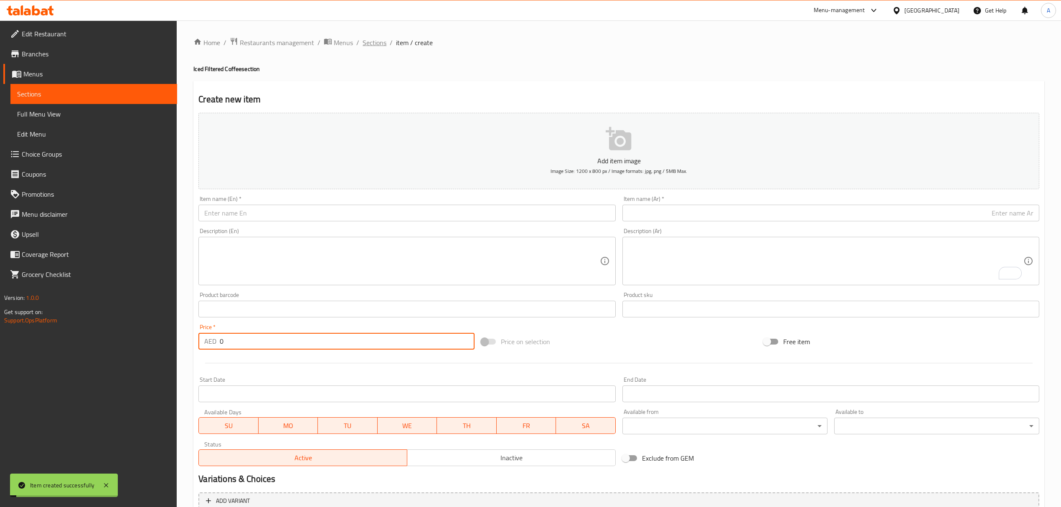
click at [373, 41] on span "Sections" at bounding box center [374, 43] width 24 height 10
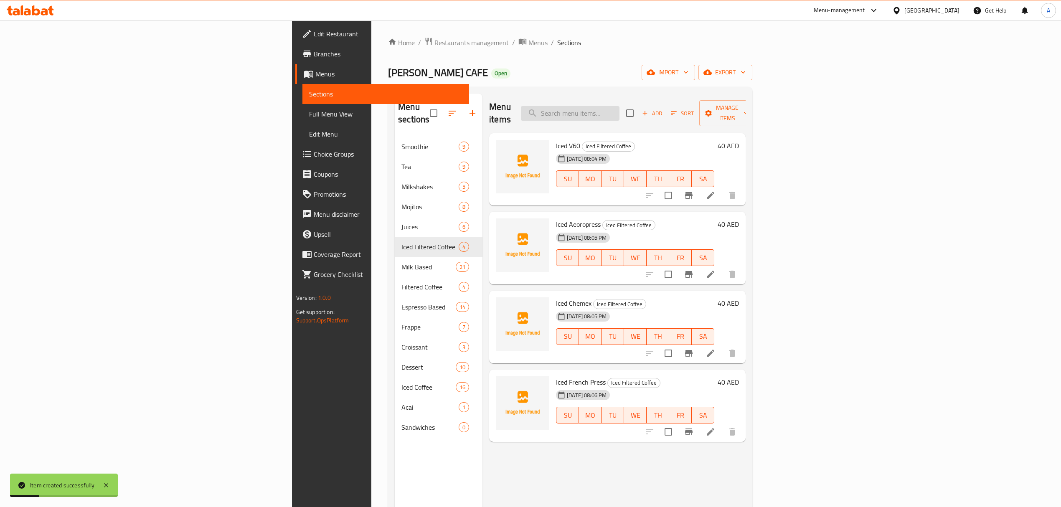
click at [619, 109] on input "search" at bounding box center [570, 113] width 99 height 15
paste input "ACAI"
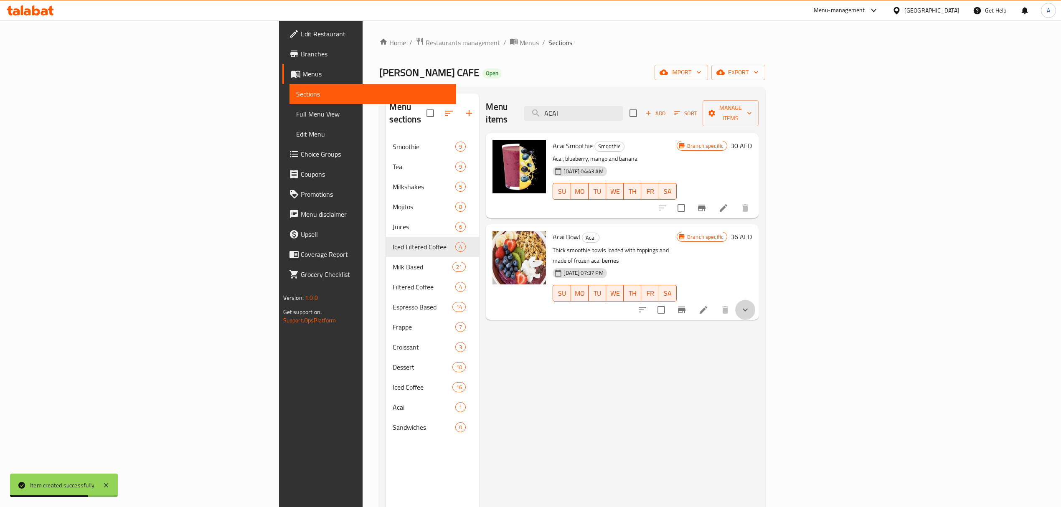
click at [755, 300] on button "show more" at bounding box center [745, 310] width 20 height 20
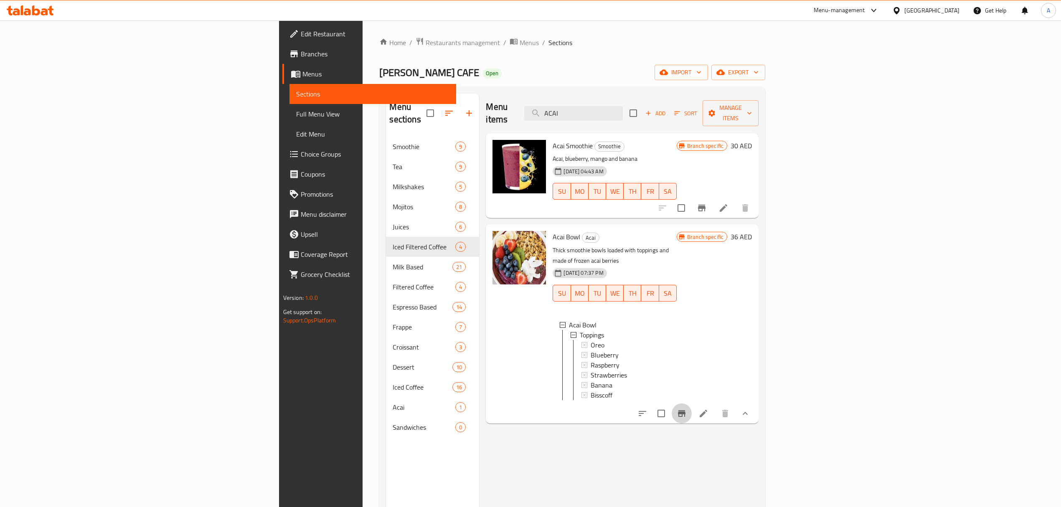
click at [692, 405] on button "Branch-specific-item" at bounding box center [681, 413] width 20 height 20
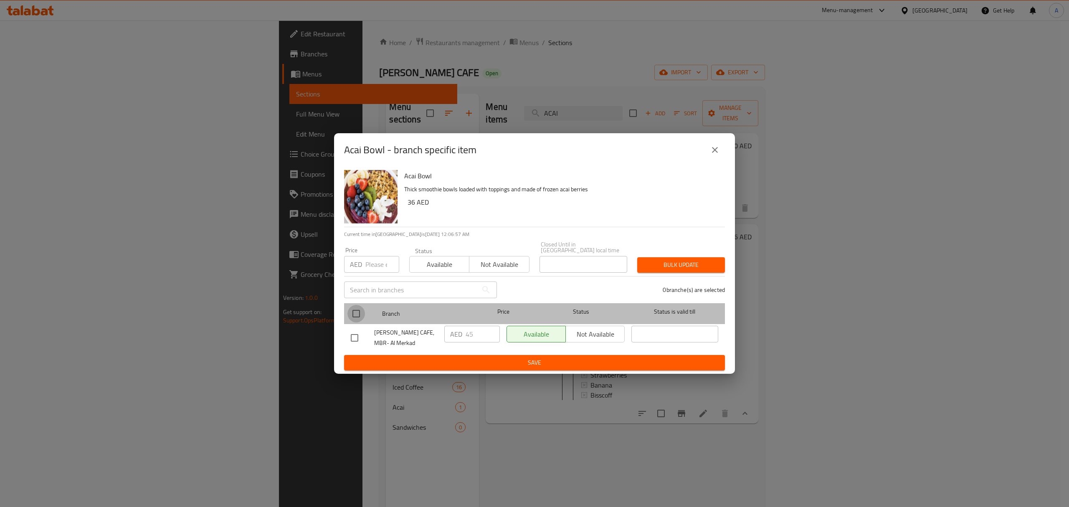
click at [352, 312] on input "checkbox" at bounding box center [356, 314] width 18 height 18
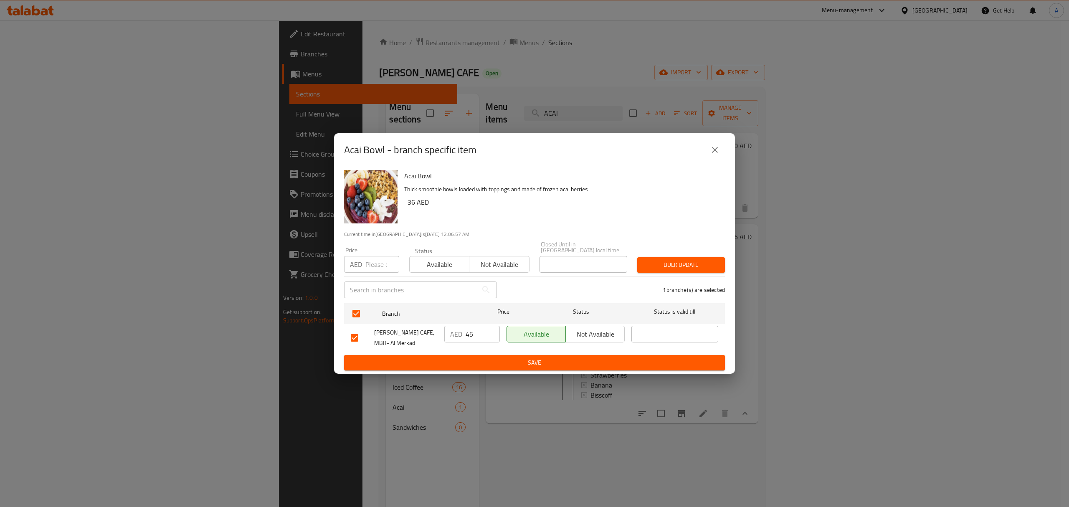
click at [361, 263] on p "AED" at bounding box center [356, 264] width 12 height 10
click at [368, 268] on input "number" at bounding box center [382, 264] width 34 height 17
paste input "50"
click at [641, 279] on div "1 branche(s) are selected" at bounding box center [616, 290] width 228 height 30
click at [648, 269] on span "Bulk update" at bounding box center [681, 265] width 74 height 10
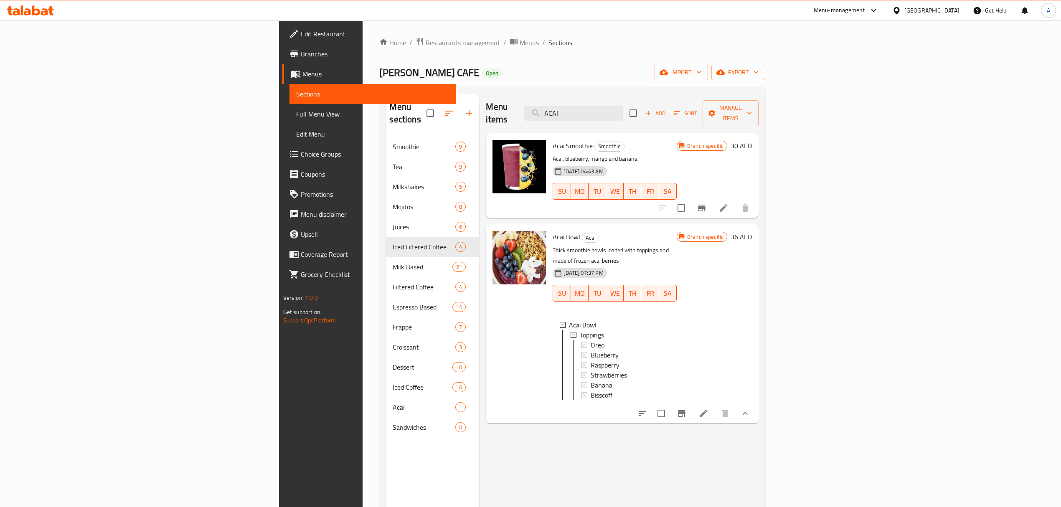
click at [486, 101] on h2 "Menu items" at bounding box center [500, 113] width 28 height 25
click at [623, 110] on input "ACAI" at bounding box center [573, 113] width 99 height 15
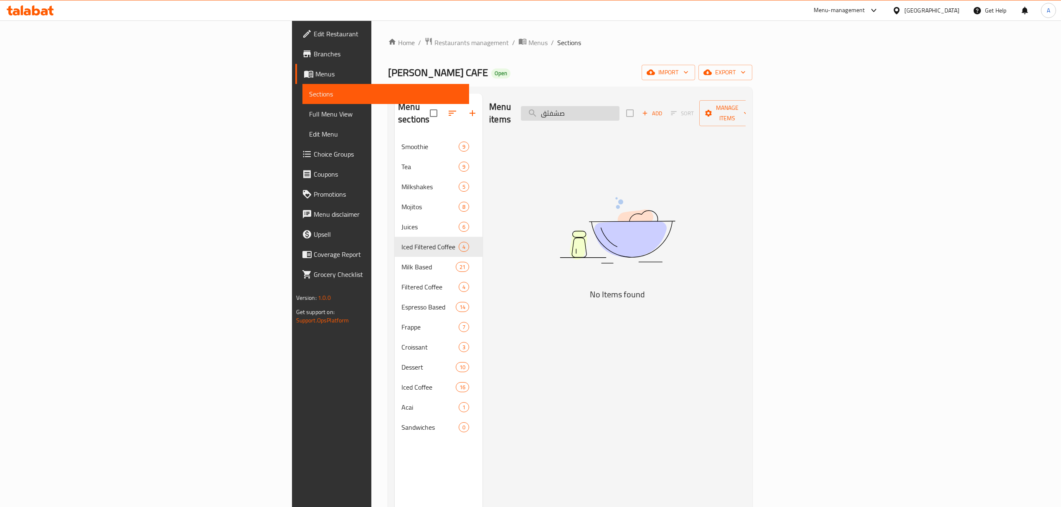
click at [619, 114] on input "صشفثق" at bounding box center [570, 113] width 99 height 15
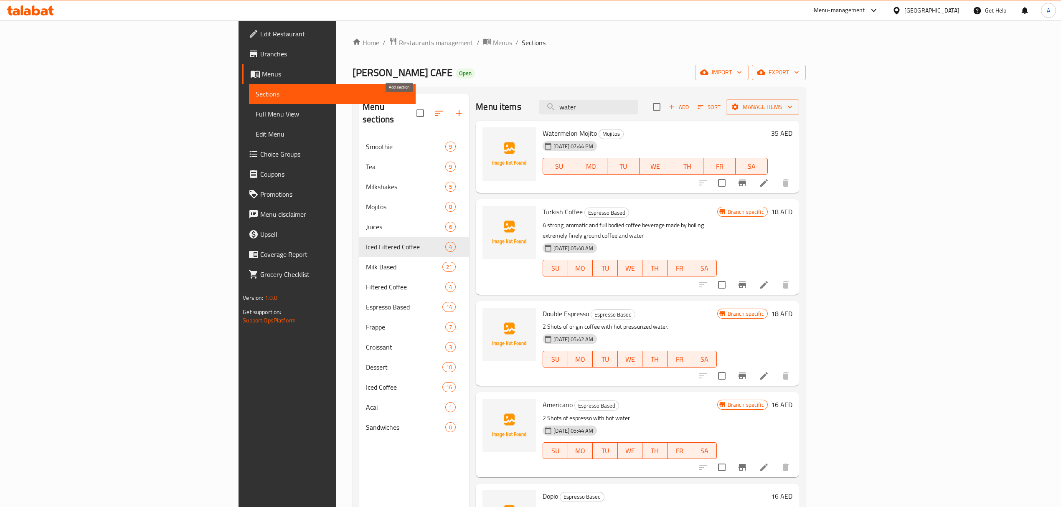
click at [449, 103] on button "button" at bounding box center [459, 113] width 20 height 20
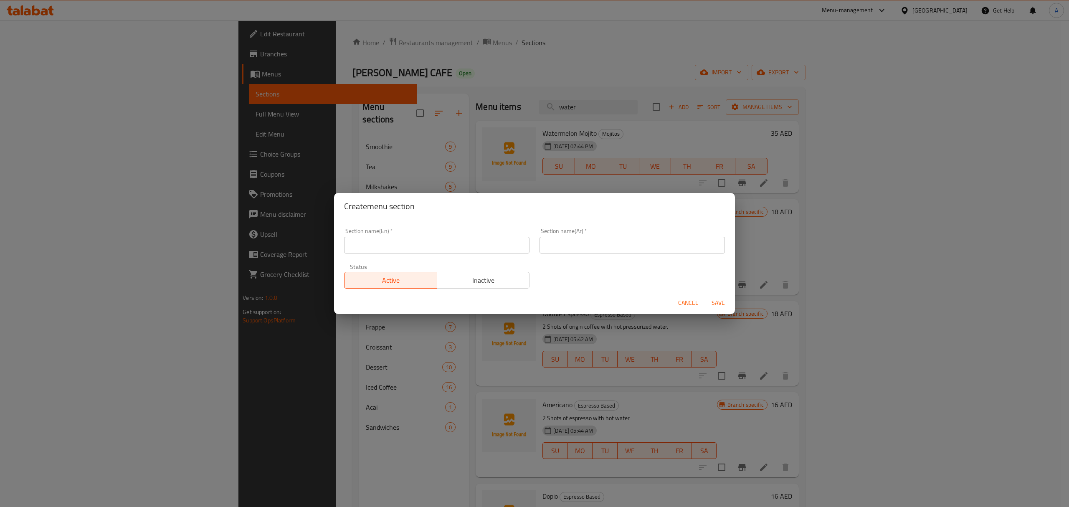
click at [371, 258] on div "Status Active Inactive" at bounding box center [436, 275] width 195 height 35
click at [377, 246] on input "text" at bounding box center [436, 245] width 185 height 17
paste input "Refreshments"
click at [577, 254] on div "Section name(Ar)   * Section name(Ar) *" at bounding box center [631, 240] width 195 height 35
click at [580, 249] on input "text" at bounding box center [632, 245] width 185 height 17
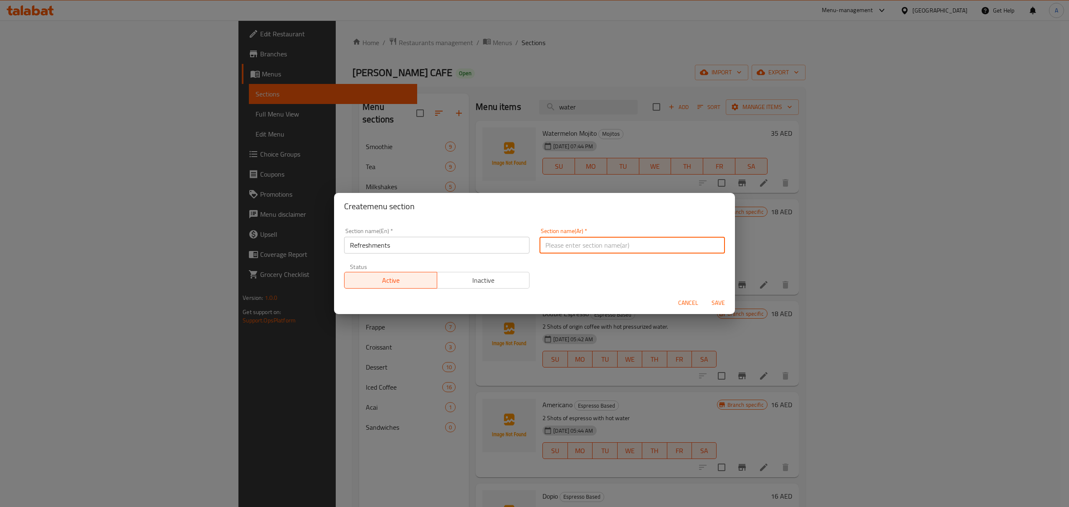
paste
click at [715, 300] on span "Save" at bounding box center [718, 303] width 20 height 10
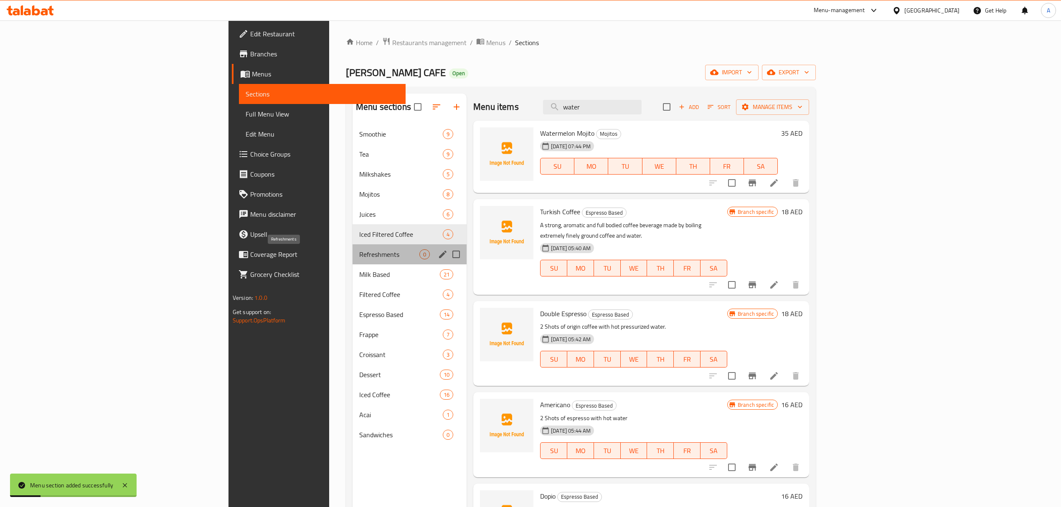
click at [359, 256] on span "Refreshments" at bounding box center [389, 254] width 60 height 10
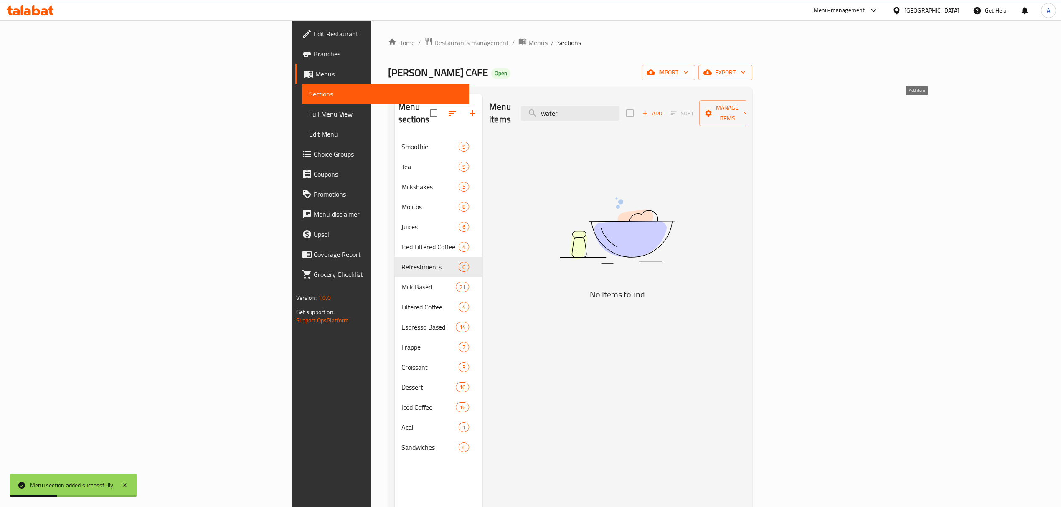
click at [648, 111] on icon "button" at bounding box center [645, 113] width 8 height 8
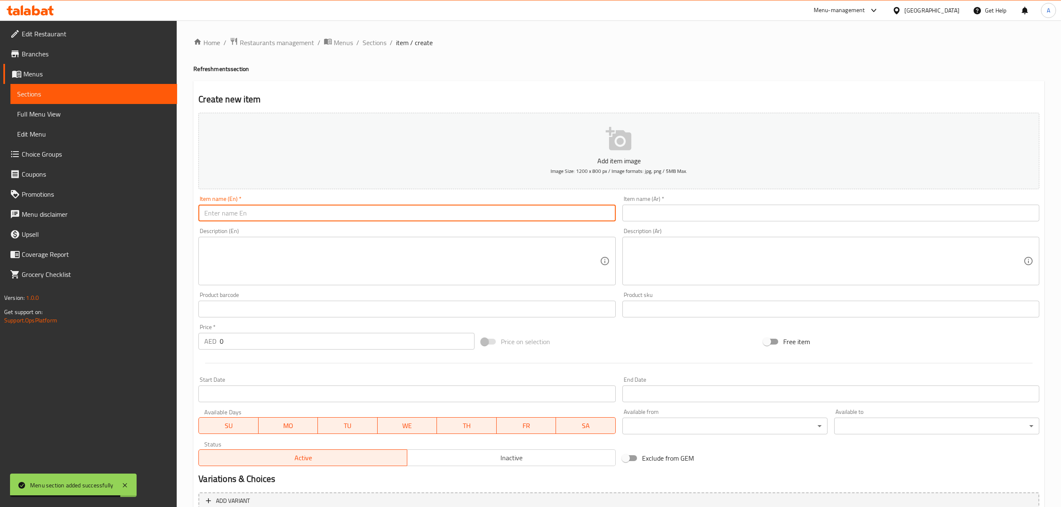
click at [334, 218] on input "text" at bounding box center [406, 213] width 417 height 17
click at [653, 210] on input "text" at bounding box center [830, 213] width 417 height 17
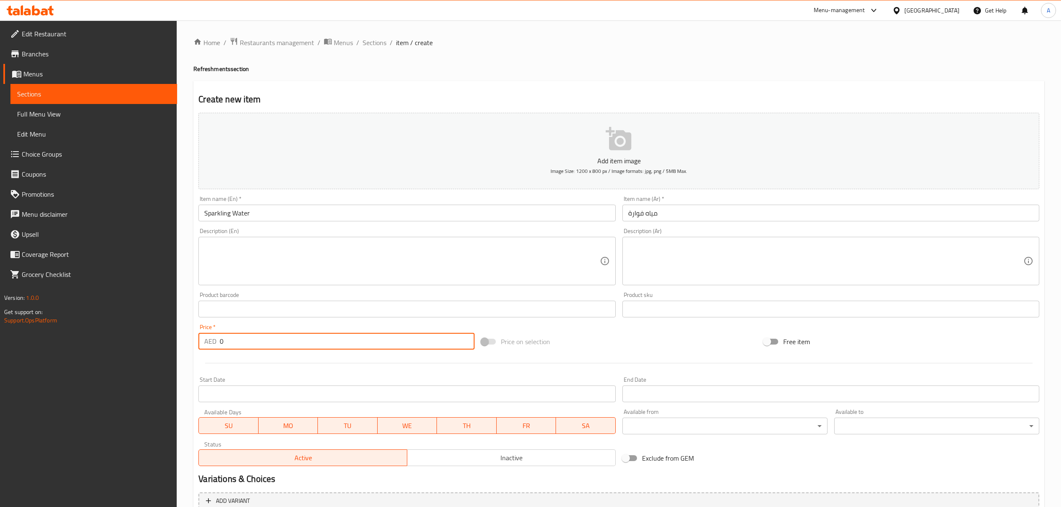
drag, startPoint x: 224, startPoint y: 347, endPoint x: 210, endPoint y: 347, distance: 13.8
click at [210, 347] on div "AED 0 Price *" at bounding box center [336, 341] width 276 height 17
drag, startPoint x: 234, startPoint y: 336, endPoint x: 213, endPoint y: 343, distance: 22.7
click at [213, 343] on div "AED 0 Price *" at bounding box center [336, 341] width 276 height 17
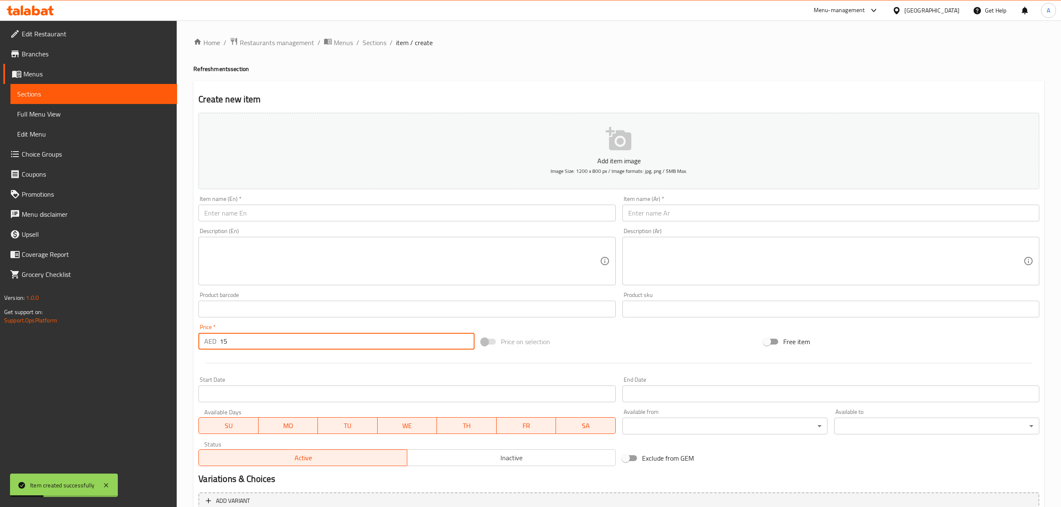
click at [293, 218] on input "text" at bounding box center [406, 213] width 417 height 17
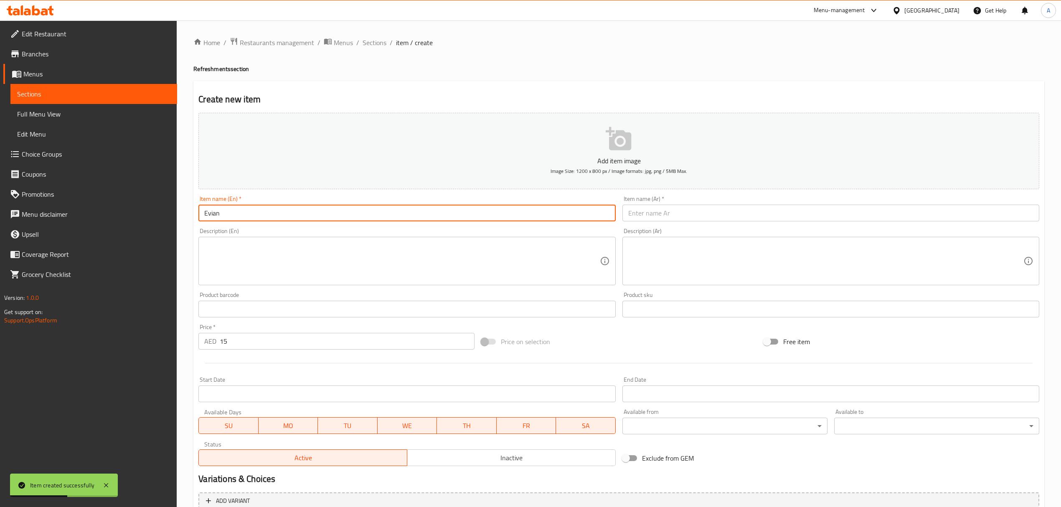
click at [681, 221] on input "text" at bounding box center [830, 213] width 417 height 17
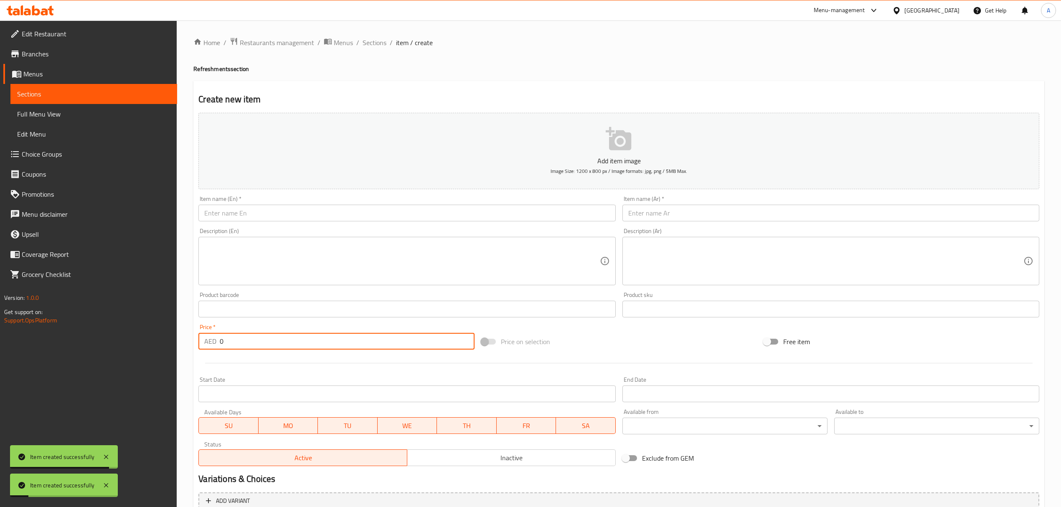
drag, startPoint x: 233, startPoint y: 338, endPoint x: 203, endPoint y: 338, distance: 30.1
click at [203, 338] on div "AED 0 Price *" at bounding box center [336, 341] width 276 height 17
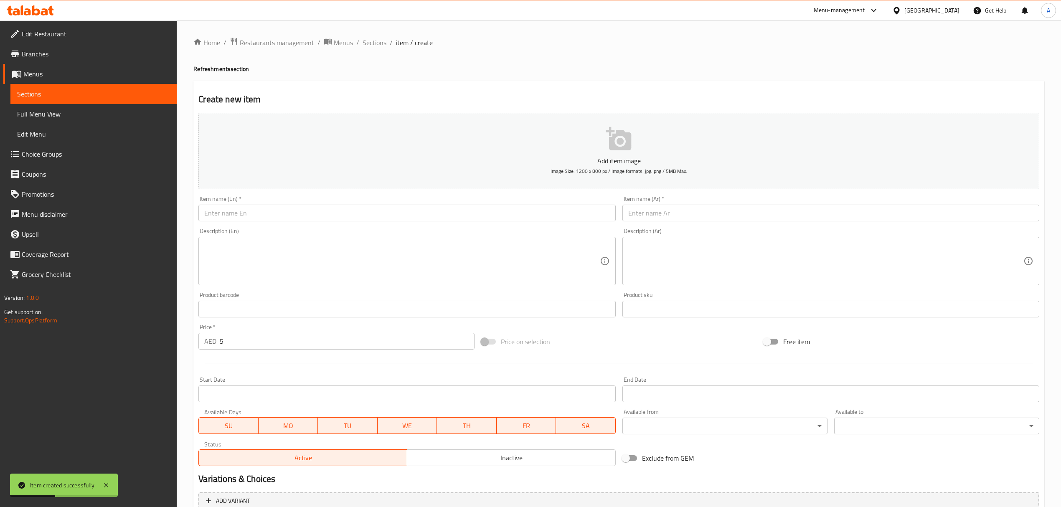
click at [324, 223] on div "Item name (En)   * Item name (En) *" at bounding box center [406, 209] width 423 height 32
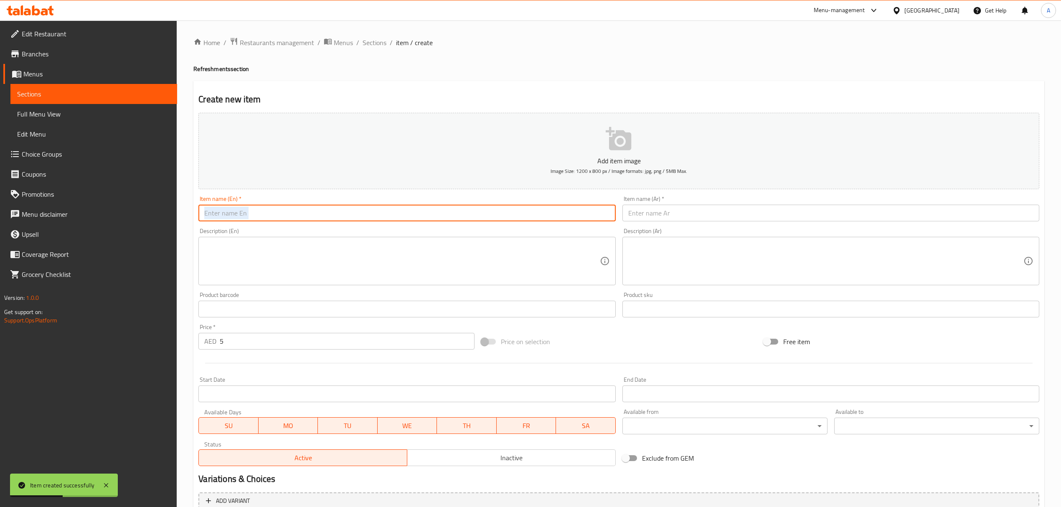
click at [329, 220] on input "text" at bounding box center [406, 213] width 417 height 17
click at [675, 212] on input "text" at bounding box center [830, 213] width 417 height 17
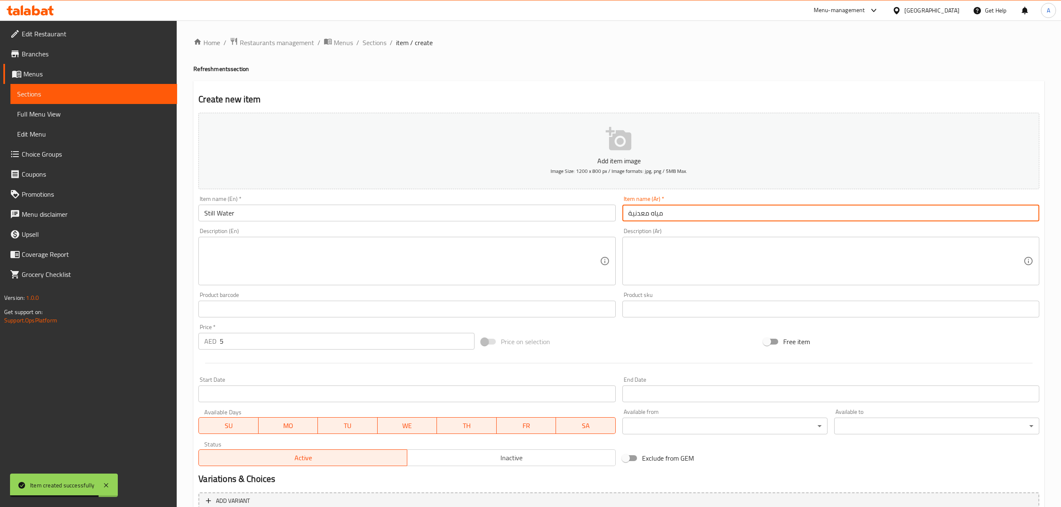
click at [363, 46] on span "Sections" at bounding box center [374, 43] width 24 height 10
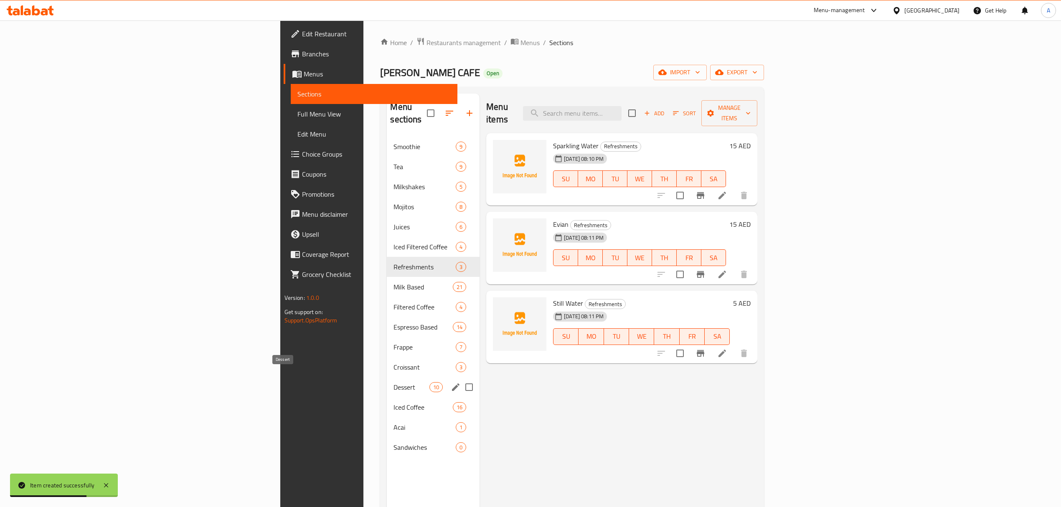
click at [393, 382] on span "Dessert" at bounding box center [410, 387] width 35 height 10
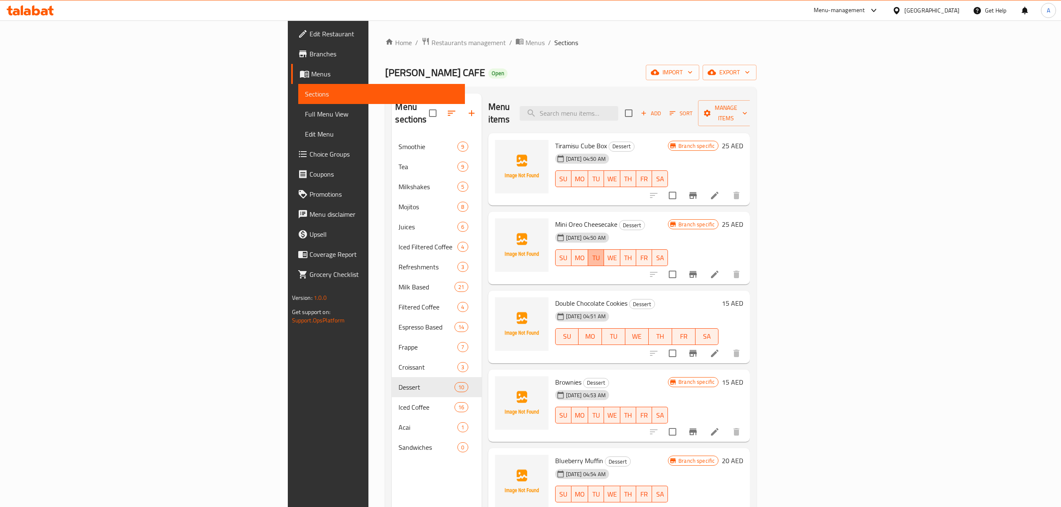
click at [600, 252] on span "TU" at bounding box center [595, 258] width 9 height 12
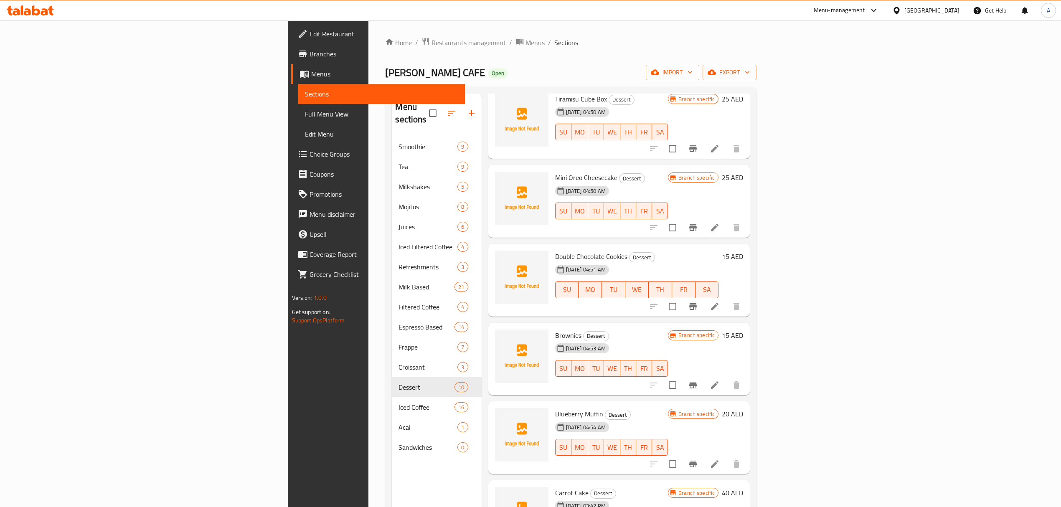
scroll to position [111, 0]
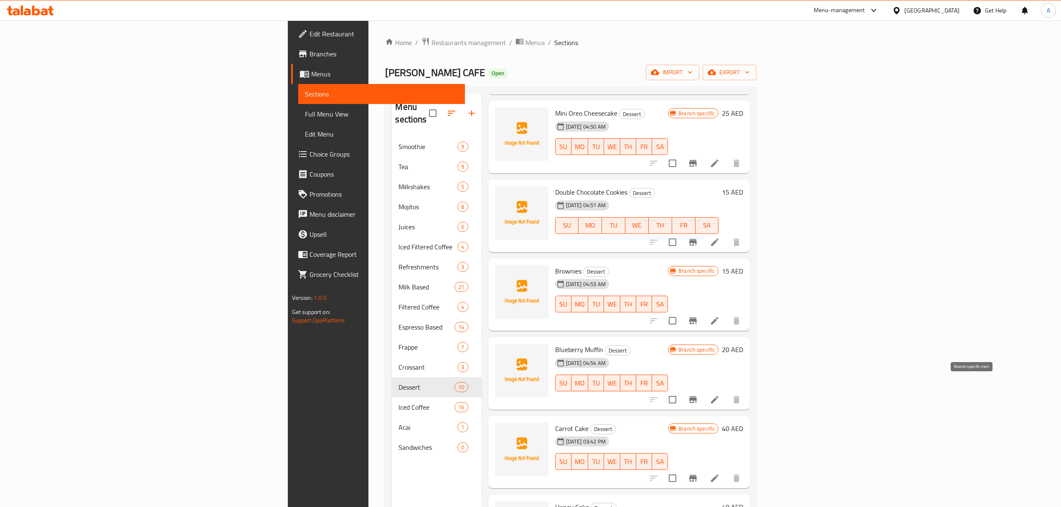
click at [698, 395] on icon "Branch-specific-item" at bounding box center [693, 400] width 10 height 10
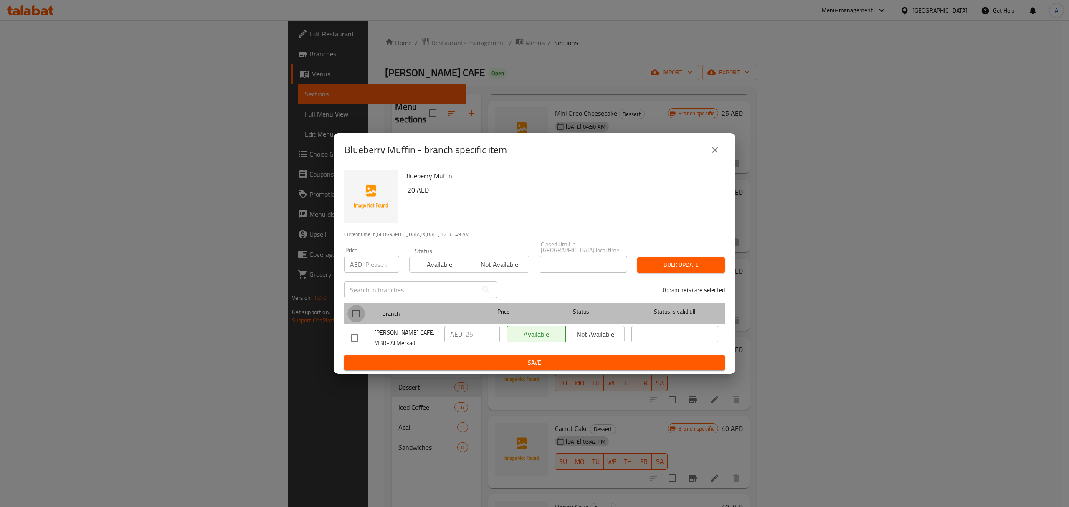
click at [360, 309] on input "checkbox" at bounding box center [356, 314] width 18 height 18
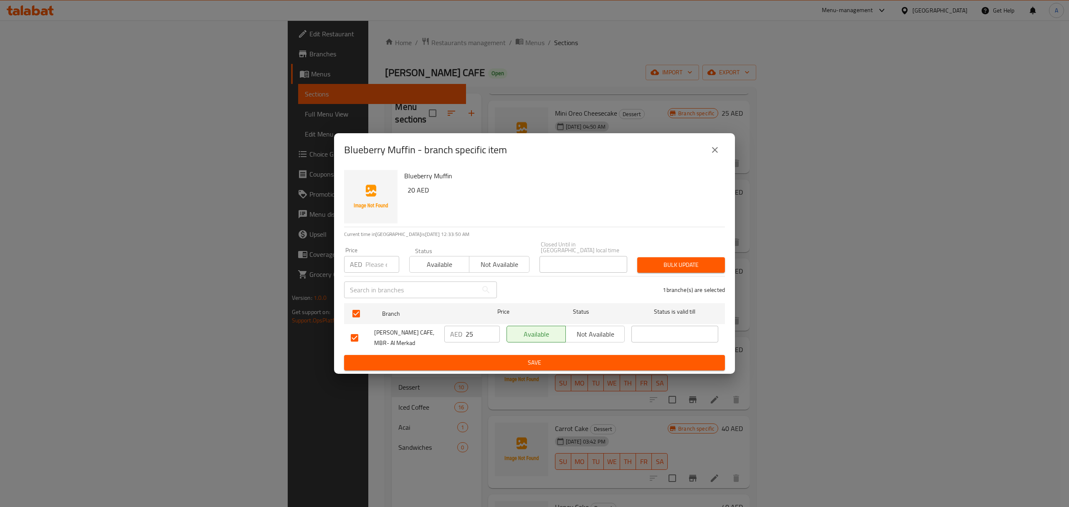
click at [369, 264] on input "number" at bounding box center [382, 264] width 34 height 17
click at [680, 264] on span "Bulk update" at bounding box center [681, 265] width 74 height 10
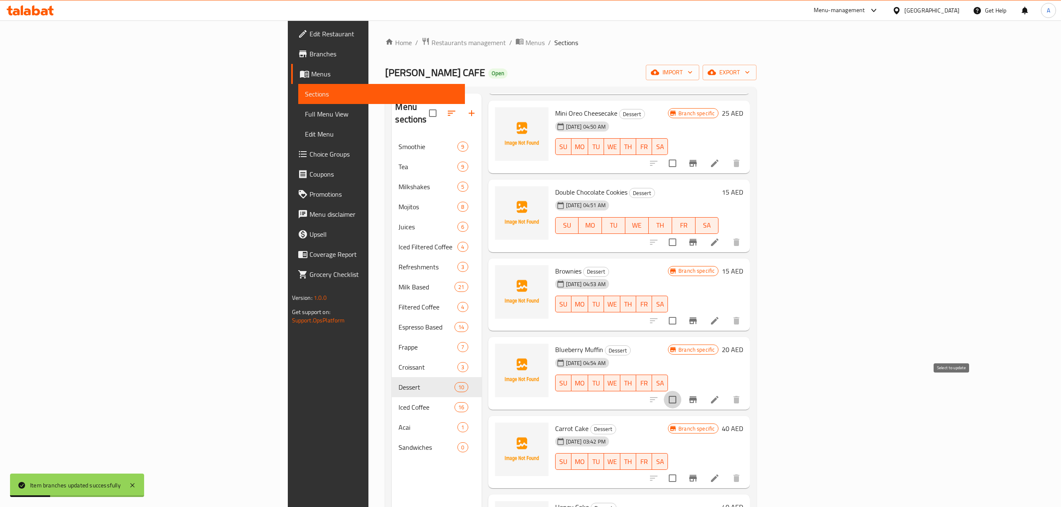
click at [681, 391] on input "checkbox" at bounding box center [673, 400] width 18 height 18
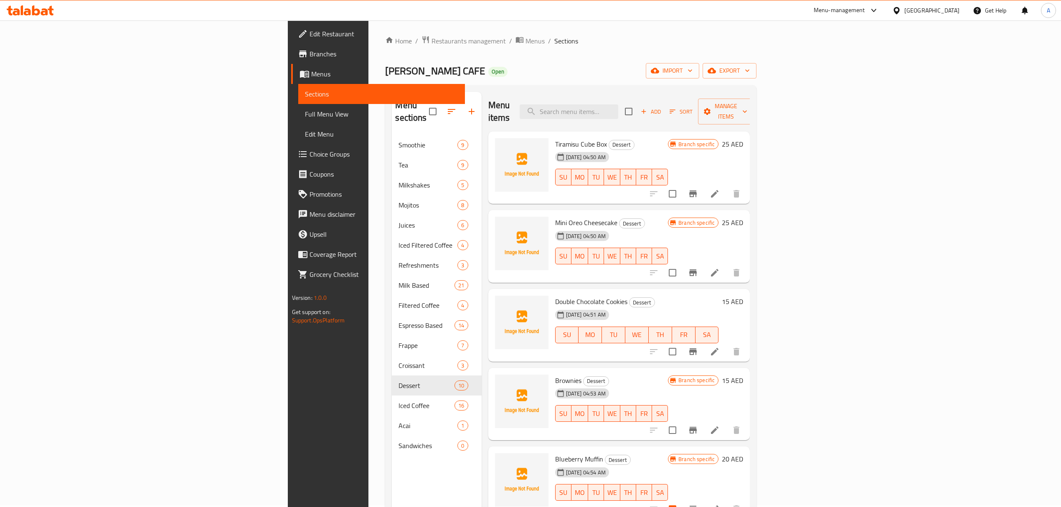
scroll to position [0, 0]
click at [637, 114] on input "checkbox" at bounding box center [629, 113] width 18 height 18
click at [747, 108] on span "Manage items" at bounding box center [725, 113] width 43 height 21
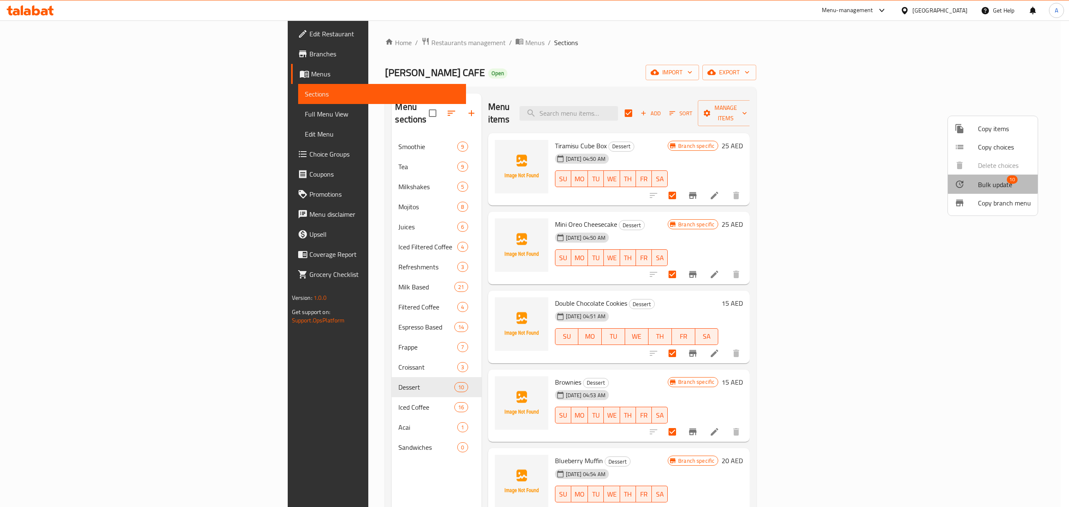
click at [974, 182] on div at bounding box center [966, 184] width 23 height 10
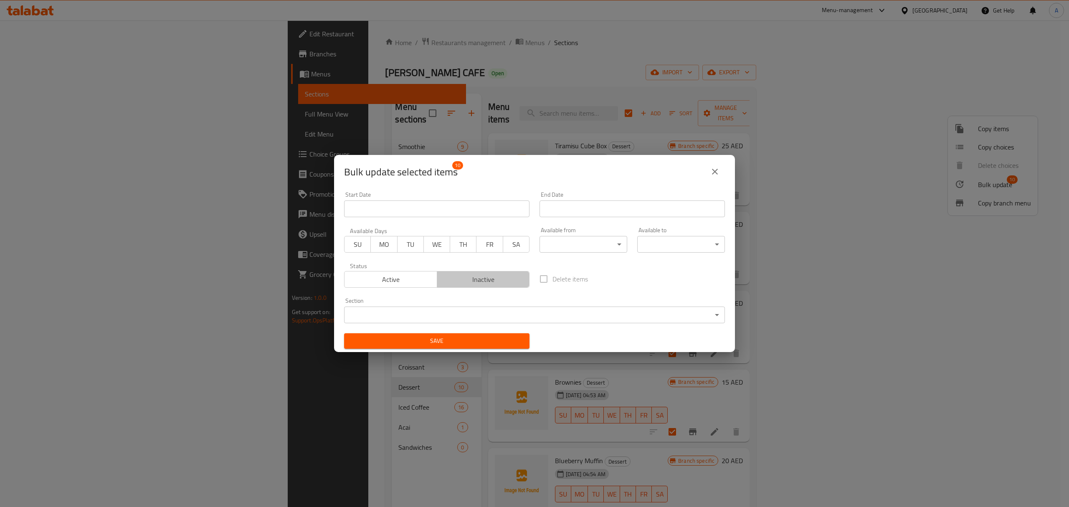
click at [496, 276] on span "Inactive" at bounding box center [484, 280] width 86 height 12
click at [500, 344] on span "Save" at bounding box center [437, 341] width 172 height 10
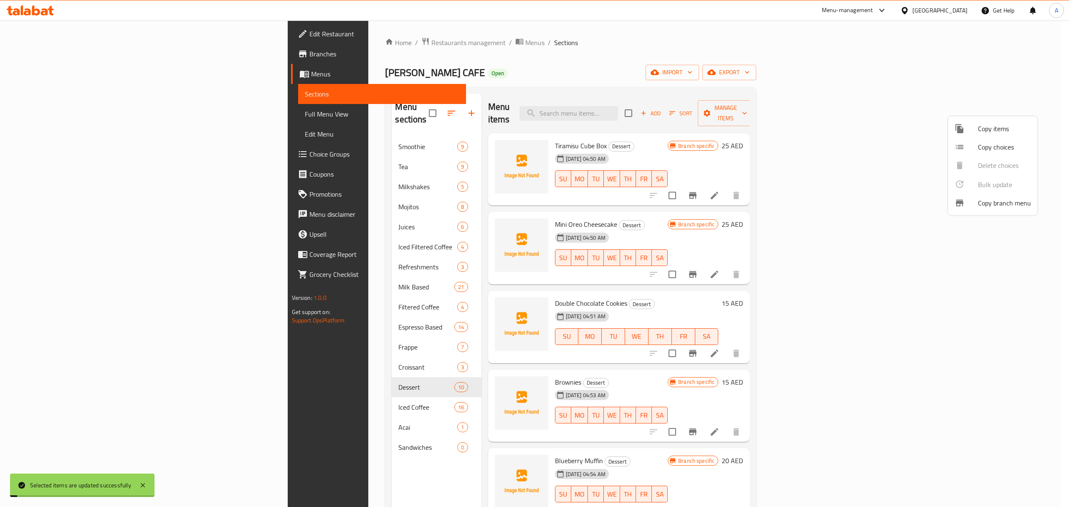
click at [832, 215] on div at bounding box center [534, 253] width 1069 height 507
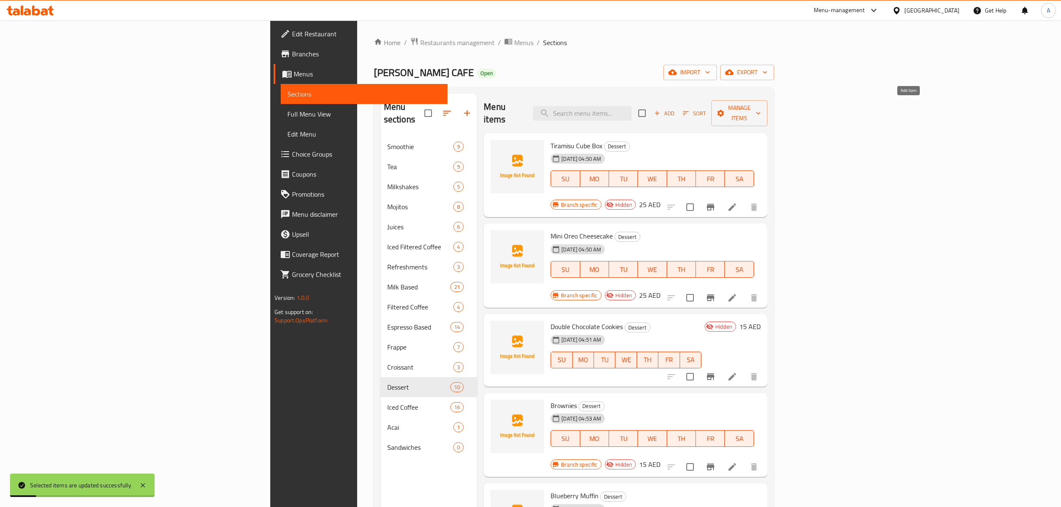
click at [675, 109] on span "Add" at bounding box center [664, 114] width 23 height 10
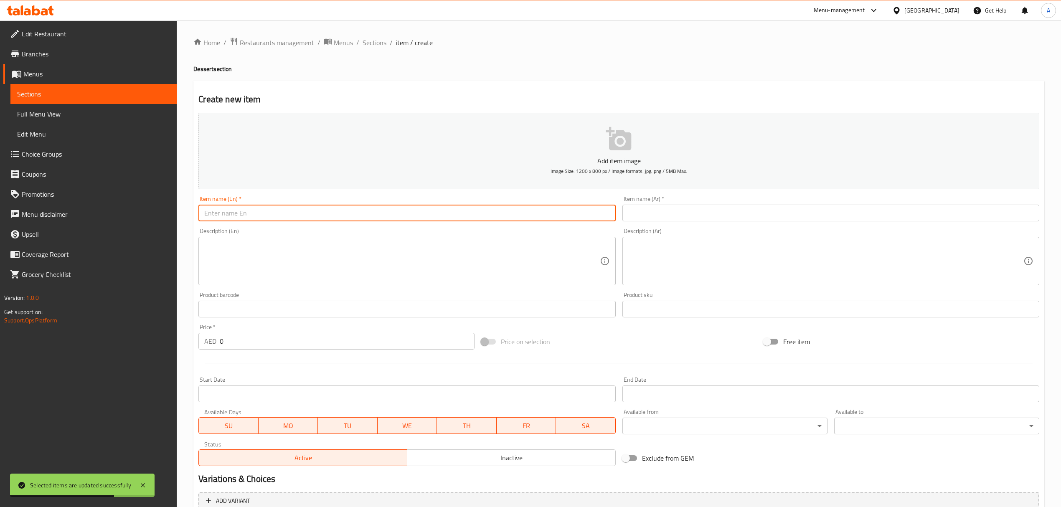
click at [349, 221] on input "text" at bounding box center [406, 213] width 417 height 17
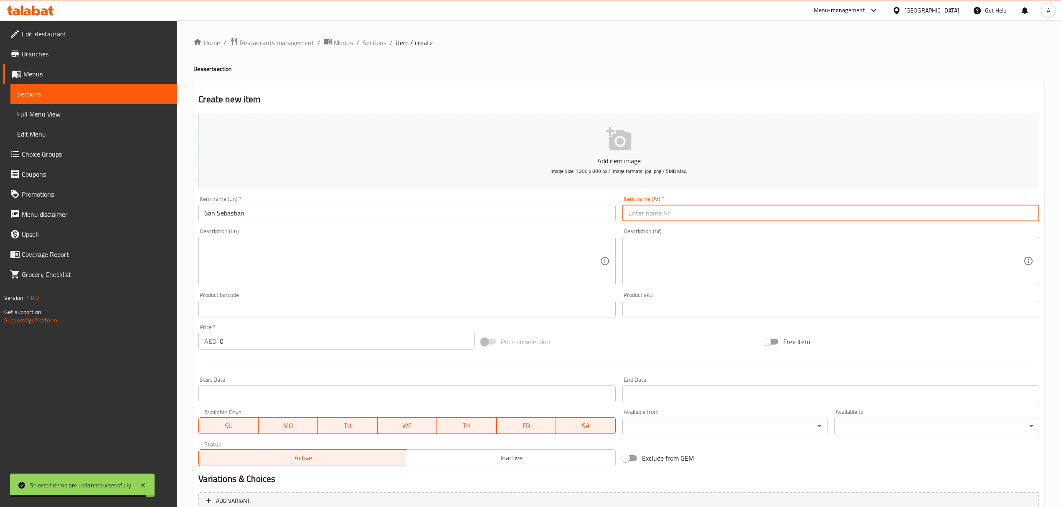
click at [628, 215] on input "text" at bounding box center [830, 213] width 417 height 17
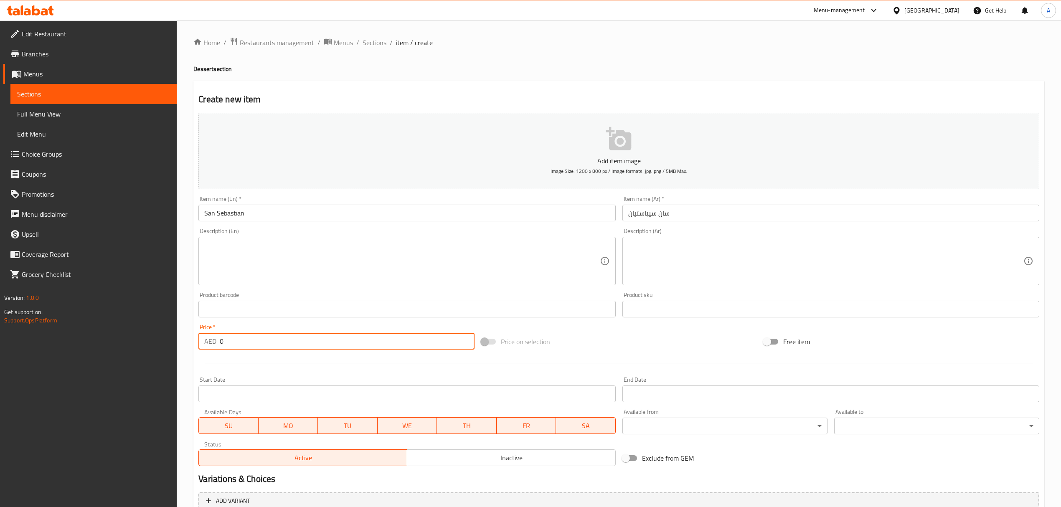
drag, startPoint x: 225, startPoint y: 341, endPoint x: 203, endPoint y: 342, distance: 22.6
click at [203, 342] on div "AED 0 Price *" at bounding box center [336, 341] width 276 height 17
click at [326, 219] on input "text" at bounding box center [406, 213] width 417 height 17
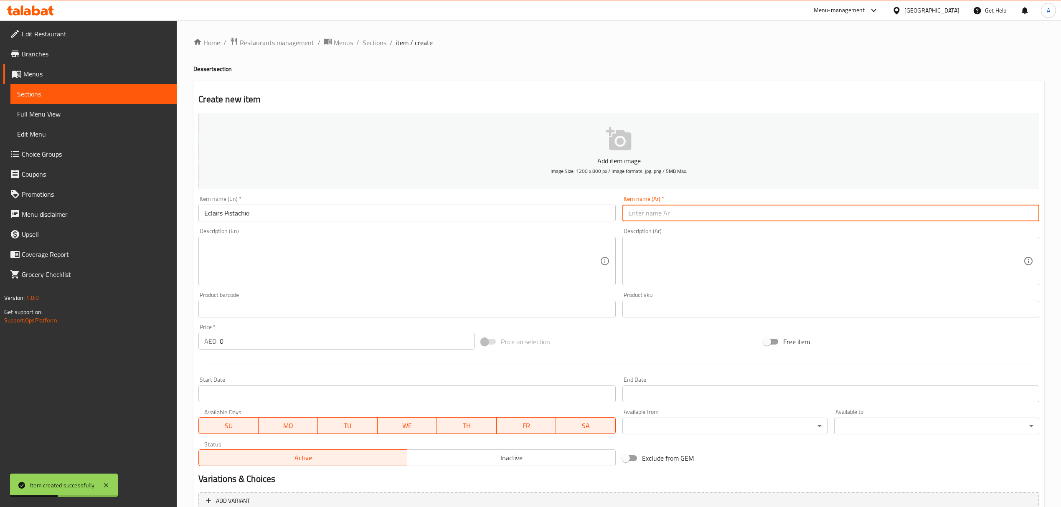
drag, startPoint x: 760, startPoint y: 214, endPoint x: 757, endPoint y: 210, distance: 4.7
click at [760, 214] on input "text" at bounding box center [830, 213] width 417 height 17
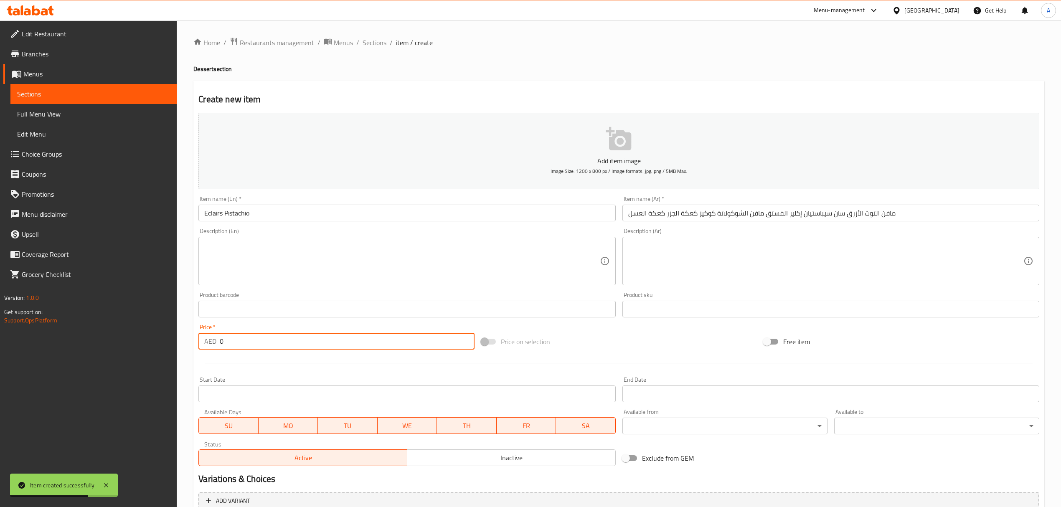
drag, startPoint x: 249, startPoint y: 349, endPoint x: 192, endPoint y: 354, distance: 57.0
click at [192, 354] on div "Home / Restaurants management / Menus / Sections / item / create Dessert sectio…" at bounding box center [619, 305] width 884 height 570
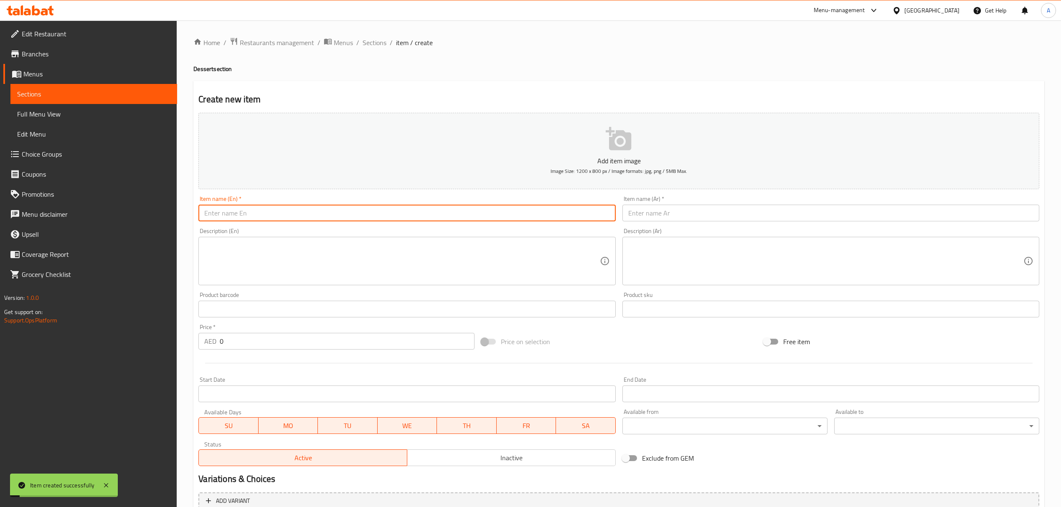
click at [279, 216] on input "text" at bounding box center [406, 213] width 417 height 17
click at [652, 219] on input "text" at bounding box center [830, 213] width 417 height 17
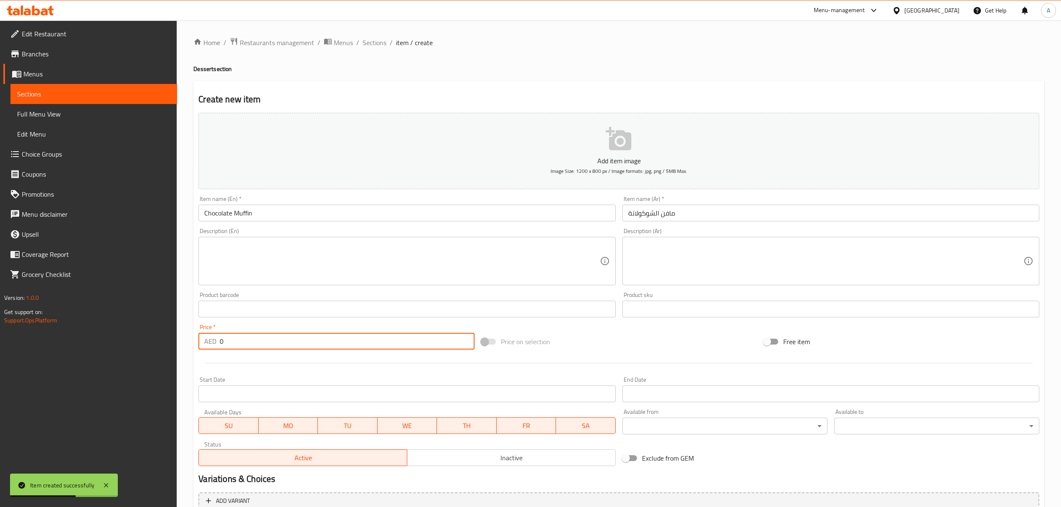
drag, startPoint x: 225, startPoint y: 342, endPoint x: 229, endPoint y: 341, distance: 4.8
click at [229, 341] on div "AED 0 Price *" at bounding box center [336, 341] width 276 height 17
click at [296, 212] on input "text" at bounding box center [406, 213] width 417 height 17
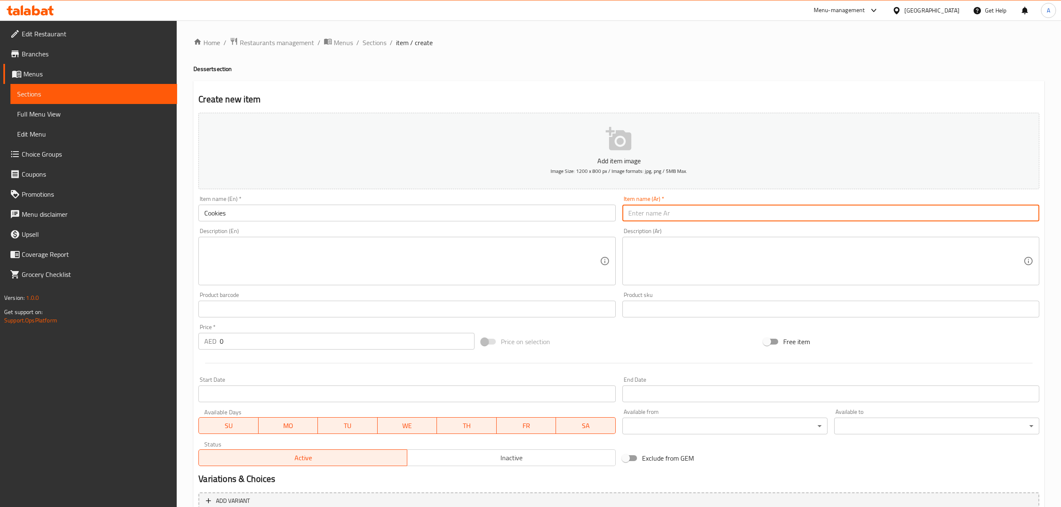
click at [667, 215] on input "text" at bounding box center [830, 213] width 417 height 17
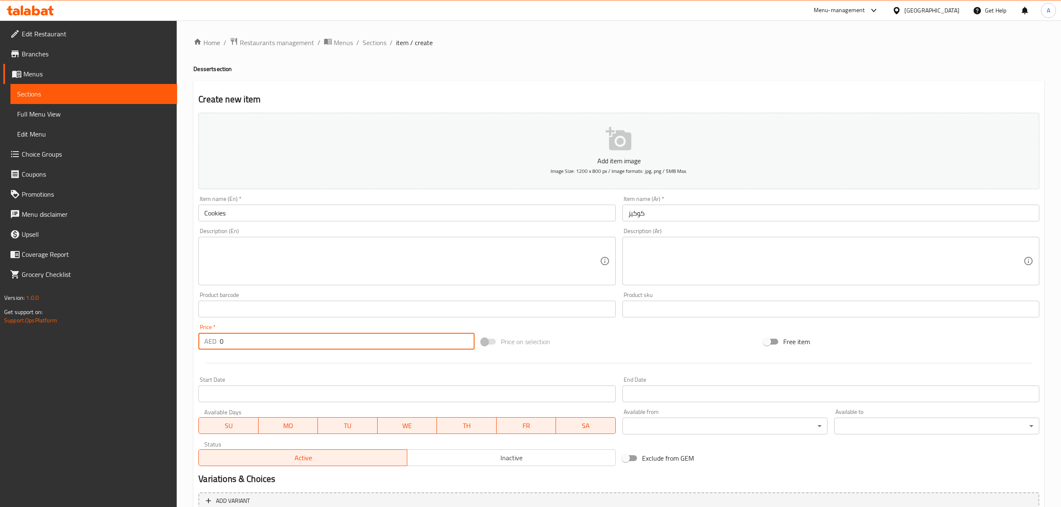
drag, startPoint x: 229, startPoint y: 337, endPoint x: 206, endPoint y: 339, distance: 23.4
click at [206, 339] on div "AED 0 Price *" at bounding box center [336, 341] width 276 height 17
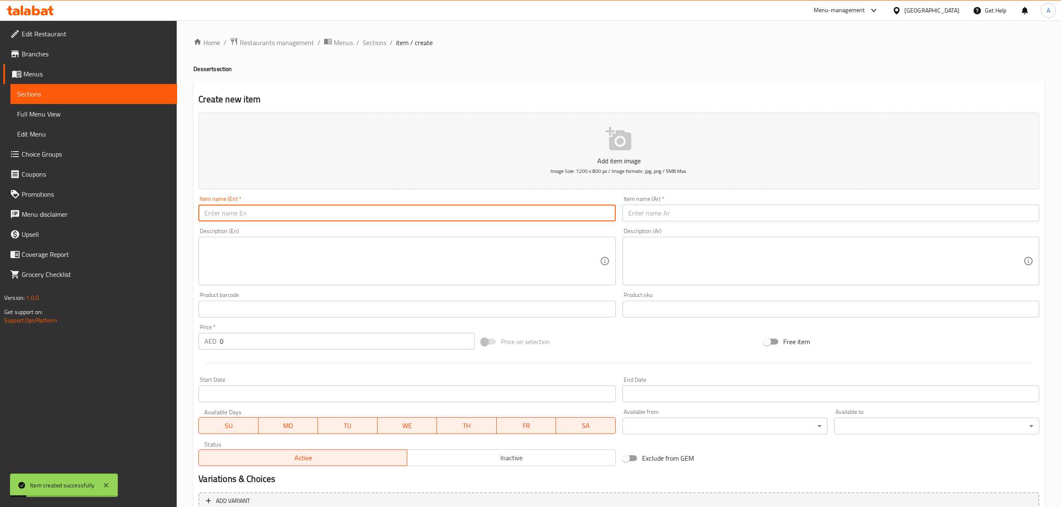
click at [279, 205] on input "text" at bounding box center [406, 213] width 417 height 17
type input "Carrot Cake"
click at [660, 206] on input "text" at bounding box center [830, 213] width 417 height 17
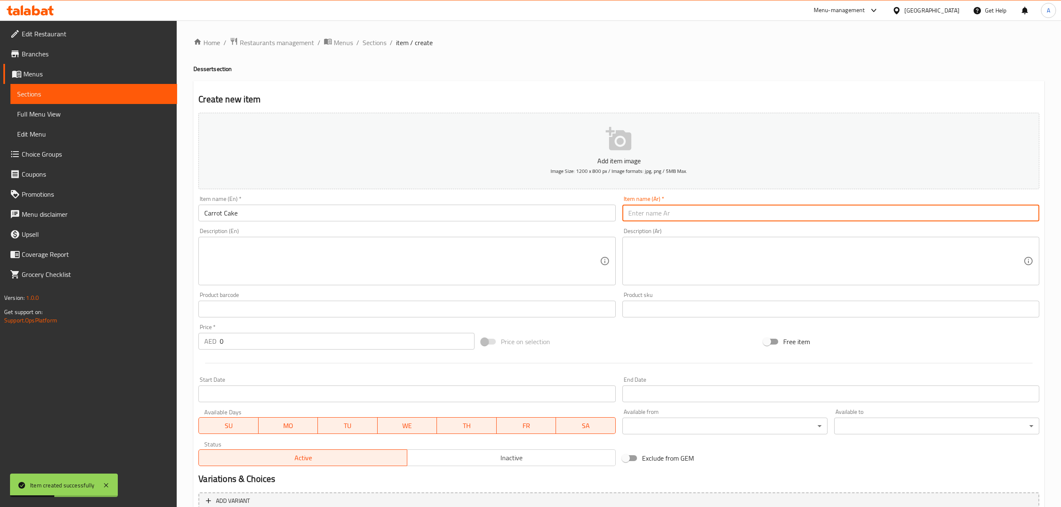
paste input "[PERSON_NAME]"
type input "[PERSON_NAME]"
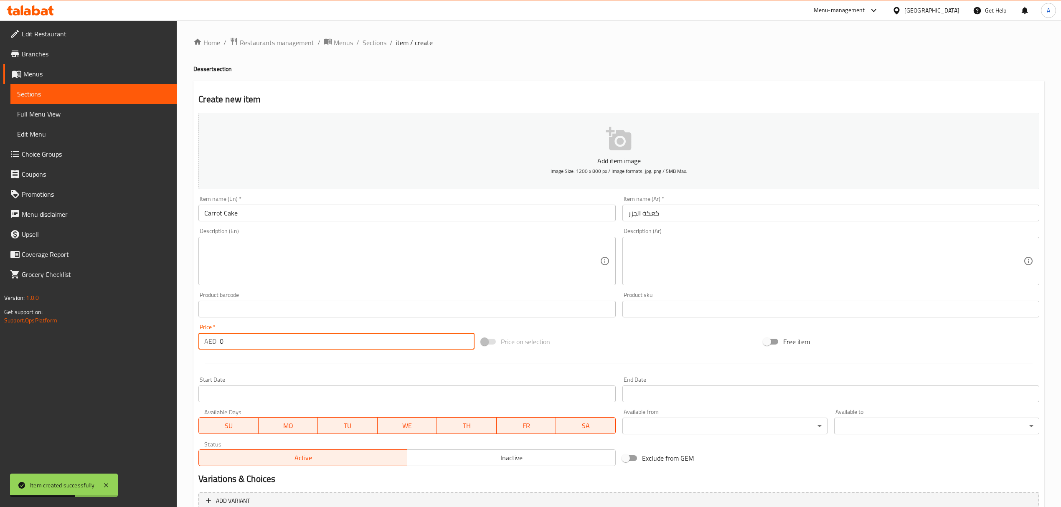
drag, startPoint x: 241, startPoint y: 346, endPoint x: 197, endPoint y: 343, distance: 43.9
click at [197, 343] on div "Price   * AED 0 Price *" at bounding box center [336, 337] width 282 height 32
paste input "45"
type input "45"
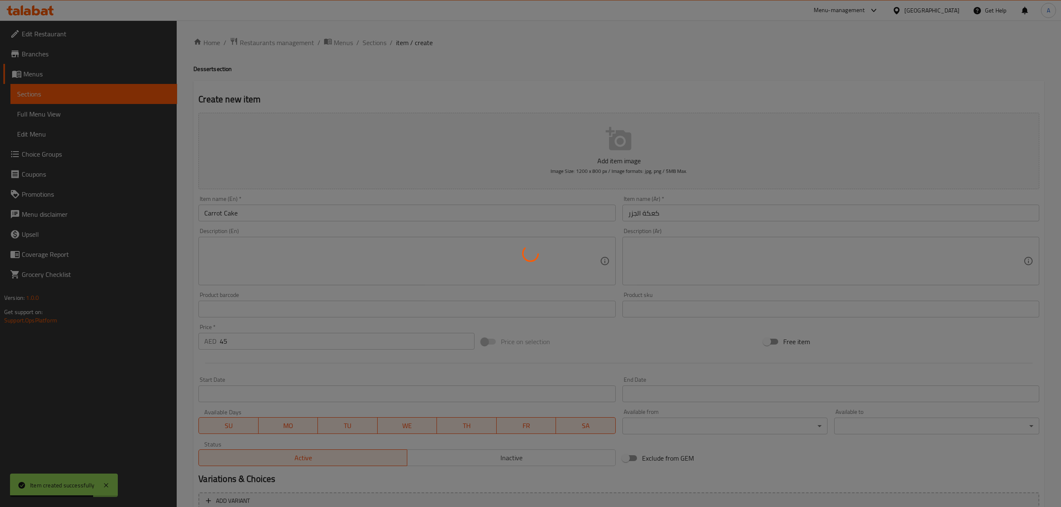
type input "0"
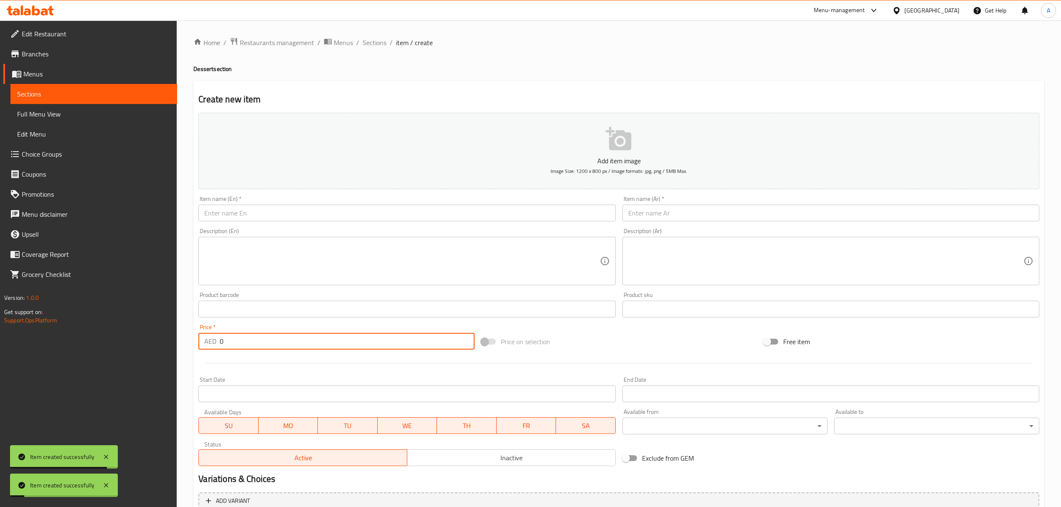
click at [248, 216] on input "text" at bounding box center [406, 213] width 417 height 17
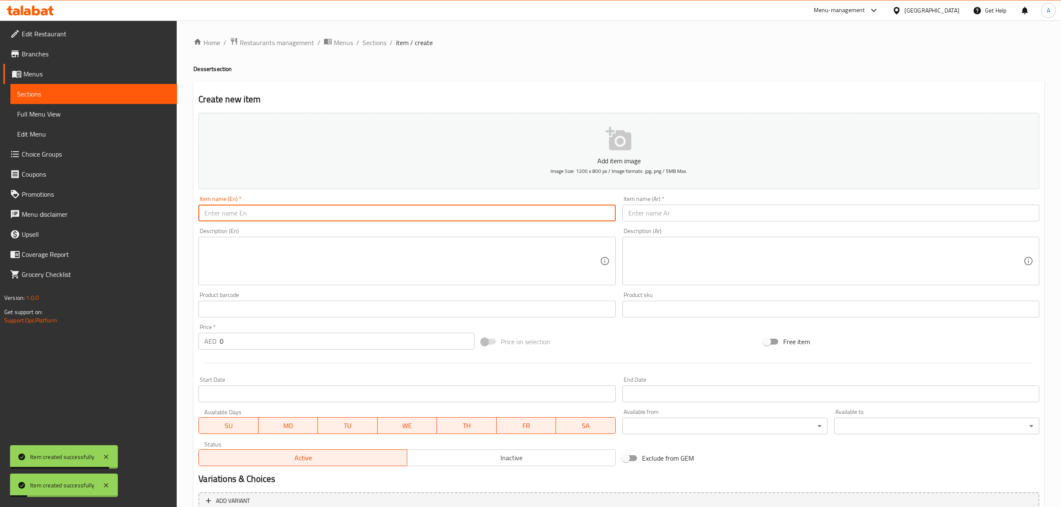
paste input "Honey Cake"
type input "Honey Cake"
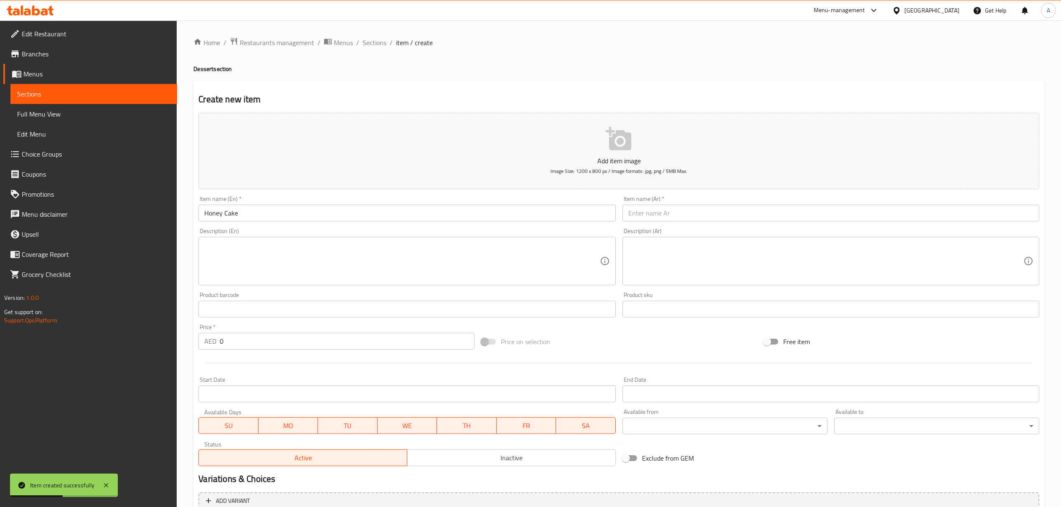
click at [665, 224] on div "Item name (Ar)   * Item name (Ar) *" at bounding box center [830, 209] width 423 height 32
click at [665, 219] on input "text" at bounding box center [830, 213] width 417 height 17
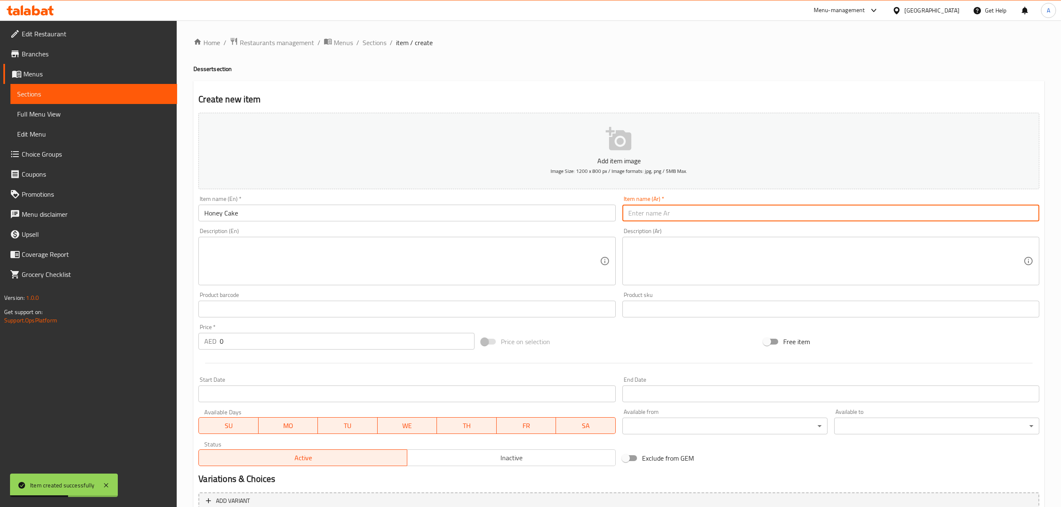
paste input "كعكة العسل"
type input "كعكة العسل"
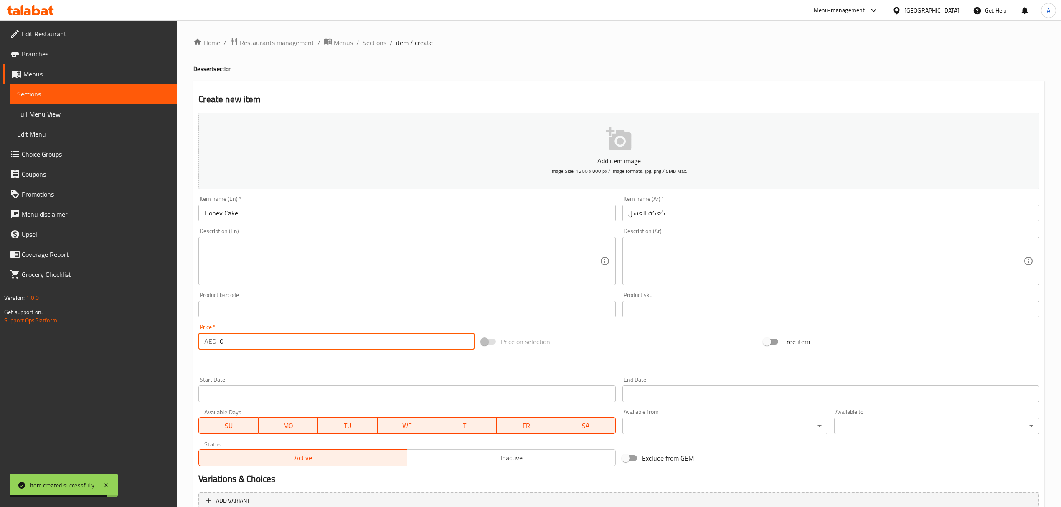
drag, startPoint x: 246, startPoint y: 338, endPoint x: 202, endPoint y: 348, distance: 44.6
click at [203, 347] on div "AED 0 Price *" at bounding box center [336, 341] width 276 height 17
paste input "4"
type input "40"
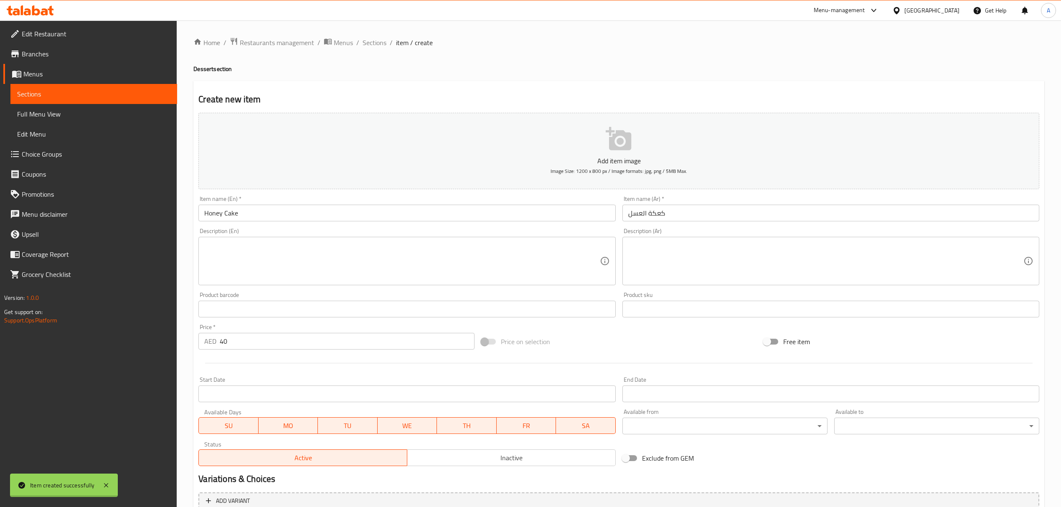
type input "0"
click at [380, 45] on span "Sections" at bounding box center [374, 43] width 24 height 10
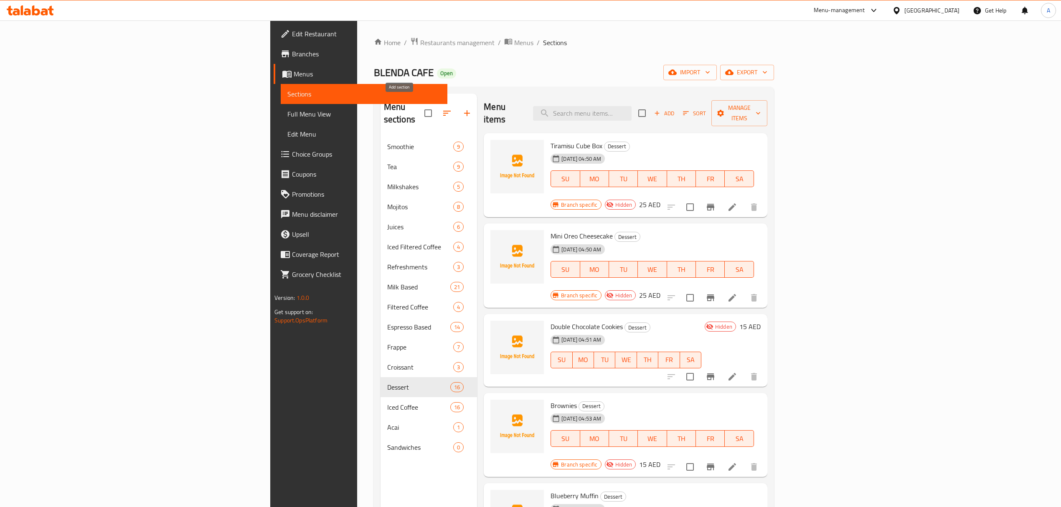
click at [462, 108] on icon "button" at bounding box center [467, 113] width 10 height 10
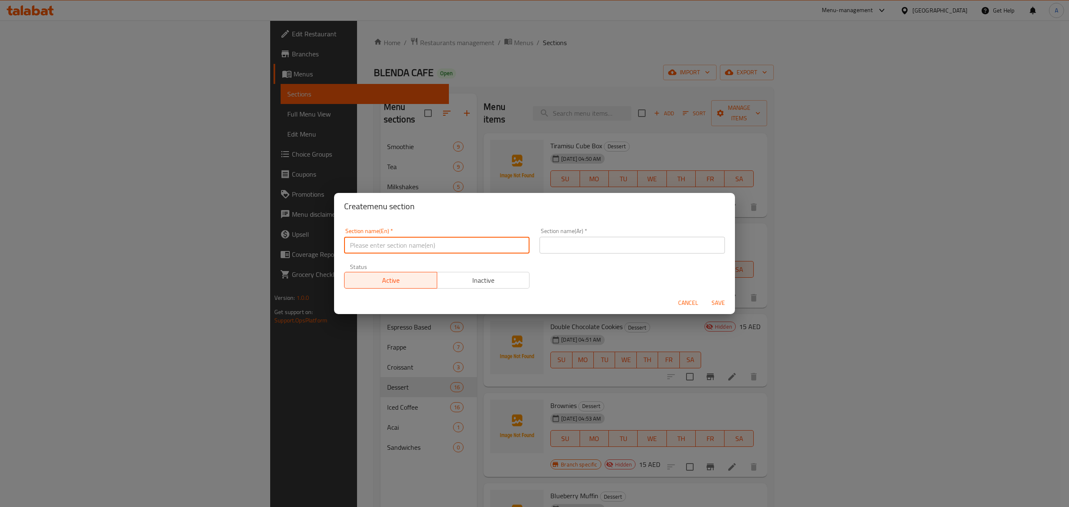
click at [415, 253] on input "text" at bounding box center [436, 245] width 185 height 17
paste input "Pastry"
type input "Pastry"
click at [583, 235] on div "Section name(Ar)   * Section name(Ar) *" at bounding box center [632, 240] width 185 height 25
click at [584, 240] on input "text" at bounding box center [632, 245] width 185 height 17
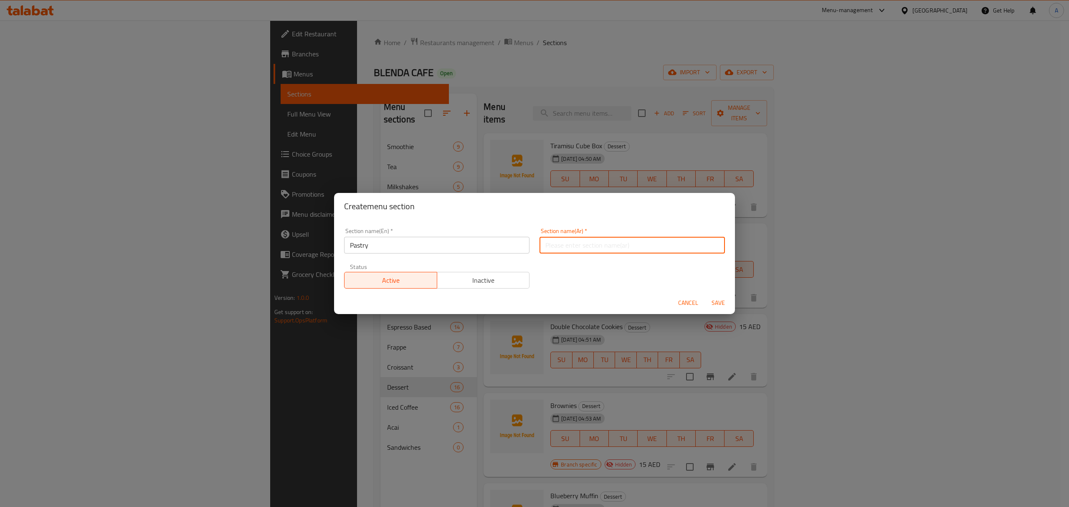
paste input "معجنات"
type input "معجنات"
click at [717, 296] on button "Save" at bounding box center [718, 302] width 27 height 15
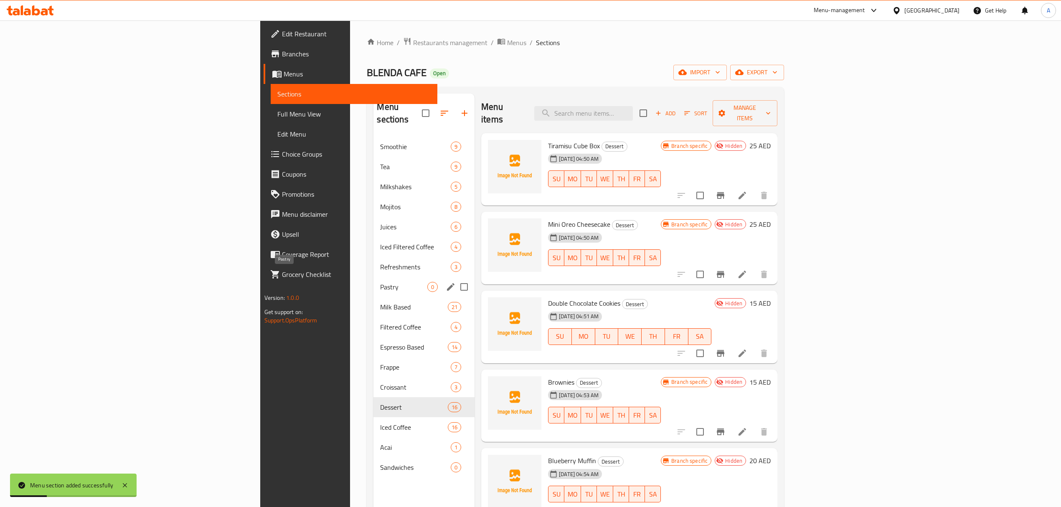
click at [380, 282] on span "Pastry" at bounding box center [403, 287] width 47 height 10
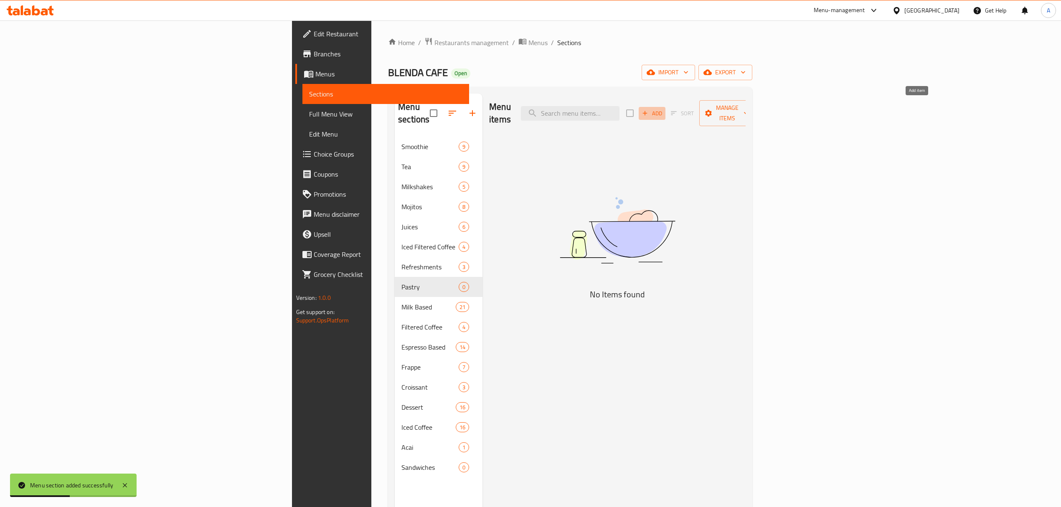
click at [665, 107] on button "Add" at bounding box center [651, 113] width 27 height 13
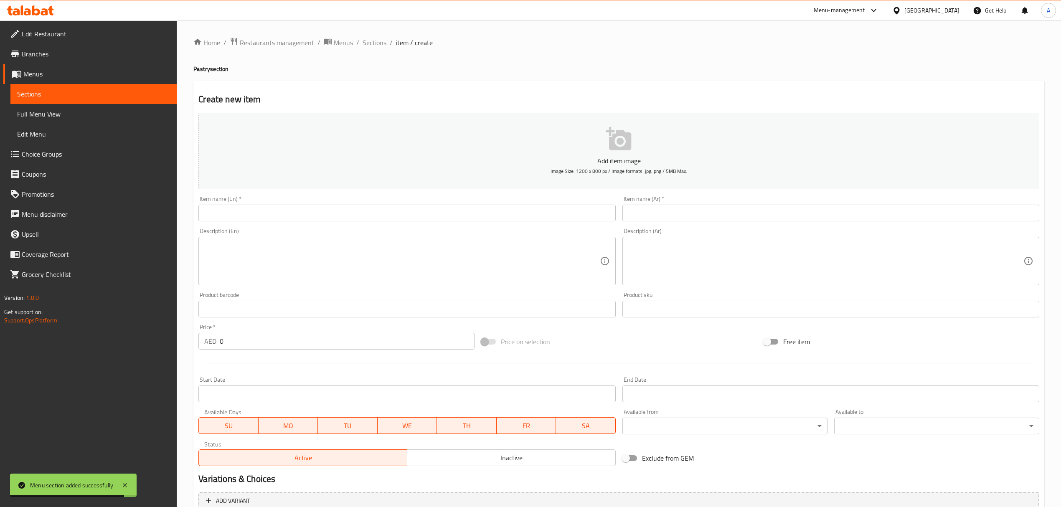
click at [337, 217] on input "text" at bounding box center [406, 213] width 417 height 17
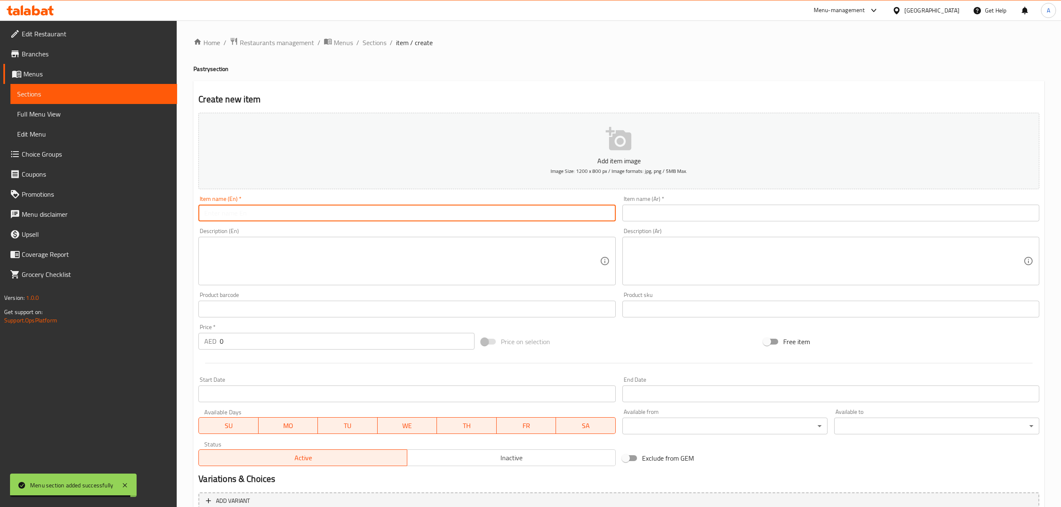
paste input "Chocolate Croissant"
type input "Chocolate Croissant"
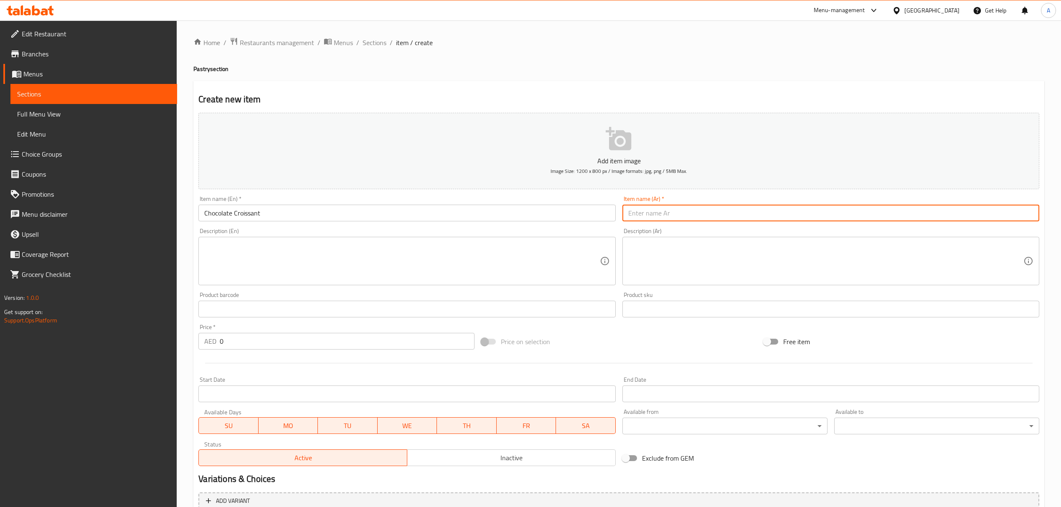
click at [648, 220] on input "text" at bounding box center [830, 213] width 417 height 17
paste input "كرواسون بالشوكولاتة"
type input "كرواسون بالشوكولاتة"
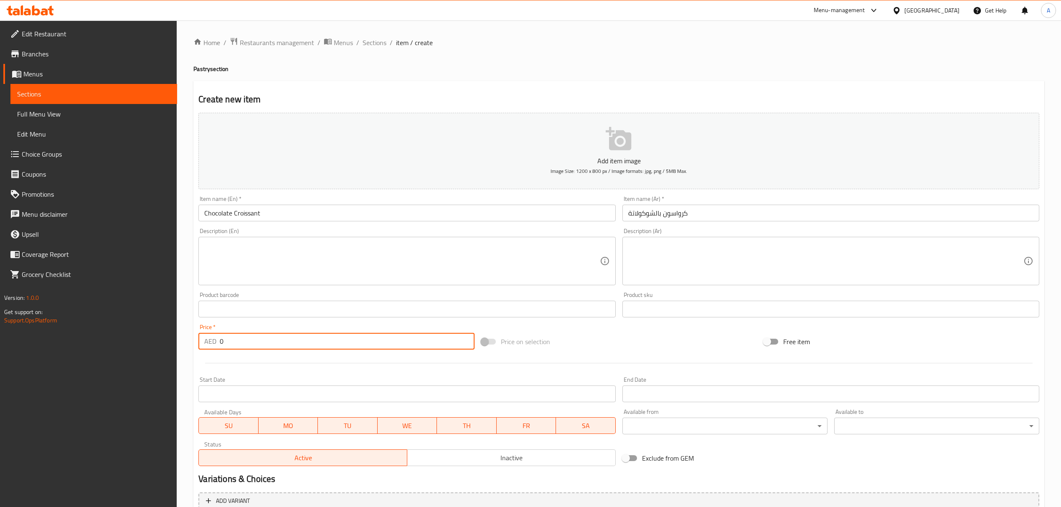
drag, startPoint x: 238, startPoint y: 344, endPoint x: 208, endPoint y: 344, distance: 30.1
click at [208, 344] on div "AED 0 Price *" at bounding box center [336, 341] width 276 height 17
paste input "2"
type input "20"
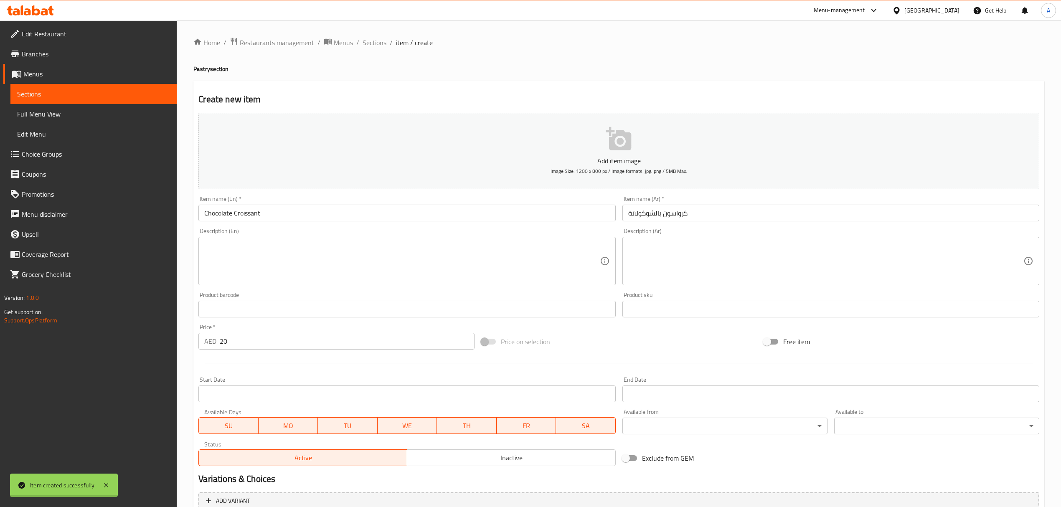
type input "0"
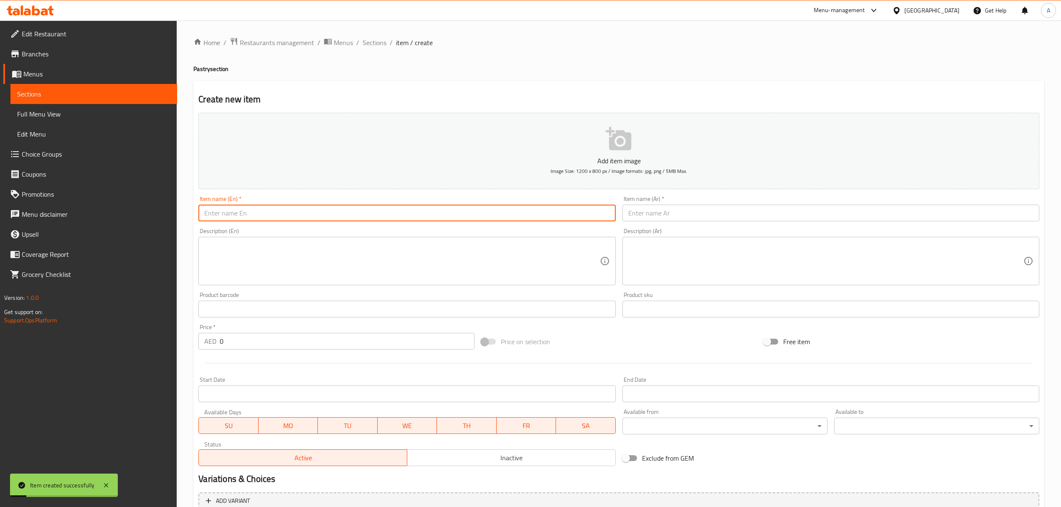
click at [307, 215] on input "text" at bounding box center [406, 213] width 417 height 17
paste input "Plain Croissant"
type input "Plain Croissant"
click at [665, 226] on div "Description (Ar) Description (Ar)" at bounding box center [830, 257] width 423 height 64
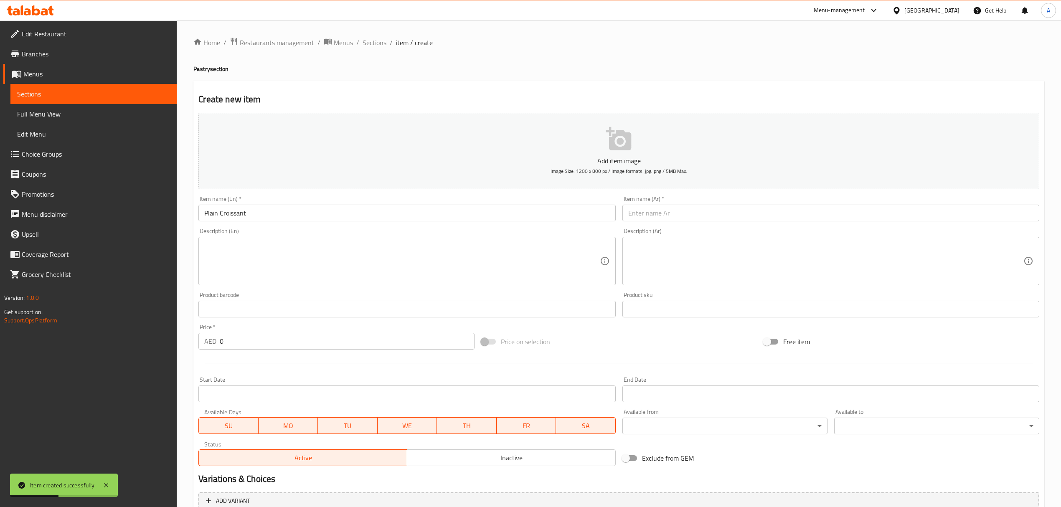
click at [661, 204] on div "Item name (Ar)   * Item name (Ar) *" at bounding box center [830, 208] width 417 height 25
click at [661, 207] on input "text" at bounding box center [830, 213] width 417 height 17
paste input "كرواسون سادة"
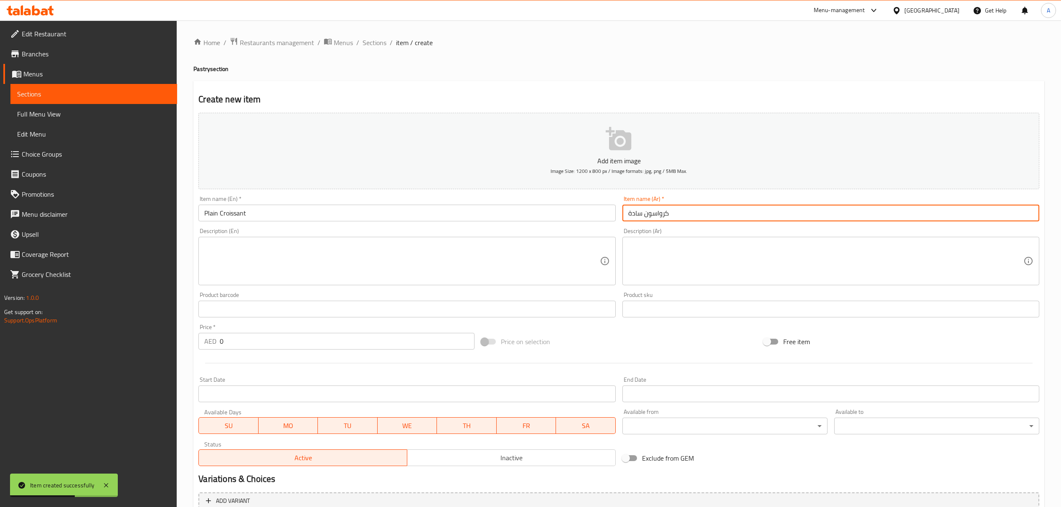
type input "كرواسون سادة"
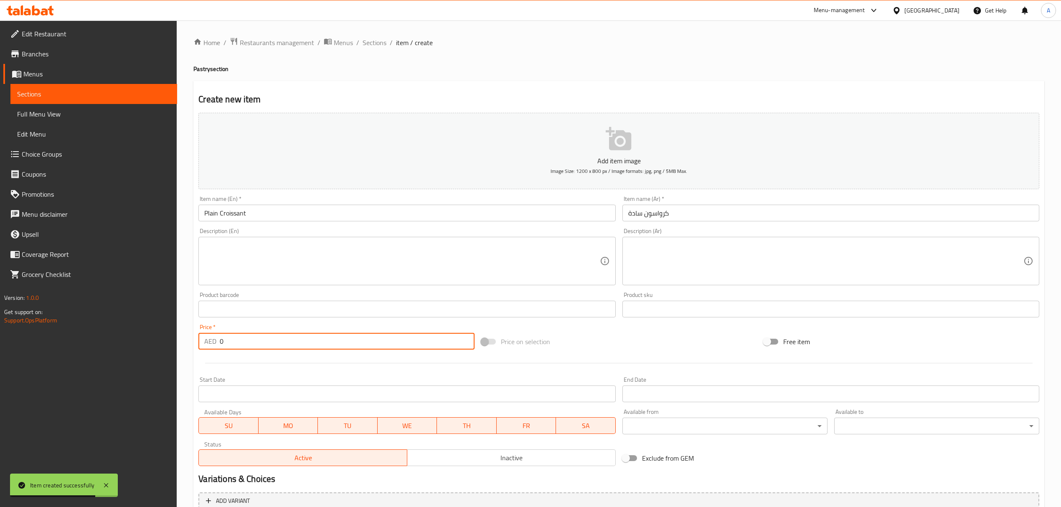
drag, startPoint x: 243, startPoint y: 341, endPoint x: 198, endPoint y: 345, distance: 45.3
click at [198, 345] on div "Price   * AED 0 Price *" at bounding box center [336, 337] width 282 height 32
paste input "2"
type input "20"
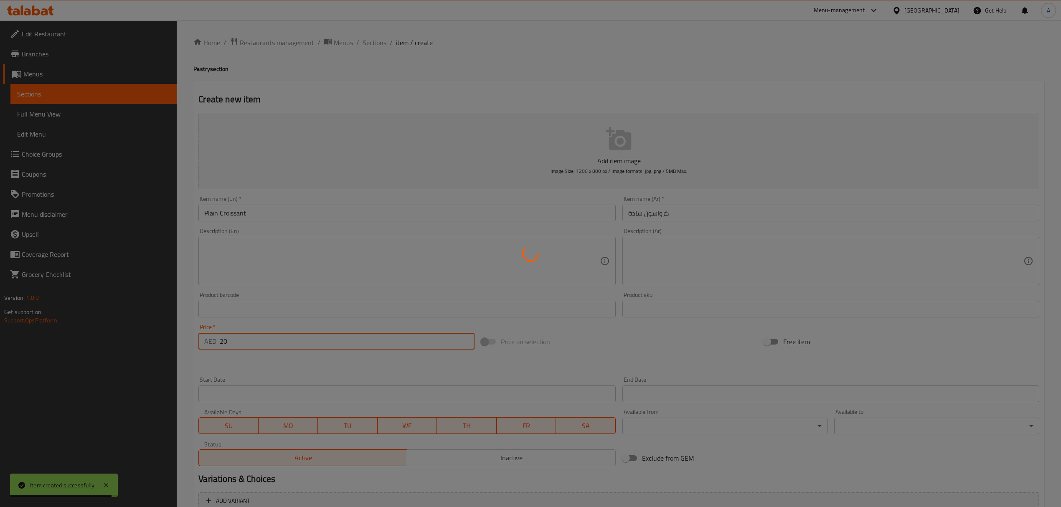
type input "0"
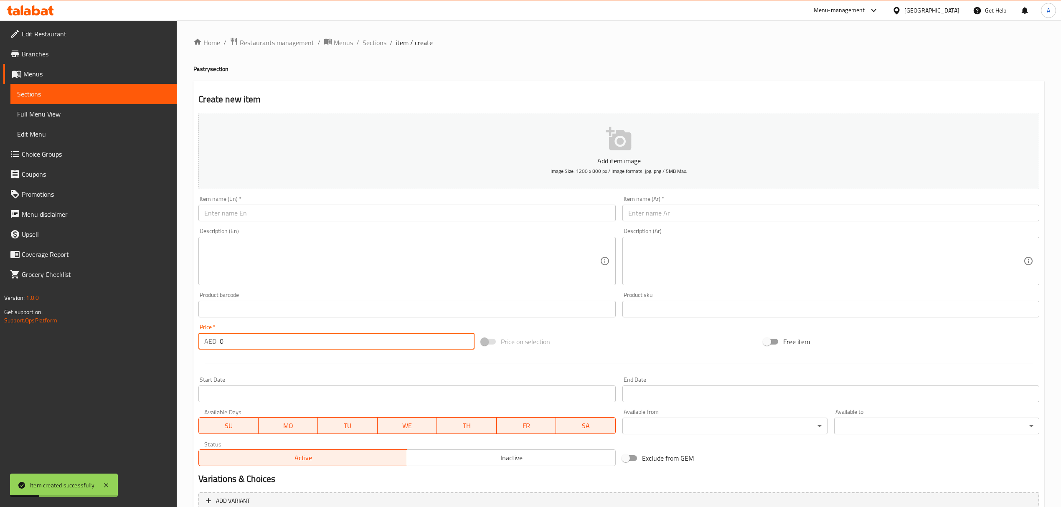
click at [344, 228] on div "Description (En) Description (En)" at bounding box center [406, 257] width 423 height 64
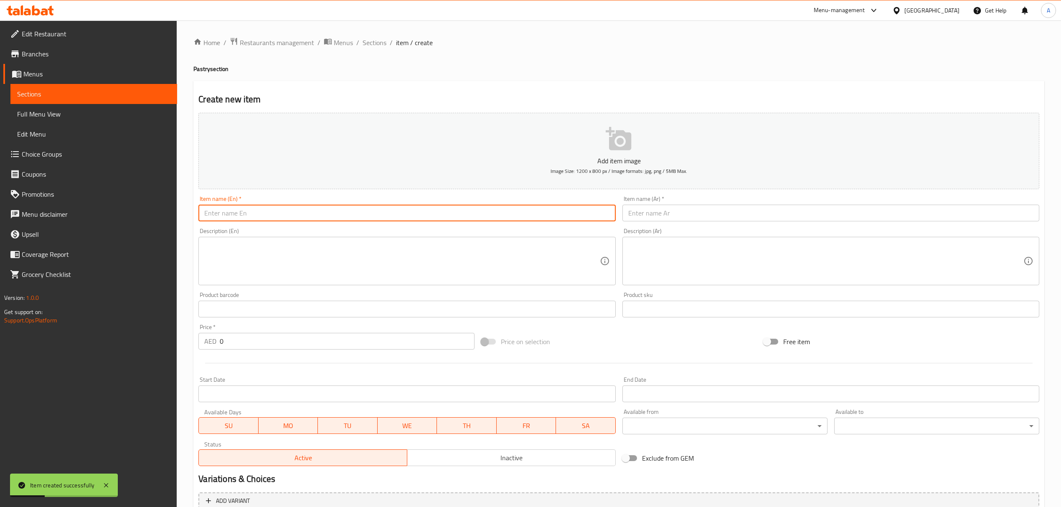
click at [344, 220] on input "text" at bounding box center [406, 213] width 417 height 17
paste input "Cheese Croisant"
type input "Cheese Croisant"
click at [682, 229] on div "Description (Ar) Description (Ar)" at bounding box center [830, 256] width 417 height 57
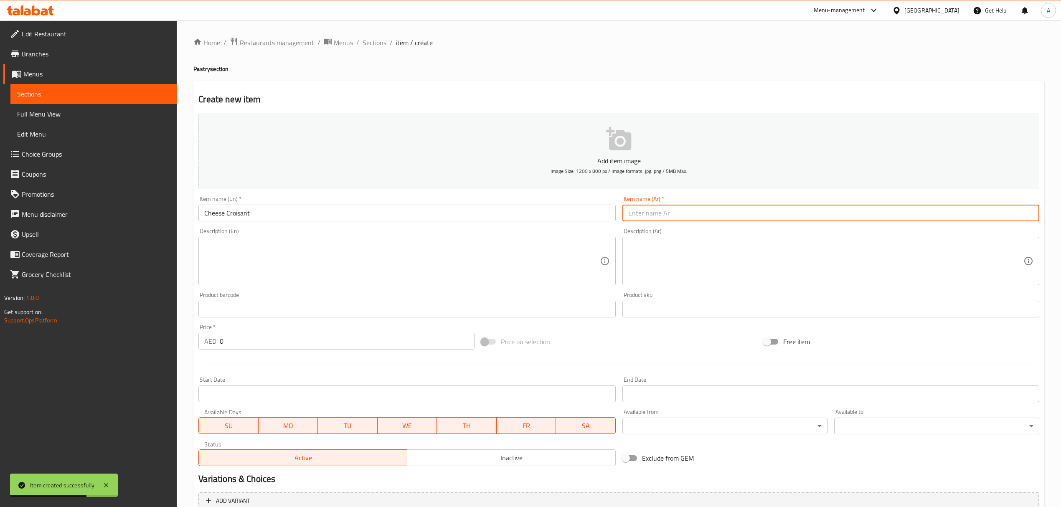
click at [677, 211] on input "text" at bounding box center [830, 213] width 417 height 17
paste input "كرواسون بالجبنة"
type input "كرواسون بالجبنة"
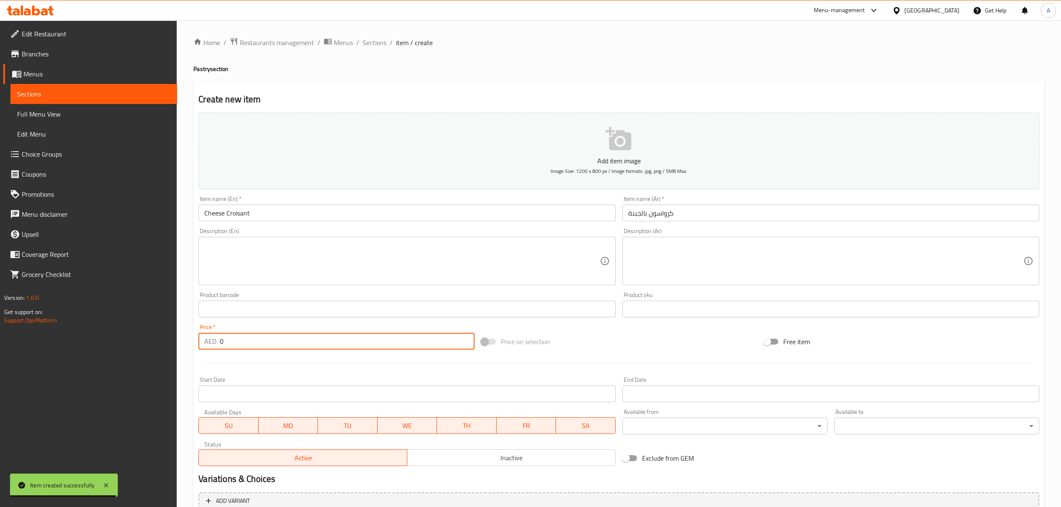
drag, startPoint x: 228, startPoint y: 338, endPoint x: 216, endPoint y: 342, distance: 12.3
click at [216, 342] on div "AED 0 Price *" at bounding box center [336, 341] width 276 height 17
paste input "2"
type input "20"
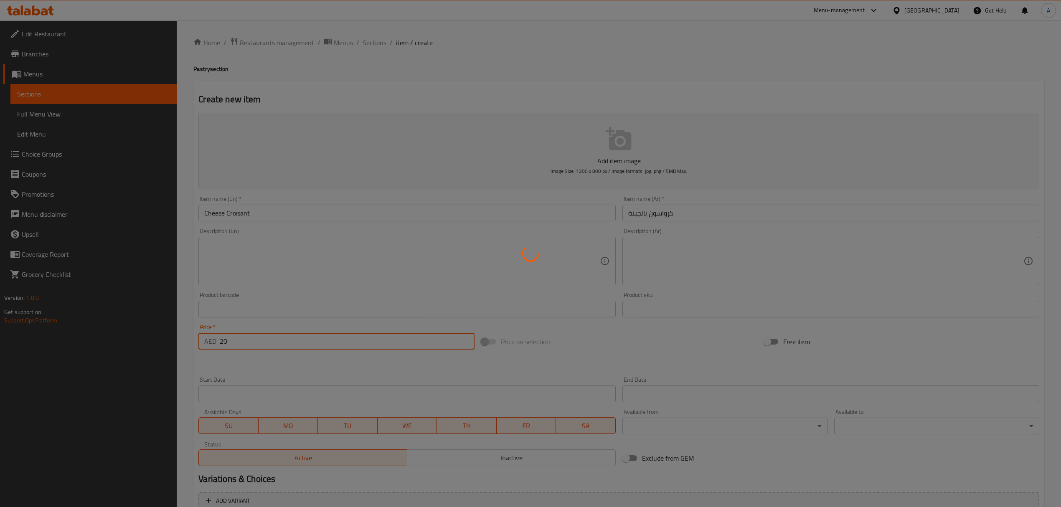
type input "0"
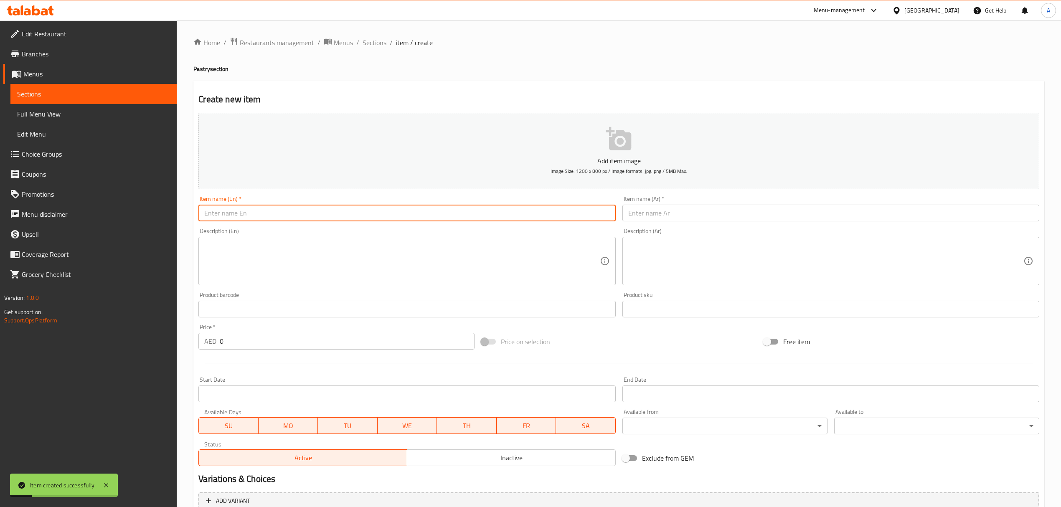
click at [293, 216] on input "text" at bounding box center [406, 213] width 417 height 17
paste input "Almond Croissant"
type input "Almond Croissant"
drag, startPoint x: 690, startPoint y: 222, endPoint x: 674, endPoint y: 205, distance: 23.3
click at [690, 221] on input "text" at bounding box center [830, 213] width 417 height 17
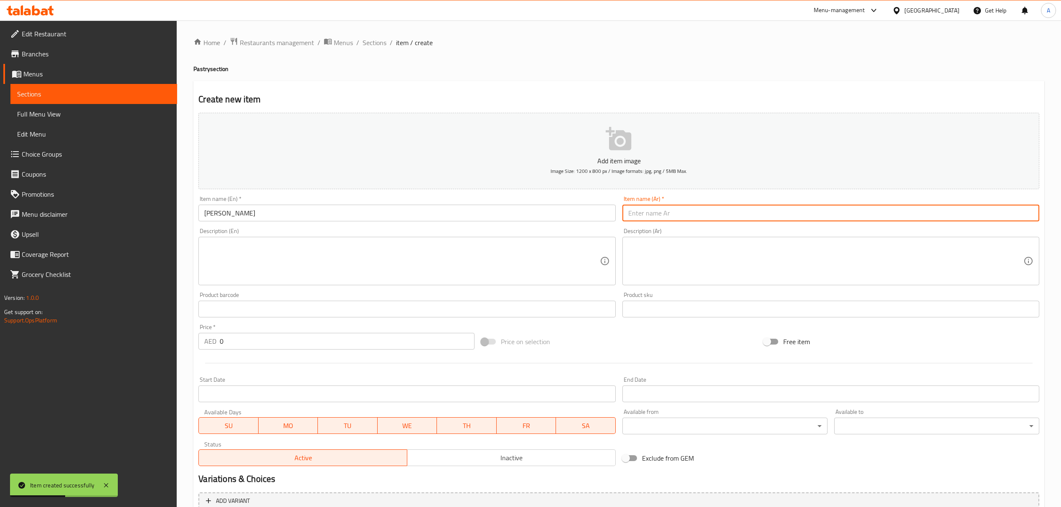
paste input "كرواسون باللوز"
type input "كرواسون باللوز"
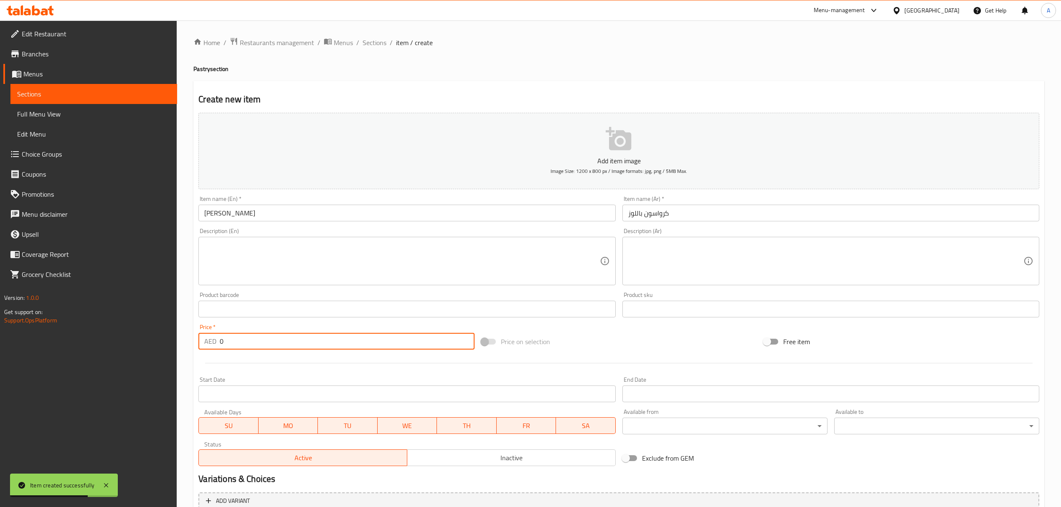
drag, startPoint x: 233, startPoint y: 343, endPoint x: 226, endPoint y: 344, distance: 7.3
click at [226, 344] on input "0" at bounding box center [347, 341] width 254 height 17
drag, startPoint x: 221, startPoint y: 346, endPoint x: 209, endPoint y: 348, distance: 12.7
click at [209, 348] on div "AED 0 Price *" at bounding box center [336, 341] width 276 height 17
paste input "25"
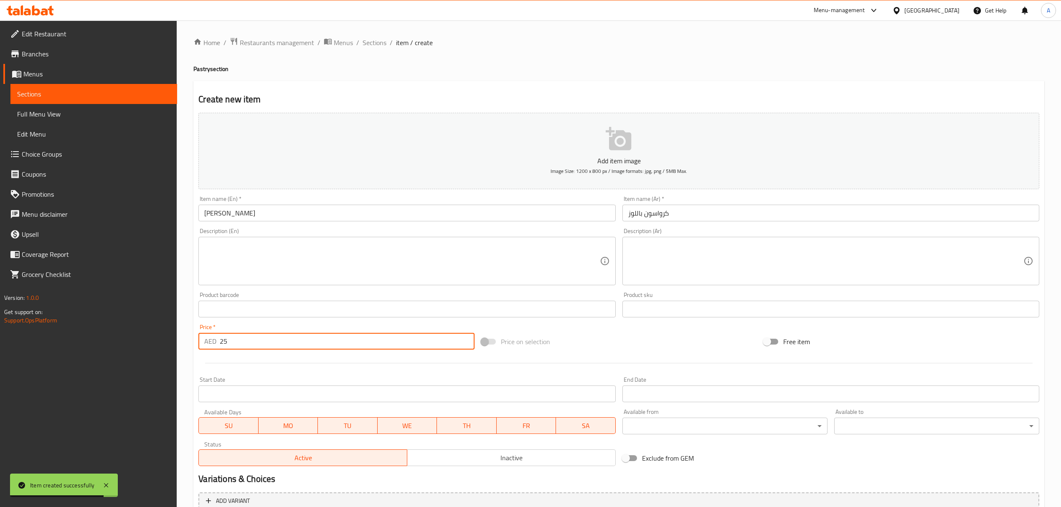
type input "25"
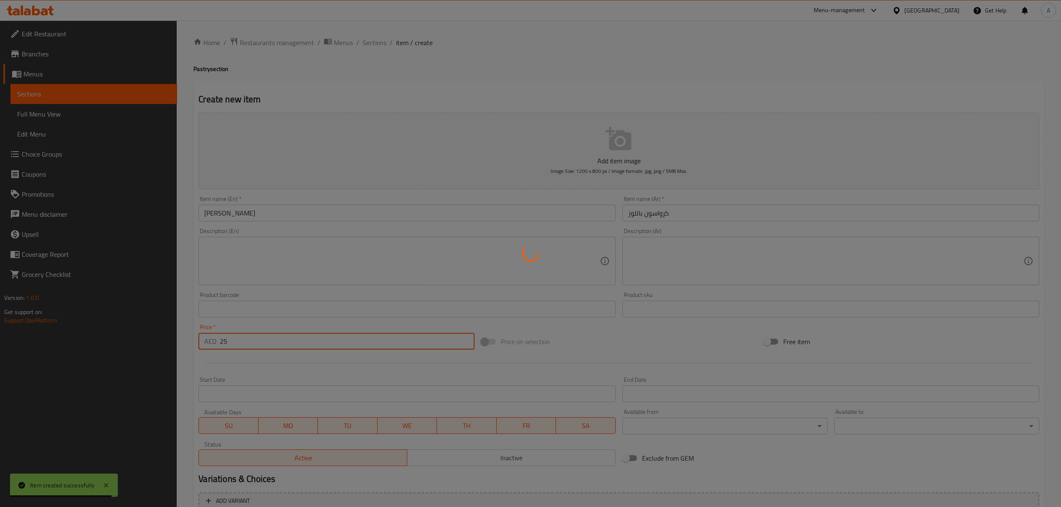
type input "0"
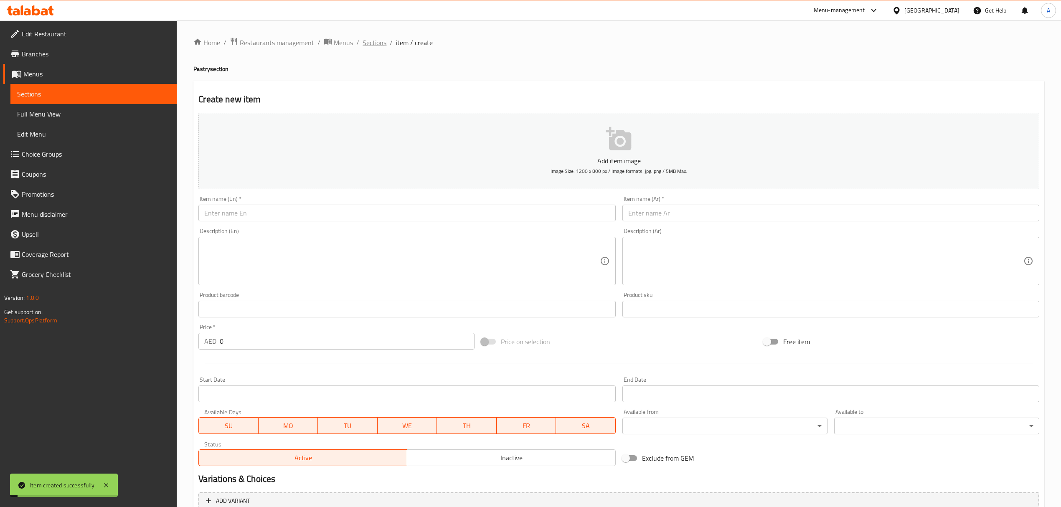
click at [376, 42] on span "Sections" at bounding box center [374, 43] width 24 height 10
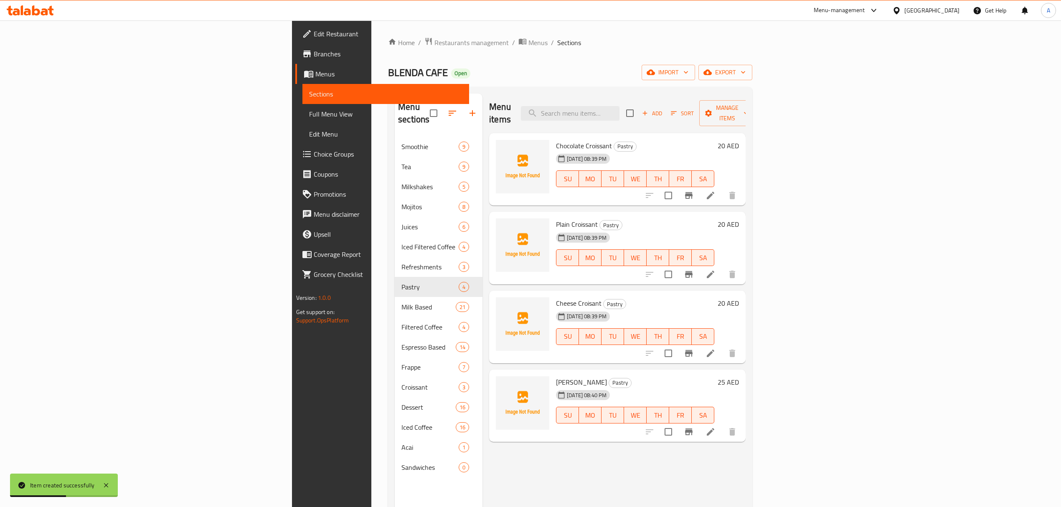
click at [556, 376] on span "Almond Croissant" at bounding box center [581, 382] width 51 height 13
copy h6 "Croissant"
click at [715, 348] on icon at bounding box center [710, 353] width 10 height 10
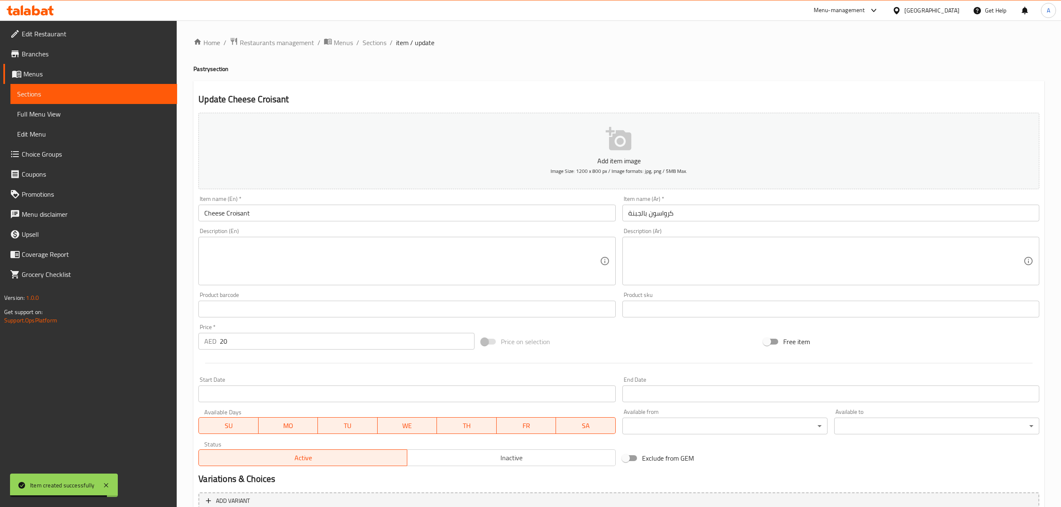
click at [231, 216] on input "Cheese Croisant" at bounding box center [406, 213] width 417 height 17
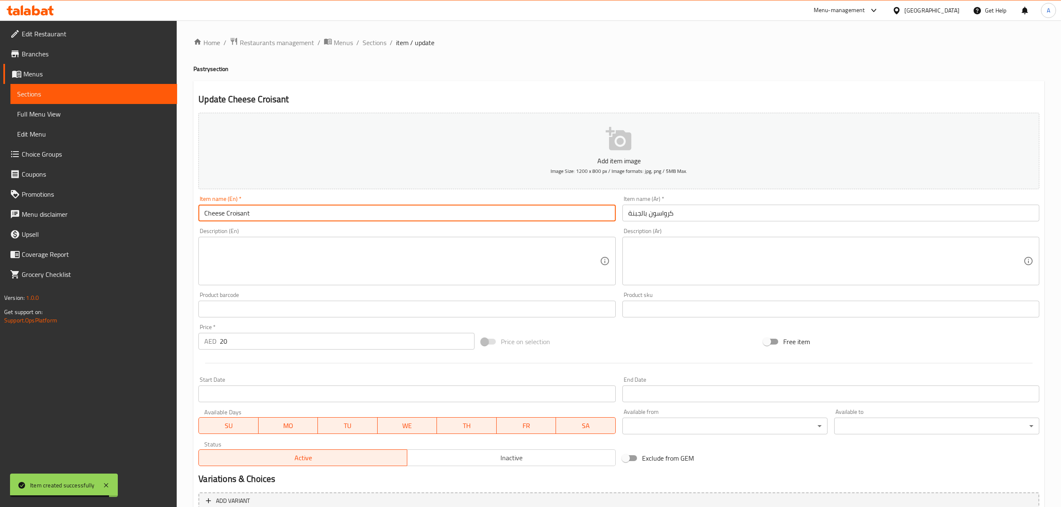
click at [231, 216] on input "Cheese Croisant" at bounding box center [406, 213] width 417 height 17
paste input "sant"
type input "Cheese Croissant"
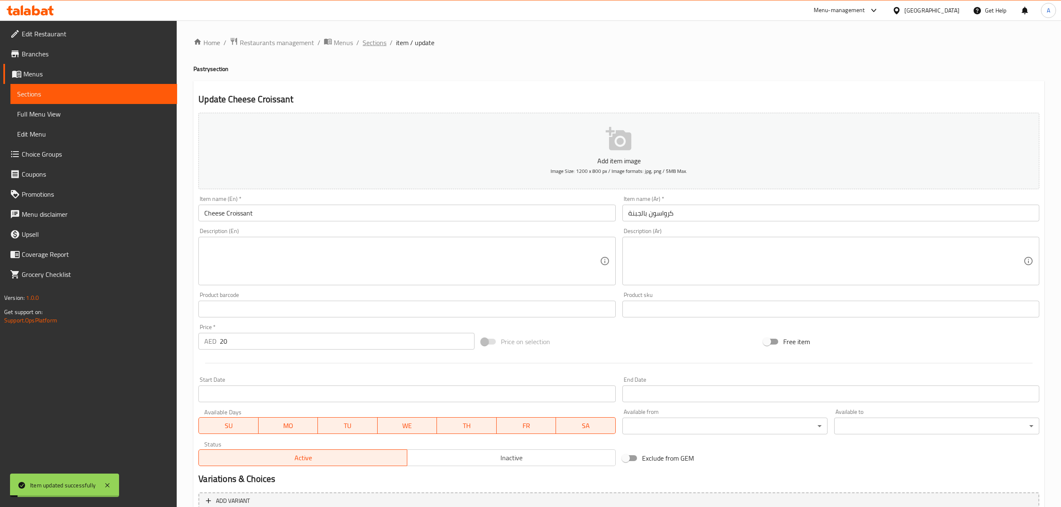
click at [383, 39] on span "Sections" at bounding box center [374, 43] width 24 height 10
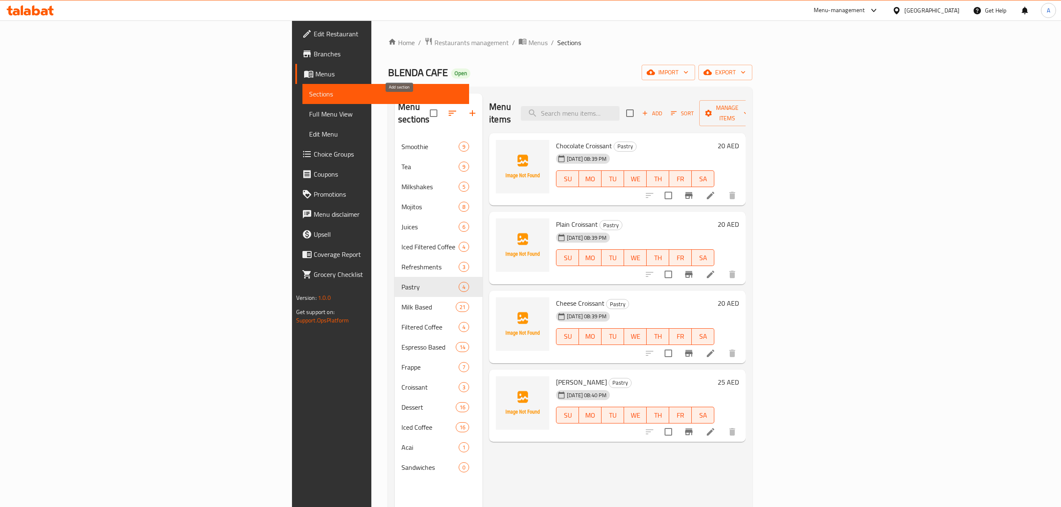
click at [462, 103] on button "button" at bounding box center [472, 113] width 20 height 20
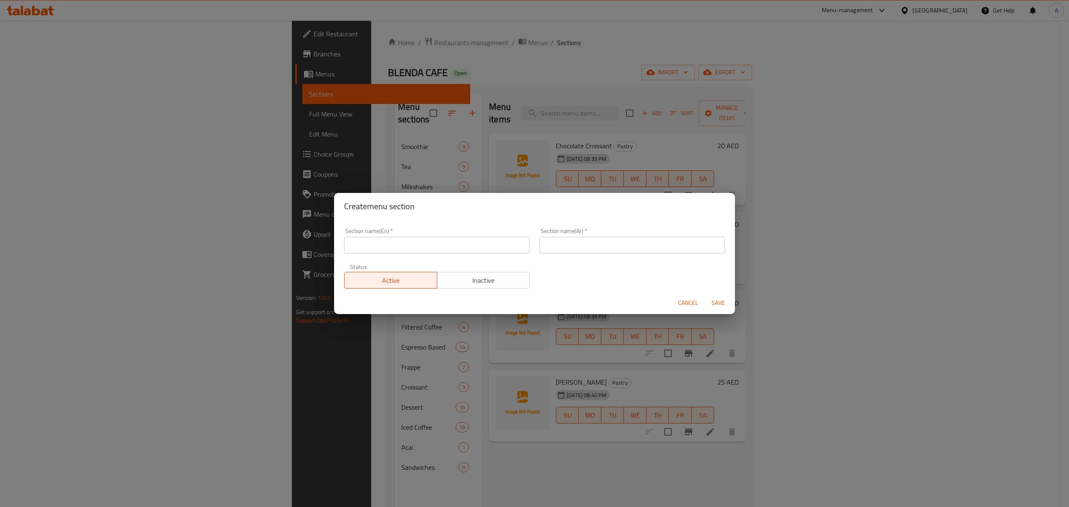
click at [457, 241] on input "text" at bounding box center [436, 245] width 185 height 17
paste input "Large Size Coffe"
type input "Large Size Coffe"
click at [676, 305] on button "Cancel" at bounding box center [688, 302] width 27 height 15
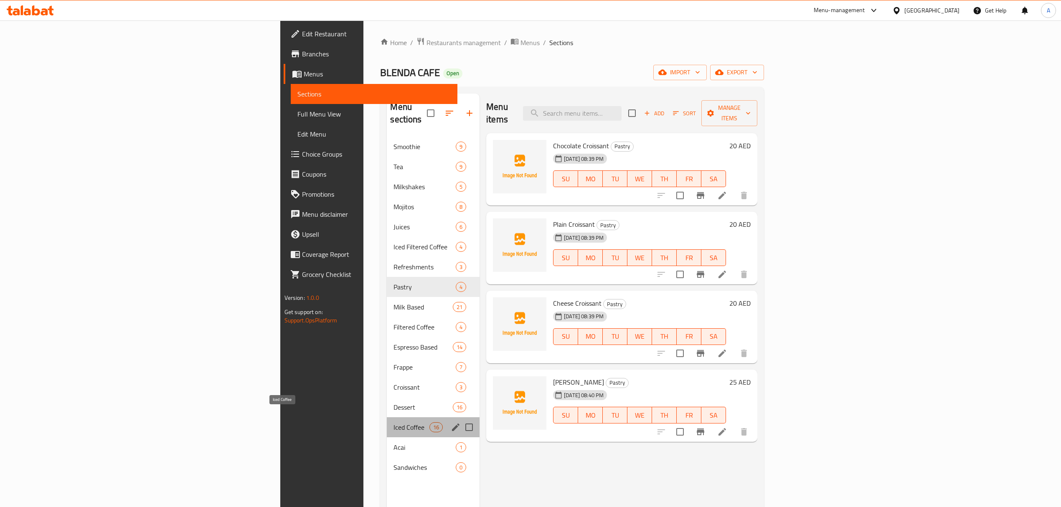
click at [393, 422] on span "Iced Coffee" at bounding box center [410, 427] width 35 height 10
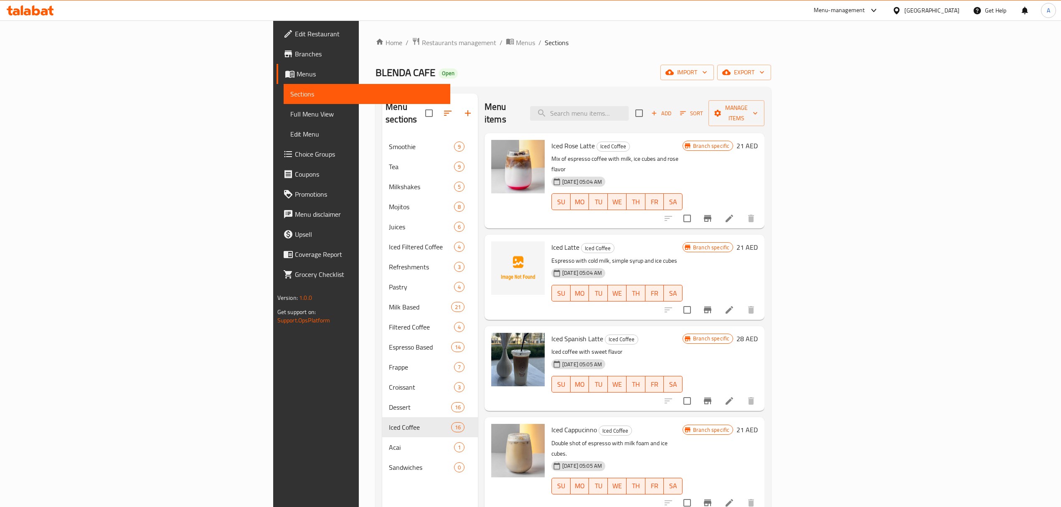
click at [463, 108] on icon "button" at bounding box center [468, 113] width 10 height 10
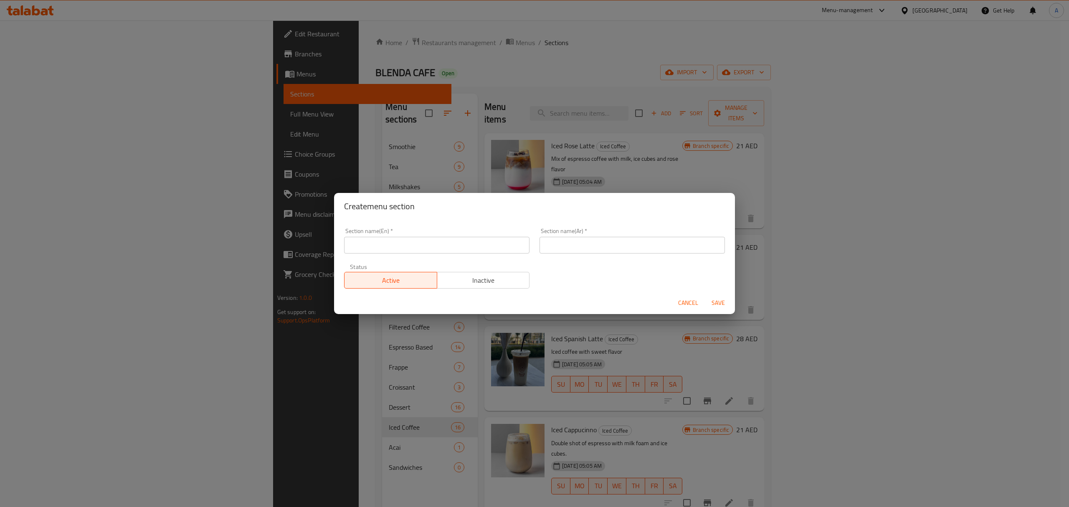
click at [378, 239] on input "text" at bounding box center [436, 245] width 185 height 17
paste input "Large Size Coffe"
type input "Large Size Coffe"
click at [606, 234] on div "Section name(Ar)   * Section name(Ar) *" at bounding box center [632, 240] width 185 height 25
click at [608, 236] on div "Section name(Ar)   * Section name(Ar) *" at bounding box center [632, 240] width 185 height 25
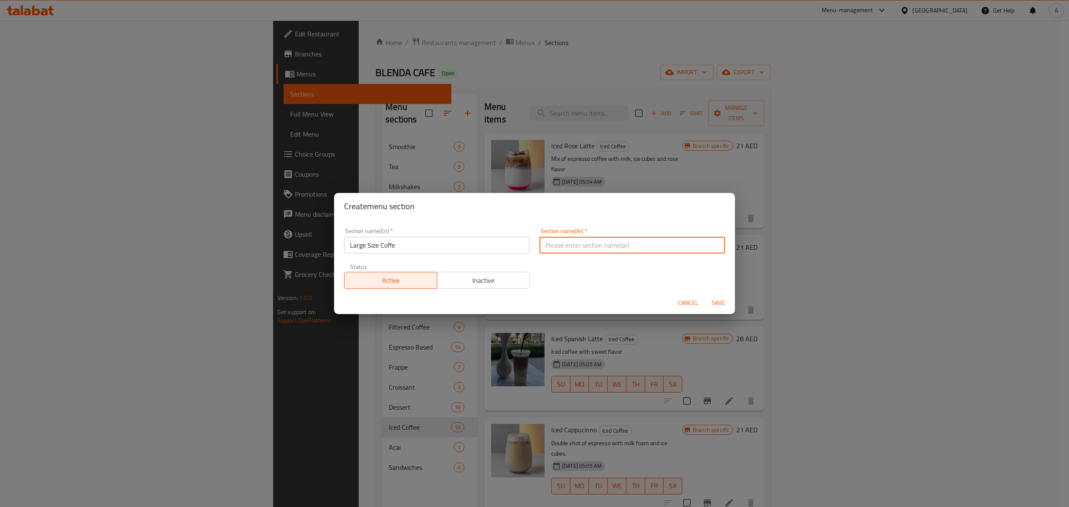
click at [604, 239] on input "text" at bounding box center [632, 245] width 185 height 17
paste input "قهوة كبيرة الحجم"
type input "قهوة كبيرة الحجم"
click at [715, 299] on span "Save" at bounding box center [718, 303] width 20 height 10
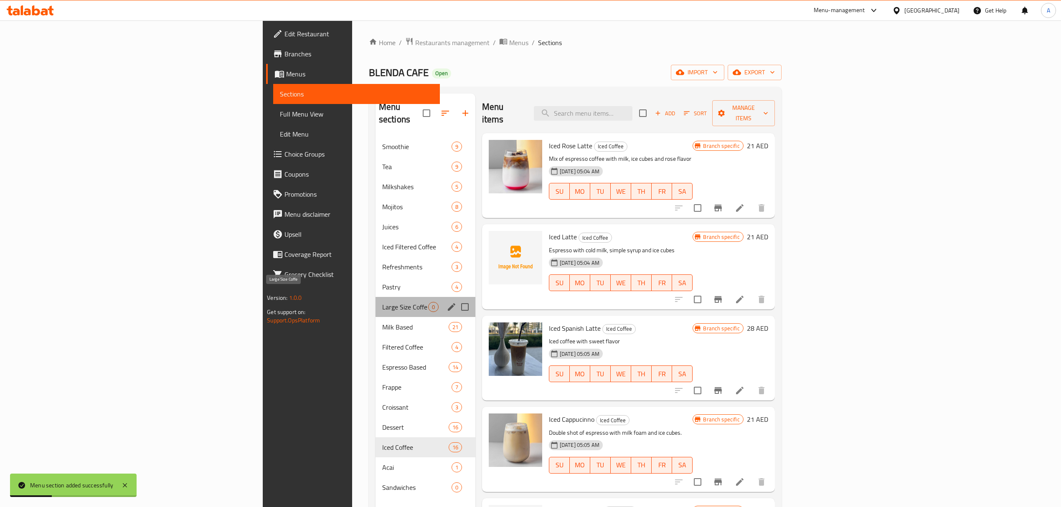
click at [382, 302] on span "Large Size Coffe" at bounding box center [405, 307] width 46 height 10
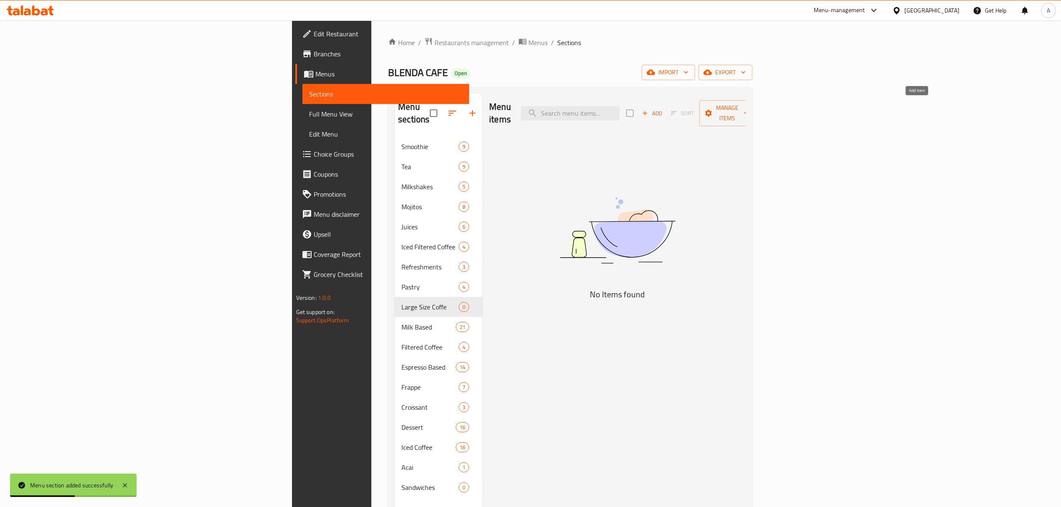
click at [663, 109] on span "Add" at bounding box center [652, 114] width 23 height 10
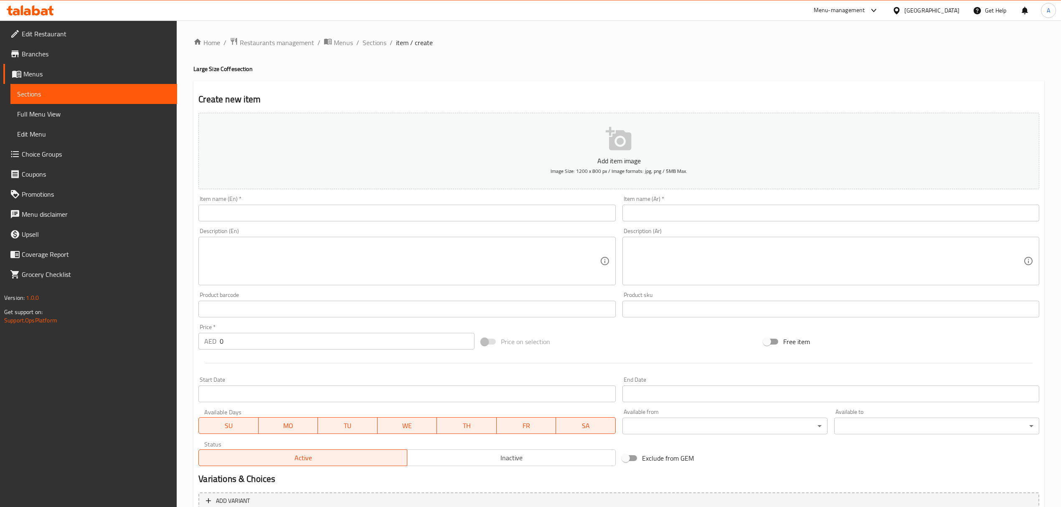
click at [299, 223] on div "Item name (En)   * Item name (En) *" at bounding box center [406, 209] width 423 height 32
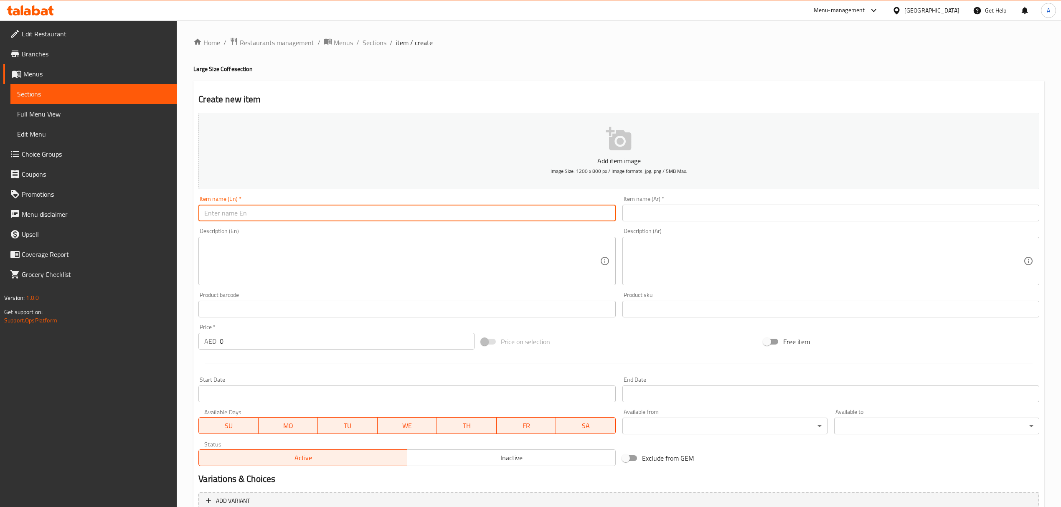
click at [301, 220] on input "text" at bounding box center [406, 213] width 417 height 17
paste input "Large Latte"
type input "Large Latte"
click at [718, 208] on input "text" at bounding box center [830, 213] width 417 height 17
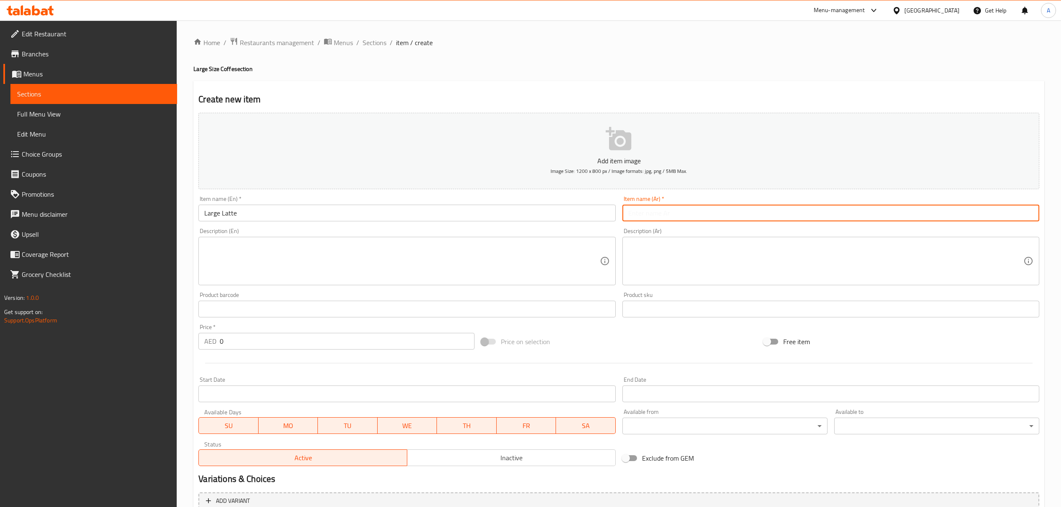
paste input "لاتيه كبير"
type input "لاتيه كبير"
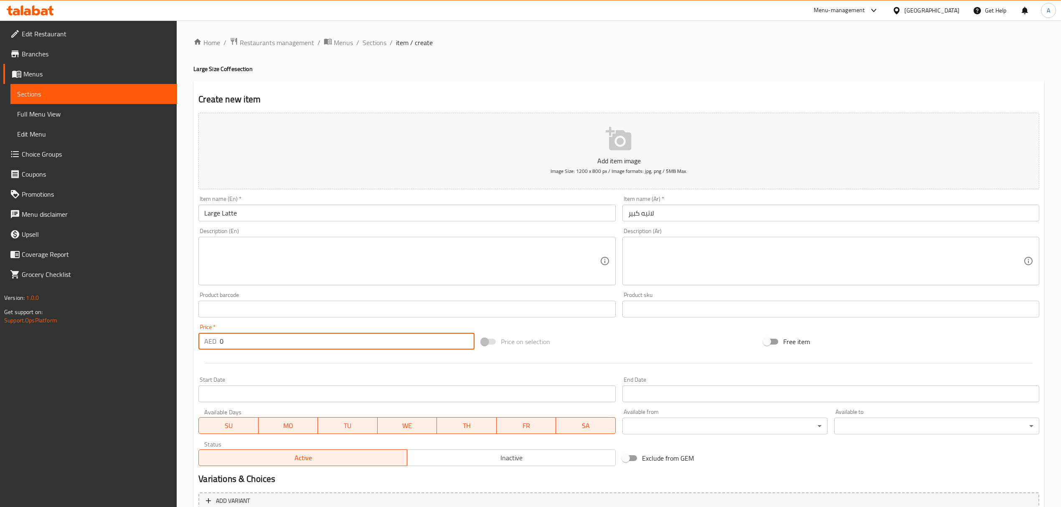
drag, startPoint x: 249, startPoint y: 341, endPoint x: 189, endPoint y: 347, distance: 60.8
click at [189, 347] on div "Home / Restaurants management / Menus / Sections / item / create Large Size Cof…" at bounding box center [619, 305] width 884 height 570
paste input "35"
type input "35"
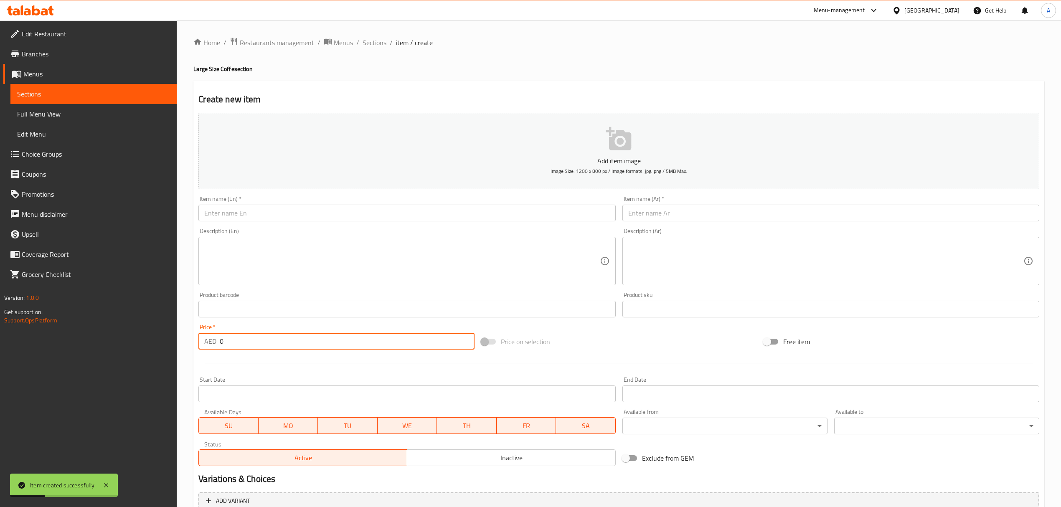
drag, startPoint x: 246, startPoint y: 340, endPoint x: 211, endPoint y: 342, distance: 35.2
click at [223, 342] on input "0" at bounding box center [347, 341] width 254 height 17
click at [210, 342] on p "AED" at bounding box center [210, 341] width 12 height 10
drag, startPoint x: 223, startPoint y: 343, endPoint x: 213, endPoint y: 344, distance: 10.2
click at [213, 344] on div "AED 0 Price *" at bounding box center [336, 341] width 276 height 17
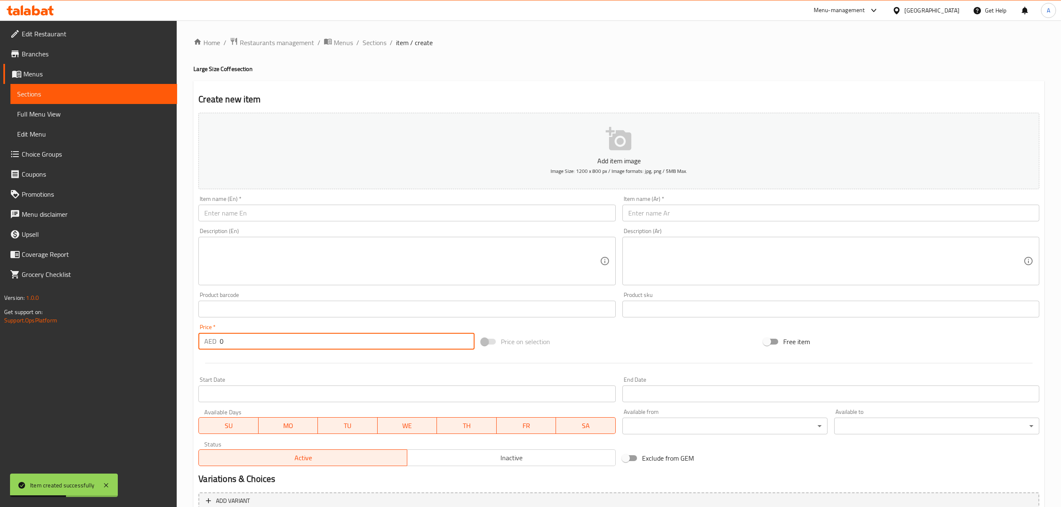
paste input "35"
type input "35"
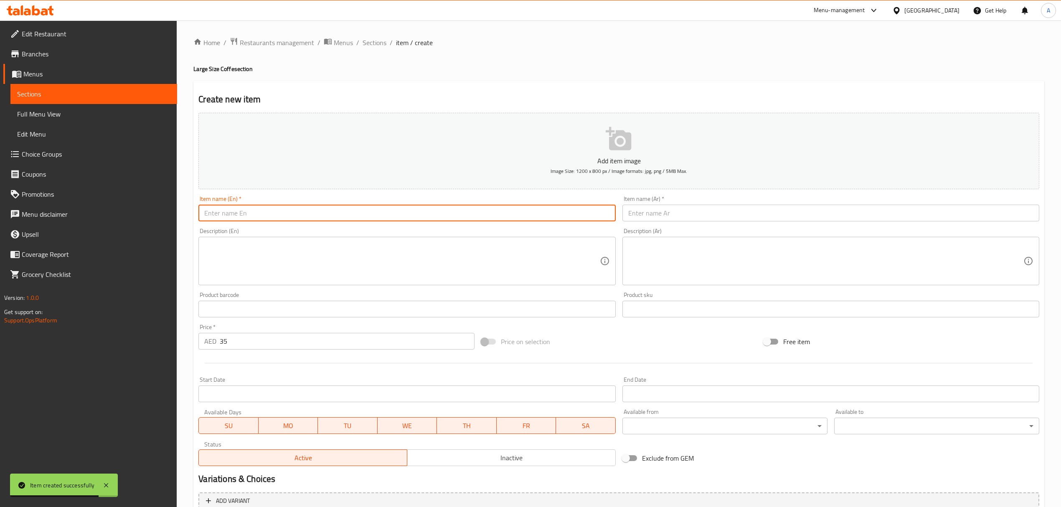
click at [354, 216] on input "text" at bounding box center [406, 213] width 417 height 17
paste input "Large Capuccino"
type input "Large Capuccino"
click at [661, 219] on input "text" at bounding box center [830, 213] width 417 height 17
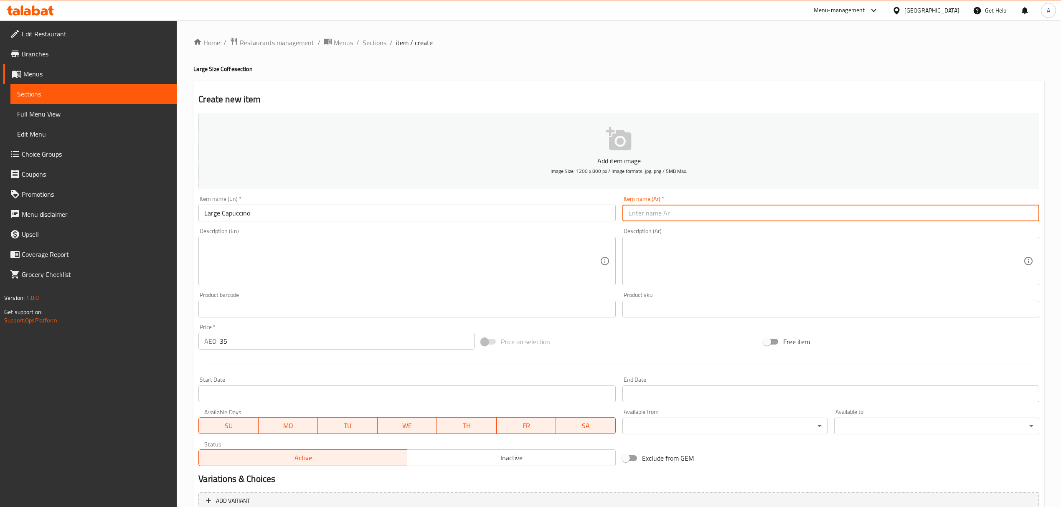
paste input "كابتشينو كبير"
type input "كابتشينو كبير"
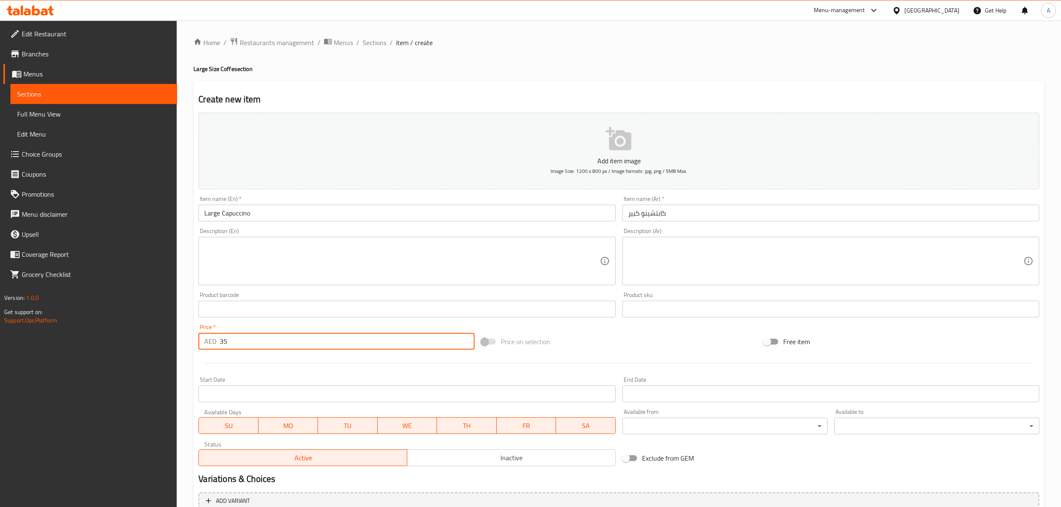
drag, startPoint x: 252, startPoint y: 344, endPoint x: 207, endPoint y: 345, distance: 45.1
click at [207, 345] on div "AED 35 Price *" at bounding box center [336, 341] width 276 height 17
click at [266, 342] on input "0" at bounding box center [347, 341] width 254 height 17
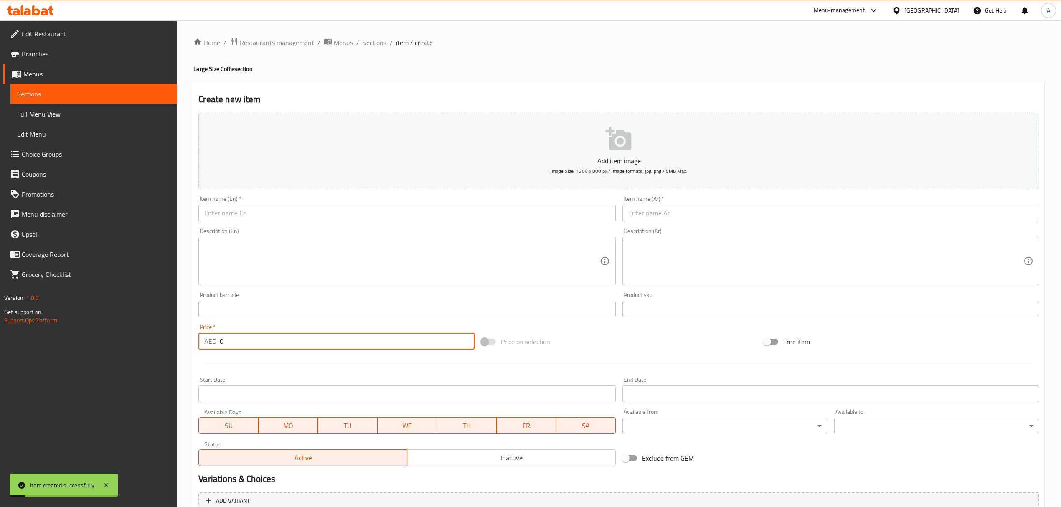
click at [266, 342] on input "0" at bounding box center [347, 341] width 254 height 17
paste input "35"
type input "35"
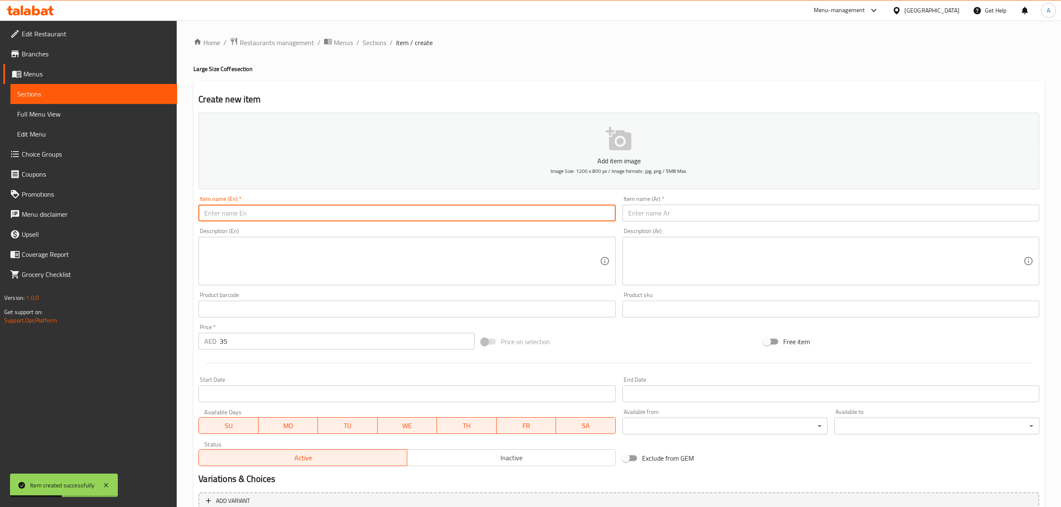
click at [341, 216] on input "text" at bounding box center [406, 213] width 417 height 17
paste input "Large Spanish Latte"
type input "Large Spanish Latte"
click at [644, 219] on input "text" at bounding box center [830, 213] width 417 height 17
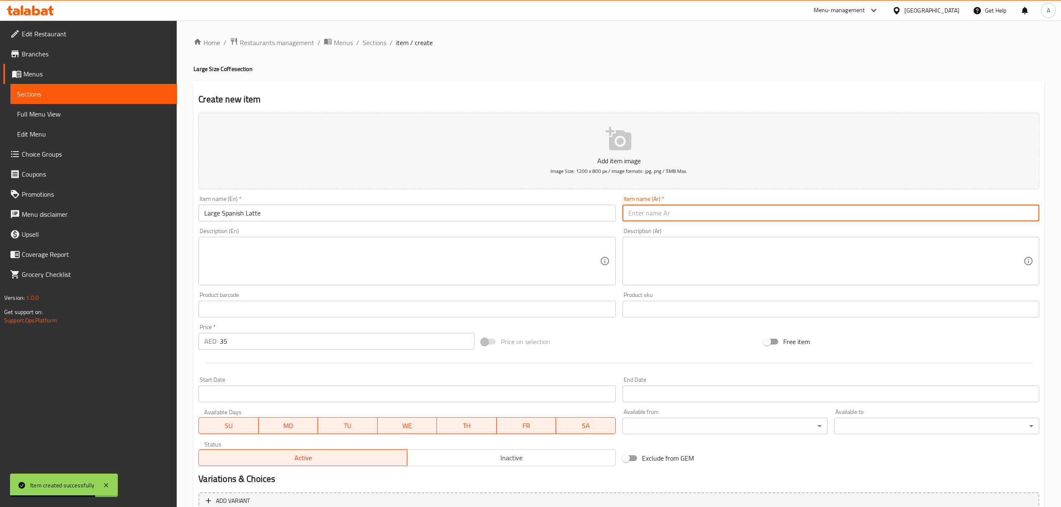
paste input "لاتيه إسباني كبير"
type input "لاتيه إسباني كبير"
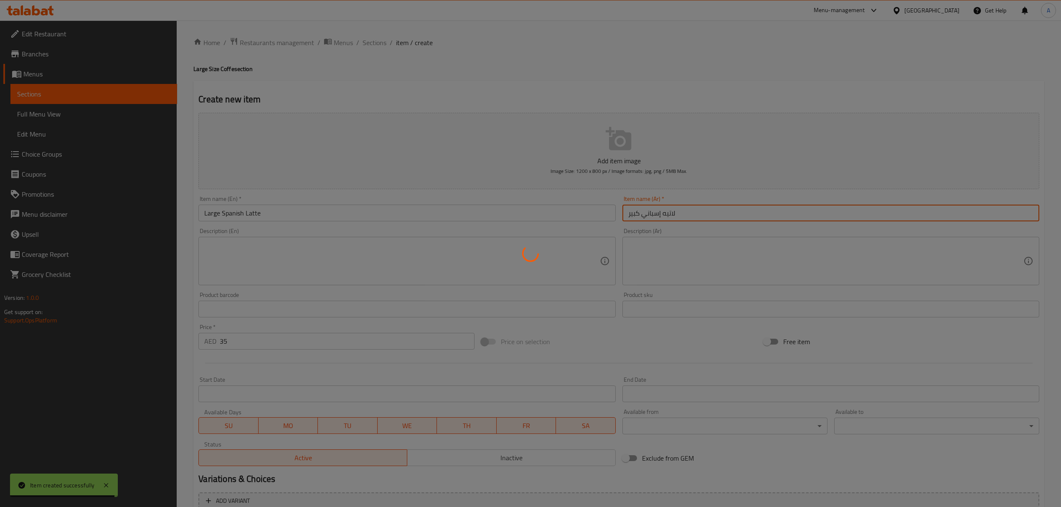
type input "0"
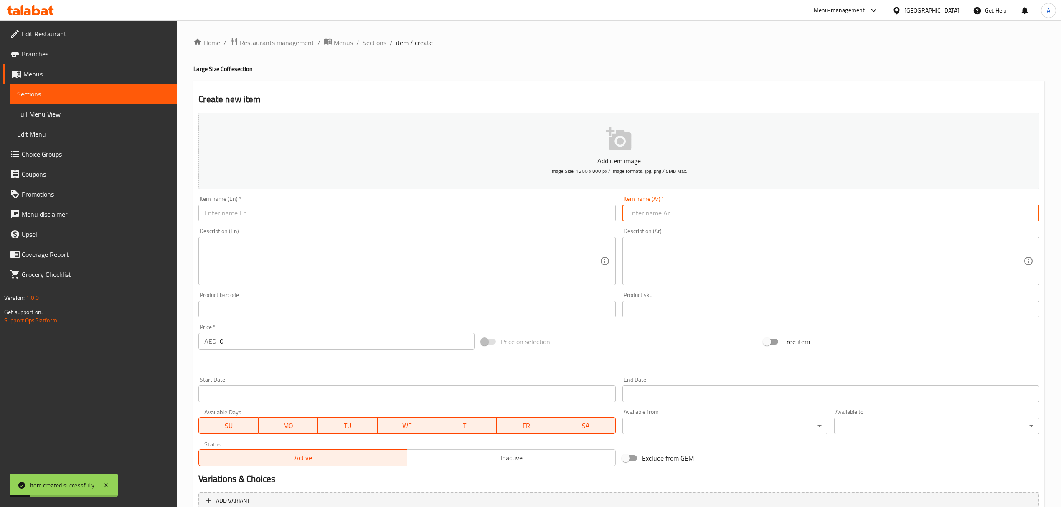
click at [319, 213] on input "text" at bounding box center [406, 213] width 417 height 17
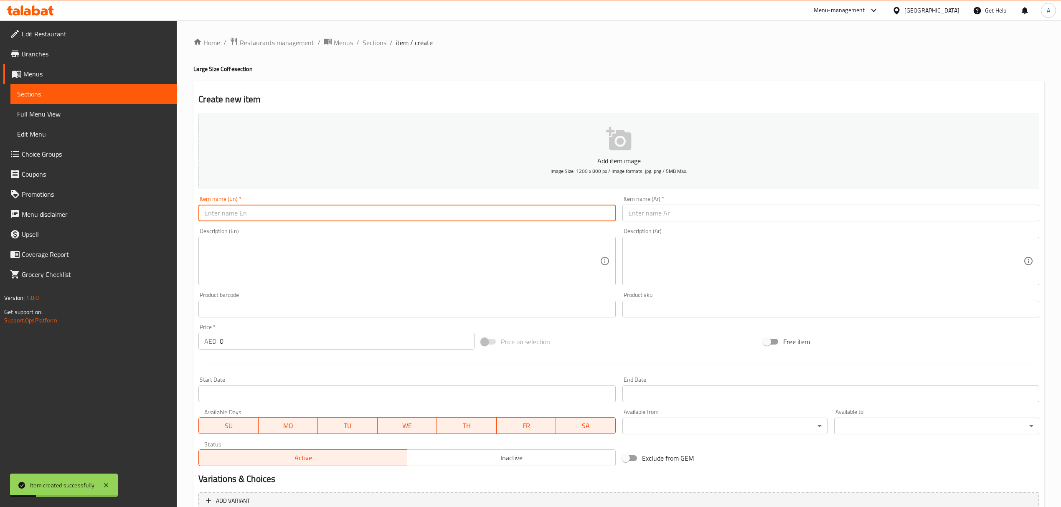
paste input "Large Americano"
type input "Large Americano"
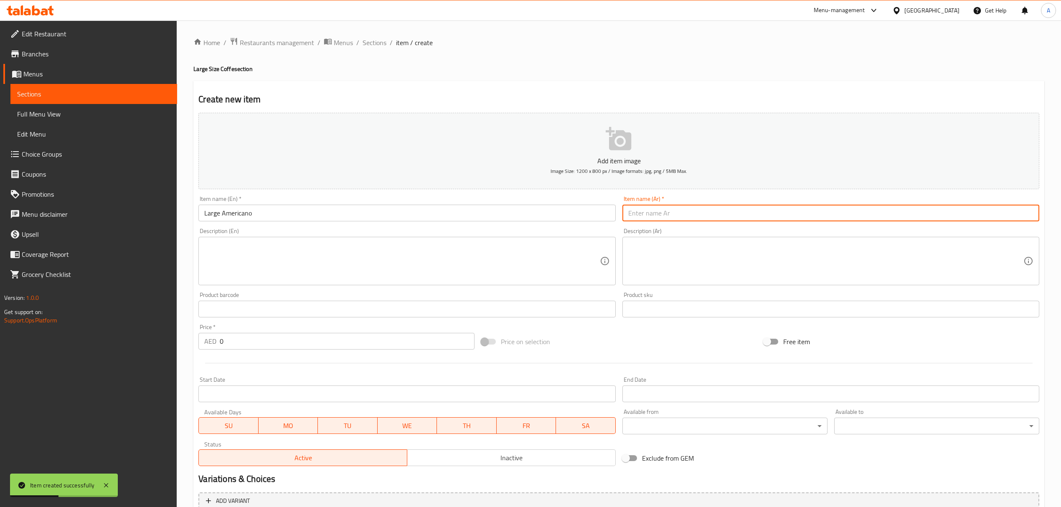
click at [636, 214] on input "text" at bounding box center [830, 213] width 417 height 17
paste input "أمريكانو كبير"
type input "أمريكانو كبير"
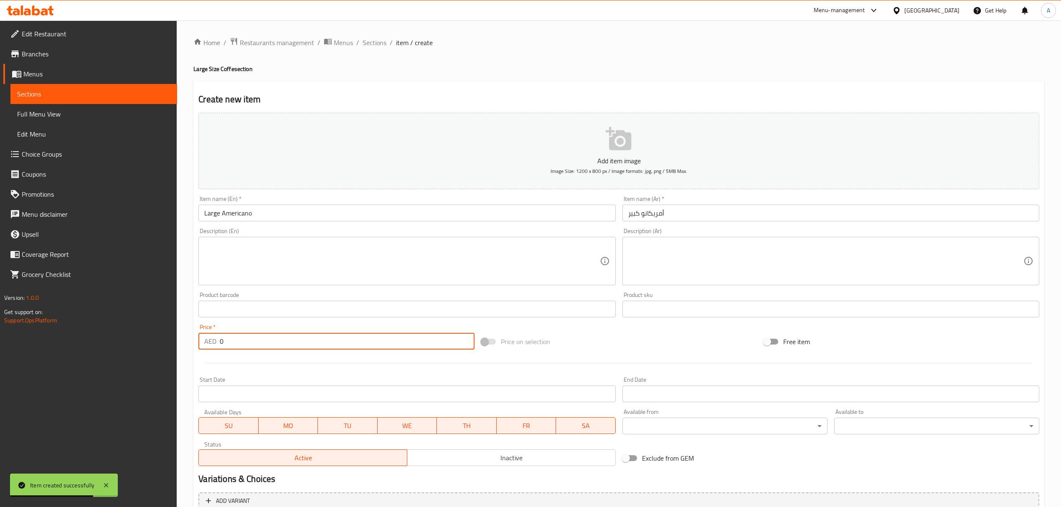
drag, startPoint x: 259, startPoint y: 343, endPoint x: 183, endPoint y: 345, distance: 76.0
click at [183, 345] on div "Home / Restaurants management / Menus / Sections / item / create Large Size Cof…" at bounding box center [619, 305] width 884 height 570
paste input "3"
type input "30"
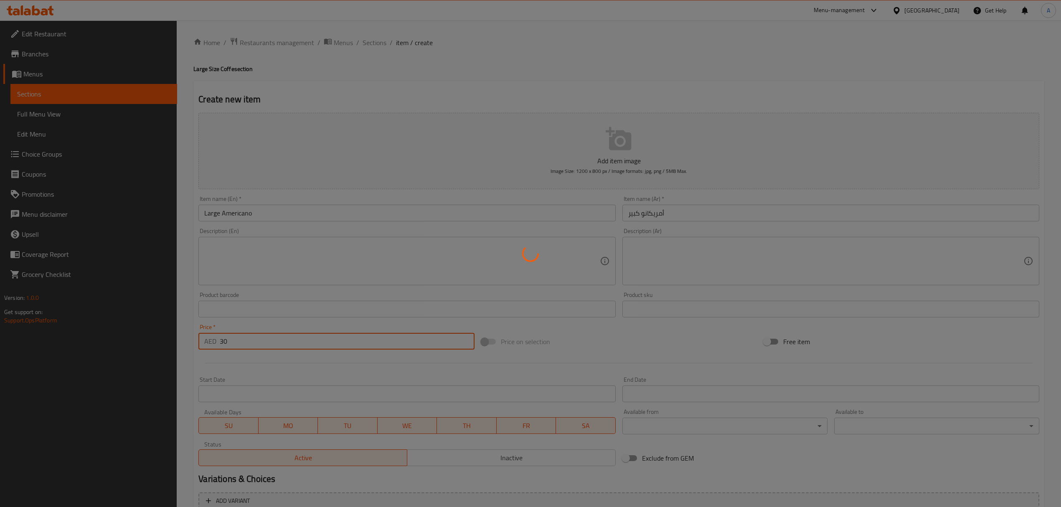
type input "0"
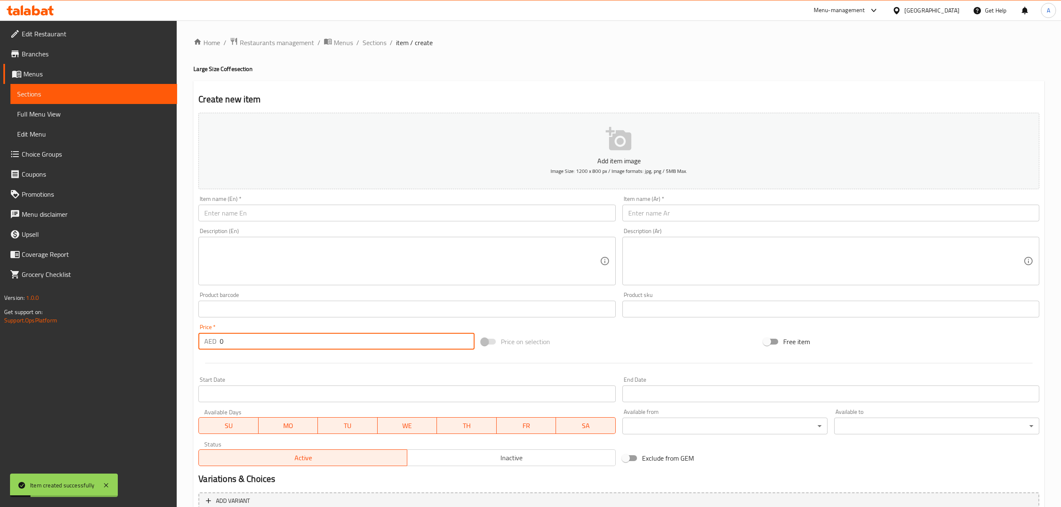
click at [323, 221] on input "text" at bounding box center [406, 213] width 417 height 17
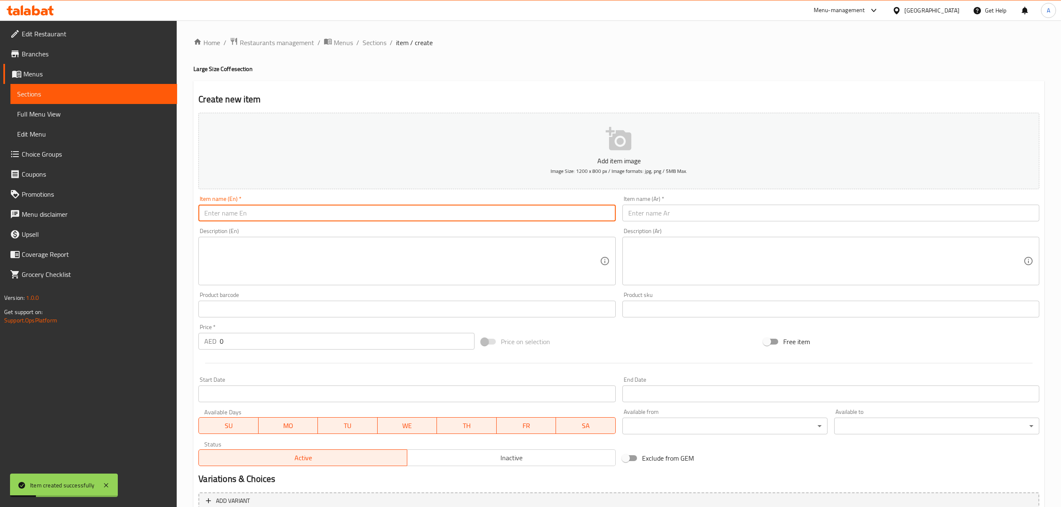
paste input "Iced Caramel Latte"
type input "Iced Caramel Latte"
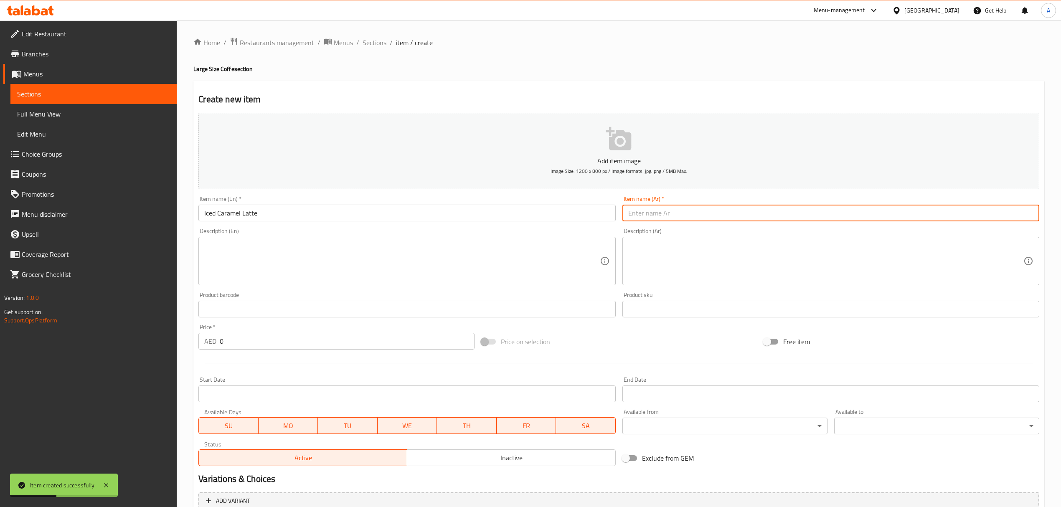
click at [637, 213] on input "text" at bounding box center [830, 213] width 417 height 17
paste input "لاتيه كراميل مثلج"
type input "لاتيه كراميل مثلج"
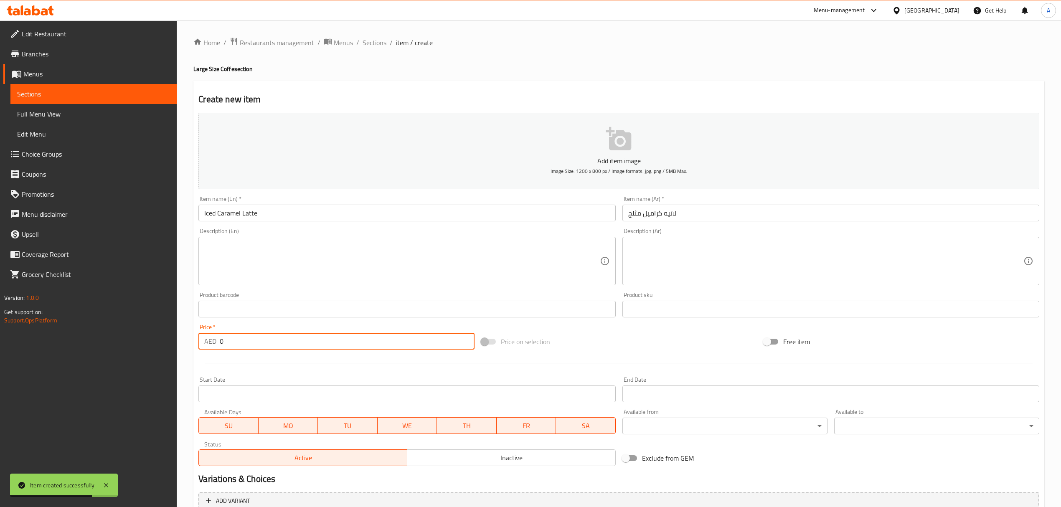
drag, startPoint x: 240, startPoint y: 344, endPoint x: 207, endPoint y: 335, distance: 33.8
click at [207, 335] on div "AED 0 Price *" at bounding box center [336, 341] width 276 height 17
paste input "35"
type input "35"
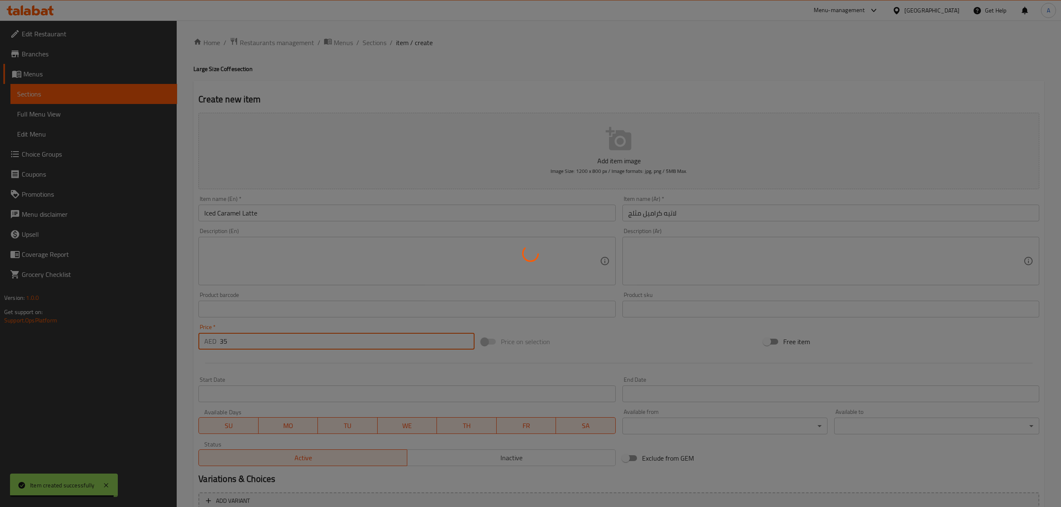
type input "0"
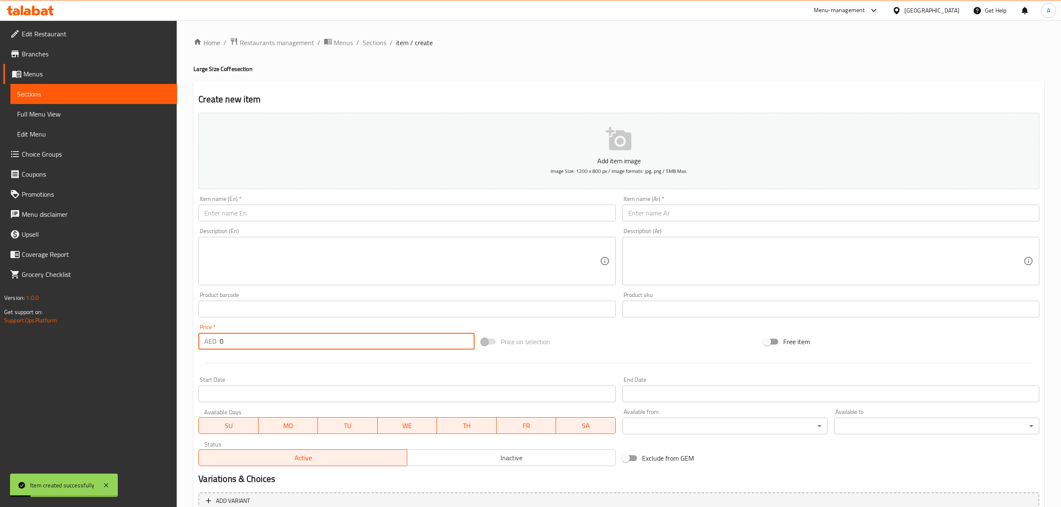
click at [331, 220] on input "text" at bounding box center [406, 213] width 417 height 17
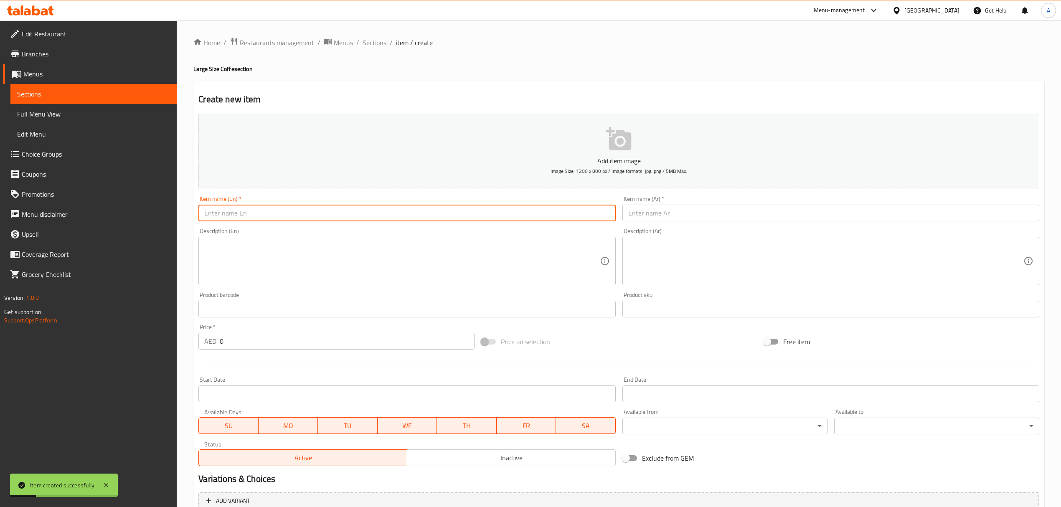
paste input "Large Flat White"
type input "Large Flat White"
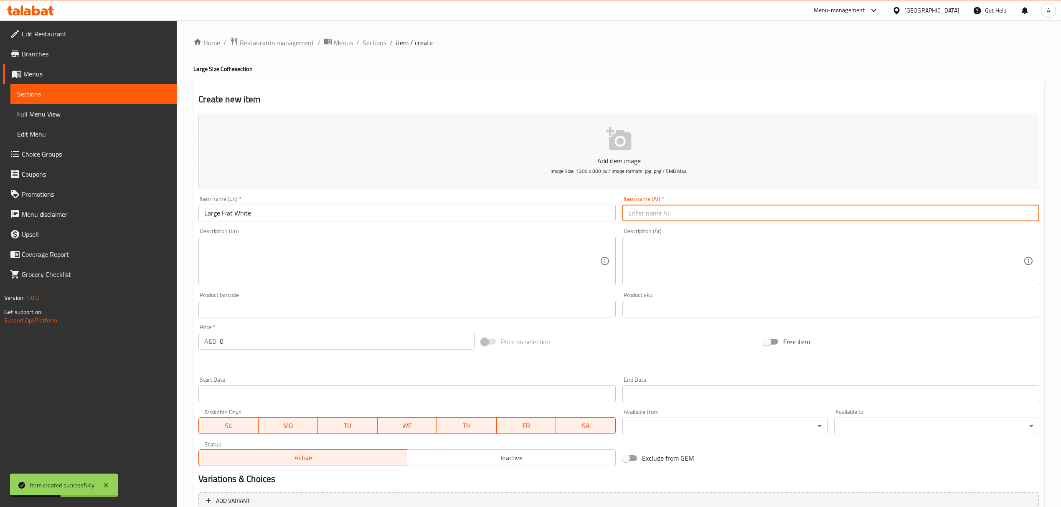
click at [640, 217] on input "text" at bounding box center [830, 213] width 417 height 17
paste input "فلات وايت كبير"
type input "فلات وايت كبير"
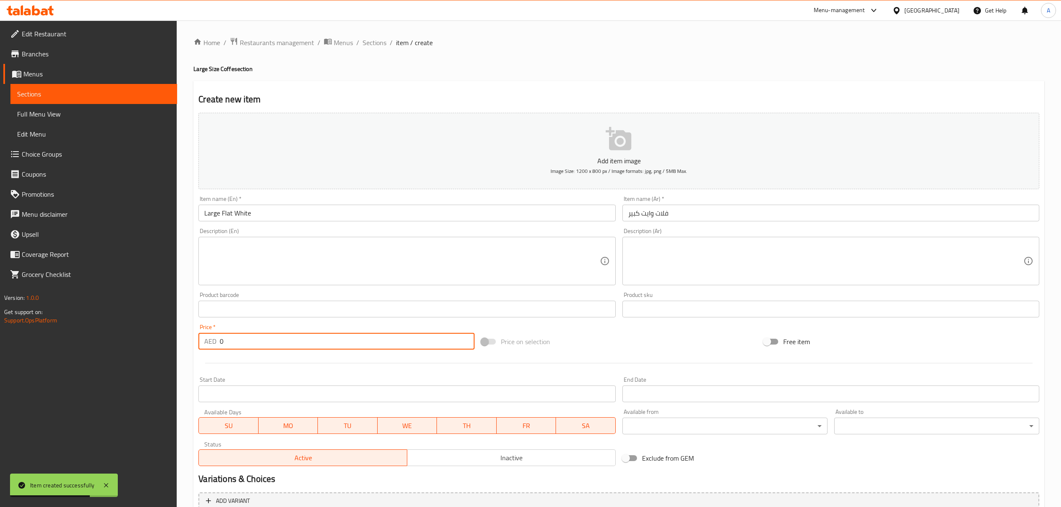
drag, startPoint x: 229, startPoint y: 348, endPoint x: 210, endPoint y: 353, distance: 19.9
click at [210, 353] on div "Price   * AED 0 Price *" at bounding box center [336, 337] width 282 height 32
paste input "3"
type input "30"
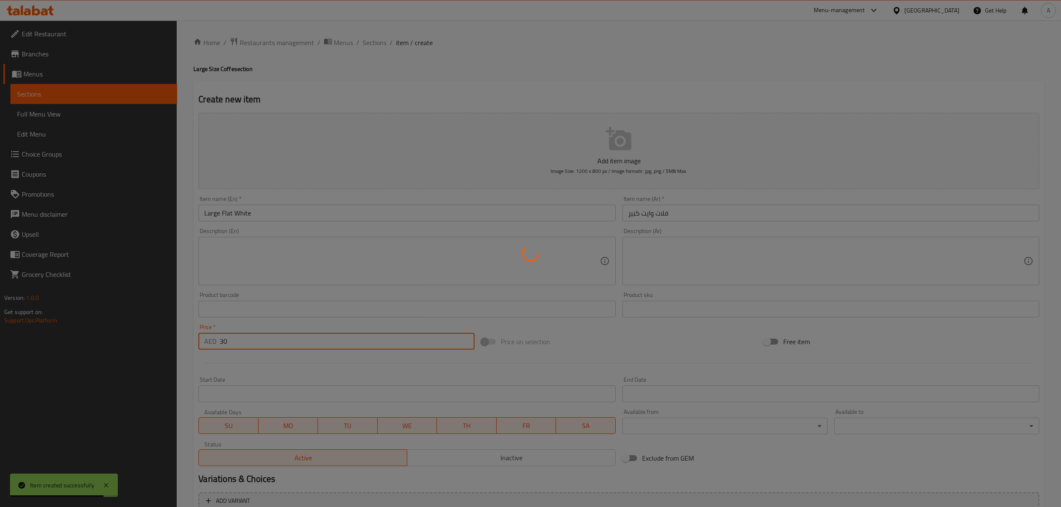
type input "0"
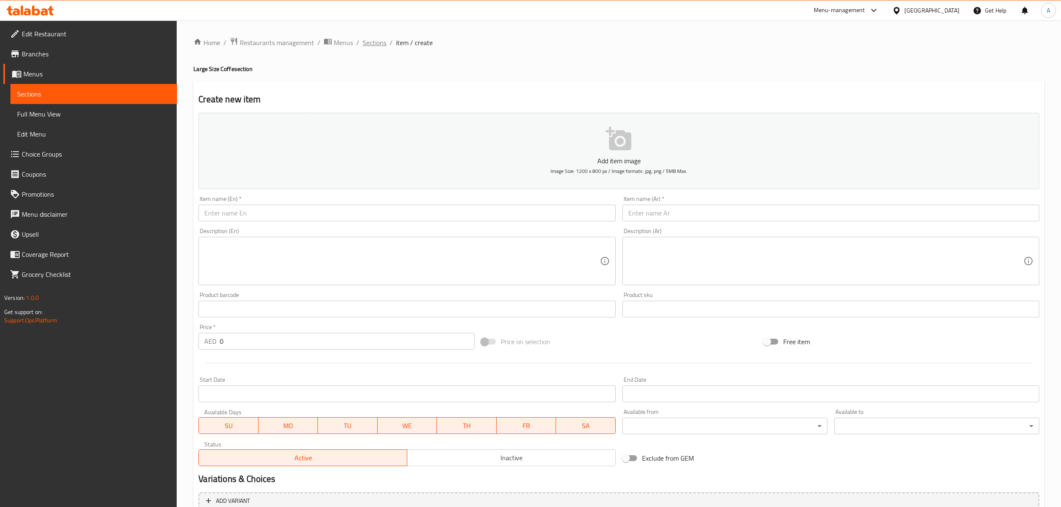
click at [376, 42] on span "Sections" at bounding box center [374, 43] width 24 height 10
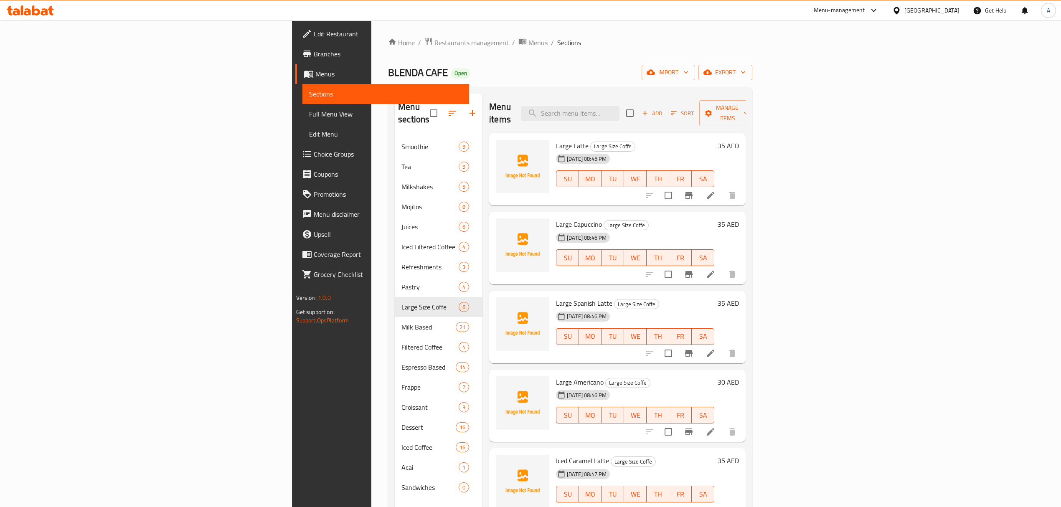
click at [309, 111] on span "Full Menu View" at bounding box center [385, 114] width 153 height 10
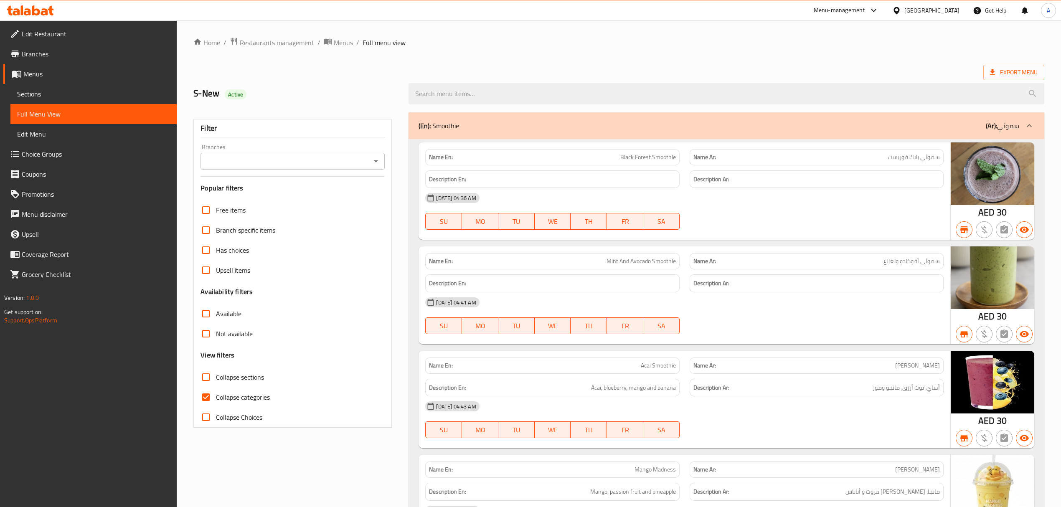
click at [343, 152] on div "Branches Branches" at bounding box center [292, 156] width 184 height 25
click at [343, 161] on input "Branches" at bounding box center [285, 161] width 165 height 12
click at [336, 194] on li "[PERSON_NAME] CAFE, MBR- Al Merkad" at bounding box center [292, 197] width 184 height 15
type input "[PERSON_NAME] CAFE, MBR- Al Merkad"
click at [203, 398] on input "Collapse categories" at bounding box center [206, 397] width 20 height 20
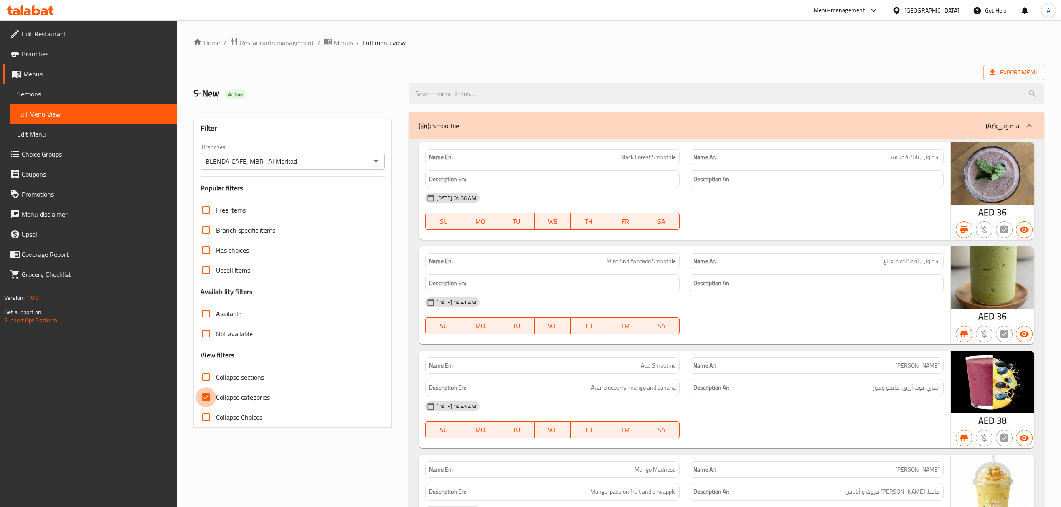
checkbox input "false"
click at [575, 39] on ol "Home / Restaurants management / Menus / Full menu view" at bounding box center [618, 42] width 851 height 11
click at [1017, 68] on span "Export Menu" at bounding box center [1014, 72] width 48 height 10
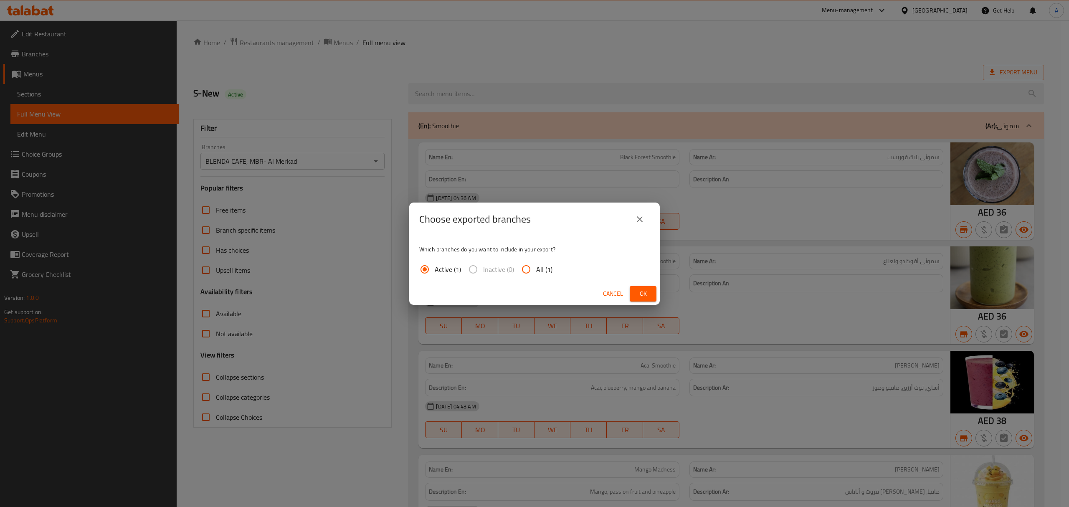
click at [527, 272] on input "All (1)" at bounding box center [526, 269] width 20 height 20
radio input "true"
click at [654, 300] on button "Ok" at bounding box center [643, 293] width 27 height 15
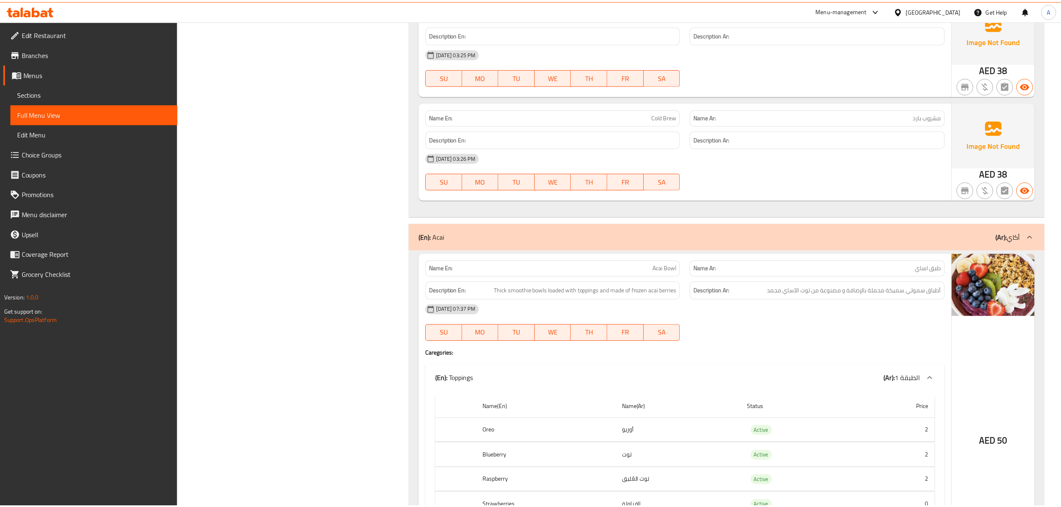
scroll to position [14981, 0]
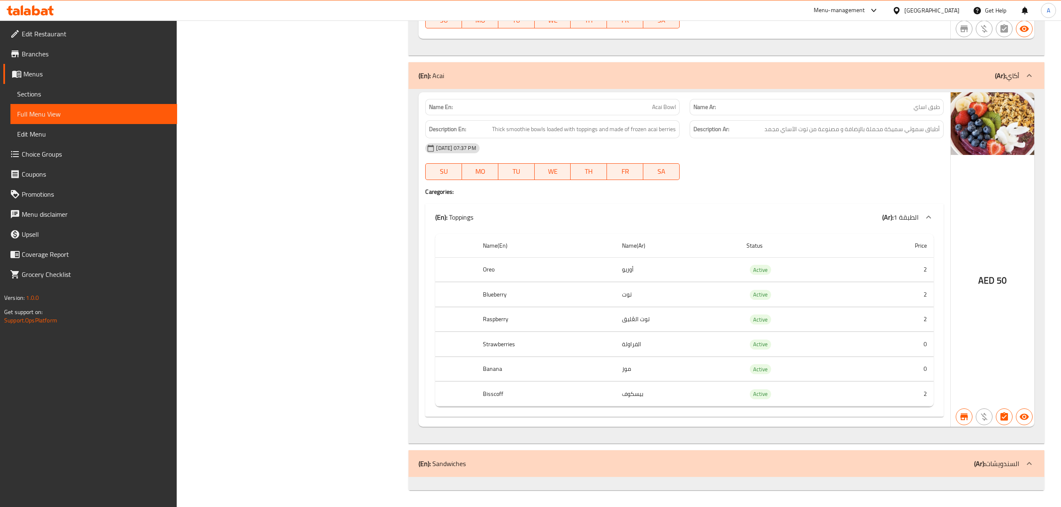
click at [77, 97] on span "Sections" at bounding box center [93, 94] width 153 height 10
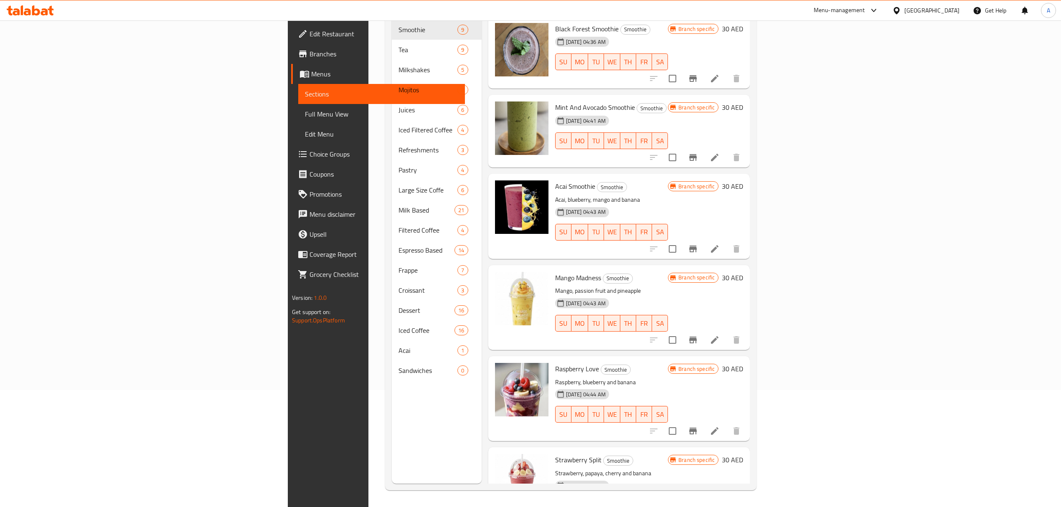
scroll to position [117, 0]
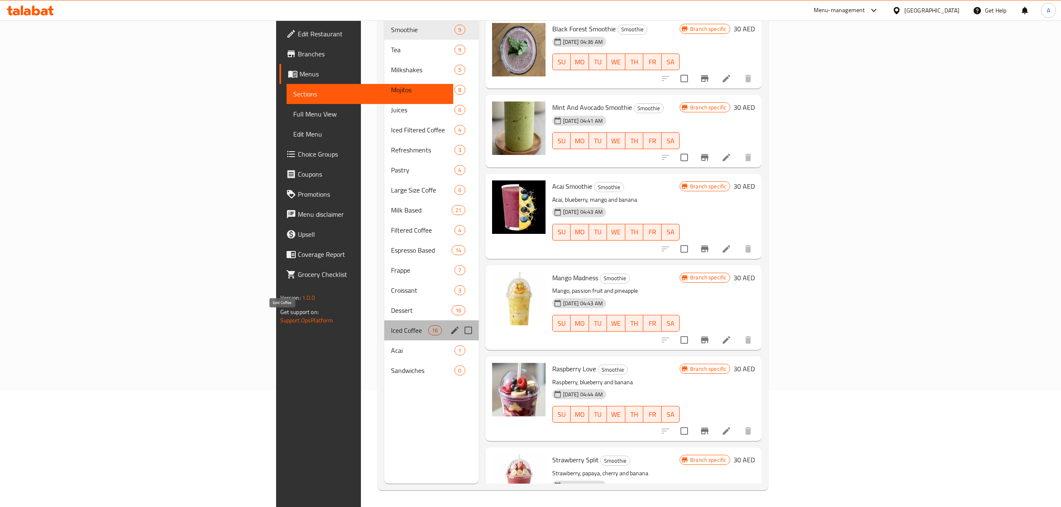
click at [391, 325] on span "Iced Coffee" at bounding box center [410, 330] width 38 height 10
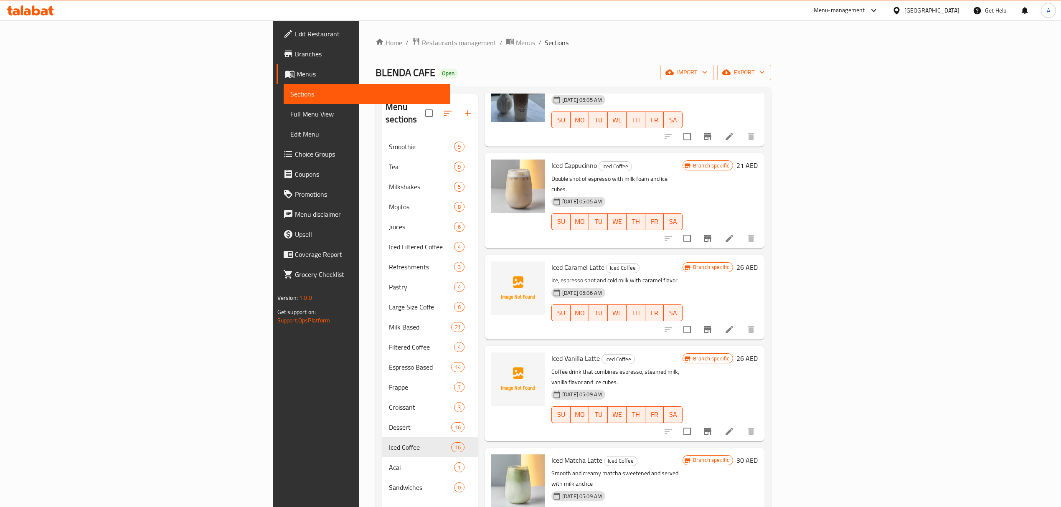
scroll to position [278, 0]
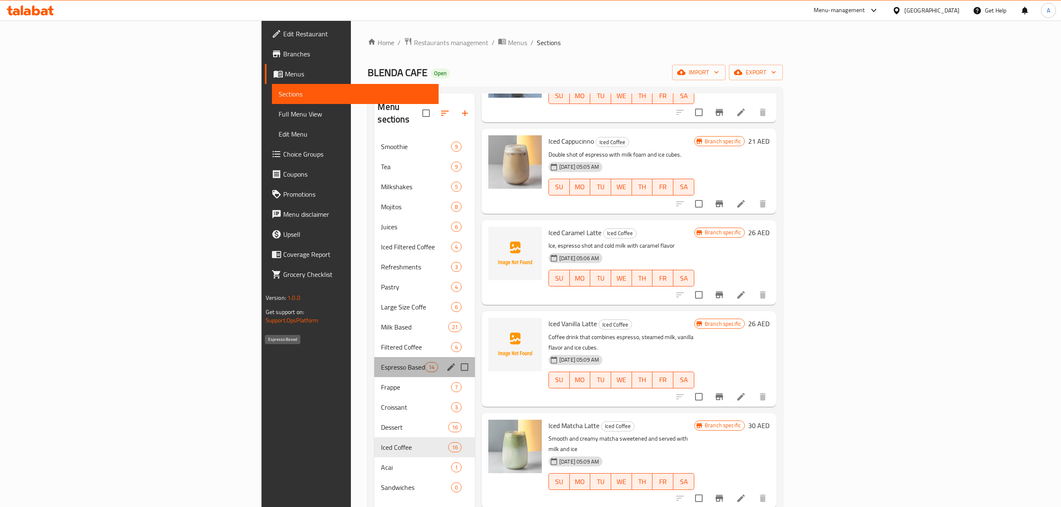
click at [381, 362] on span "Espresso Based" at bounding box center [402, 367] width 43 height 10
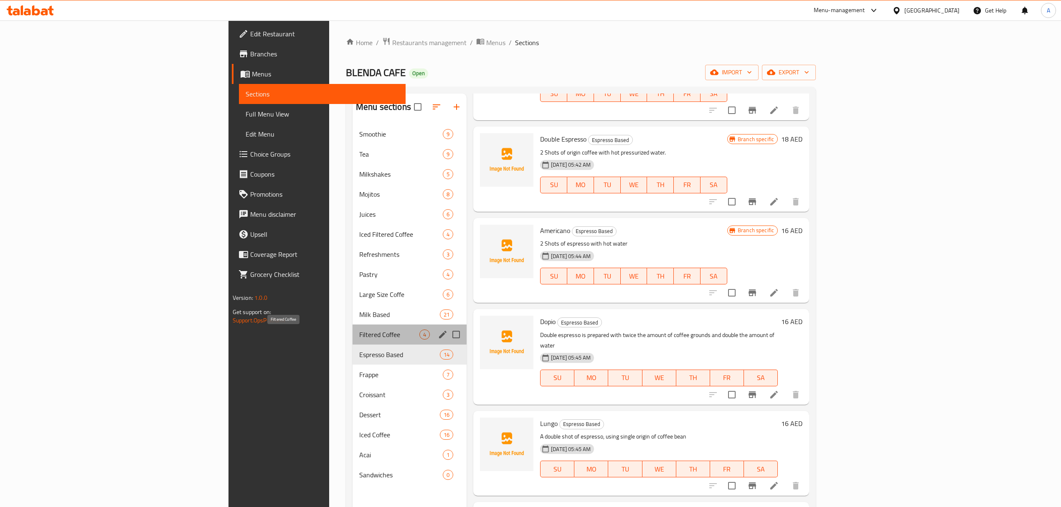
click at [359, 338] on span "Filtered Coffee" at bounding box center [389, 334] width 60 height 10
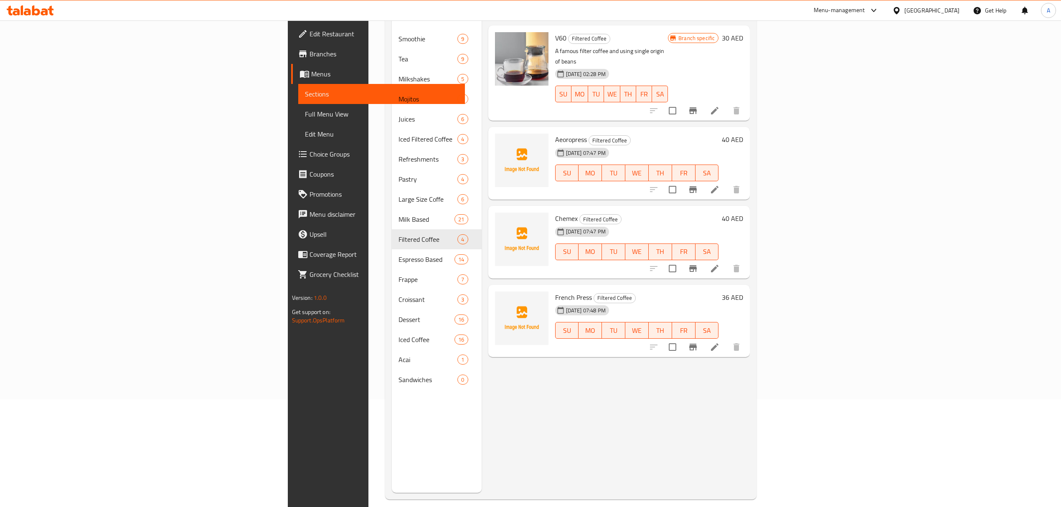
scroll to position [117, 0]
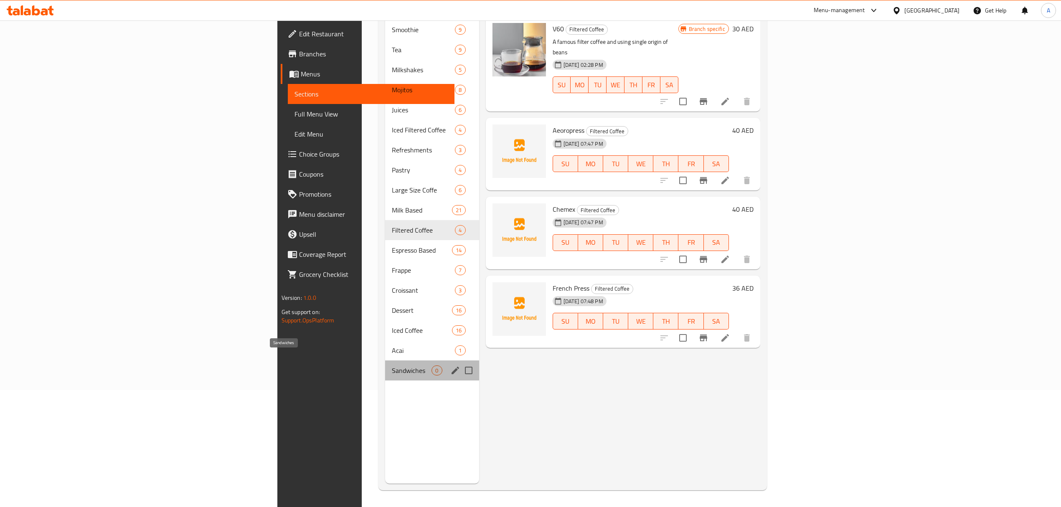
click at [392, 365] on span "Sandwiches" at bounding box center [412, 370] width 40 height 10
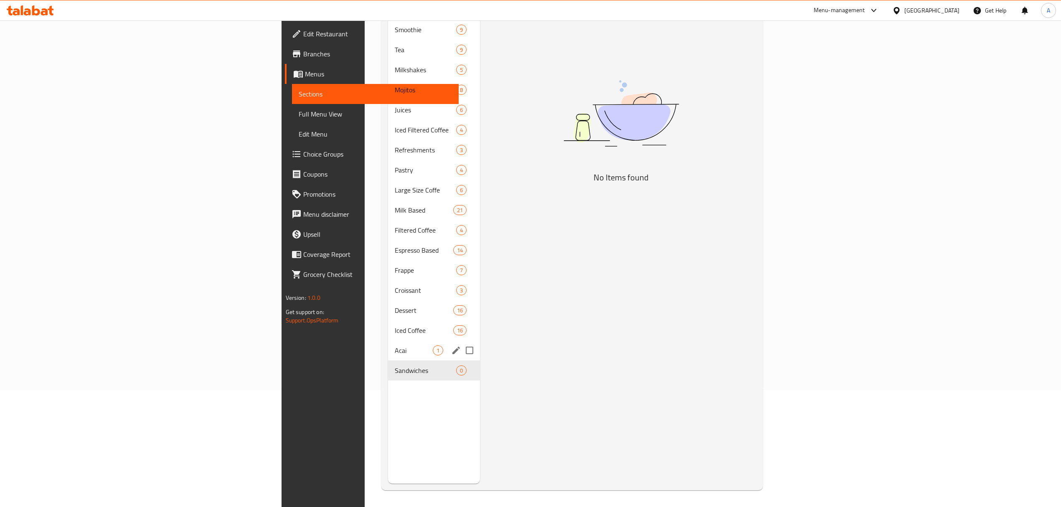
click at [388, 345] on div "Acai 1" at bounding box center [434, 350] width 92 height 20
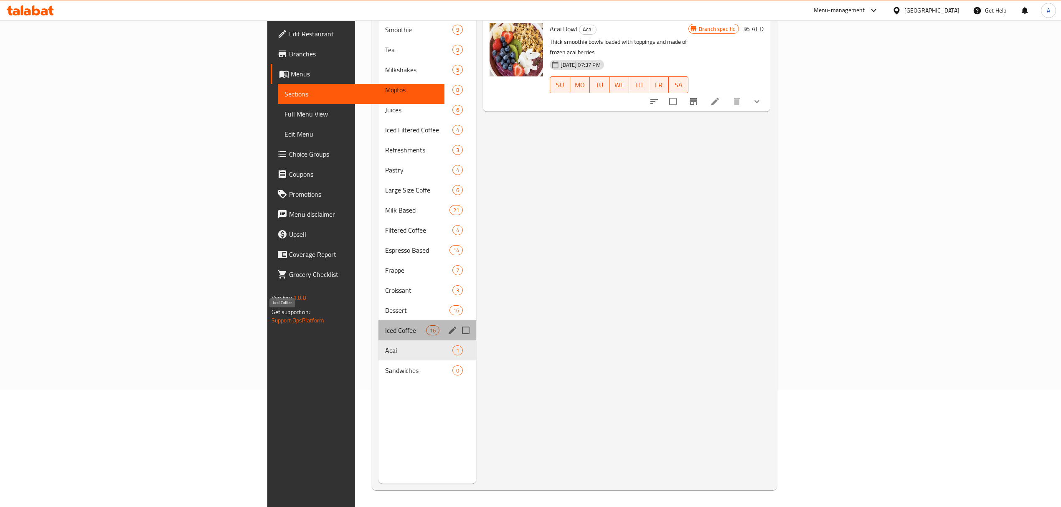
click at [385, 325] on span "Iced Coffee" at bounding box center [405, 330] width 41 height 10
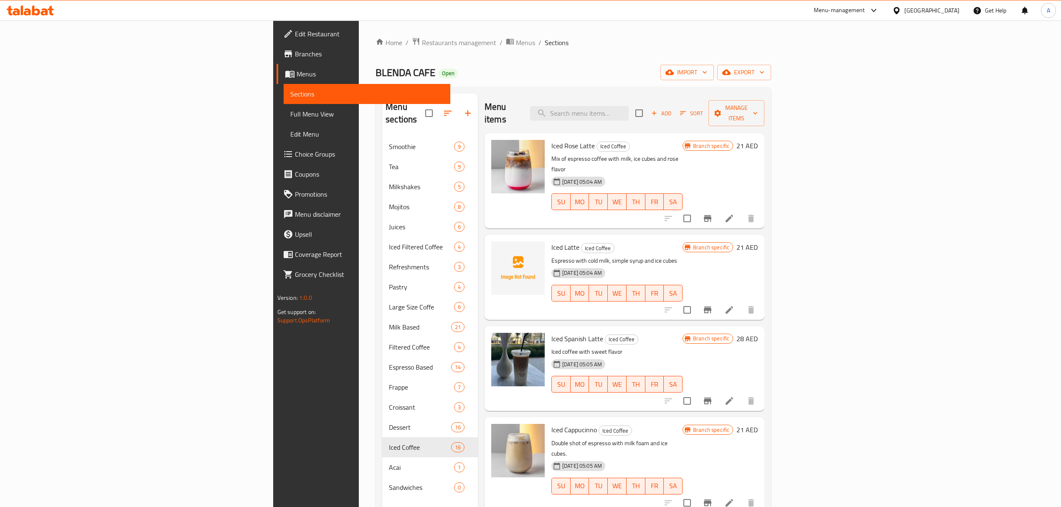
scroll to position [117, 0]
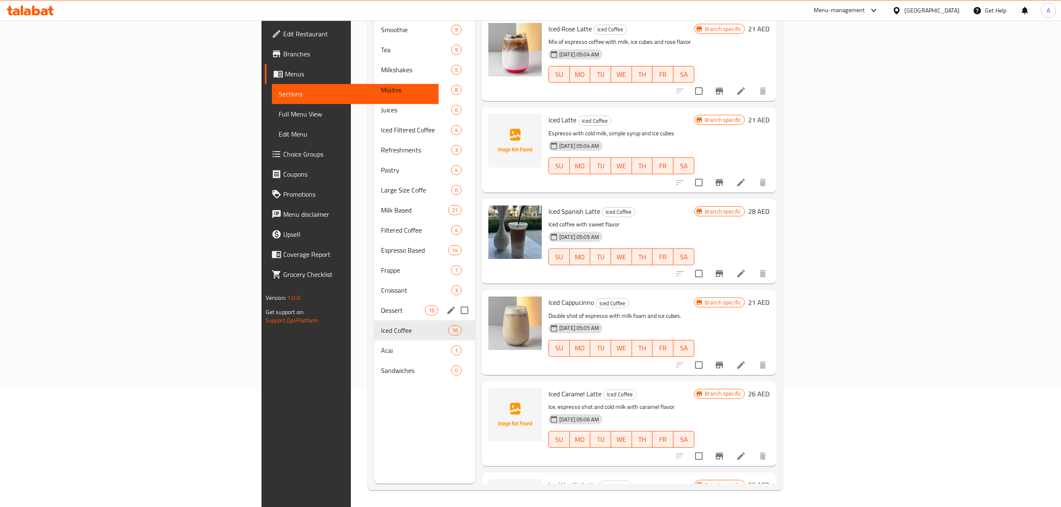
click at [374, 300] on div "Dessert 16" at bounding box center [424, 310] width 100 height 20
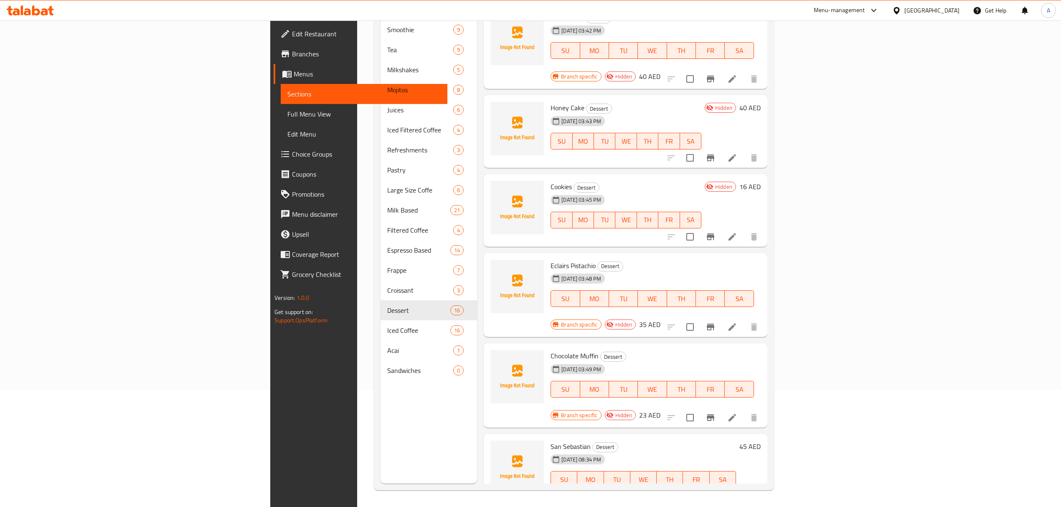
scroll to position [439, 0]
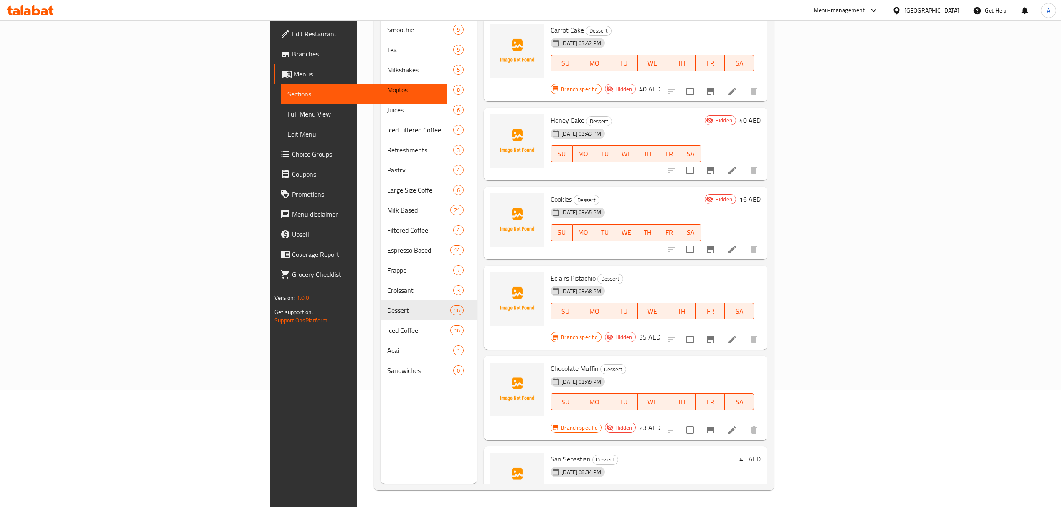
click at [550, 362] on span "Chocolate Muffin" at bounding box center [574, 368] width 48 height 13
copy h6 "Chocolate Muffin"
click at [380, 471] on div "Menu sections Smoothie 9 Tea 9 Milkshakes 5 Mojitos 8 Juices 6 Iced Filtered Co…" at bounding box center [428, 230] width 97 height 507
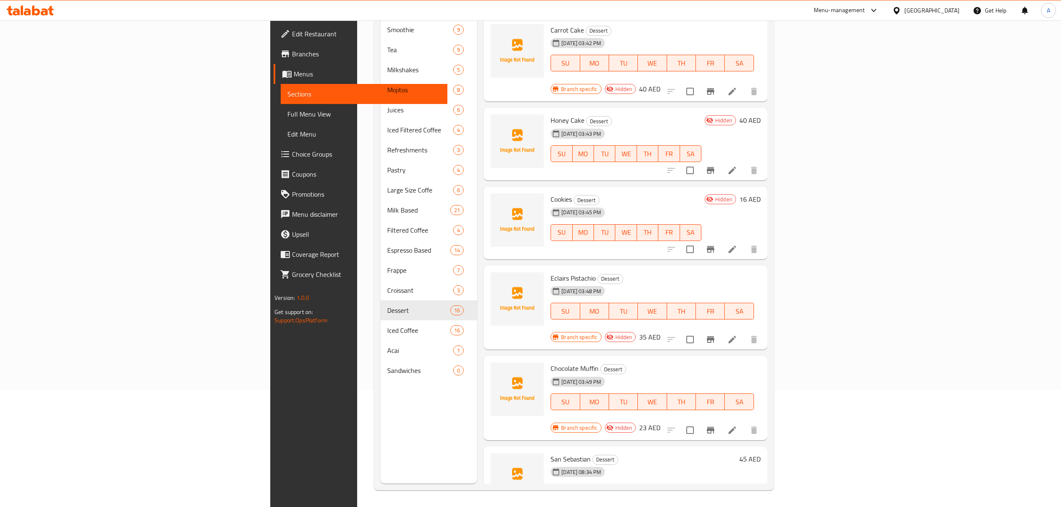
click at [550, 272] on span "Eclairs Pistachio" at bounding box center [572, 278] width 45 height 13
copy h6 "Eclairs Pistachio"
click at [380, 444] on div "Menu sections Smoothie 9 Tea 9 Milkshakes 5 Mojitos 8 Juices 6 Iced Filtered Co…" at bounding box center [428, 230] width 97 height 507
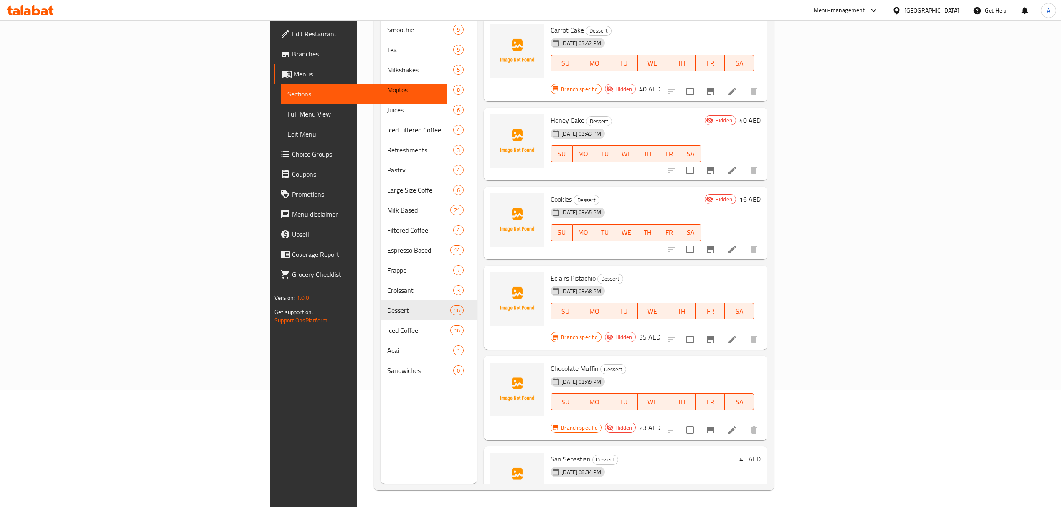
click at [547, 190] on div "Cookies Dessert 13-09-2025 03:45 PM SU MO TU WE TH FR SA" at bounding box center [625, 223] width 157 height 66
click at [550, 193] on span "Cookies" at bounding box center [560, 199] width 21 height 13
copy h6 "Cookies"
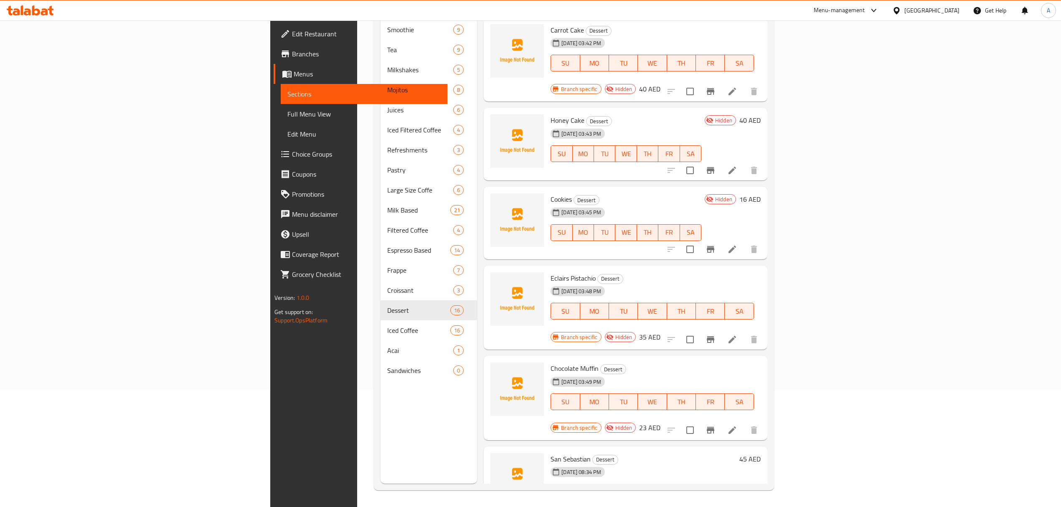
click at [380, 431] on div "Menu sections Smoothie 9 Tea 9 Milkshakes 5 Mojitos 8 Juices 6 Iced Filtered Co…" at bounding box center [428, 230] width 97 height 507
click at [550, 114] on span "Honey Cake" at bounding box center [567, 120] width 34 height 13
copy h6 "Honey Cake"
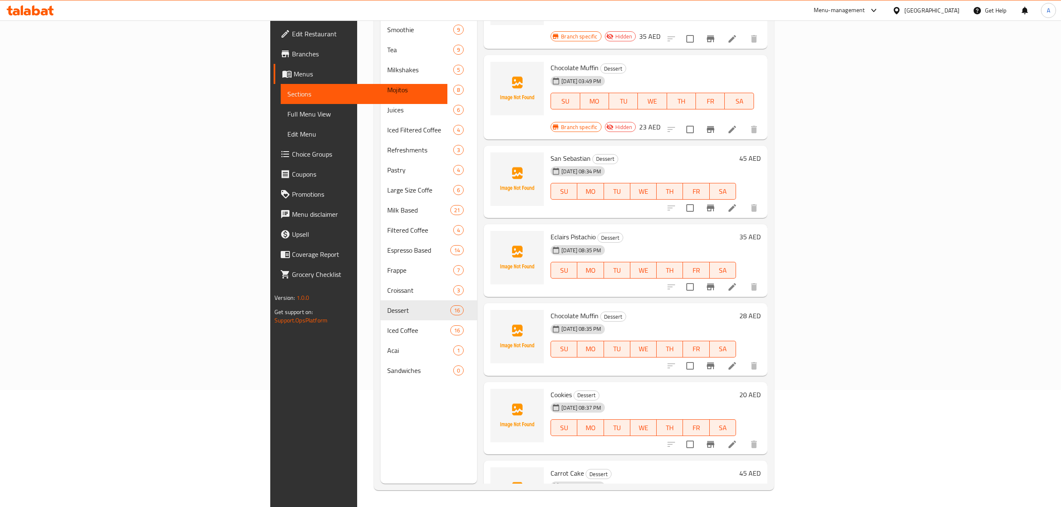
scroll to position [773, 0]
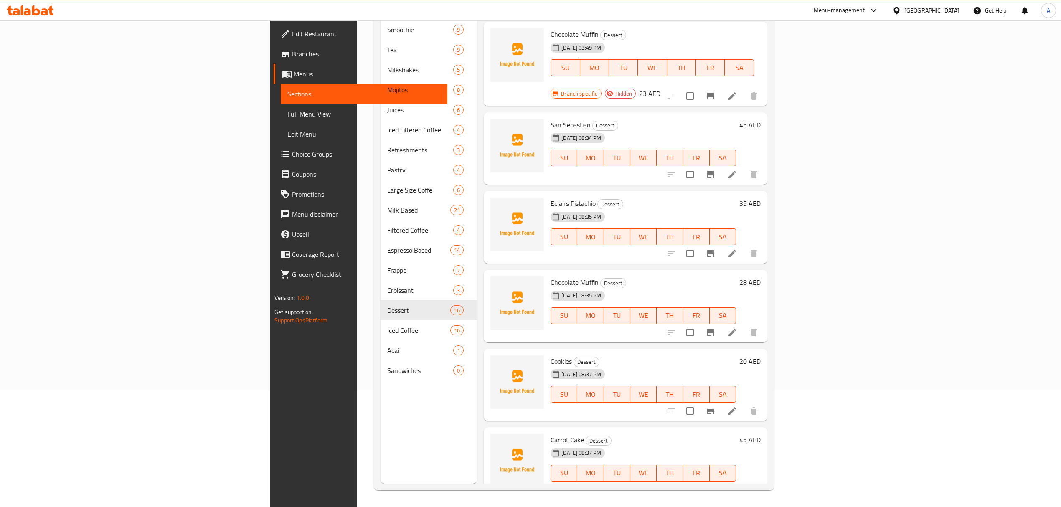
copy h6 "Honey Cake"
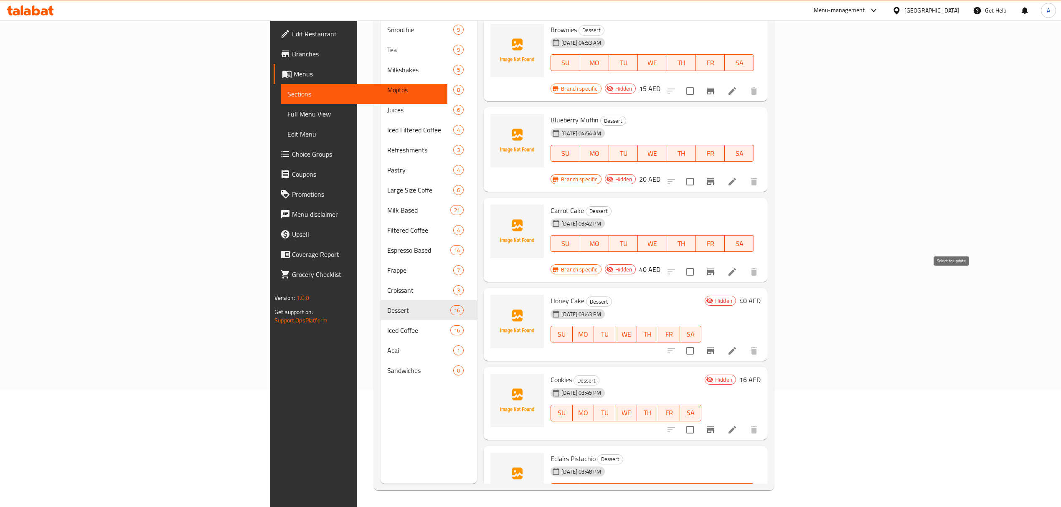
click at [699, 342] on input "checkbox" at bounding box center [690, 351] width 18 height 18
checkbox input "true"
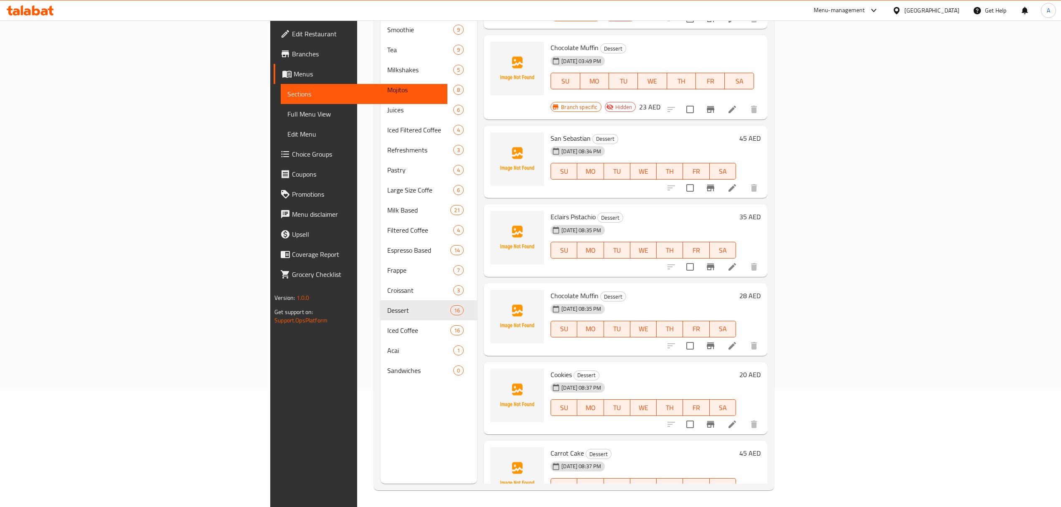
scroll to position [773, 0]
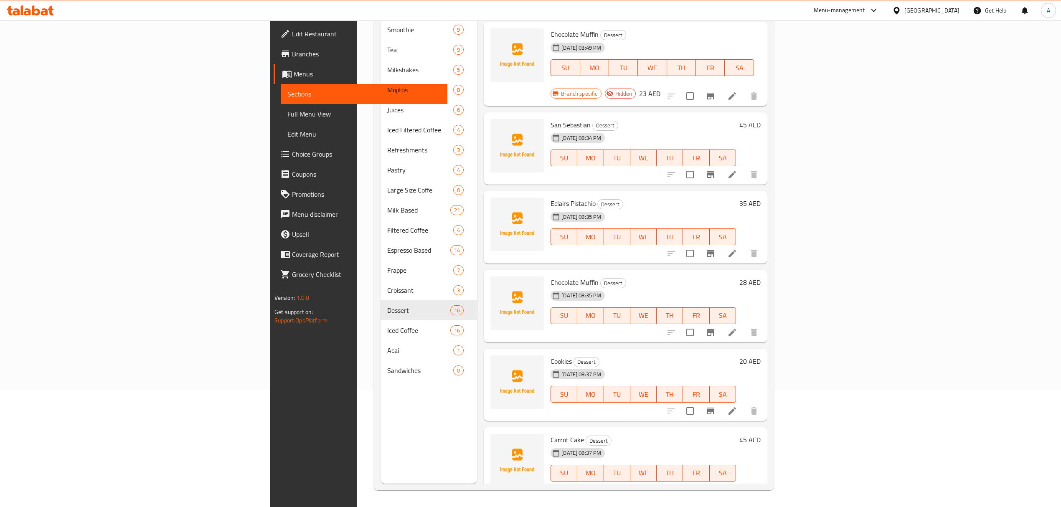
click at [550, 433] on span "Carrot Cake" at bounding box center [566, 439] width 33 height 13
copy h6 "Carrot Cake"
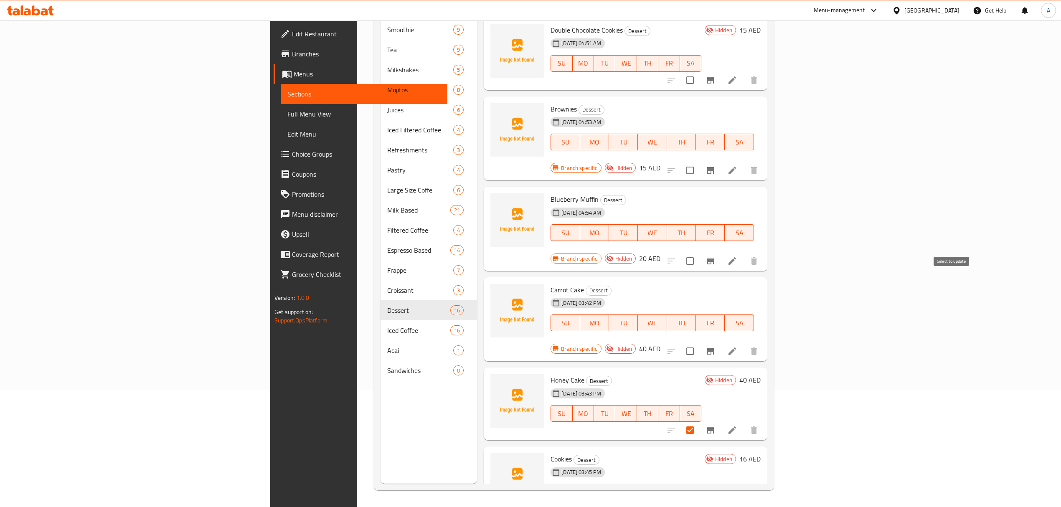
click at [699, 342] on input "checkbox" at bounding box center [690, 351] width 18 height 18
checkbox input "true"
click at [550, 193] on span "Blueberry Muffin" at bounding box center [574, 199] width 48 height 13
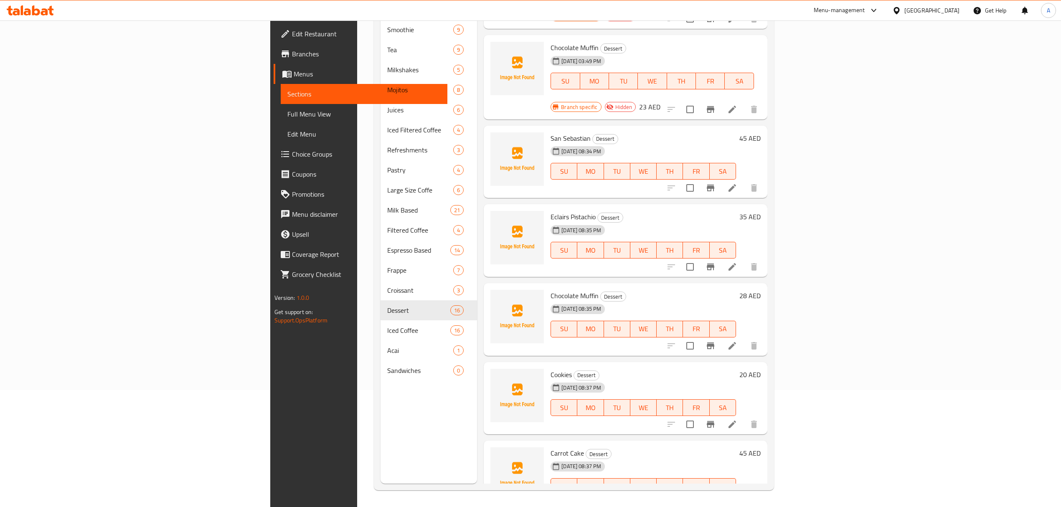
scroll to position [773, 0]
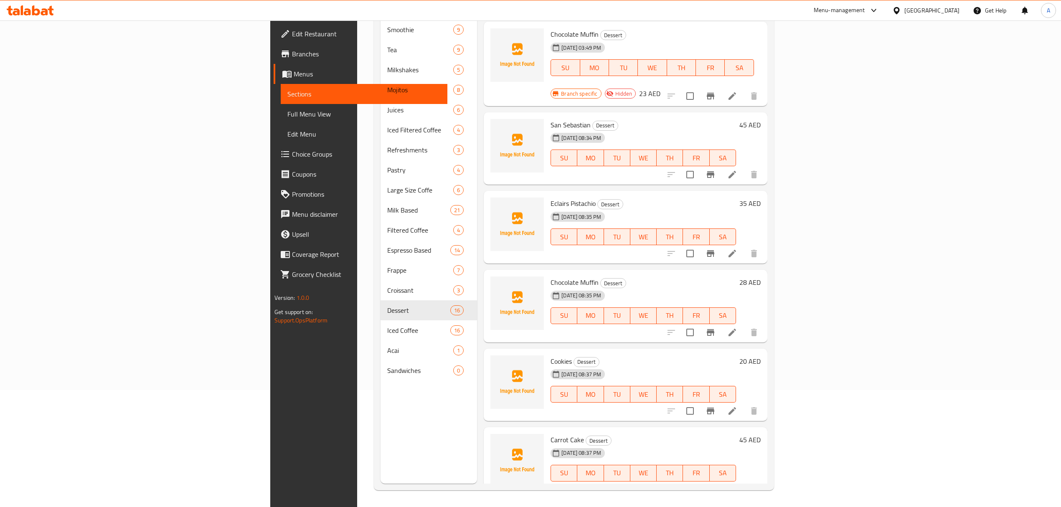
click at [488, 349] on div "Cookies Dessert 28-09-2025 08:37 PM SU MO TU WE TH FR SA 20 AED" at bounding box center [626, 385] width 284 height 73
click at [547, 366] on div "28-09-2025 08:37 PM" at bounding box center [571, 374] width 48 height 17
click at [550, 355] on span "Cookies" at bounding box center [560, 361] width 21 height 13
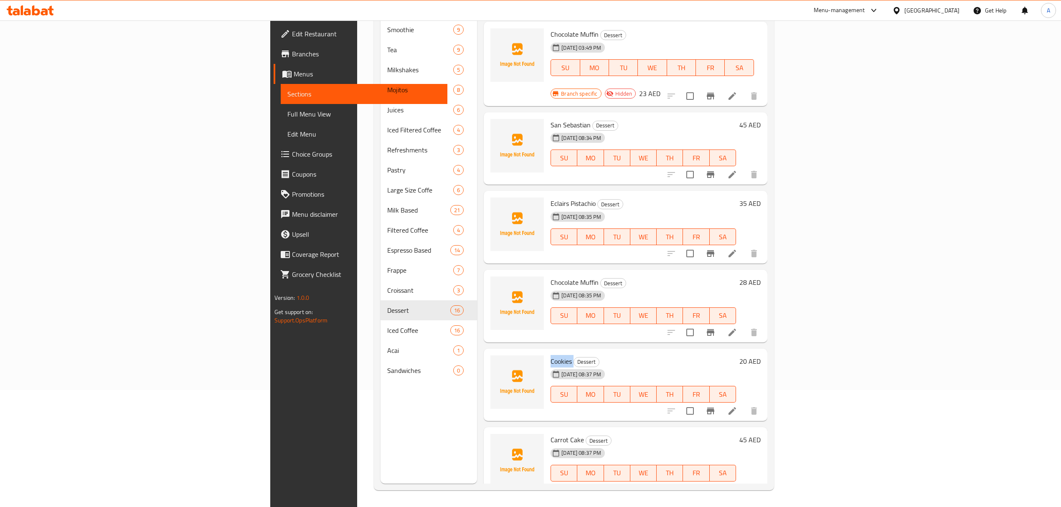
copy h6 "Cookies"
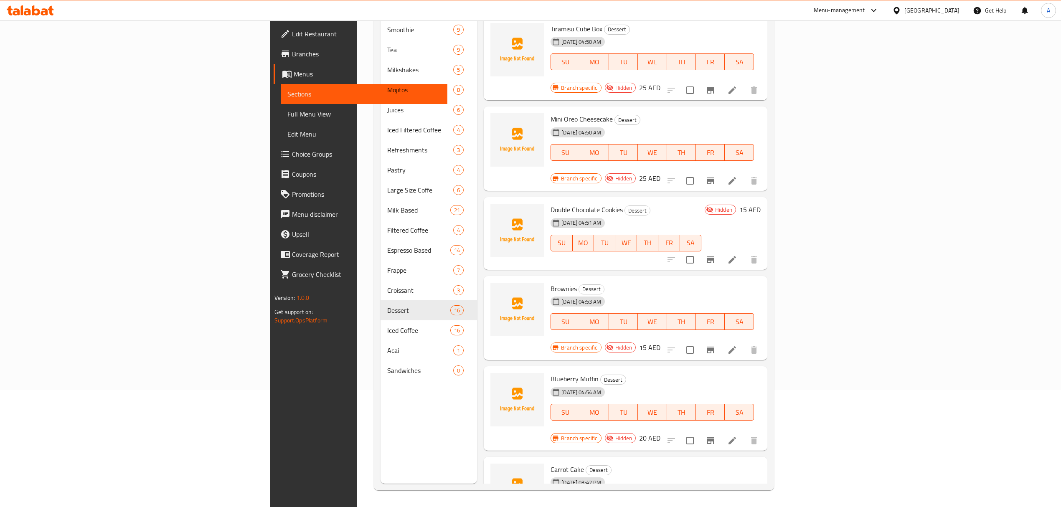
scroll to position [337, 0]
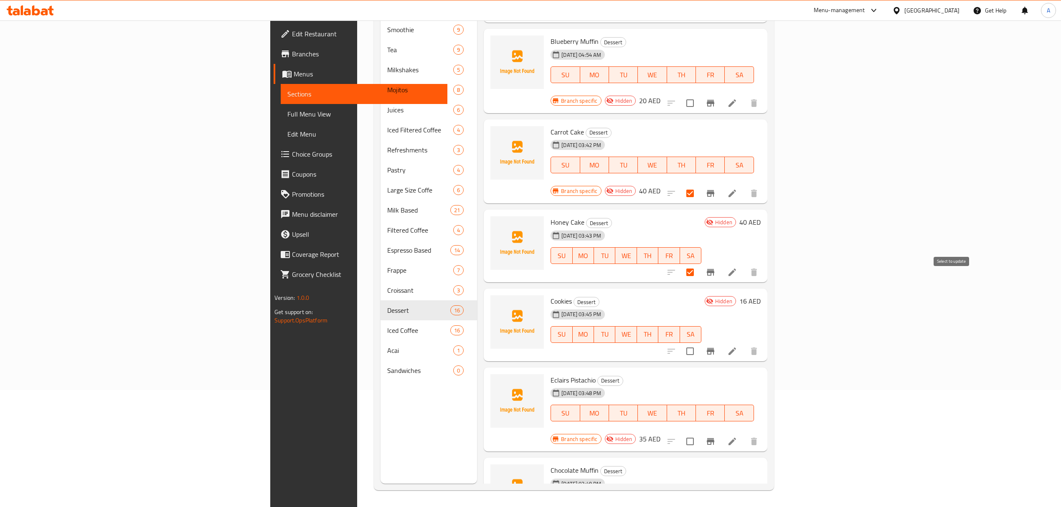
click at [699, 342] on input "checkbox" at bounding box center [690, 351] width 18 height 18
checkbox input "true"
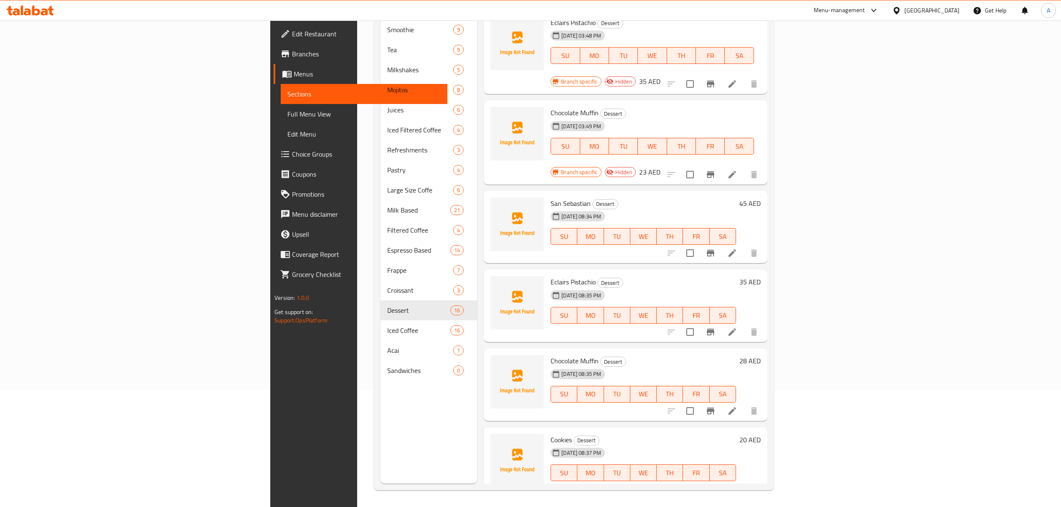
scroll to position [773, 0]
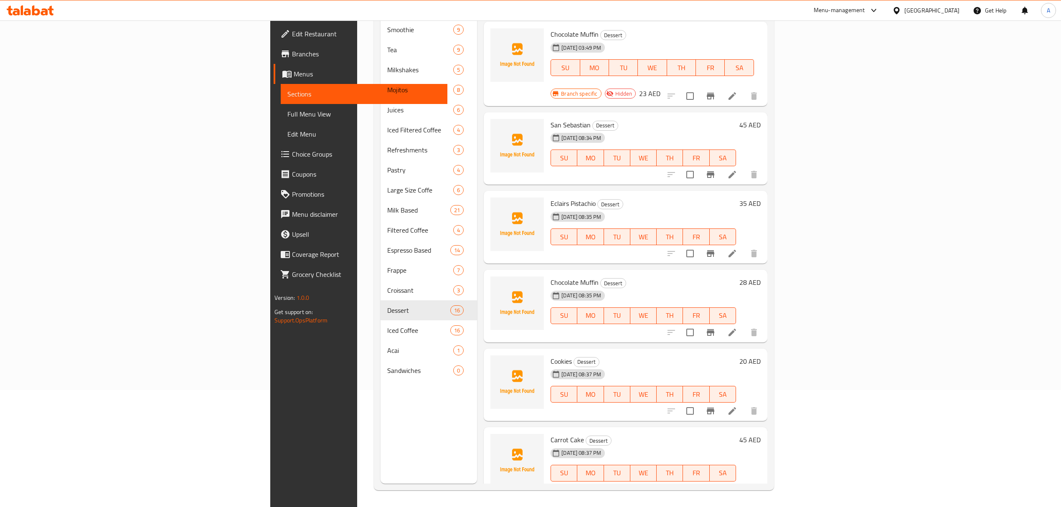
click at [550, 276] on span "Chocolate Muffin" at bounding box center [574, 282] width 48 height 13
copy h6 "Chocolate Muffin"
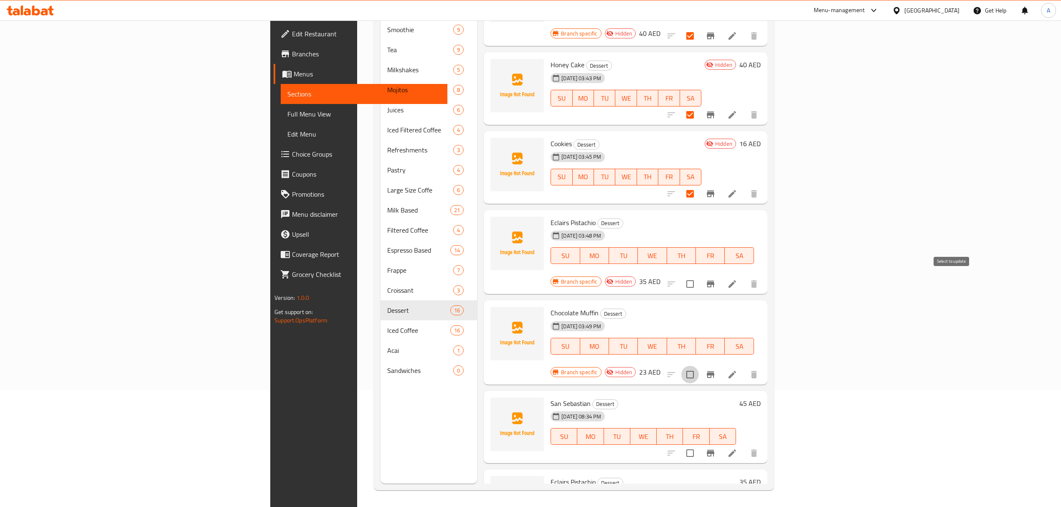
click at [699, 366] on input "checkbox" at bounding box center [690, 375] width 18 height 18
checkbox input "true"
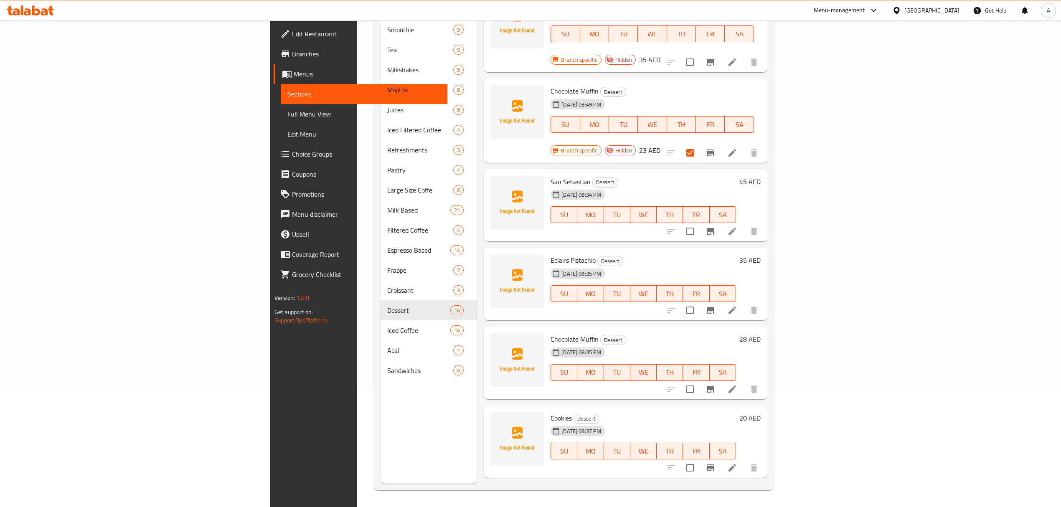
scroll to position [717, 0]
click at [550, 253] on span "Eclairs Pistachio" at bounding box center [572, 259] width 45 height 13
copy h6 "Eclairs Pistachio"
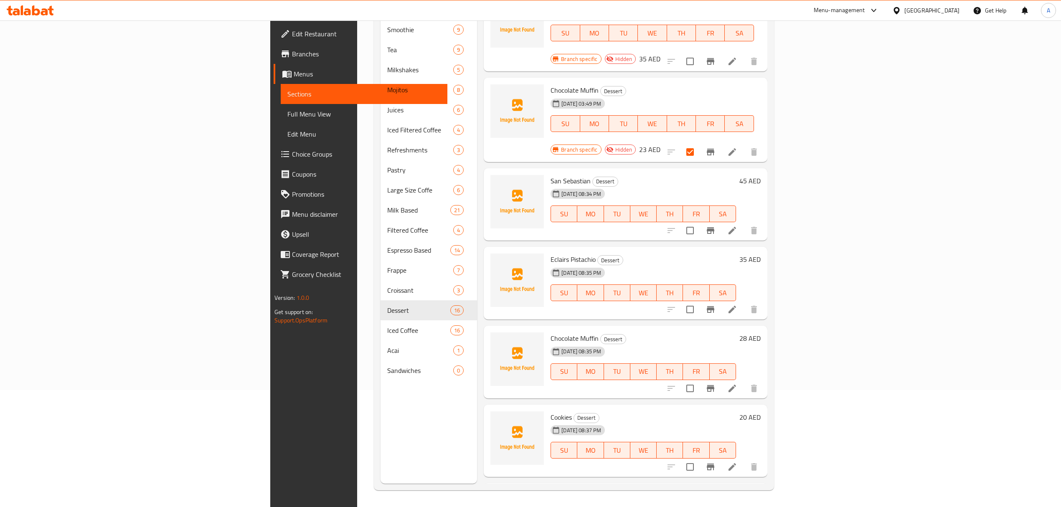
scroll to position [416, 0]
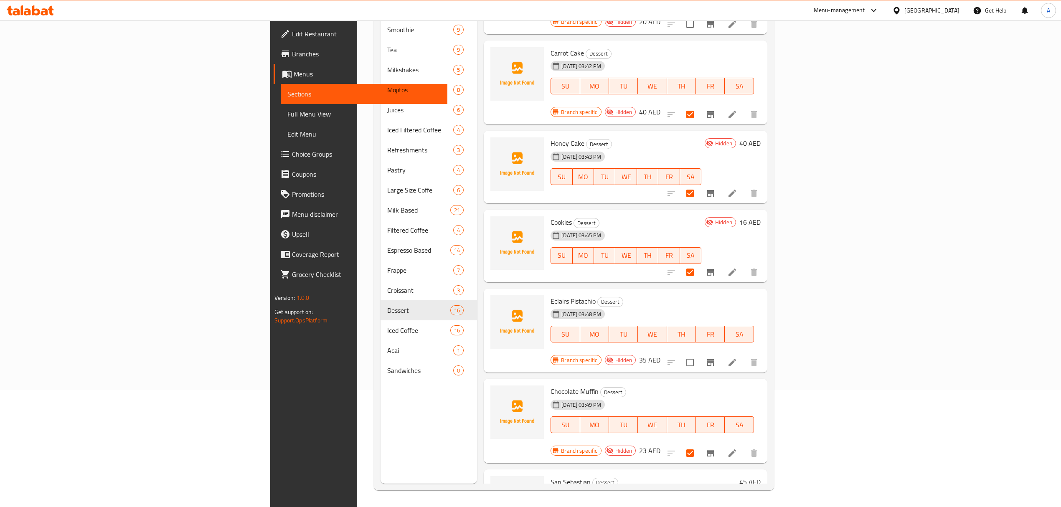
click at [699, 354] on input "checkbox" at bounding box center [690, 363] width 18 height 18
checkbox input "true"
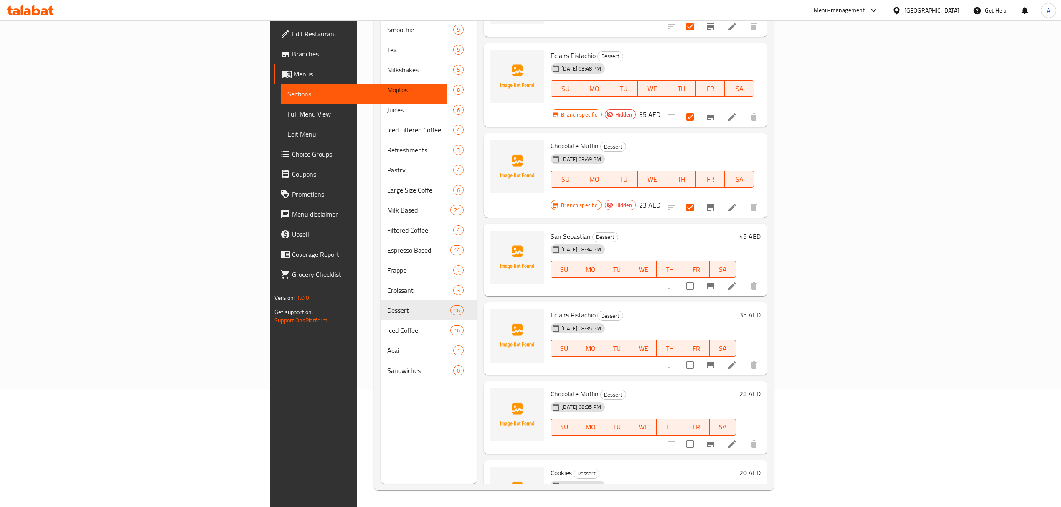
scroll to position [606, 0]
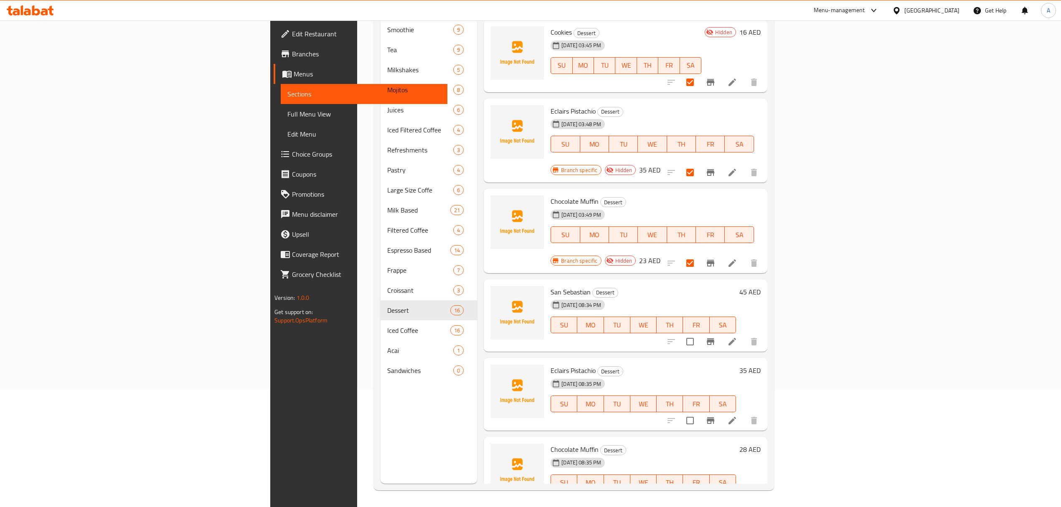
click at [550, 286] on span "San Sebastian" at bounding box center [570, 292] width 40 height 13
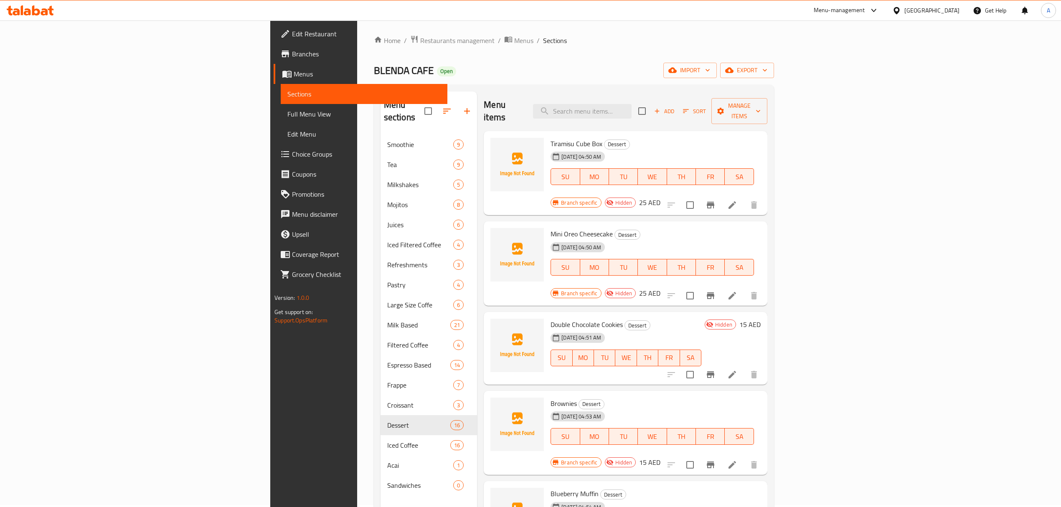
scroll to position [0, 0]
click at [550, 139] on span "Tiramisu Cube Box" at bounding box center [576, 145] width 52 height 13
click at [764, 269] on div "Mini Oreo Cheesecake Dessert 31-08-2025 04:50 AM SU MO TU WE TH FR SA Branch sp…" at bounding box center [655, 266] width 217 height 78
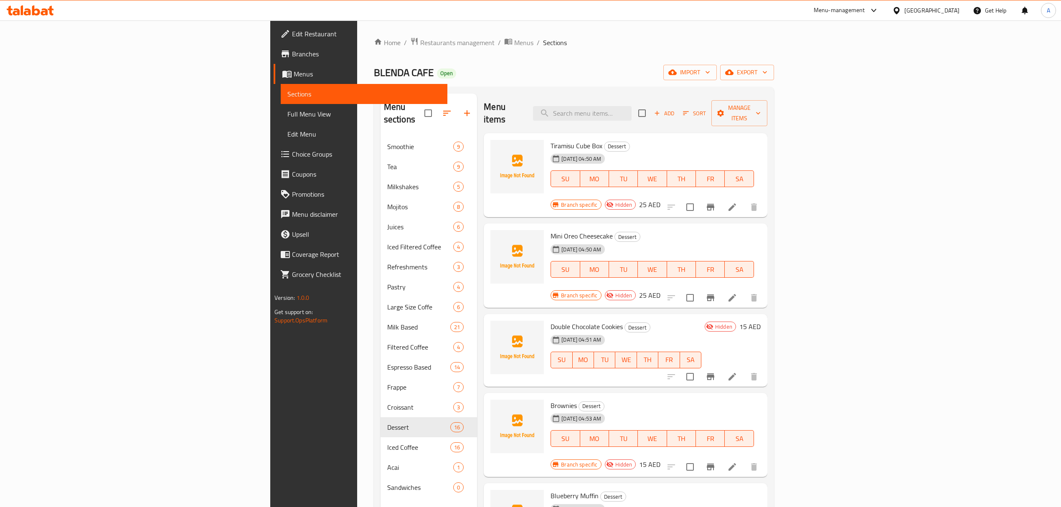
click at [550, 230] on span "Mini Oreo Cheesecake" at bounding box center [581, 236] width 62 height 13
click at [701, 321] on h6 "Double Chocolate Cookies Dessert" at bounding box center [625, 327] width 151 height 12
click at [550, 399] on span "Brownies" at bounding box center [563, 405] width 26 height 13
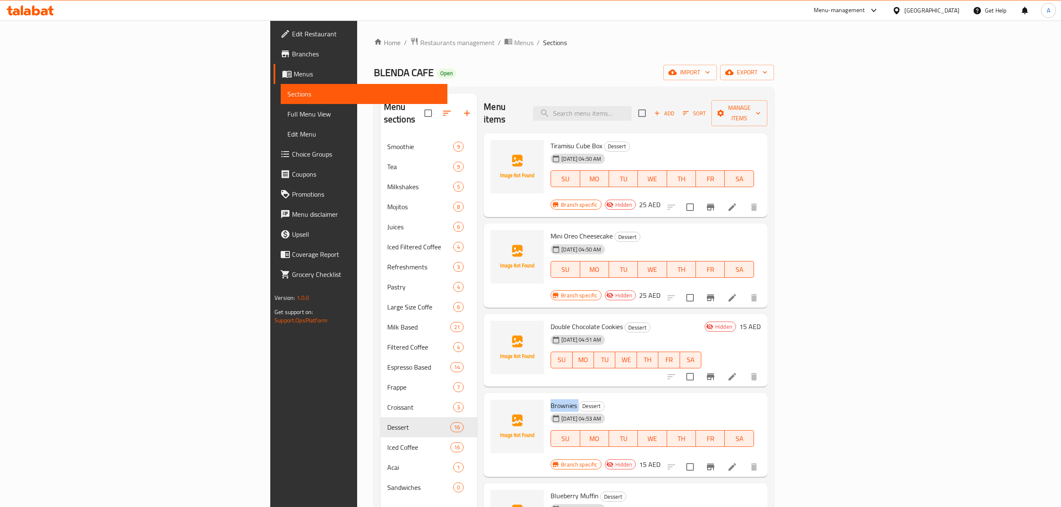
click at [550, 399] on span "Brownies" at bounding box center [563, 405] width 26 height 13
click at [547, 332] on div "[DATE] 04:51 AM" at bounding box center [566, 340] width 39 height 17
click at [550, 320] on span "Double Chocolate Cookies" at bounding box center [586, 326] width 72 height 13
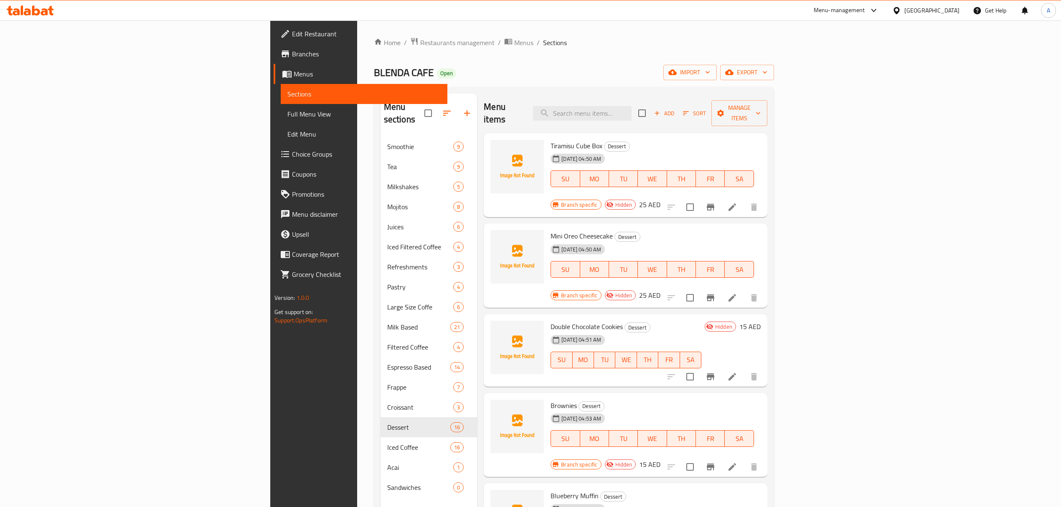
click at [704, 317] on div "Double Chocolate Cookies Dessert 31-08-2025 04:51 AM SU MO TU WE TH FR SA" at bounding box center [625, 350] width 157 height 66
click at [550, 399] on span "Brownies" at bounding box center [563, 405] width 26 height 13
click at [757, 396] on div "Brownies Dessert 31-08-2025 04:53 AM SU MO TU WE TH FR SA" at bounding box center [652, 429] width 210 height 66
click at [550, 489] on span "Blueberry Muffin" at bounding box center [574, 495] width 48 height 13
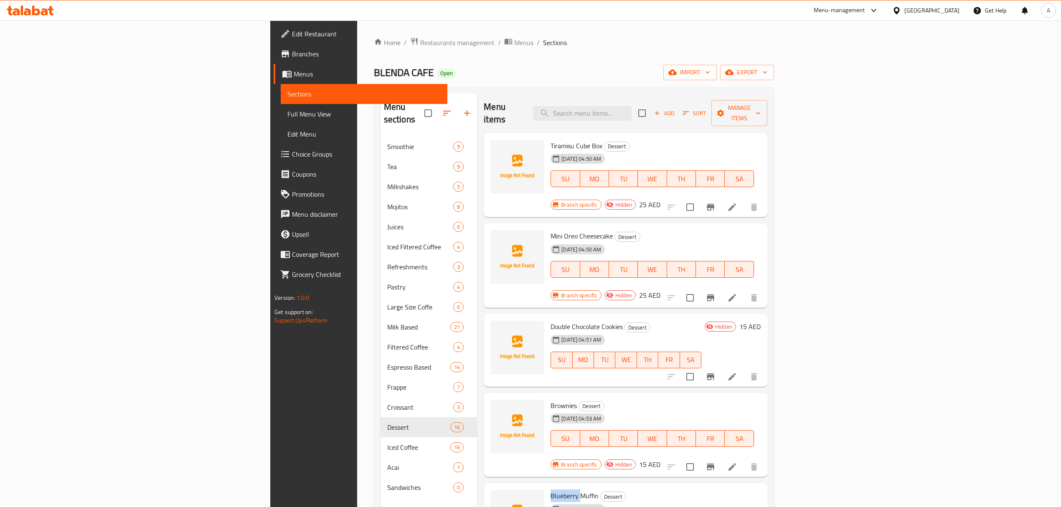
click at [550, 489] on span "Blueberry Muffin" at bounding box center [574, 495] width 48 height 13
click at [699, 198] on input "checkbox" at bounding box center [690, 207] width 18 height 18
checkbox input "true"
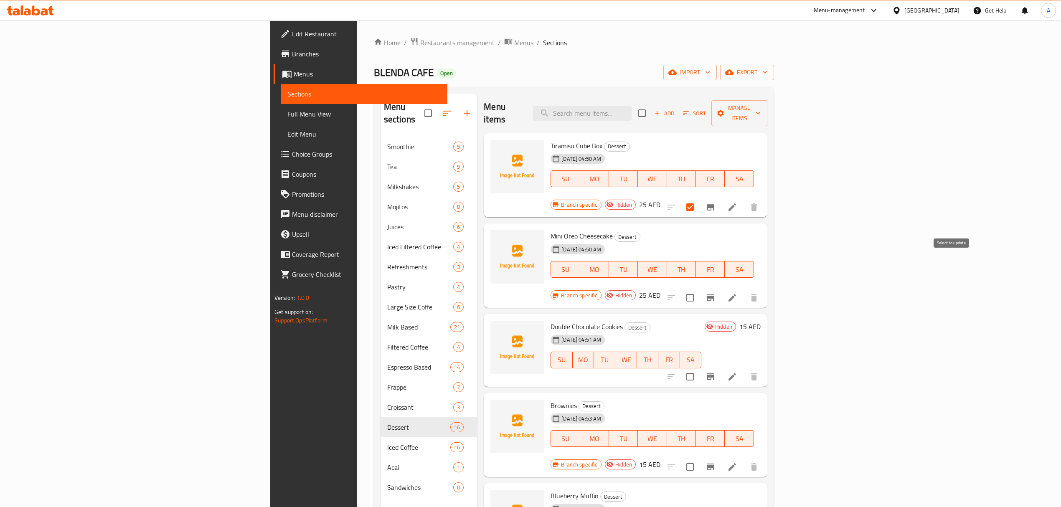
click at [699, 289] on input "checkbox" at bounding box center [690, 298] width 18 height 18
checkbox input "true"
click at [699, 368] on input "checkbox" at bounding box center [690, 377] width 18 height 18
checkbox input "true"
click at [699, 458] on input "checkbox" at bounding box center [690, 467] width 18 height 18
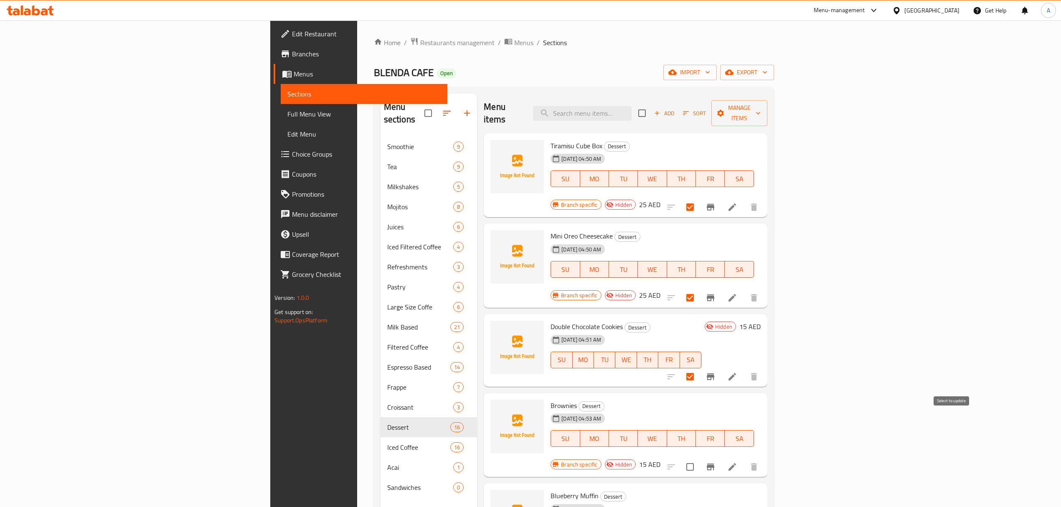
checkbox input "true"
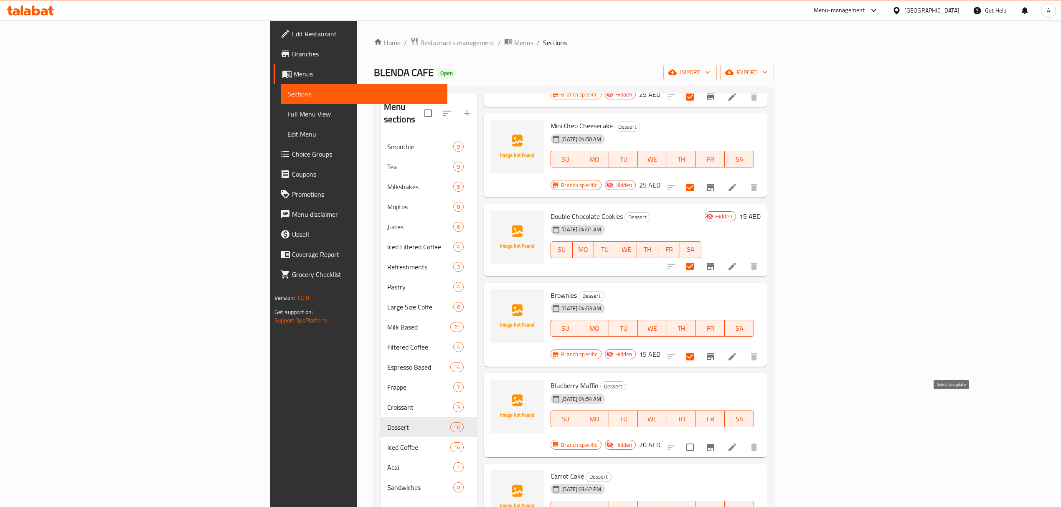
scroll to position [111, 0]
click at [699, 438] on input "checkbox" at bounding box center [690, 447] width 18 height 18
checkbox input "true"
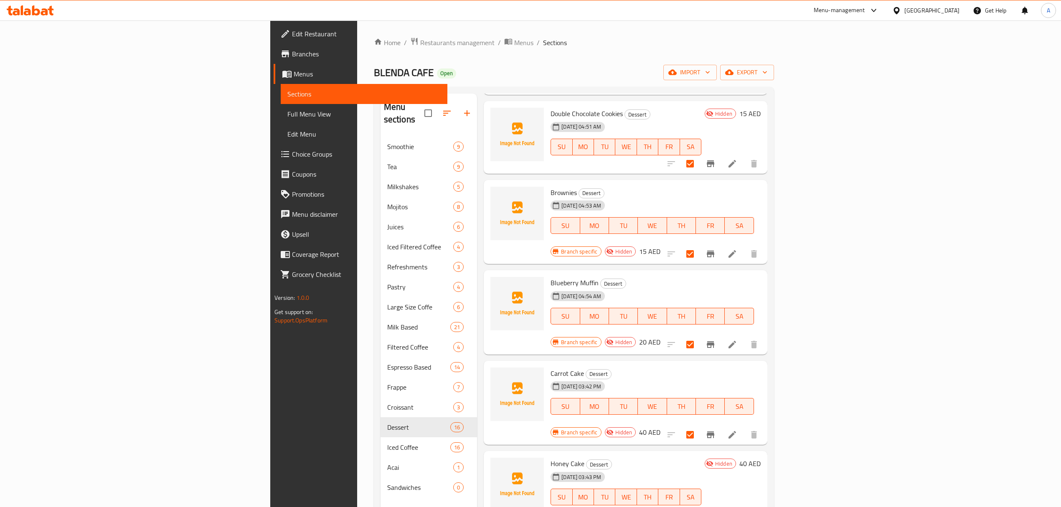
scroll to position [223, 0]
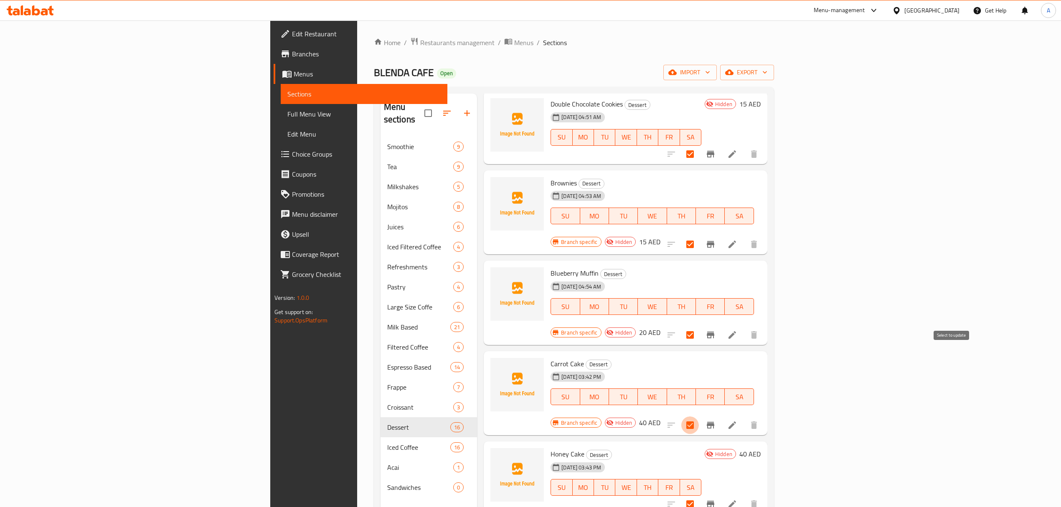
click at [699, 416] on input "checkbox" at bounding box center [690, 425] width 18 height 18
checkbox input "false"
click at [699, 495] on input "checkbox" at bounding box center [690, 504] width 18 height 18
checkbox input "false"
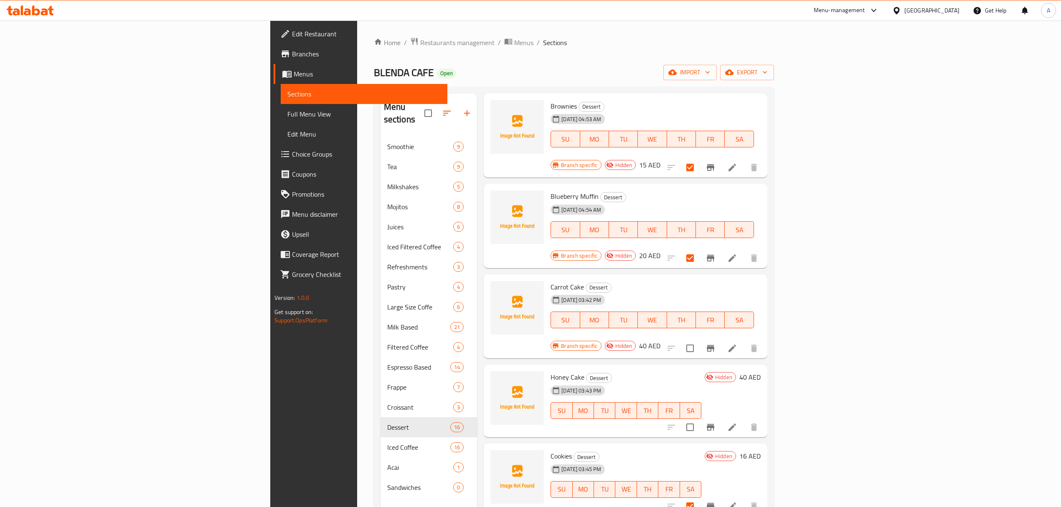
scroll to position [334, 0]
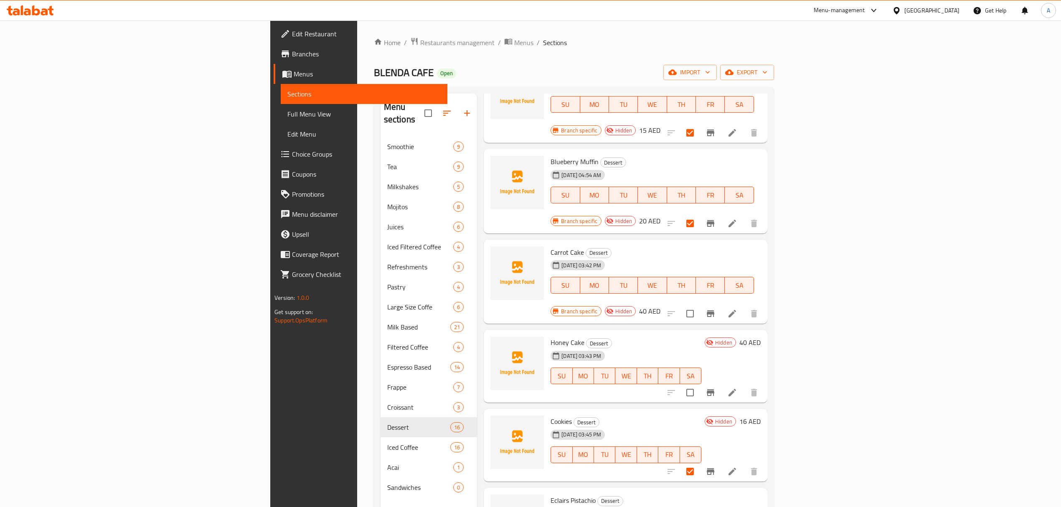
click at [767, 413] on div "Menu items Add Sort Manage items Tiramisu Cube Box Dessert 31-08-2025 04:50 AM …" at bounding box center [622, 347] width 290 height 507
click at [699, 463] on input "checkbox" at bounding box center [690, 472] width 18 height 18
checkbox input "false"
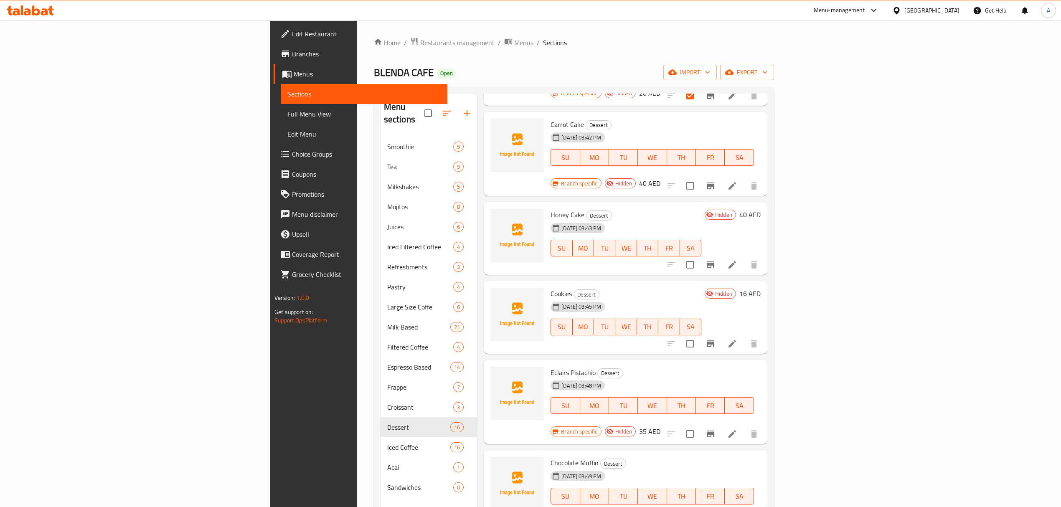
scroll to position [501, 0]
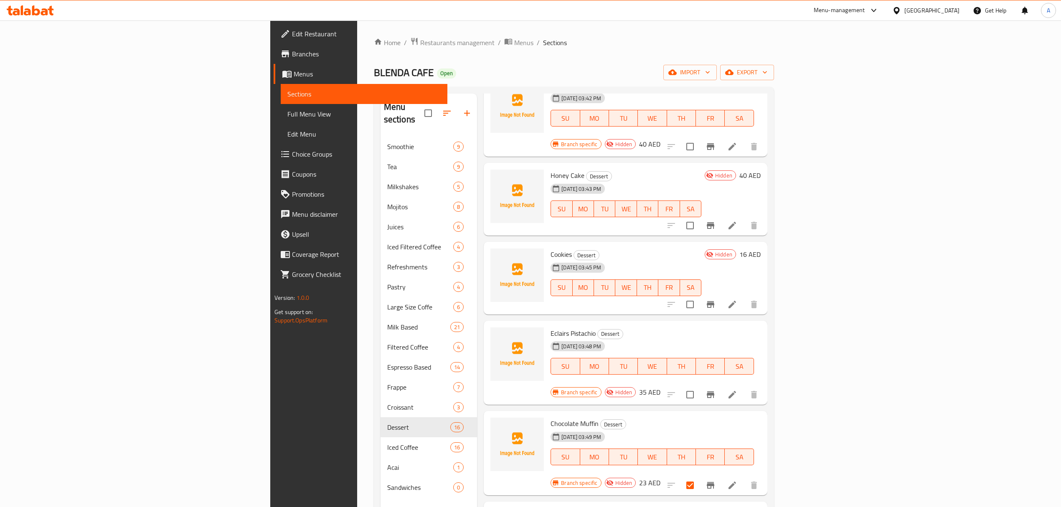
click at [764, 475] on div at bounding box center [712, 485] width 103 height 20
click at [699, 476] on input "checkbox" at bounding box center [690, 485] width 18 height 18
checkbox input "false"
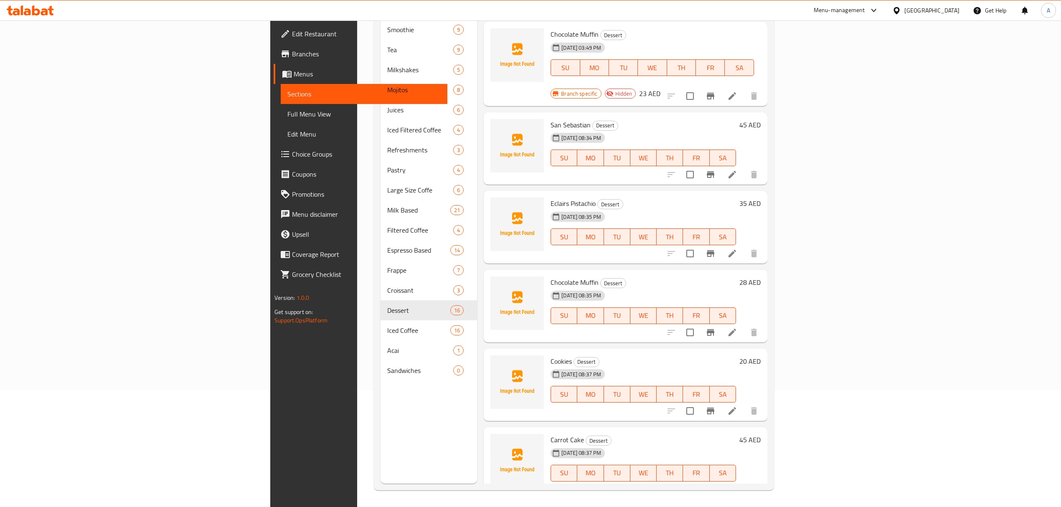
scroll to position [117, 0]
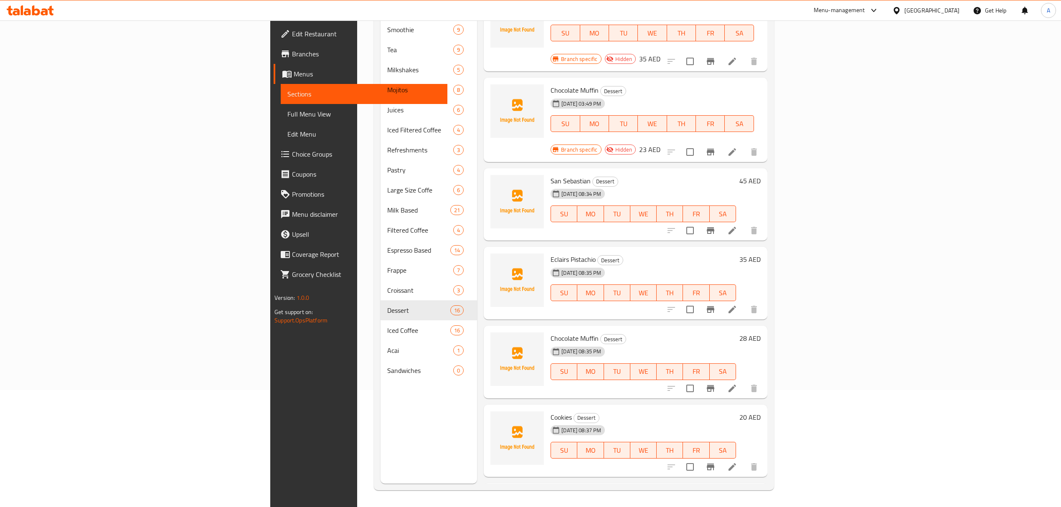
click at [736, 253] on h6 "Eclairs Pistachio Dessert" at bounding box center [642, 259] width 185 height 12
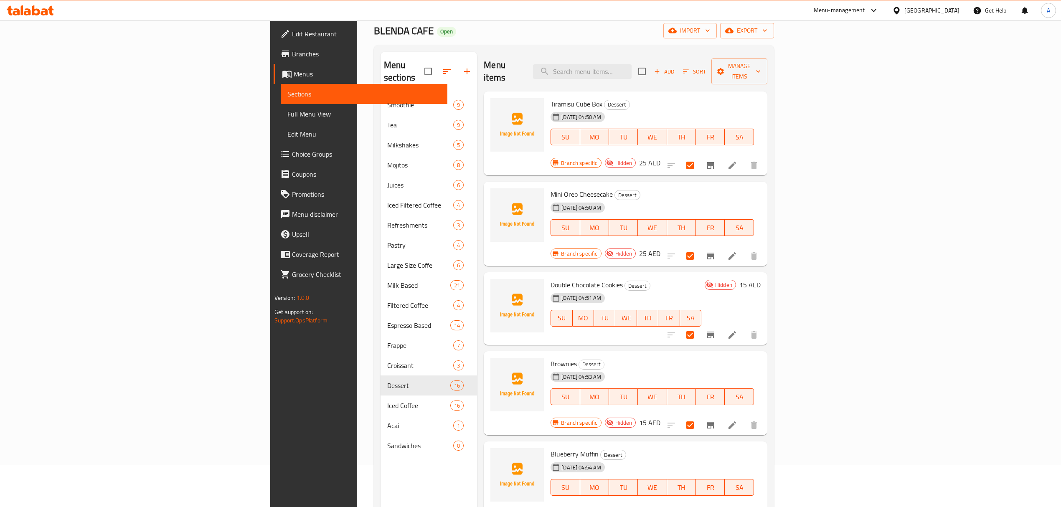
scroll to position [0, 0]
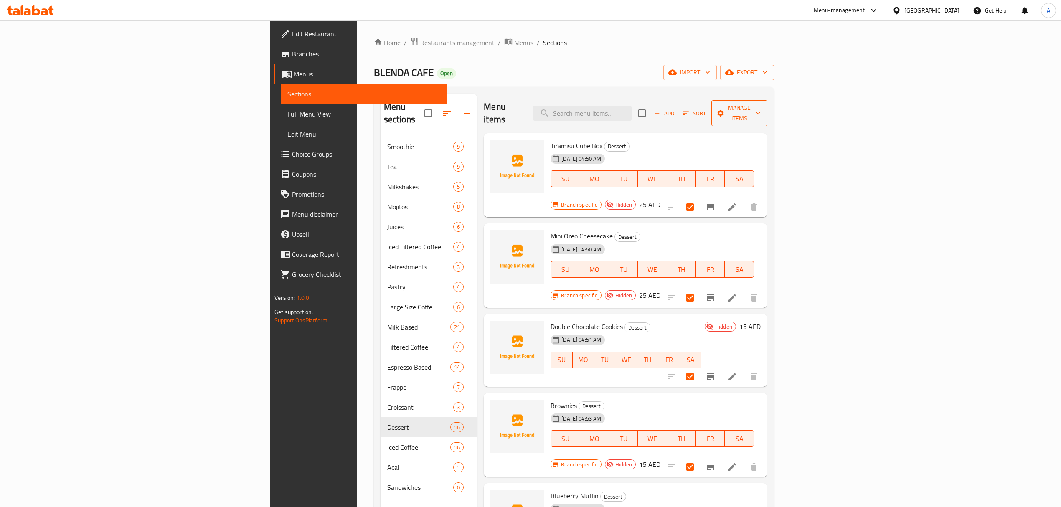
click at [760, 112] on span "Manage items" at bounding box center [739, 113] width 43 height 21
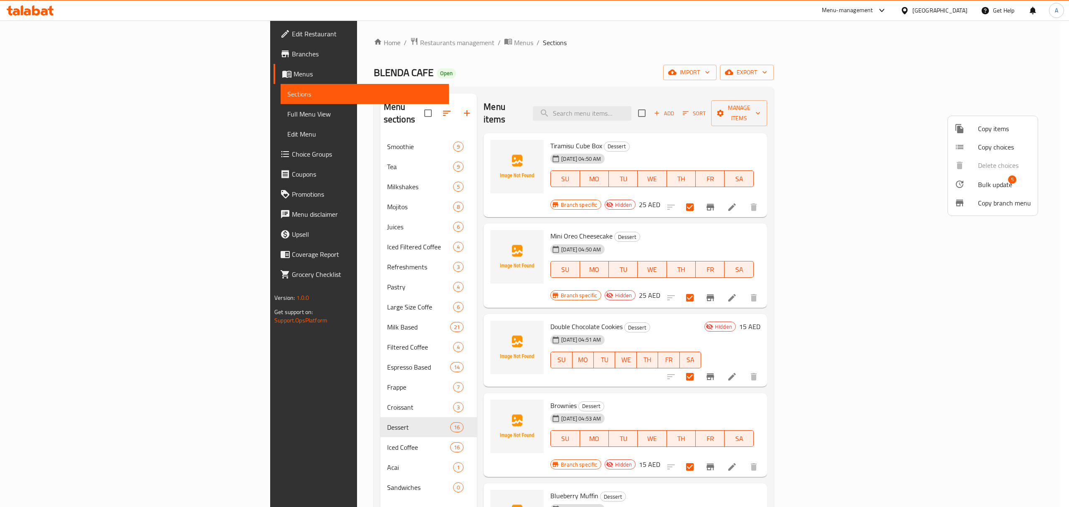
click at [980, 180] on span "Bulk update" at bounding box center [995, 185] width 34 height 10
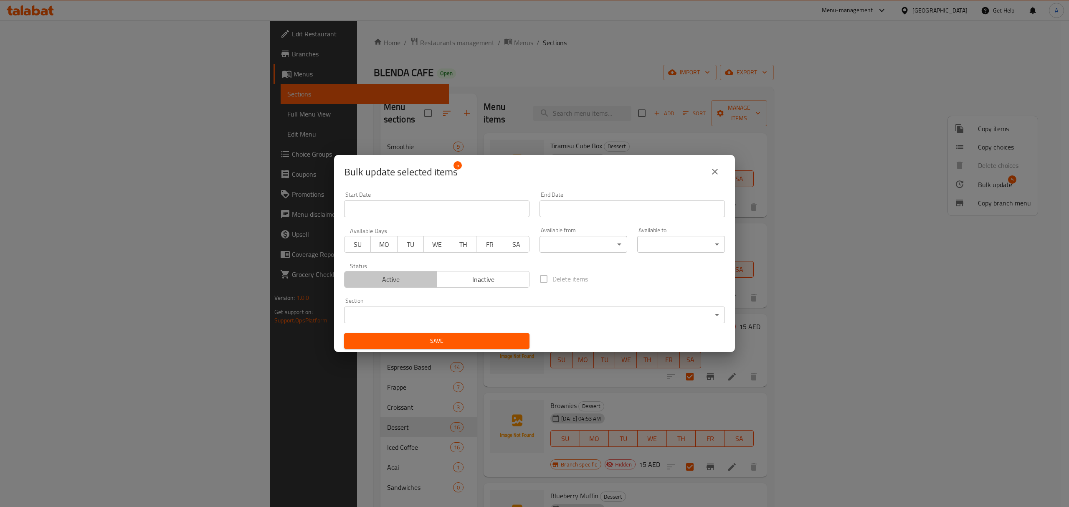
click at [408, 278] on span "Active" at bounding box center [391, 280] width 86 height 12
click at [441, 344] on span "Save" at bounding box center [437, 341] width 172 height 10
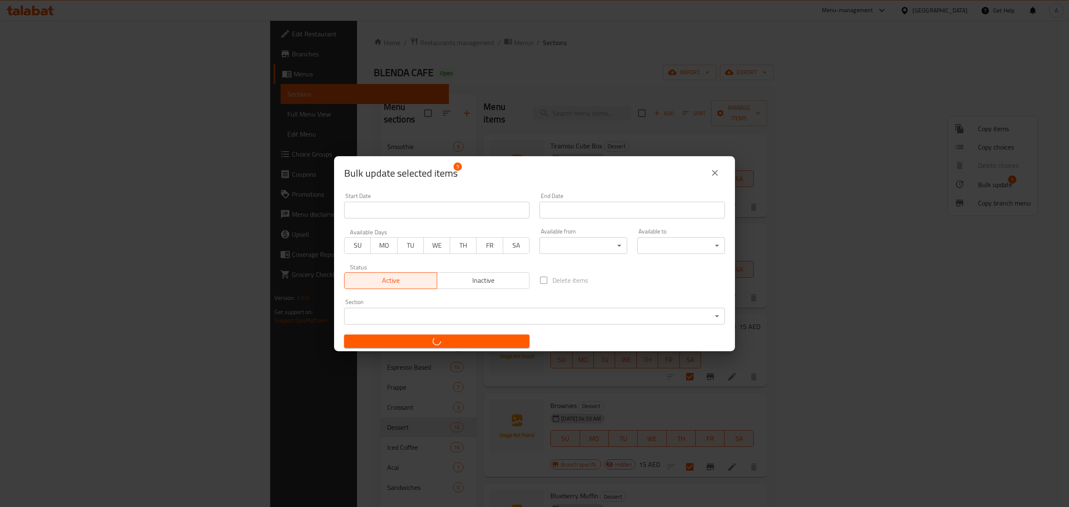
checkbox input "false"
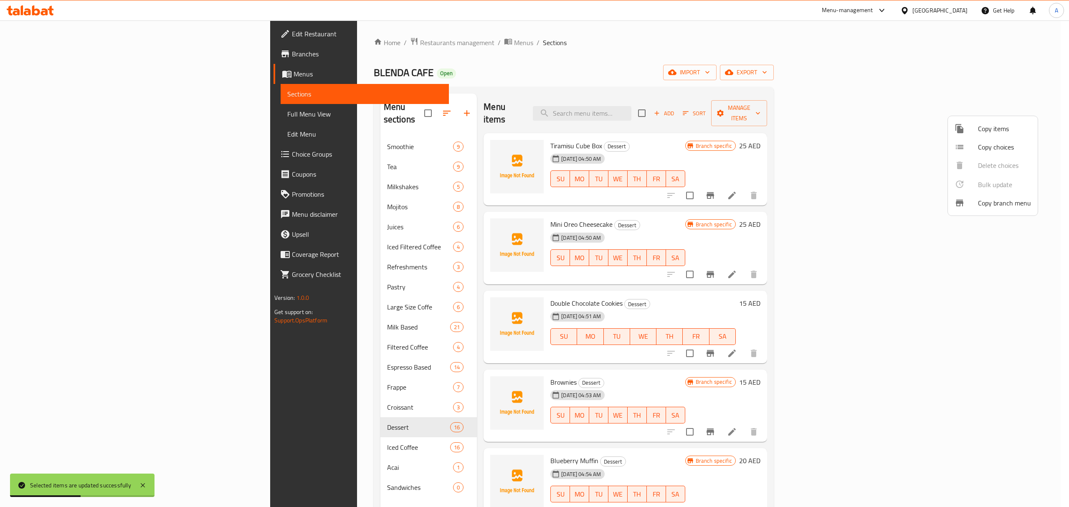
click at [612, 198] on div at bounding box center [534, 253] width 1069 height 507
